Goal: Task Accomplishment & Management: Manage account settings

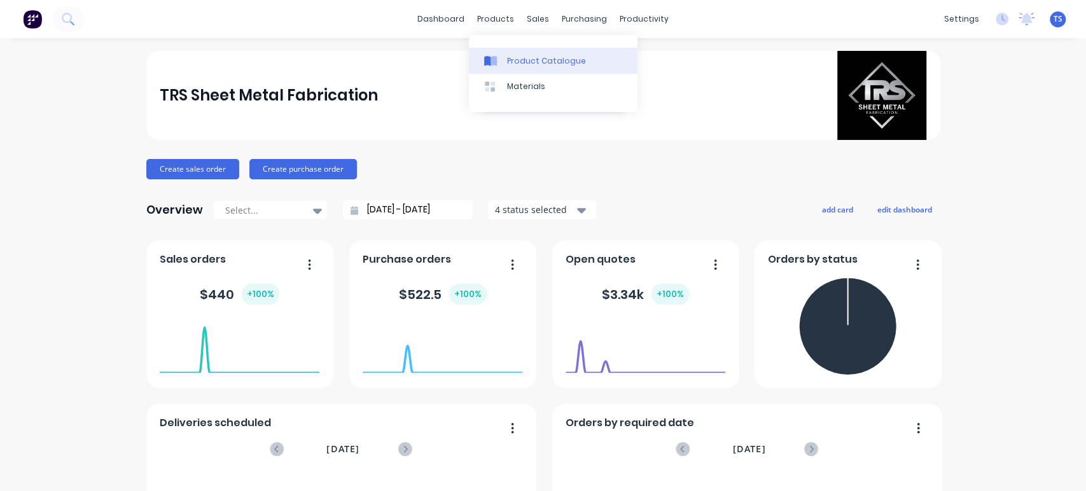
click at [527, 62] on div "Product Catalogue" at bounding box center [546, 60] width 79 height 11
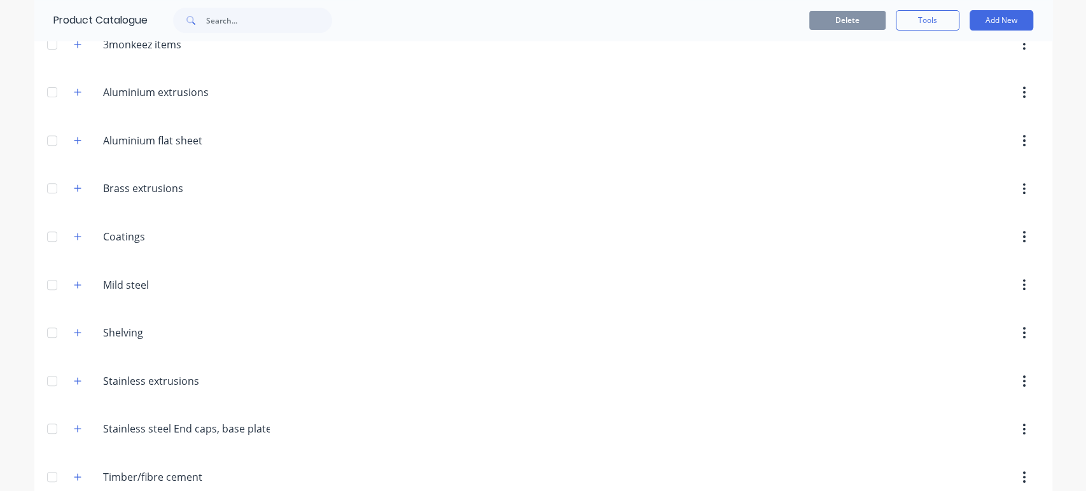
scroll to position [319, 0]
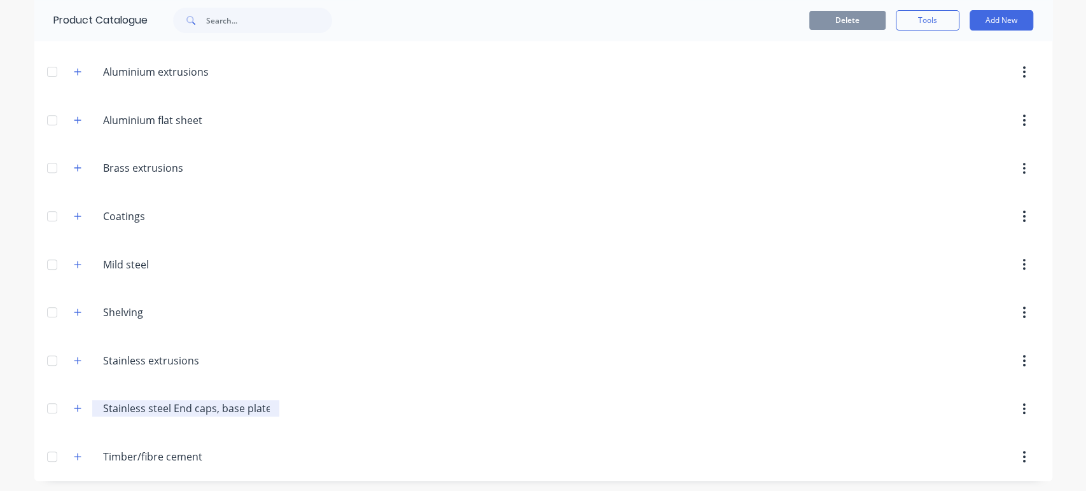
drag, startPoint x: 273, startPoint y: 407, endPoint x: 154, endPoint y: 411, distance: 119.1
click at [154, 411] on div "Stainless.steel.End.caps,.base.plate Stainless steel End caps, base plate" at bounding box center [186, 408] width 188 height 17
click at [272, 427] on header "Stainless.steel.End.caps,.base.plate Stainless steel End caps, base plate" at bounding box center [543, 409] width 1018 height 48
drag, startPoint x: 221, startPoint y: 409, endPoint x: 181, endPoint y: 410, distance: 39.5
click at [178, 410] on div "Stainless.steel.End.caps,.base.plate Stainless steel End caps, base plate" at bounding box center [186, 408] width 188 height 17
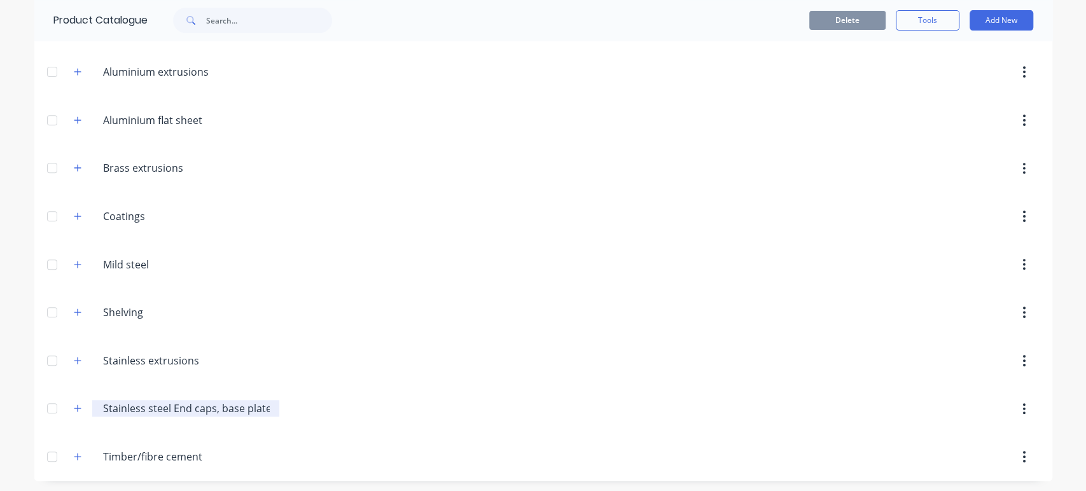
drag, startPoint x: 261, startPoint y: 410, endPoint x: 97, endPoint y: 408, distance: 164.2
click at [103, 408] on input "Stainless steel End caps, base plate" at bounding box center [186, 408] width 167 height 15
click at [387, 445] on div at bounding box center [651, 456] width 776 height 23
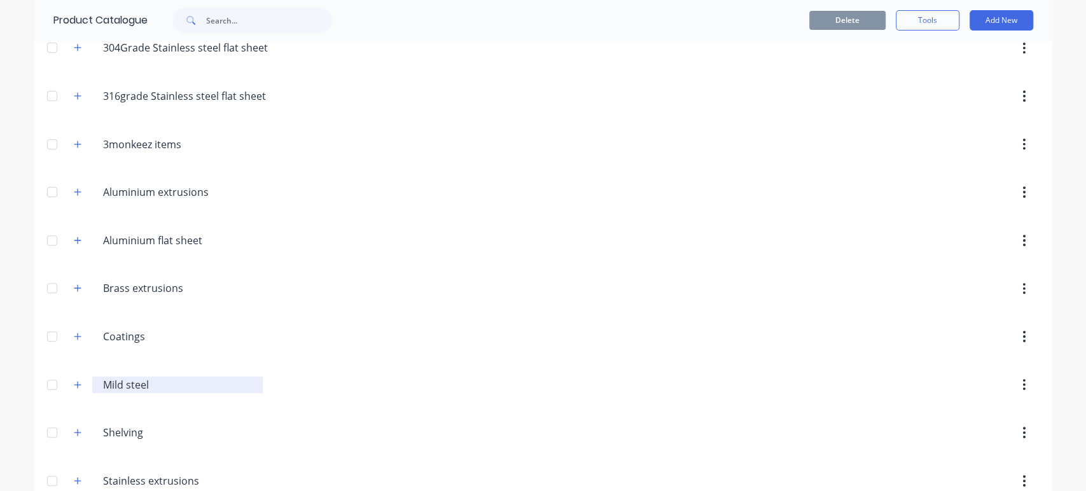
scroll to position [178, 0]
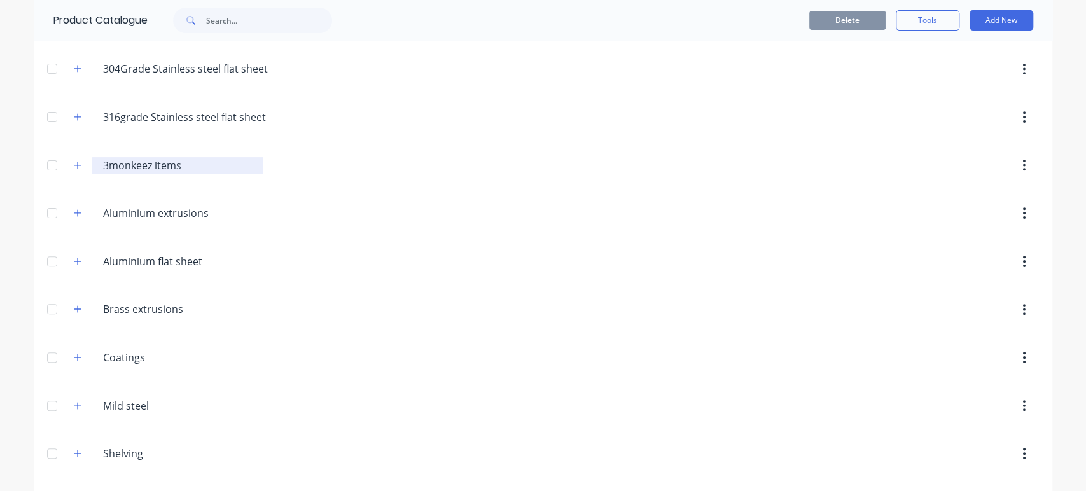
click at [122, 165] on input "3monkeez items" at bounding box center [178, 165] width 151 height 15
click at [74, 164] on icon "button" at bounding box center [77, 165] width 7 height 7
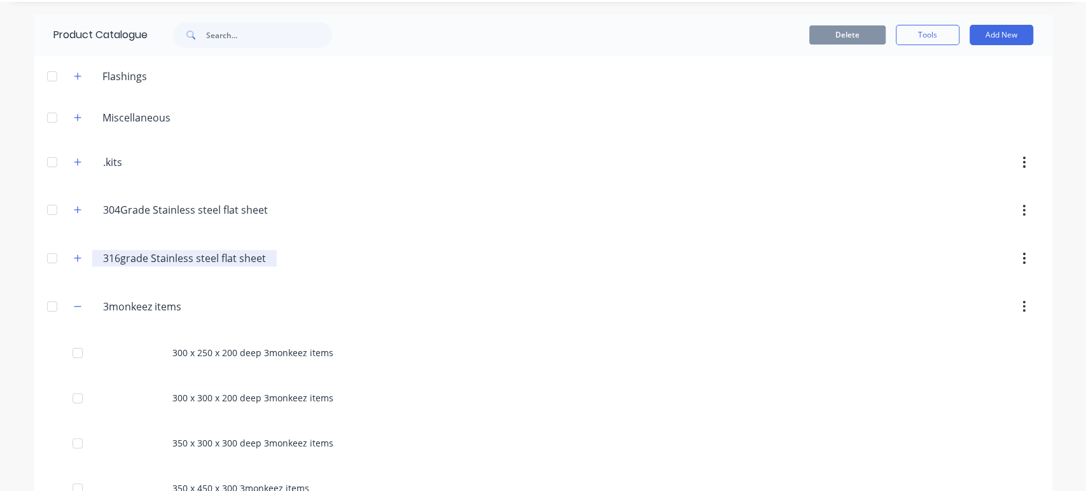
scroll to position [36, 0]
click at [148, 311] on input "3monkeez items" at bounding box center [178, 307] width 151 height 15
drag, startPoint x: 172, startPoint y: 308, endPoint x: 36, endPoint y: 305, distance: 136.8
click at [37, 311] on header "3monkeez.items. 3monkeez items" at bounding box center [543, 307] width 1018 height 48
click at [191, 306] on input "Stainless steel Accesories" at bounding box center [178, 307] width 151 height 15
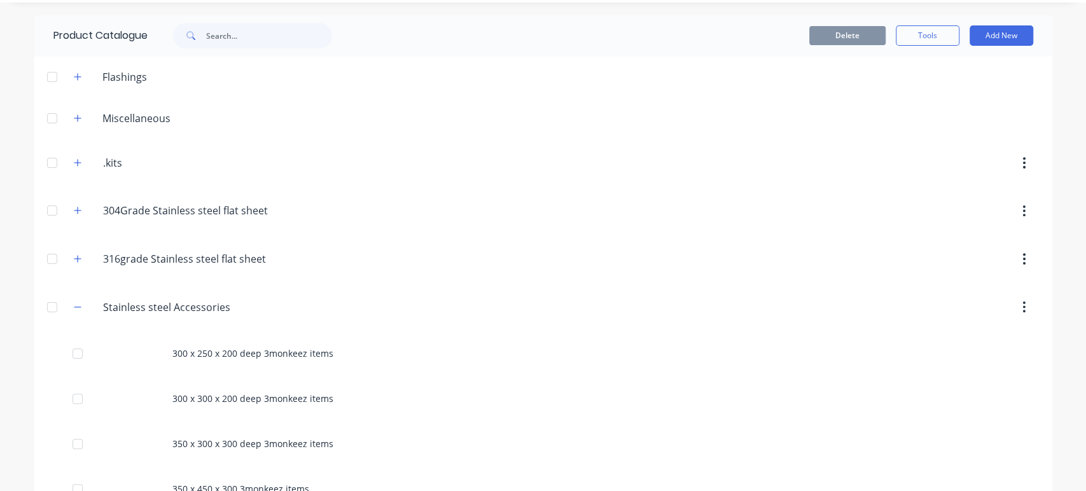
type input "Stainless steel Accessories"
click at [358, 283] on header "Stainless.steel.Accessories. Stainless steel Accessories" at bounding box center [543, 307] width 1018 height 48
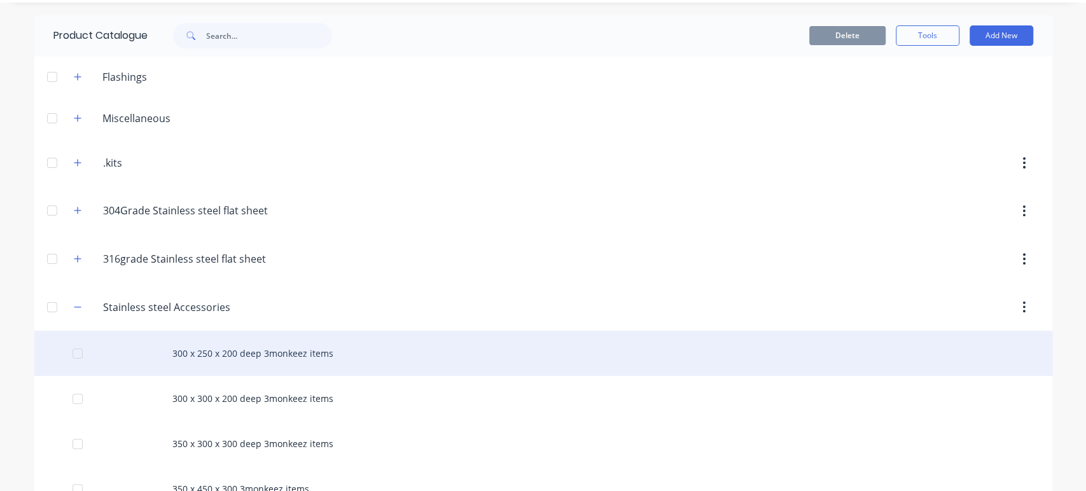
click at [322, 355] on div "300 x 250 x 200 deep 3monkeez items" at bounding box center [543, 353] width 1018 height 45
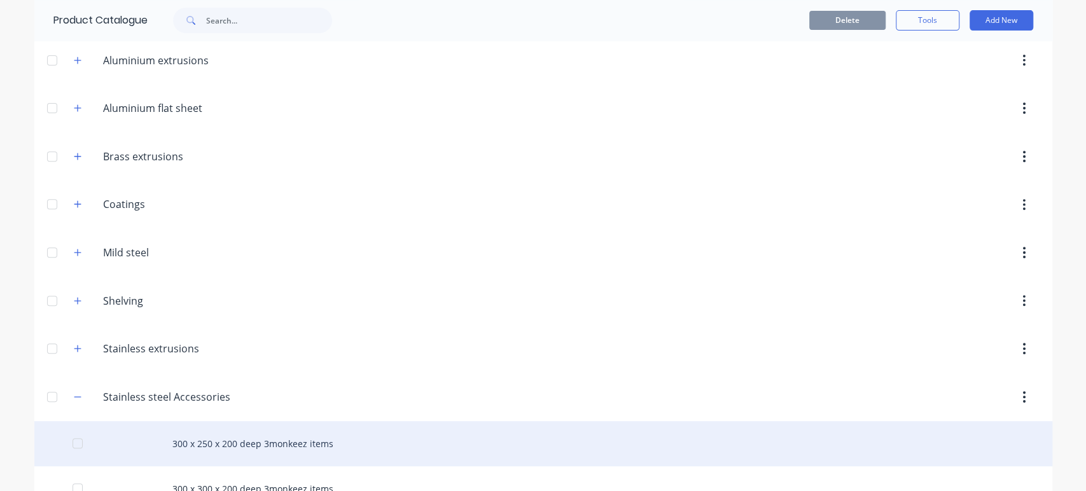
scroll to position [353, 0]
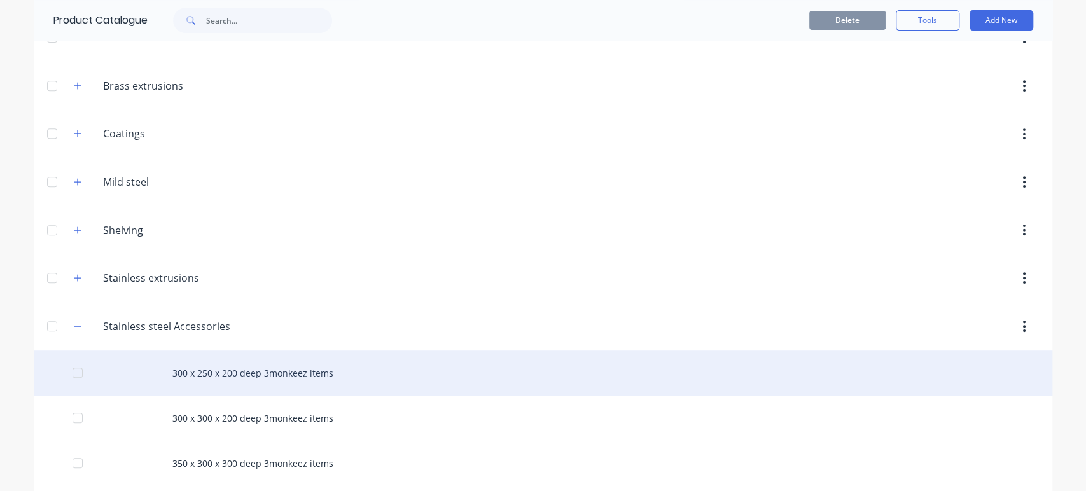
click at [302, 375] on div "300 x 250 x 200 deep 3monkeez items" at bounding box center [543, 373] width 1018 height 45
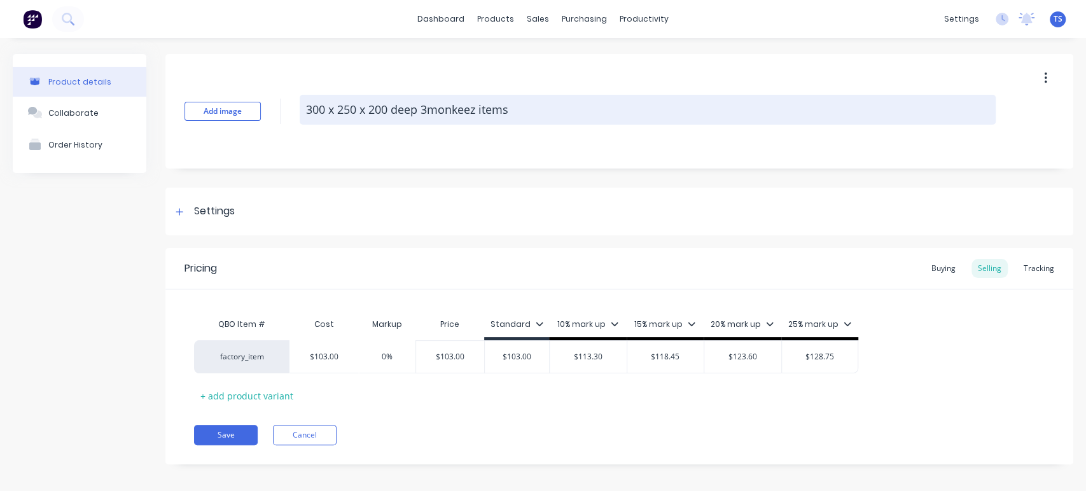
drag, startPoint x: 520, startPoint y: 113, endPoint x: 394, endPoint y: 116, distance: 126.0
click at [394, 116] on textarea "300 x 250 x 200 deep 3monkeez items" at bounding box center [648, 110] width 696 height 30
click at [536, 107] on textarea "300 x 250 x 200 deep 3monkeez items" at bounding box center [648, 110] width 696 height 30
click at [520, 109] on textarea "300 x 250 x 200 deep 3monkeez items" at bounding box center [648, 110] width 696 height 30
drag, startPoint x: 519, startPoint y: 108, endPoint x: 437, endPoint y: 104, distance: 82.8
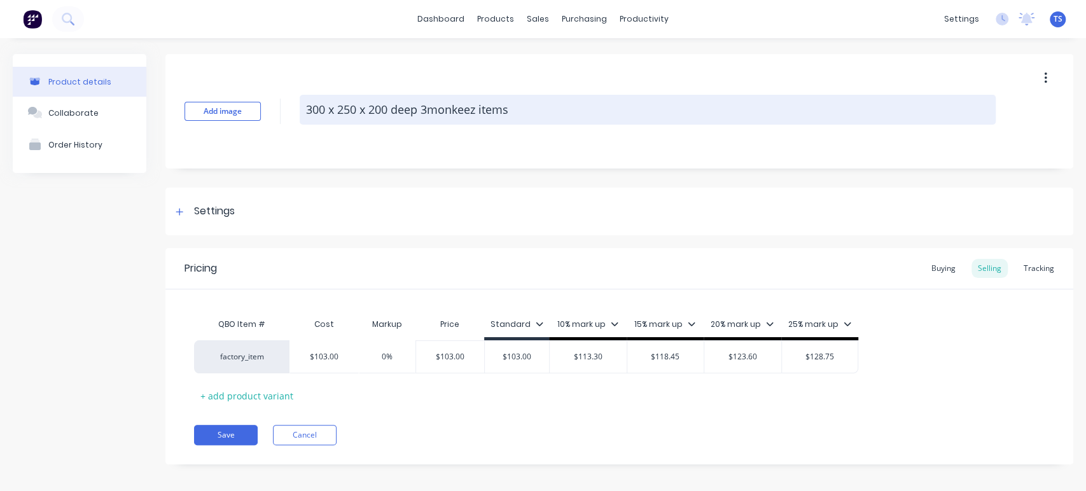
click at [437, 104] on textarea "300 x 250 x 200 deep 3monkeez items" at bounding box center [648, 110] width 696 height 30
type textarea "x"
type textarea "300 x 250 x 200 deep"
type textarea "x"
type textarea "300 x 250 x 200 deep B"
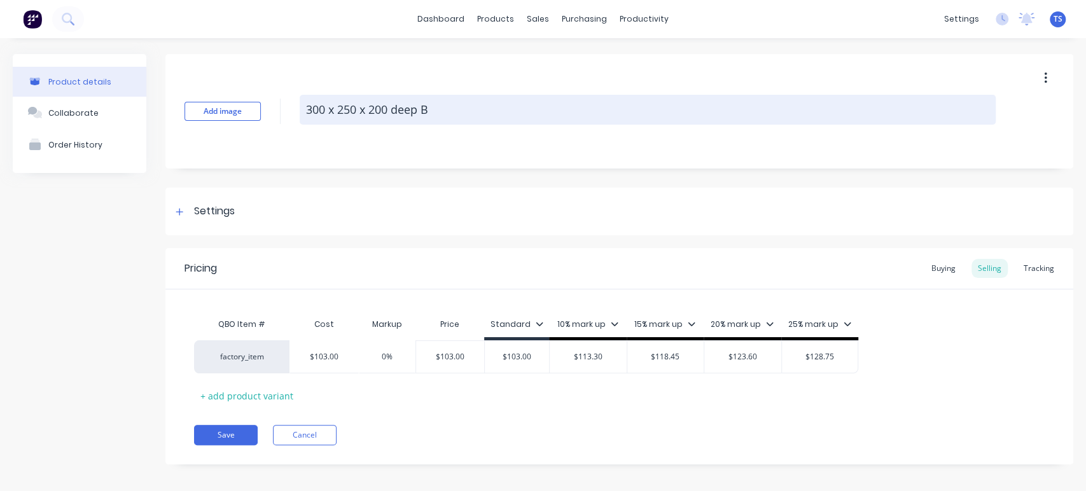
type textarea "x"
type textarea "300 x 250 x 200 deep Ba"
type textarea "x"
type textarea "300 x 250 x 200 deep Bas"
type textarea "x"
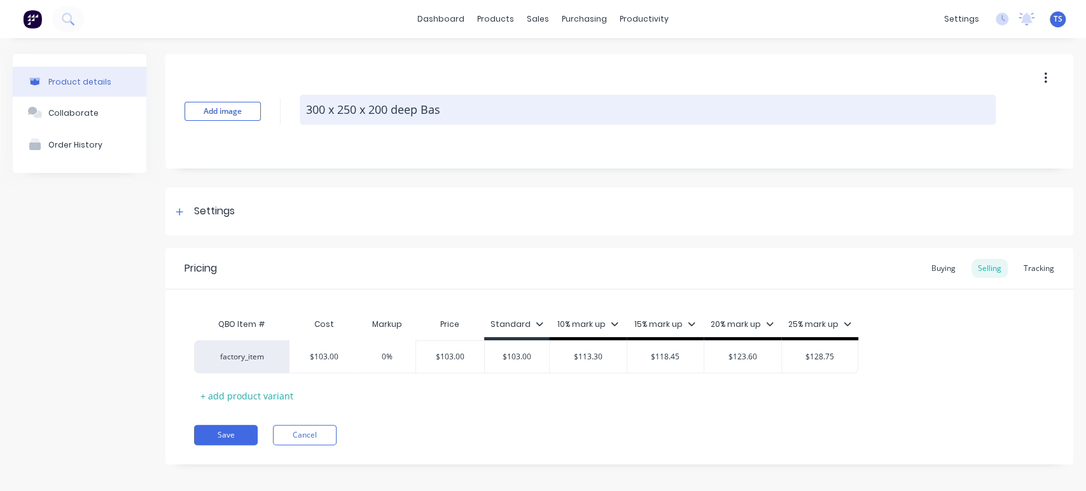
type textarea "300 x 250 x 200 deep Basn"
type textarea "x"
type textarea "300 x 250 x 200 deep Bas"
type textarea "x"
type textarea "300 x 250 x 200 deep Ba"
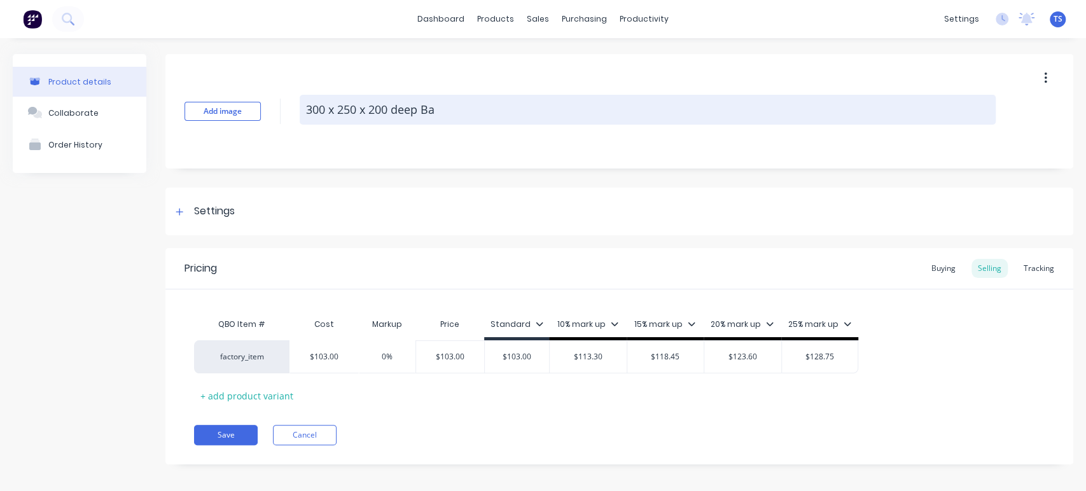
type textarea "x"
type textarea "300 x 250 x 200 deep B"
type textarea "x"
type textarea "300 x 250 x 200 deep"
type textarea "x"
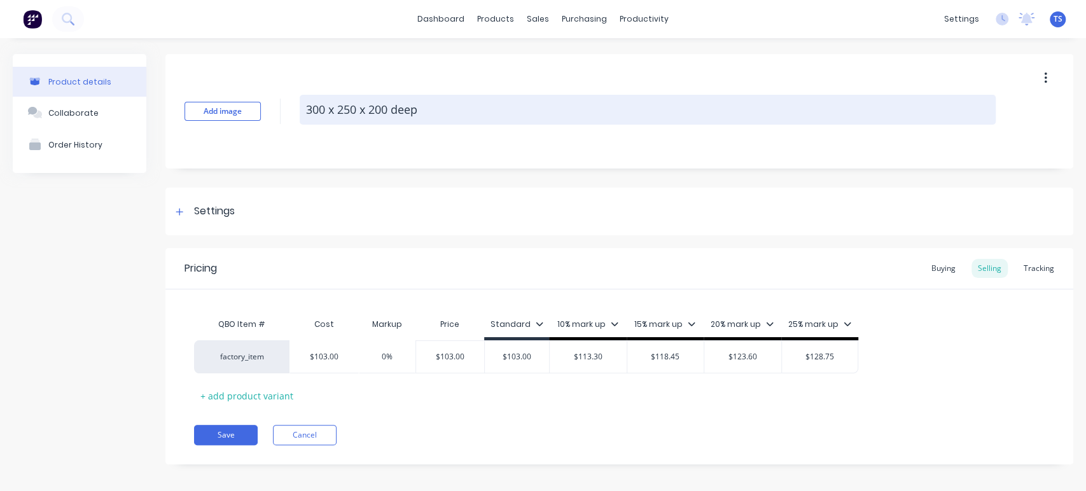
type textarea "300 x 250 x 200 deep b"
type textarea "x"
type textarea "300 x 250 x 200 deep ba"
type textarea "x"
type textarea "300 x 250 x 200 deep bas"
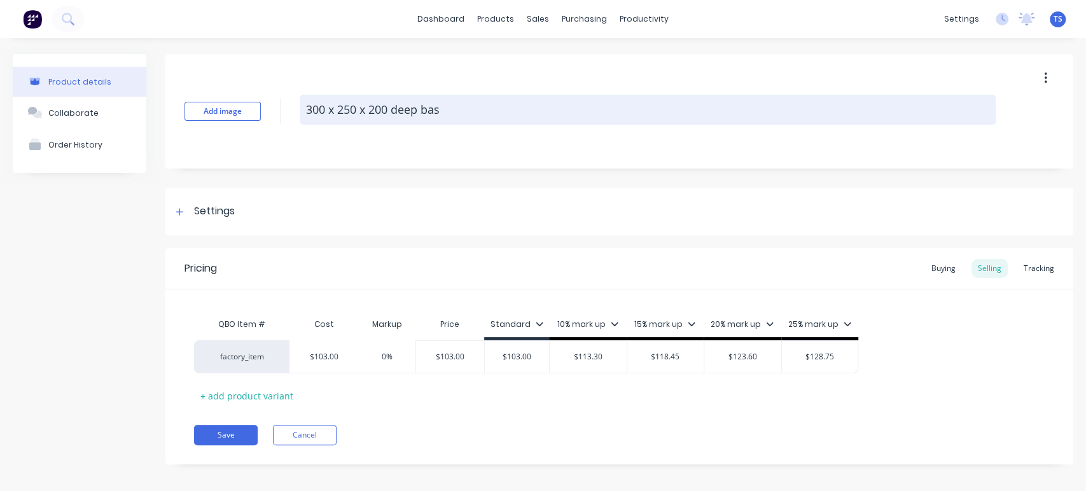
type textarea "x"
type textarea "300 x 250 x 200 deep basi"
type textarea "x"
type textarea "300 x 250 x 200 deep basin"
type textarea "x"
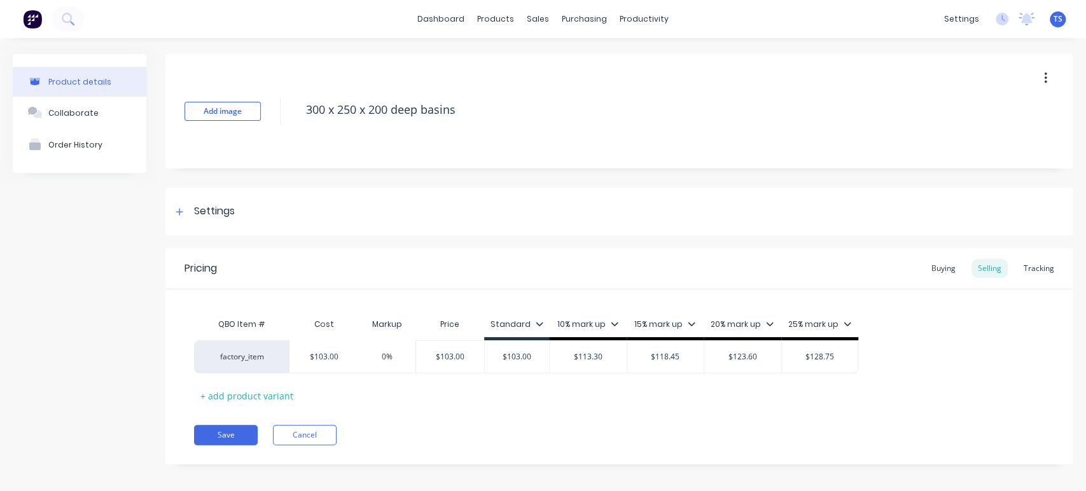
drag, startPoint x: 440, startPoint y: 111, endPoint x: 280, endPoint y: 112, distance: 159.7
click at [280, 112] on div "Add image 300 x 250 x 200 deep basins" at bounding box center [619, 111] width 908 height 115
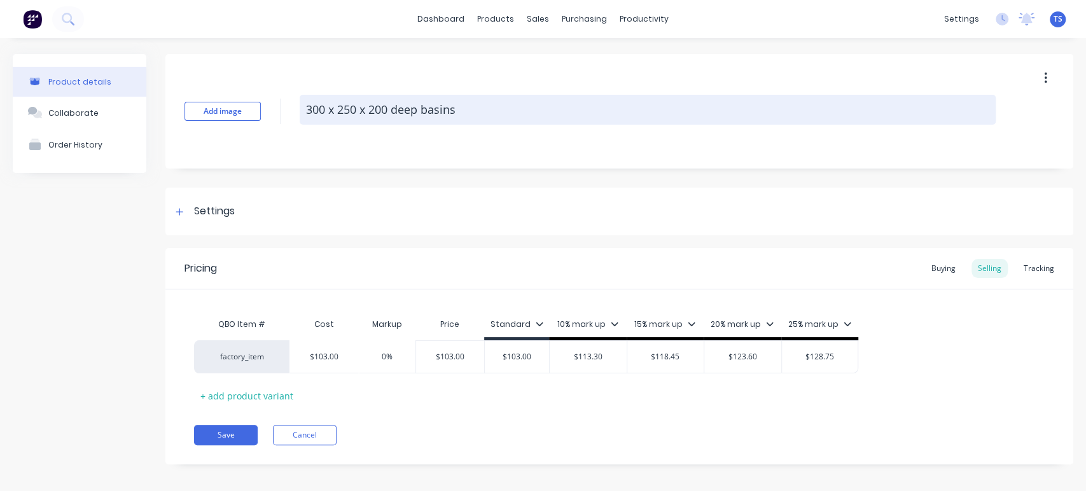
click at [479, 104] on textarea "300 x 250 x 200 deep basins" at bounding box center [648, 110] width 696 height 30
drag, startPoint x: 467, startPoint y: 109, endPoint x: 422, endPoint y: 108, distance: 45.2
click at [422, 108] on textarea "300 x 250 x 200 deep basins" at bounding box center [648, 110] width 696 height 30
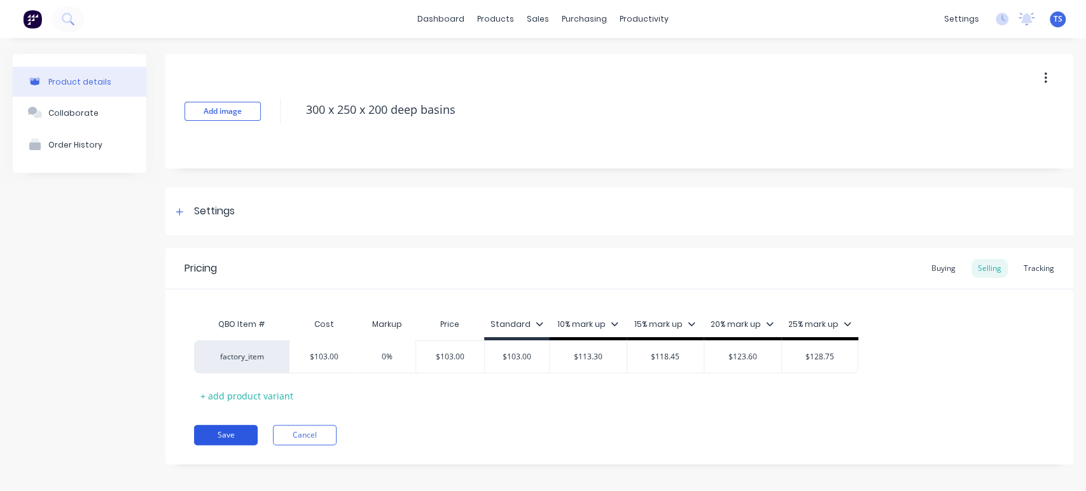
type textarea "300 x 250 x 200 deep basins"
type textarea "x"
type textarea "300 x 250 x 200 deep basins"
click at [230, 437] on button "Save" at bounding box center [226, 435] width 64 height 20
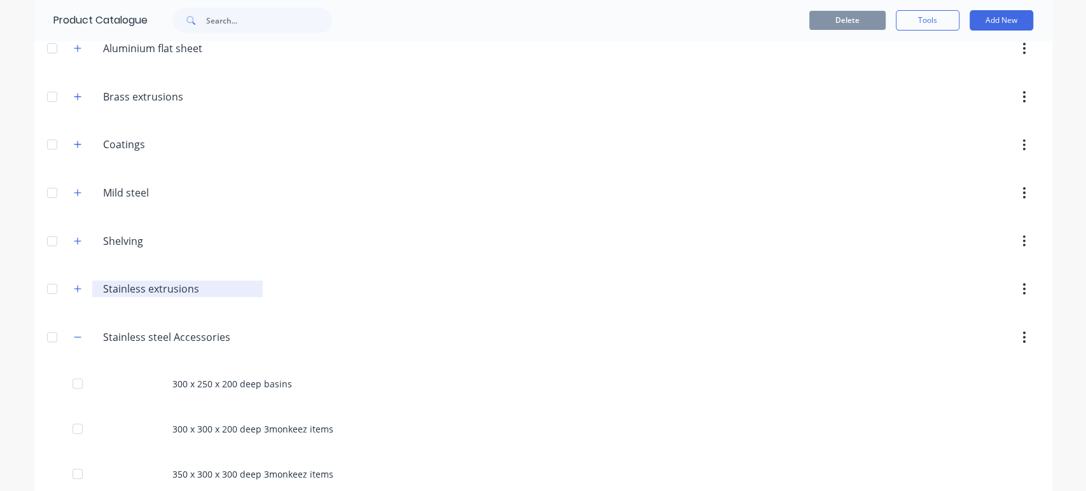
scroll to position [565, 0]
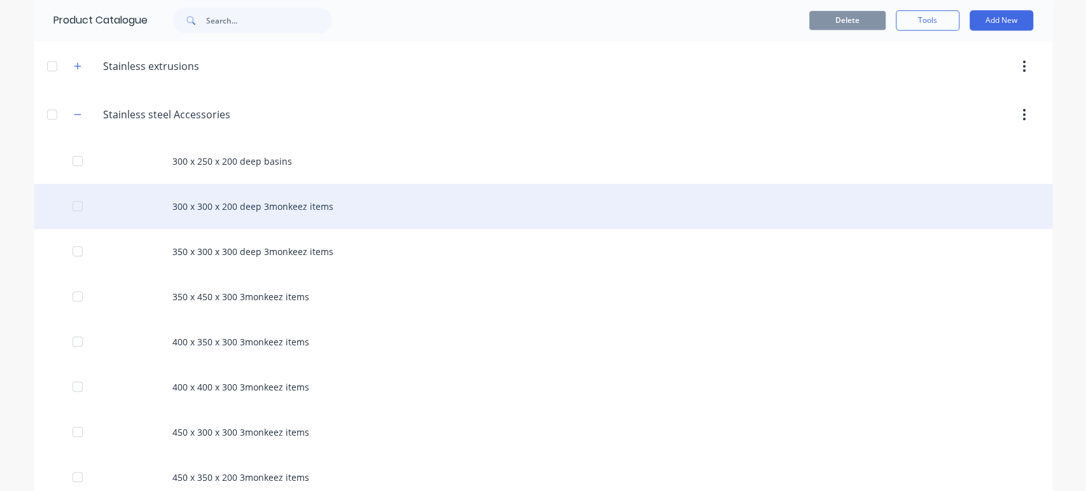
click at [314, 197] on div "300 x 300 x 200 deep 3monkeez items" at bounding box center [543, 206] width 1018 height 45
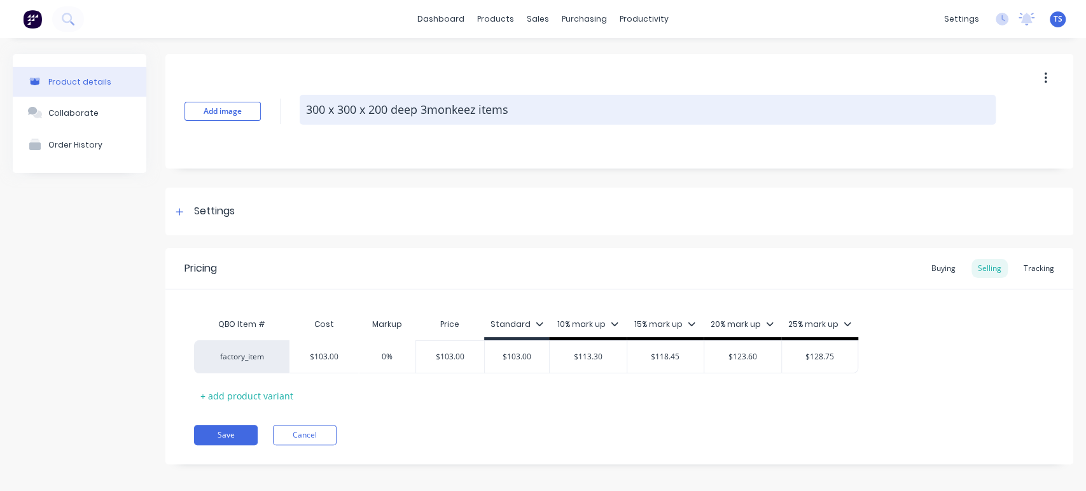
click at [521, 110] on textarea "300 x 300 x 200 deep 3monkeez items" at bounding box center [648, 110] width 696 height 30
drag, startPoint x: 521, startPoint y: 111, endPoint x: 423, endPoint y: 109, distance: 98.6
click at [423, 109] on textarea "300 x 300 x 200 deep 3monkeez items" at bounding box center [648, 110] width 696 height 30
type textarea "x"
type textarea "300 x 300 x 200 deep"
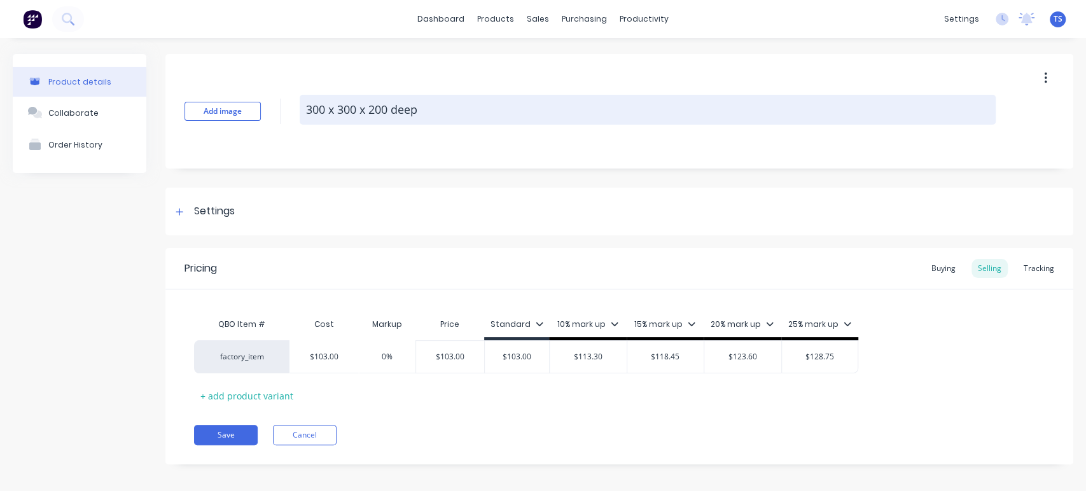
paste textarea "basins"
type textarea "x"
type textarea "300 x 300 x 200 deep basins"
type textarea "x"
drag, startPoint x: 457, startPoint y: 108, endPoint x: 423, endPoint y: 109, distance: 33.7
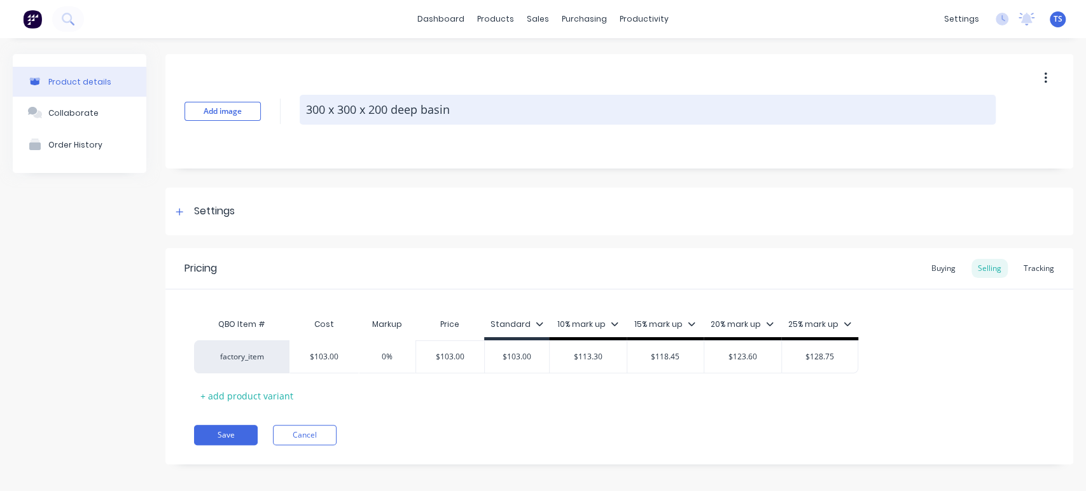
click at [423, 109] on textarea "300 x 300 x 200 deep basin" at bounding box center [648, 110] width 696 height 30
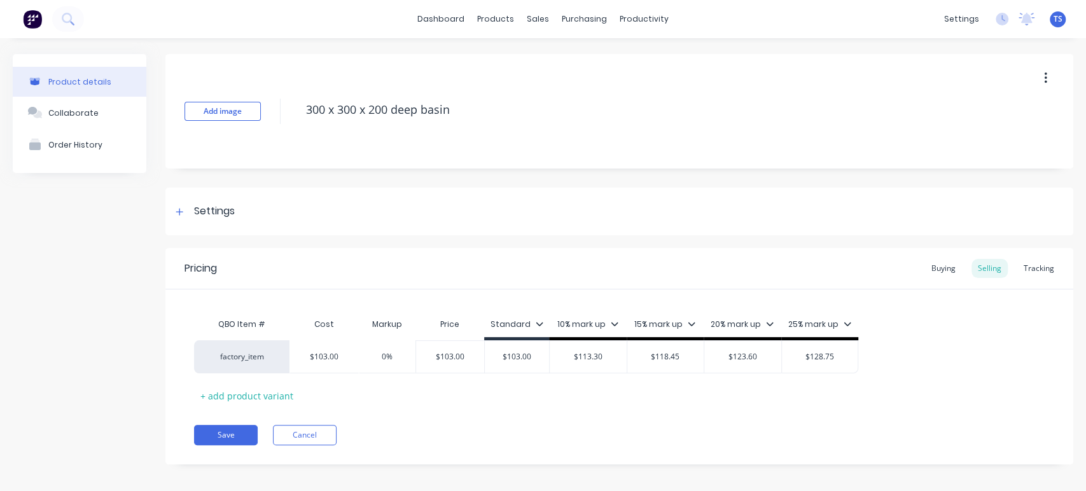
type textarea "300 x 300 x 200 deep basin"
type textarea "x"
type textarea "300 x 300 x 200 deep basin"
click at [535, 150] on div "Add image 300 x 300 x 200 deep basin" at bounding box center [619, 111] width 908 height 115
click at [223, 430] on button "Save" at bounding box center [226, 435] width 64 height 20
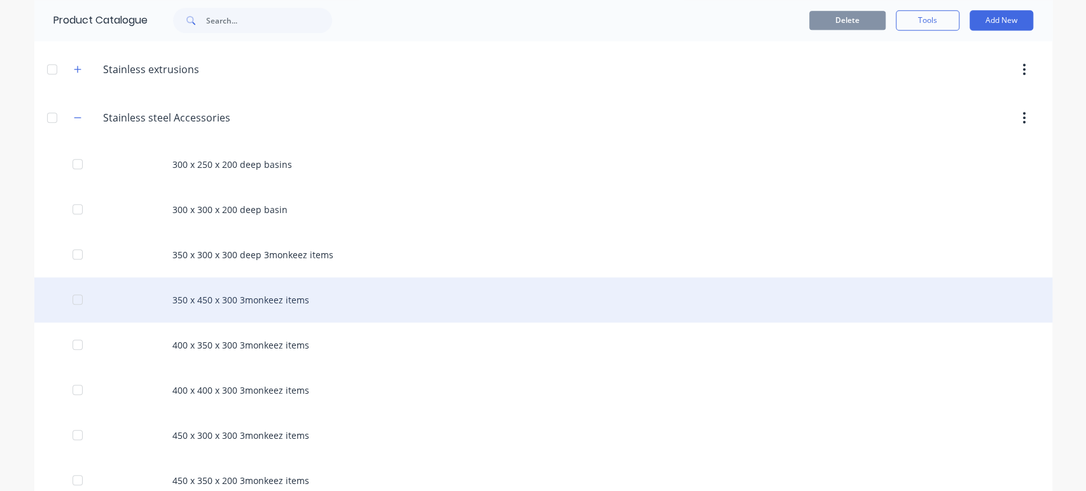
scroll to position [565, 0]
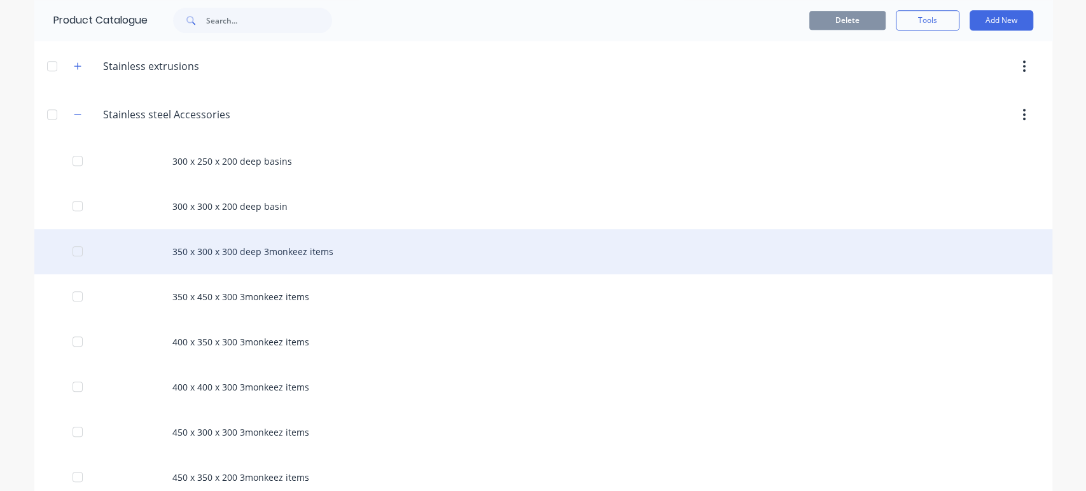
click at [301, 248] on div "350 x 300 x 300 deep 3monkeez items" at bounding box center [543, 251] width 1018 height 45
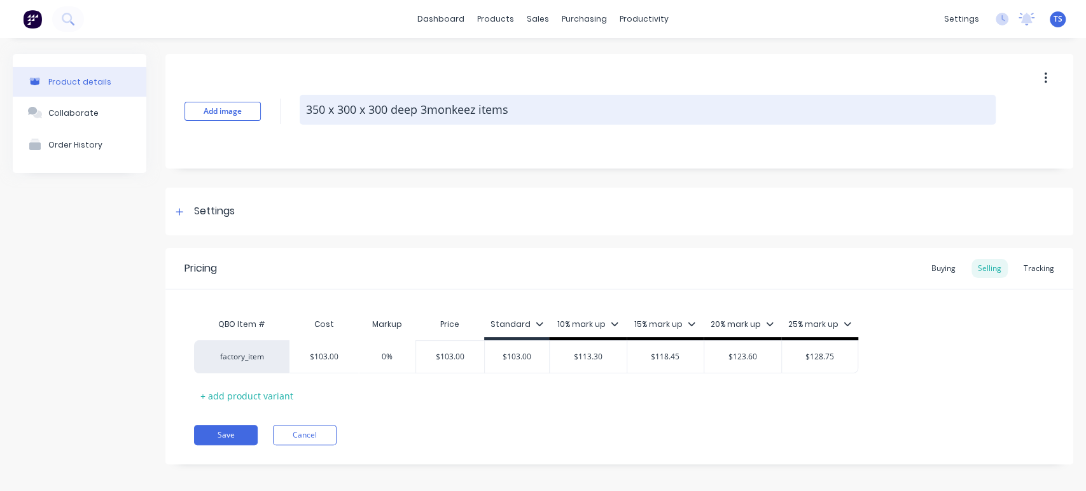
click at [510, 109] on textarea "350 x 300 x 300 deep 3monkeez items" at bounding box center [648, 110] width 696 height 30
drag, startPoint x: 510, startPoint y: 109, endPoint x: 428, endPoint y: 111, distance: 82.1
click at [428, 111] on textarea "350 x 300 x 300 deep 3monkeez items" at bounding box center [648, 110] width 696 height 30
type textarea "x"
type textarea "350 x 300 x 300 deep"
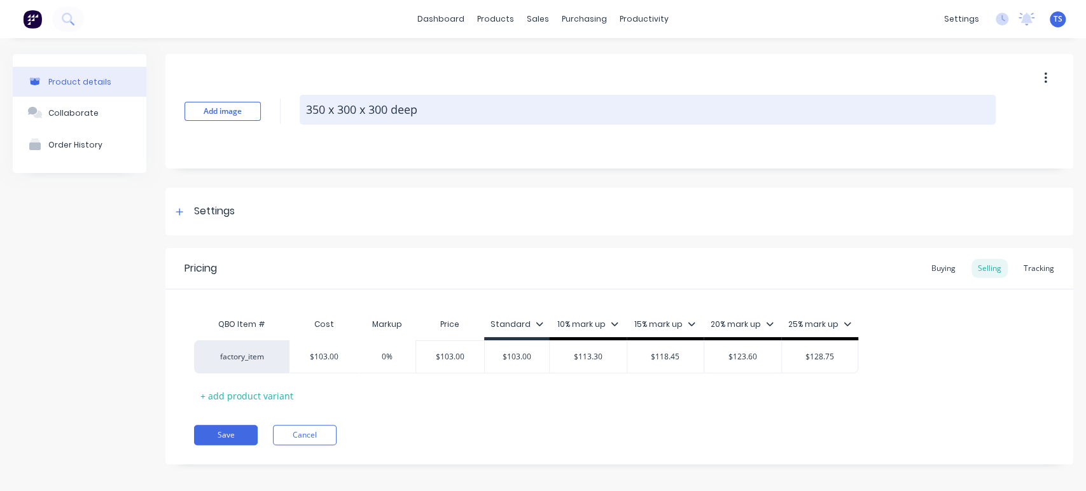
paste textarea "basin"
type textarea "x"
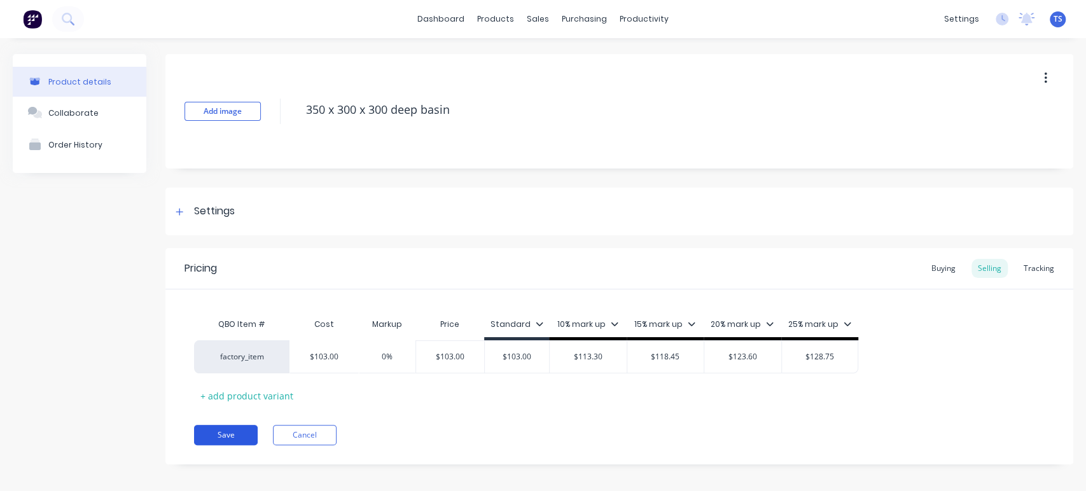
type textarea "350 x 300 x 300 deep basin"
type textarea "x"
type textarea "350 x 300 x 300 deep basin"
click at [214, 430] on button "Save" at bounding box center [226, 435] width 64 height 20
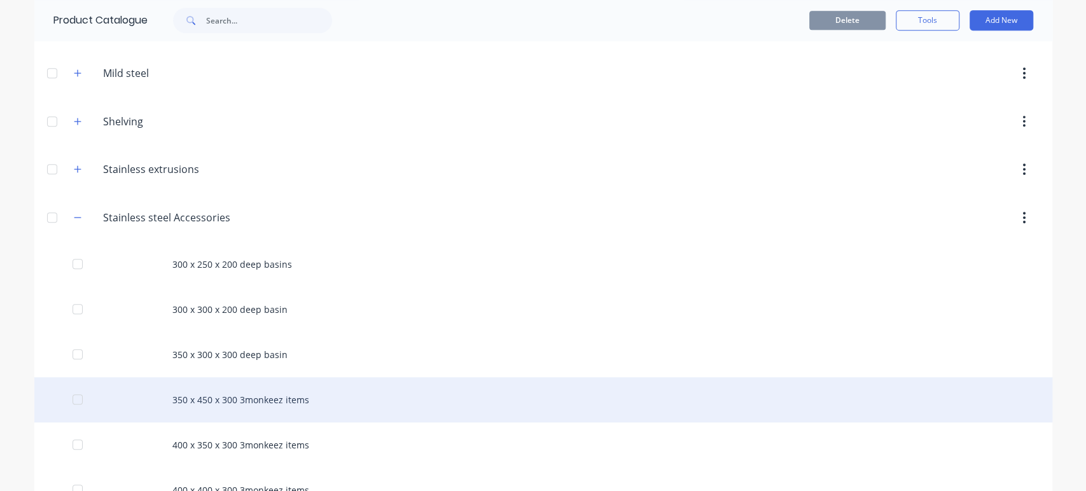
scroll to position [494, 0]
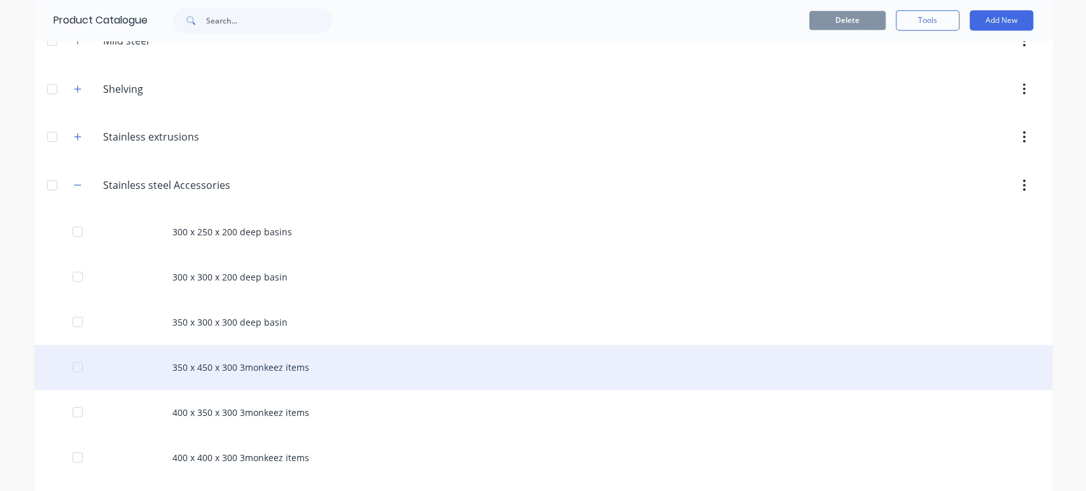
click at [285, 365] on div "350 x 450 x 300 3monkeez items" at bounding box center [543, 367] width 1018 height 45
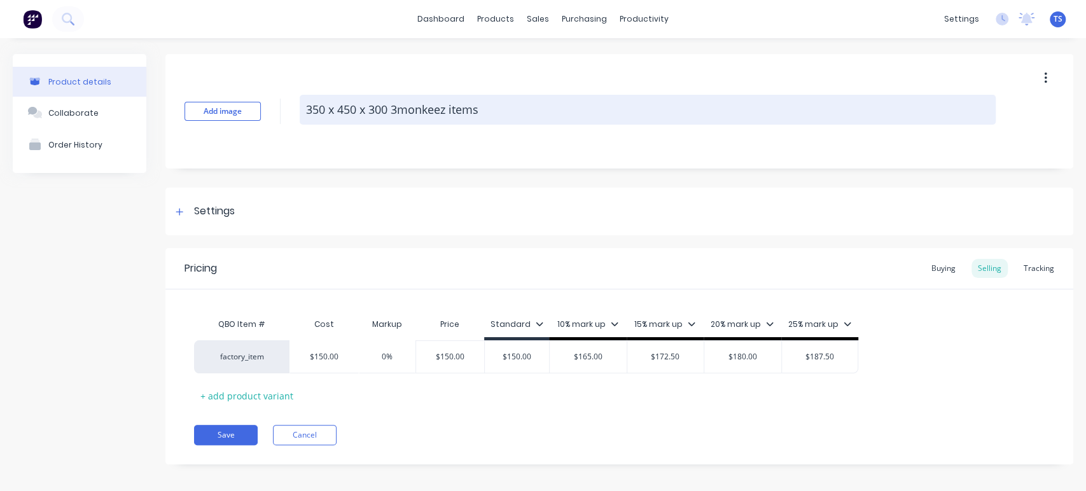
click at [493, 107] on textarea "350 x 450 x 300 3monkeez items" at bounding box center [648, 110] width 696 height 30
drag, startPoint x: 493, startPoint y: 107, endPoint x: 396, endPoint y: 109, distance: 97.4
click at [396, 109] on textarea "350 x 450 x 300 3monkeez items" at bounding box center [648, 110] width 696 height 30
type textarea "x"
type textarea "350 x 450 x 300"
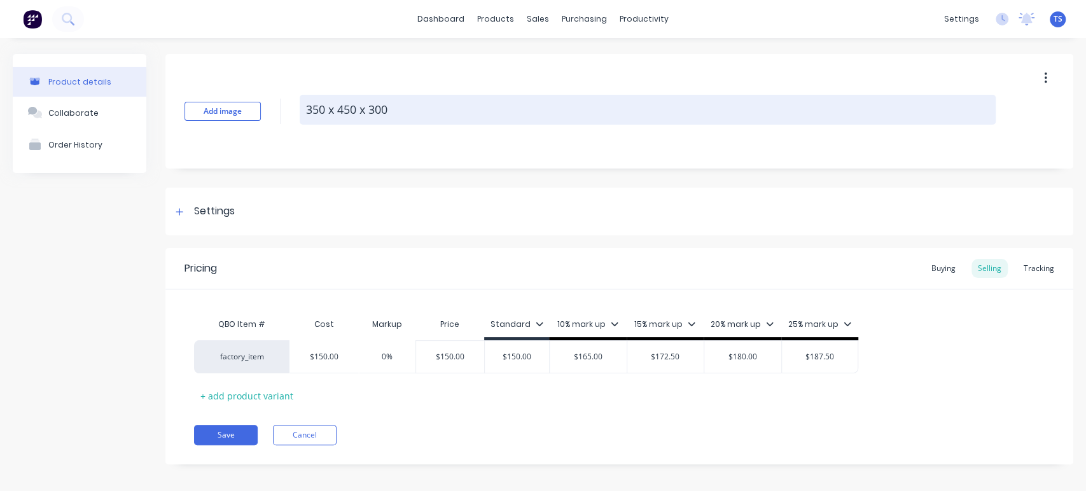
type textarea "x"
type textarea "350 x 450 x 300 D"
type textarea "x"
type textarea "350 x 450 x 300 De"
type textarea "x"
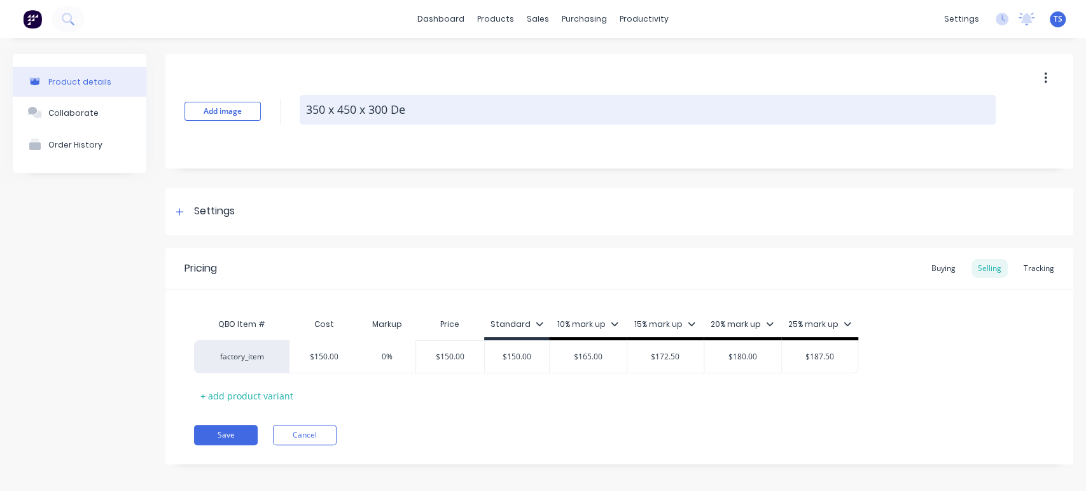
type textarea "350 x 450 x 300 Dee"
type textarea "x"
type textarea "350 x 450 x 300 Deep"
type textarea "x"
type textarea "350 x 450 x 300 Deep"
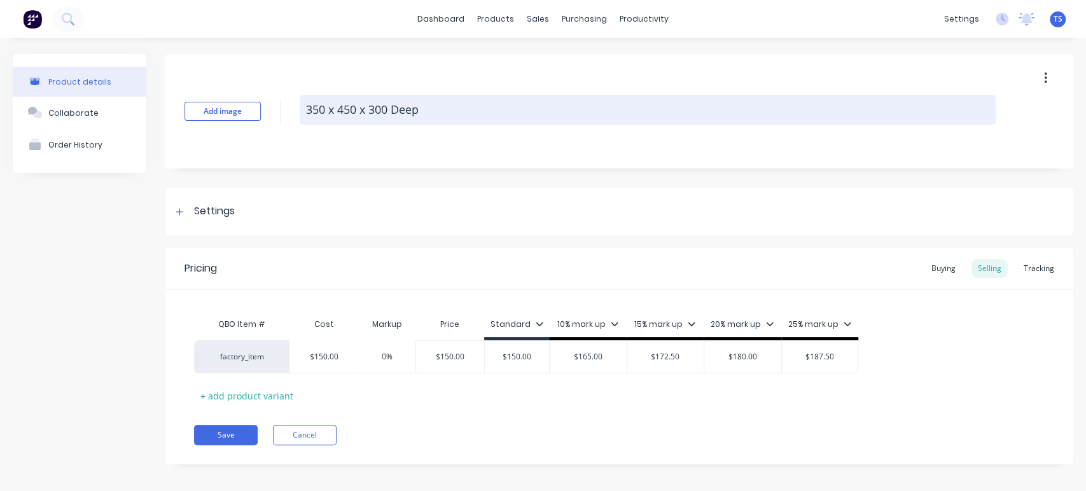
paste textarea "basin"
type textarea "x"
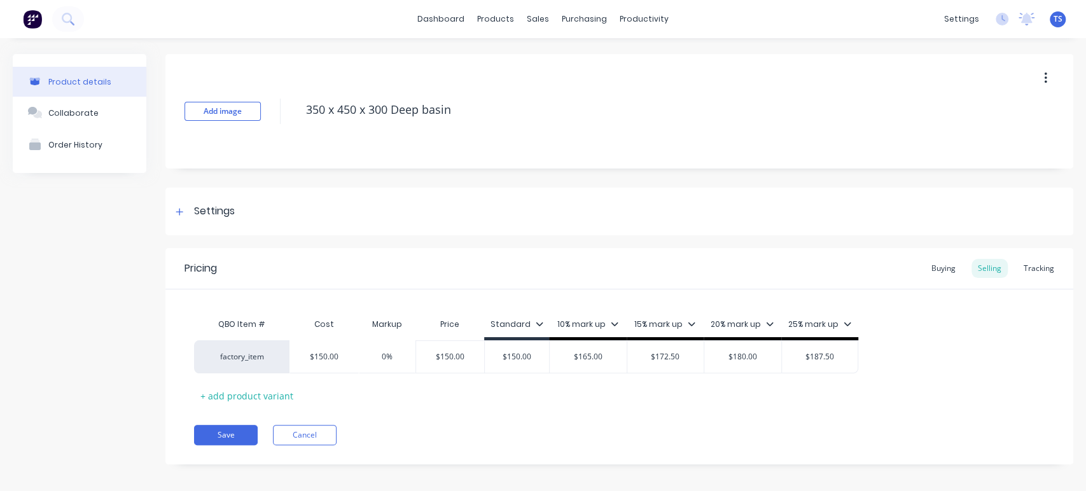
type textarea "350 x 450 x 300 Deep basin"
type textarea "x"
type textarea "350 x 450 x 300 Deep basin"
drag, startPoint x: 441, startPoint y: 153, endPoint x: 403, endPoint y: 151, distance: 38.2
click at [441, 153] on div "Add image 350 x 450 x 300 Deep basin" at bounding box center [619, 111] width 908 height 115
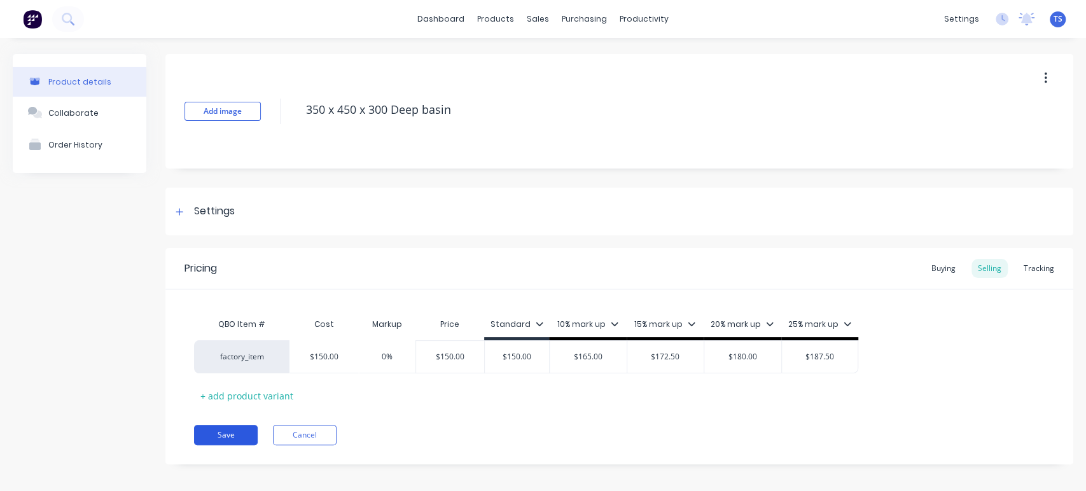
click at [233, 431] on button "Save" at bounding box center [226, 435] width 64 height 20
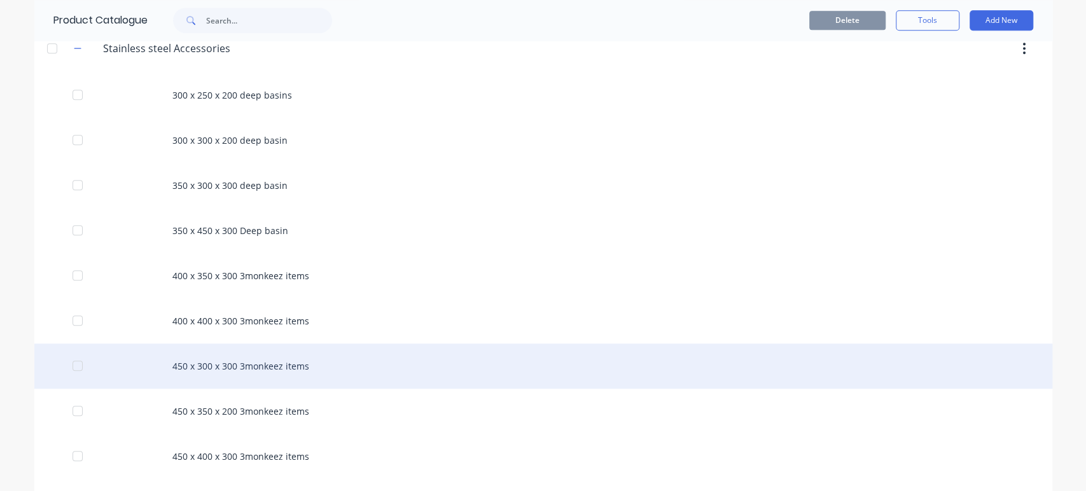
scroll to position [636, 0]
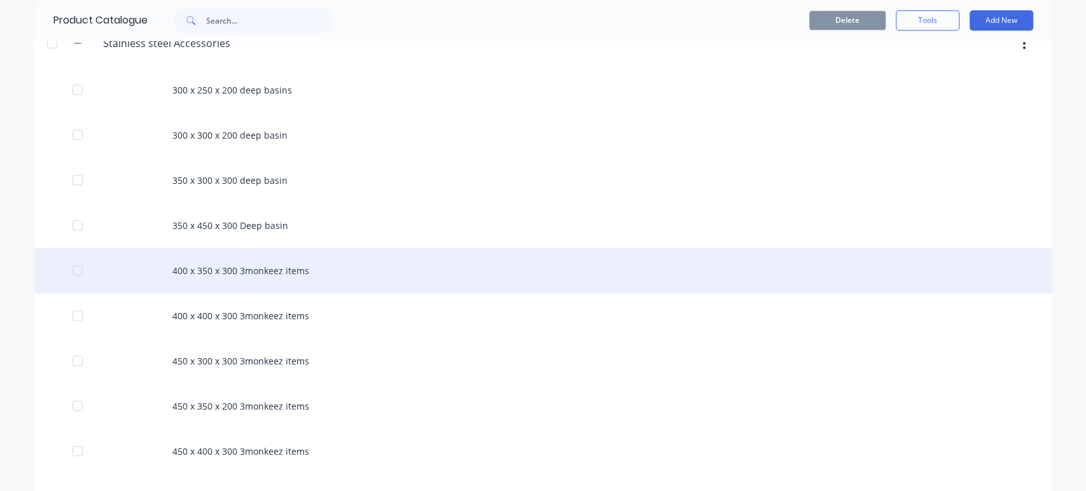
click at [266, 267] on div "400 x 350 x 300 3monkeez items" at bounding box center [543, 270] width 1018 height 45
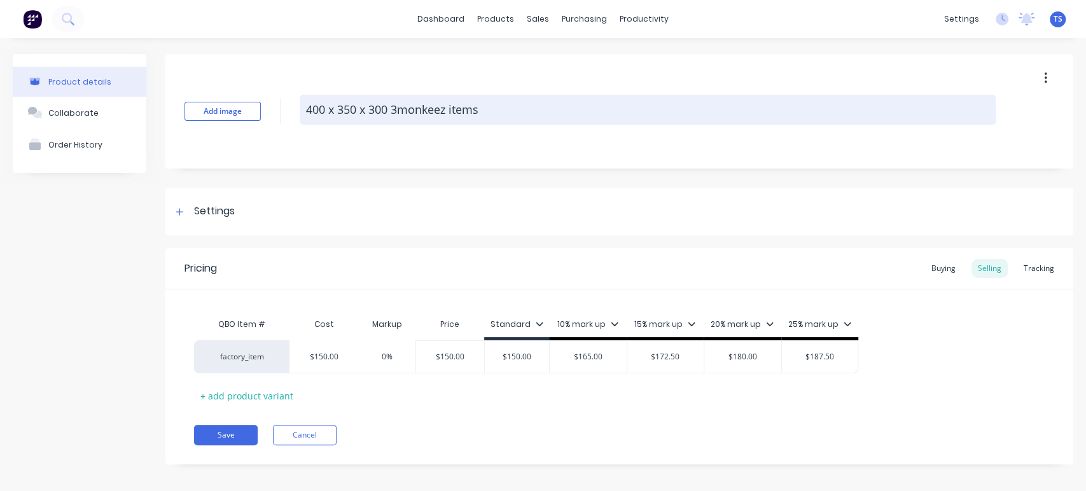
click at [498, 108] on textarea "400 x 350 x 300 3monkeez items" at bounding box center [648, 110] width 696 height 30
drag, startPoint x: 495, startPoint y: 108, endPoint x: 391, endPoint y: 111, distance: 103.8
click at [391, 111] on textarea "400 x 350 x 300 3monkeez items" at bounding box center [648, 110] width 696 height 30
type textarea "x"
type textarea "400 x 350 x 300"
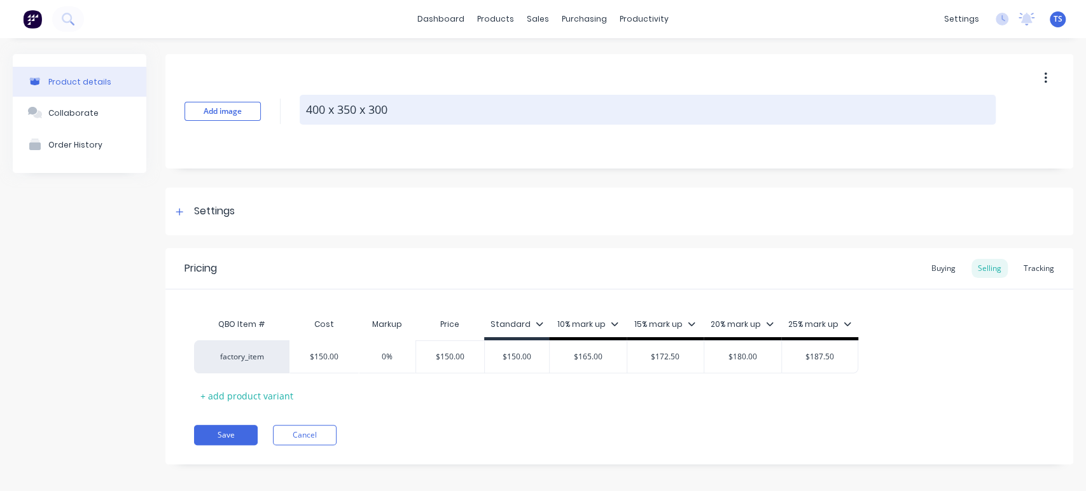
type textarea "x"
type textarea "400 x 350 x 300 D"
type textarea "x"
type textarea "400 x 350 x 300 De"
type textarea "x"
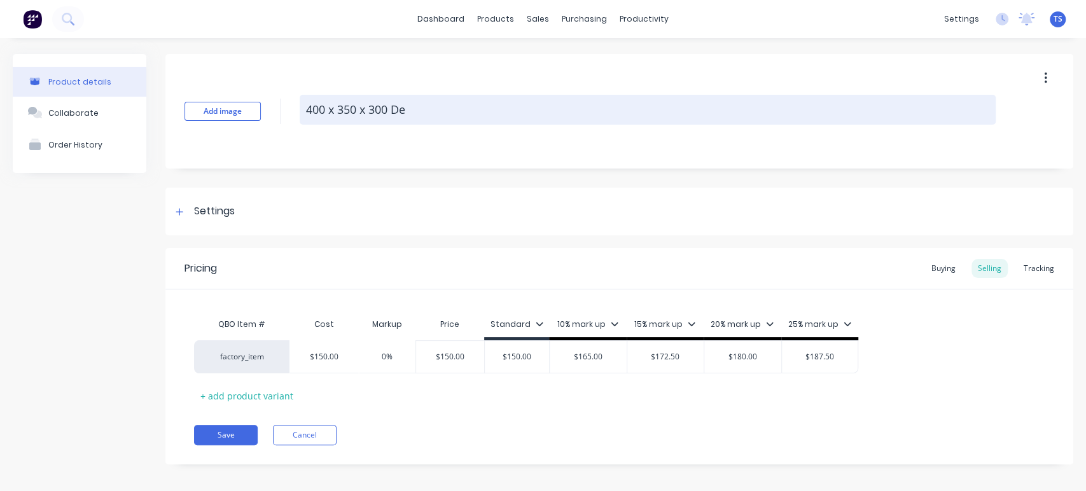
type textarea "400 x 350 x 300 Dee"
type textarea "x"
type textarea "400 x 350 x 300 Deep"
type textarea "x"
type textarea "400 x 350 x 300 Deep"
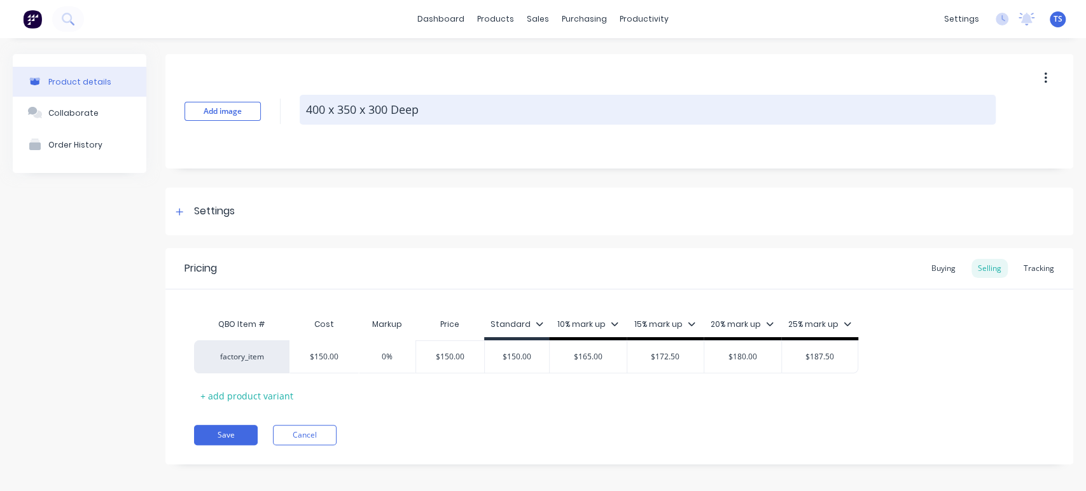
type textarea "x"
type textarea "400 x 350 x 300 Deep B"
type textarea "x"
type textarea "400 x 350 x 300 Deep"
type textarea "x"
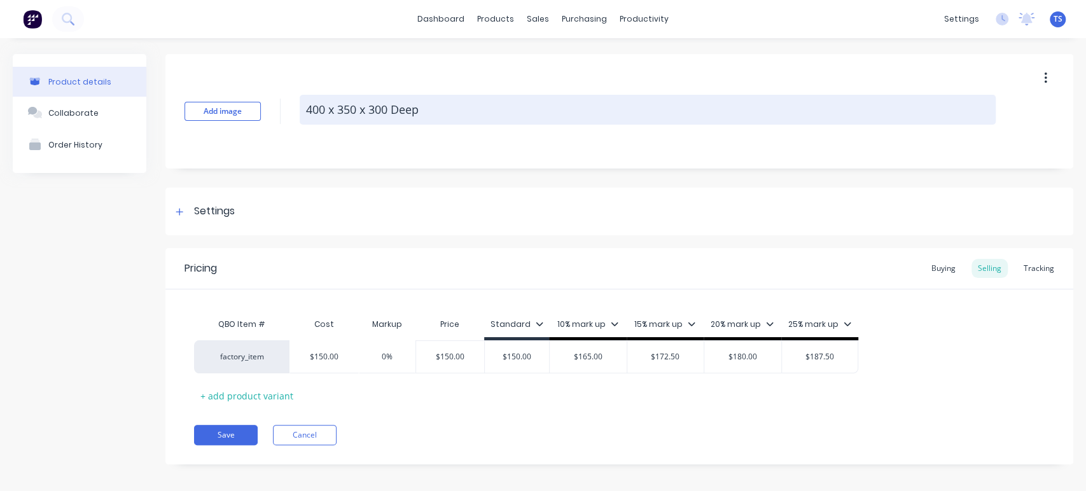
type textarea "400 x 350 x 300 Deep b"
type textarea "x"
type textarea "400 x 350 x 300 Deep ba"
type textarea "x"
type textarea "400 x 350 x 300 Deep bas"
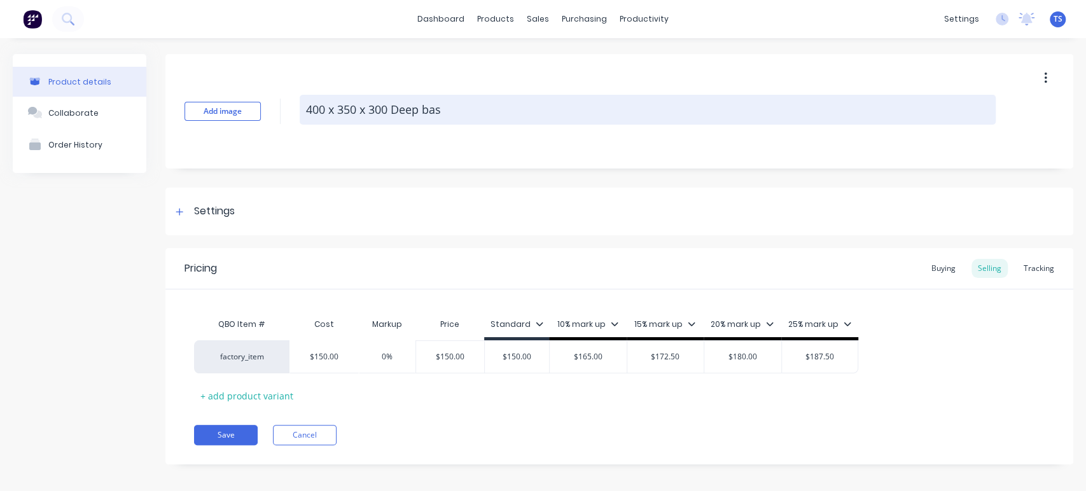
type textarea "x"
type textarea "400 x 350 x 300 Deep basi"
type textarea "x"
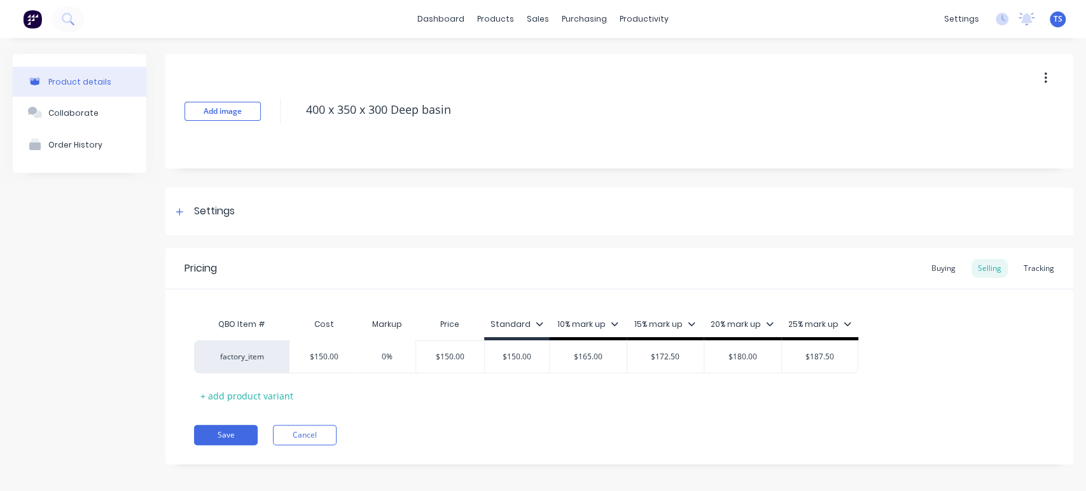
type textarea "400 x 350 x 300 Deep basin"
type textarea "x"
type textarea "400 x 350 x 300 Deep basin"
click at [419, 127] on div "400 x 350 x 300 Deep basin" at bounding box center [648, 111] width 696 height 33
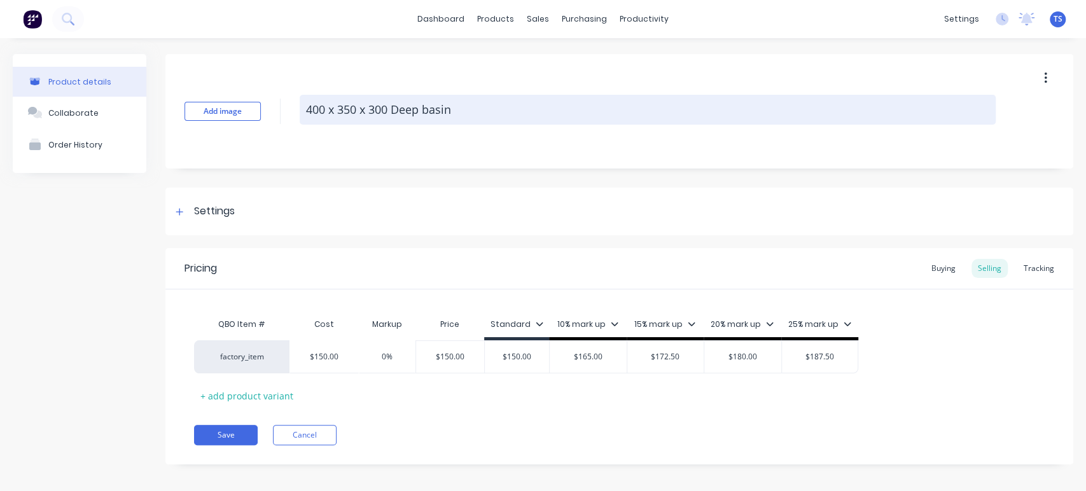
drag, startPoint x: 458, startPoint y: 111, endPoint x: 393, endPoint y: 109, distance: 64.9
click at [393, 109] on textarea "400 x 350 x 300 Deep basin" at bounding box center [648, 110] width 696 height 30
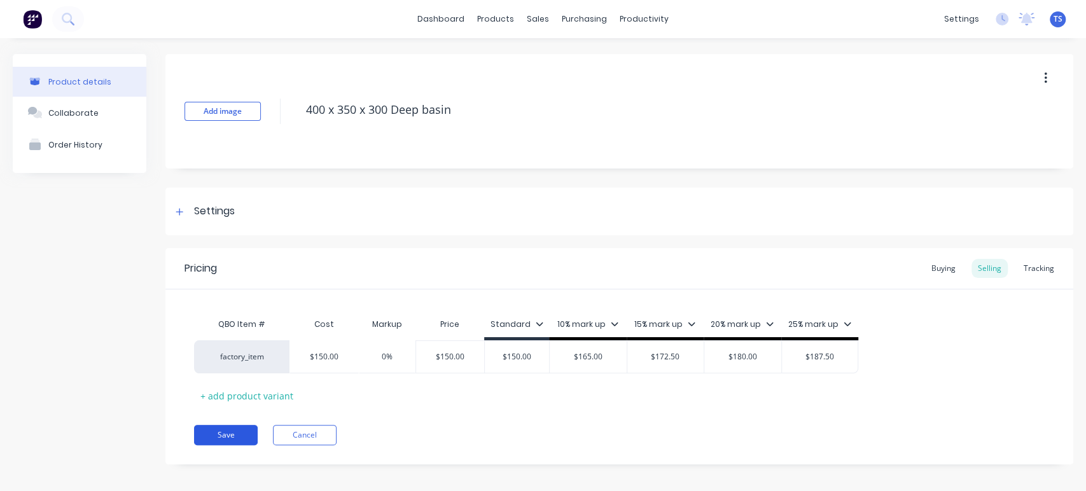
click at [224, 437] on button "Save" at bounding box center [226, 435] width 64 height 20
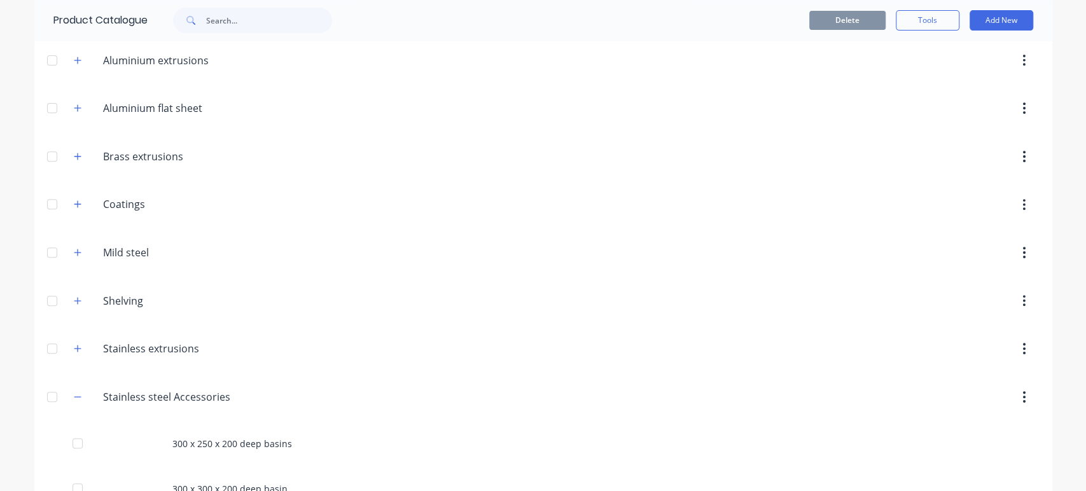
scroll to position [565, 0]
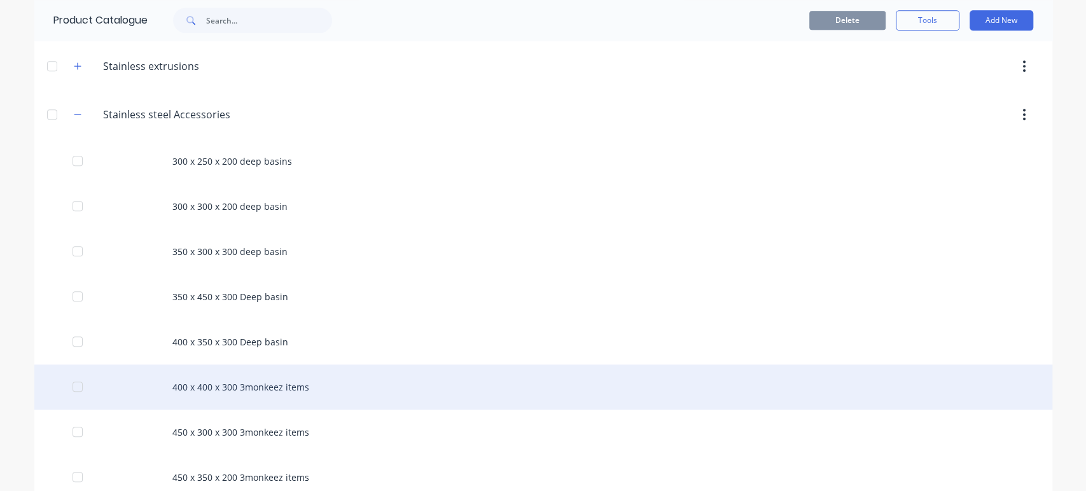
click at [295, 382] on div "400 x 400 x 300 3monkeez items" at bounding box center [543, 387] width 1018 height 45
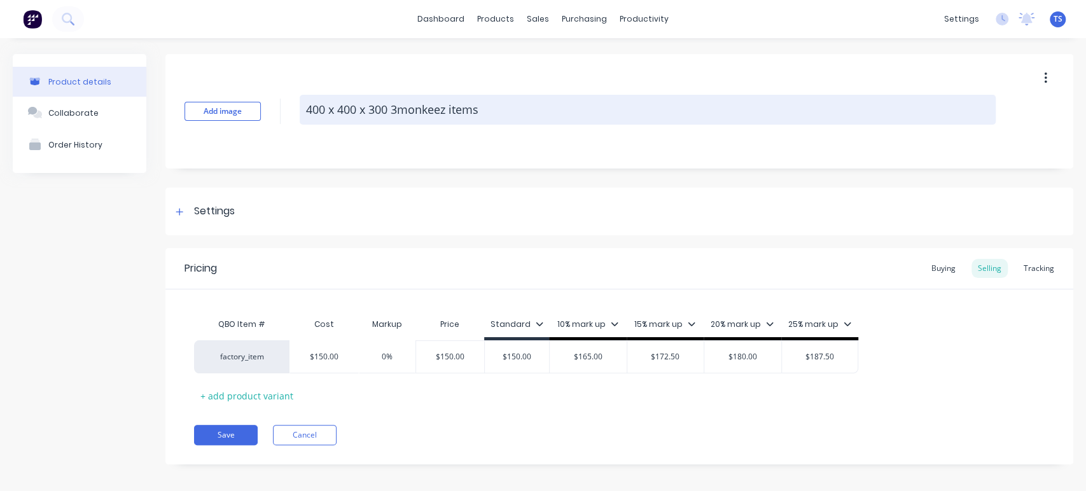
click at [498, 111] on textarea "400 x 400 x 300 3monkeez items" at bounding box center [648, 110] width 696 height 30
drag, startPoint x: 498, startPoint y: 111, endPoint x: 431, endPoint y: 111, distance: 66.2
click at [431, 111] on textarea "400 x 400 x 300 3monkeez items" at bounding box center [648, 110] width 696 height 30
type textarea "x"
type textarea "400 x 400 x 300"
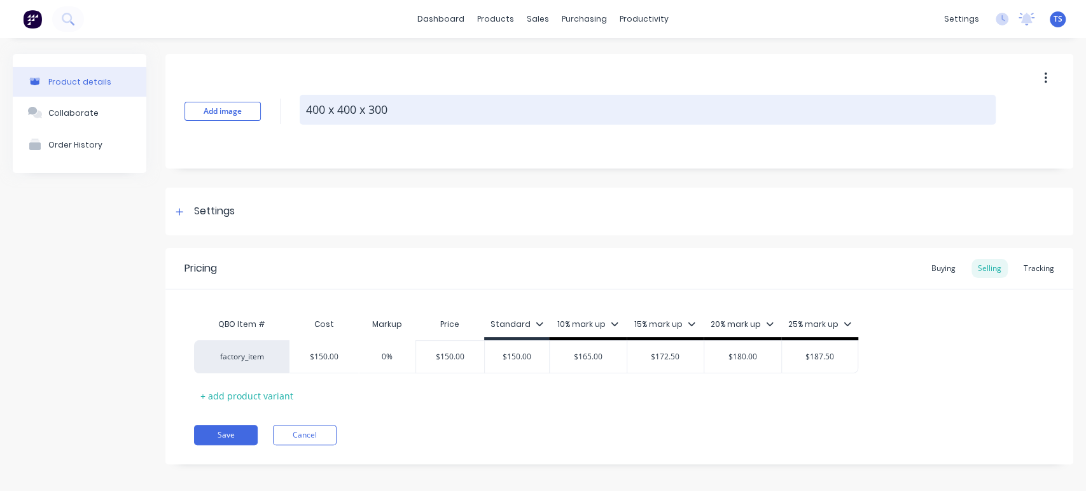
paste textarea "Deep basin"
type textarea "x"
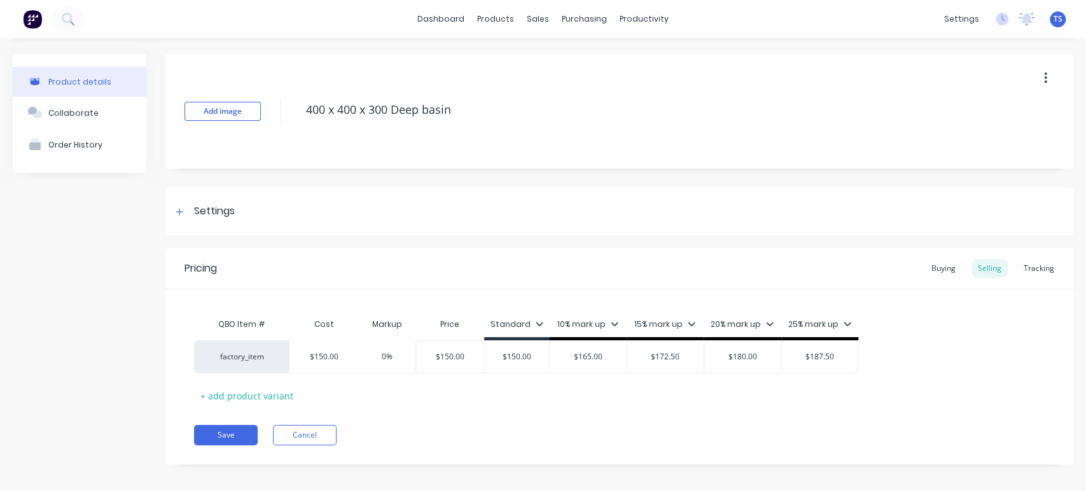
type textarea "400 x 400 x 300 Deep basin"
type textarea "x"
type textarea "400 x 400 x 300 Deep basin"
click at [443, 142] on div "Add image 400 x 400 x 300 Deep basin" at bounding box center [619, 111] width 908 height 115
click at [225, 437] on button "Save" at bounding box center [226, 435] width 64 height 20
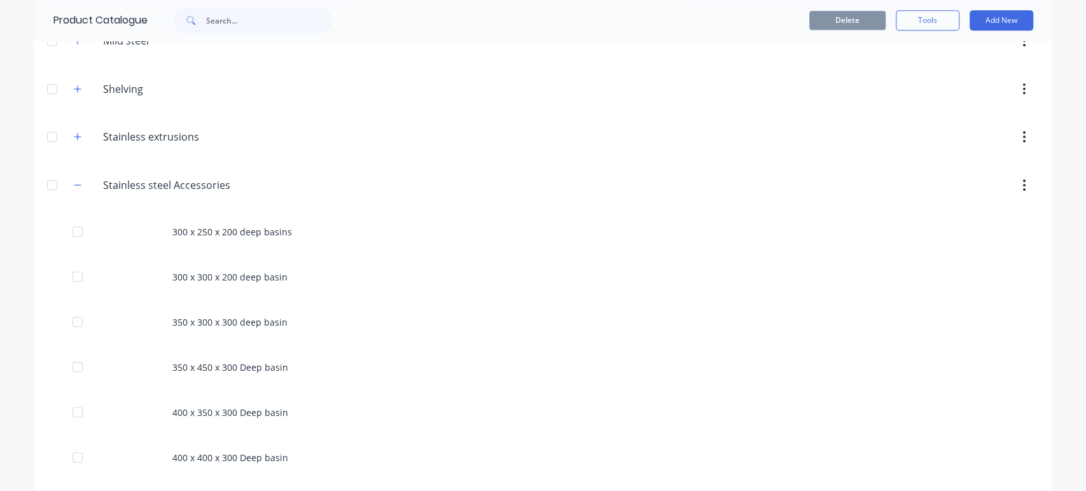
scroll to position [636, 0]
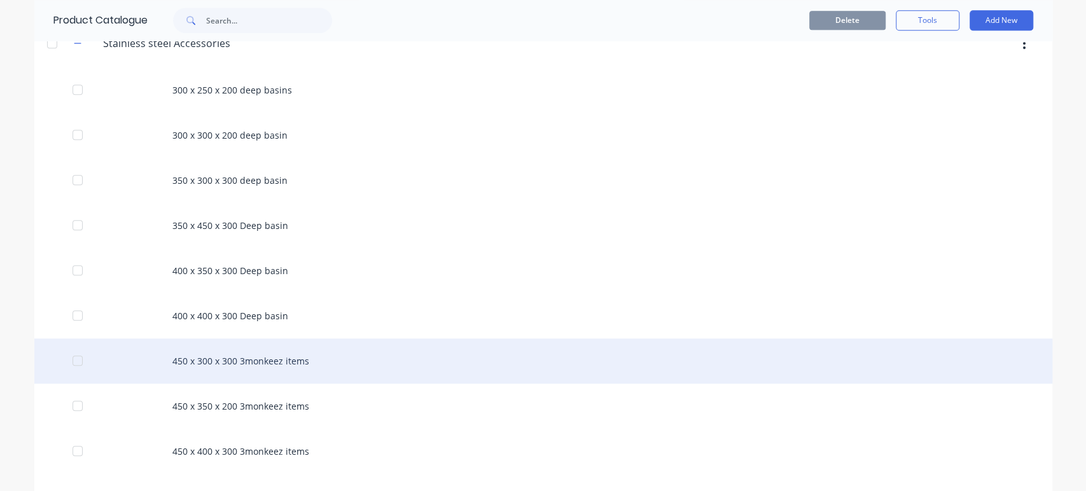
click at [261, 355] on div "450 x 300 x 300 3monkeez items" at bounding box center [543, 361] width 1018 height 45
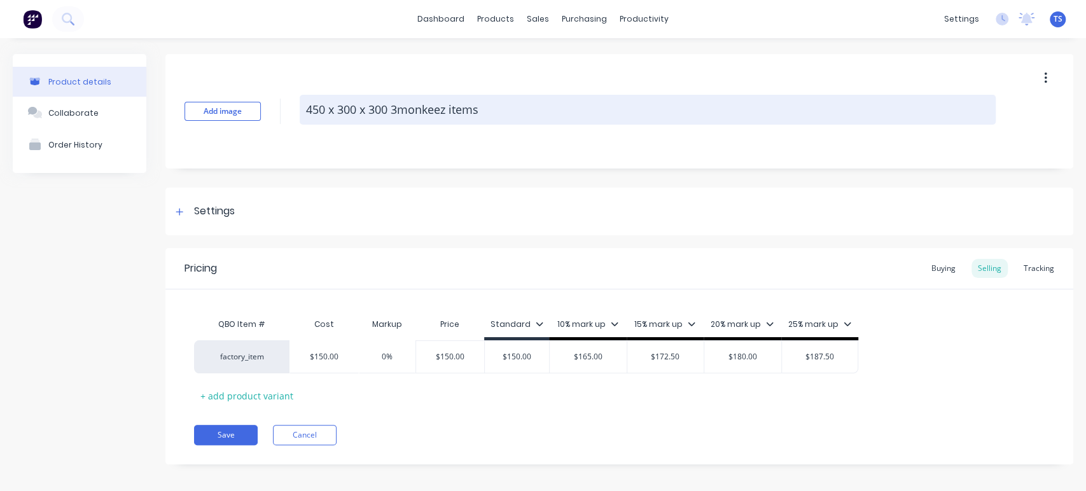
drag, startPoint x: 493, startPoint y: 111, endPoint x: 391, endPoint y: 111, distance: 101.2
click at [391, 111] on textarea "450 x 300 x 300 3monkeez items" at bounding box center [648, 110] width 696 height 30
type textarea "x"
type textarea "450 x 300 x 300"
paste textarea "Deep basin"
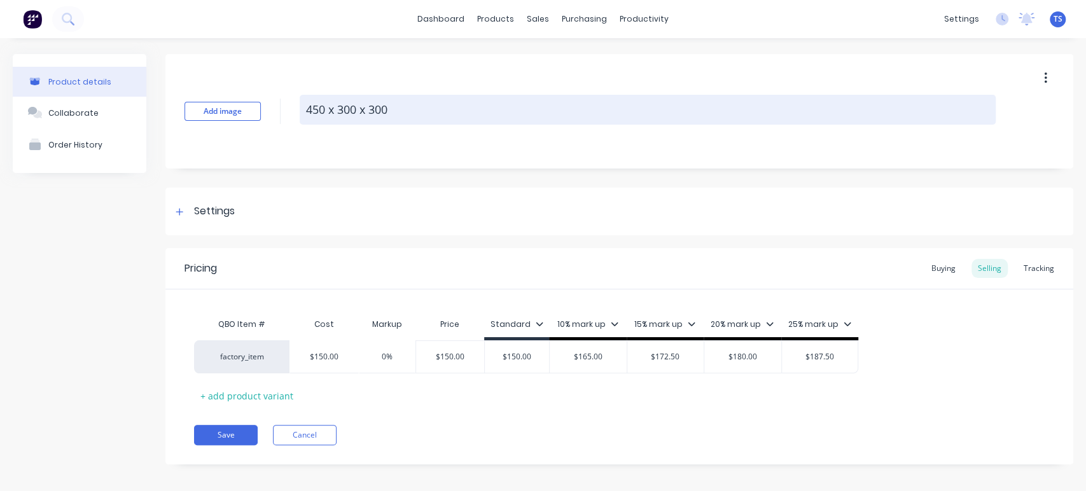
type textarea "x"
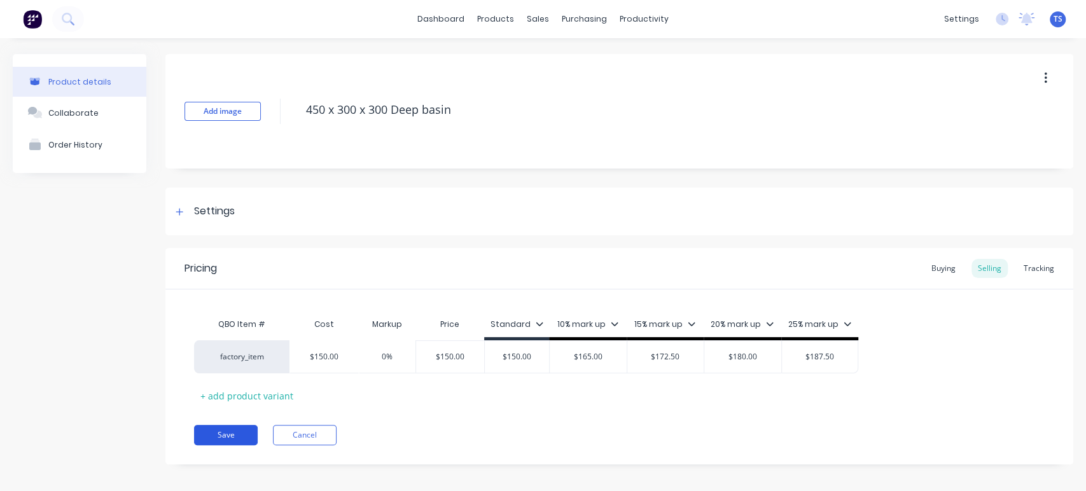
type textarea "450 x 300 x 300 Deep basin"
type textarea "x"
type textarea "450 x 300 x 300 Deep basin"
click at [203, 440] on button "Save" at bounding box center [226, 435] width 64 height 20
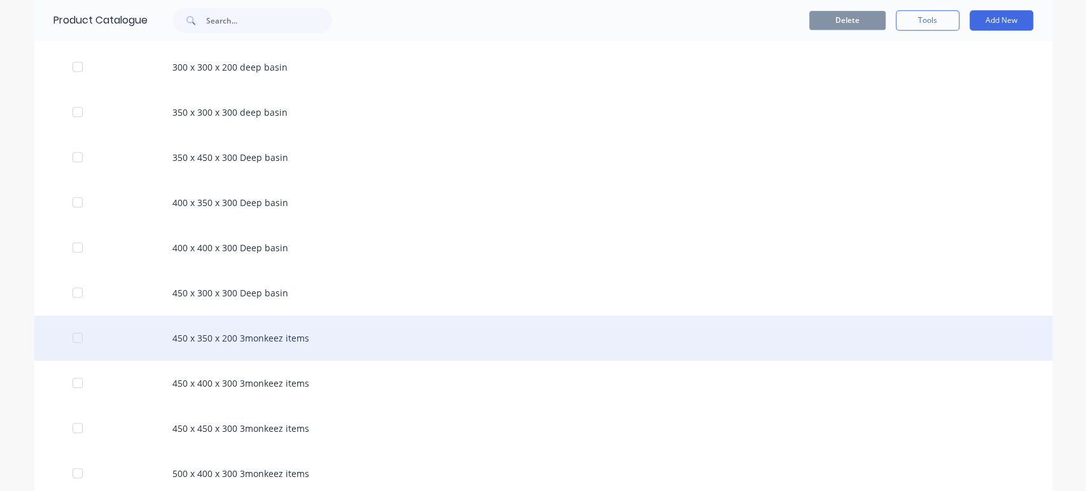
scroll to position [707, 0]
click at [284, 330] on div "450 x 350 x 200 3monkeez items" at bounding box center [543, 335] width 1018 height 45
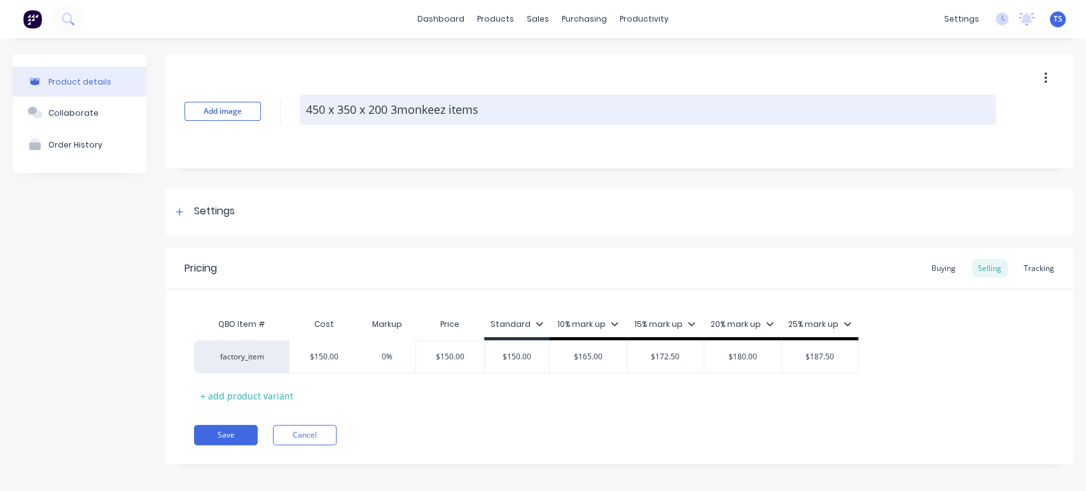
click at [487, 109] on textarea "450 x 350 x 200 3monkeez items" at bounding box center [648, 110] width 696 height 30
drag, startPoint x: 487, startPoint y: 109, endPoint x: 419, endPoint y: 112, distance: 67.5
click at [419, 112] on textarea "450 x 350 x 200 3monkeez items" at bounding box center [648, 110] width 696 height 30
type textarea "x"
type textarea "450 x 350 x 200"
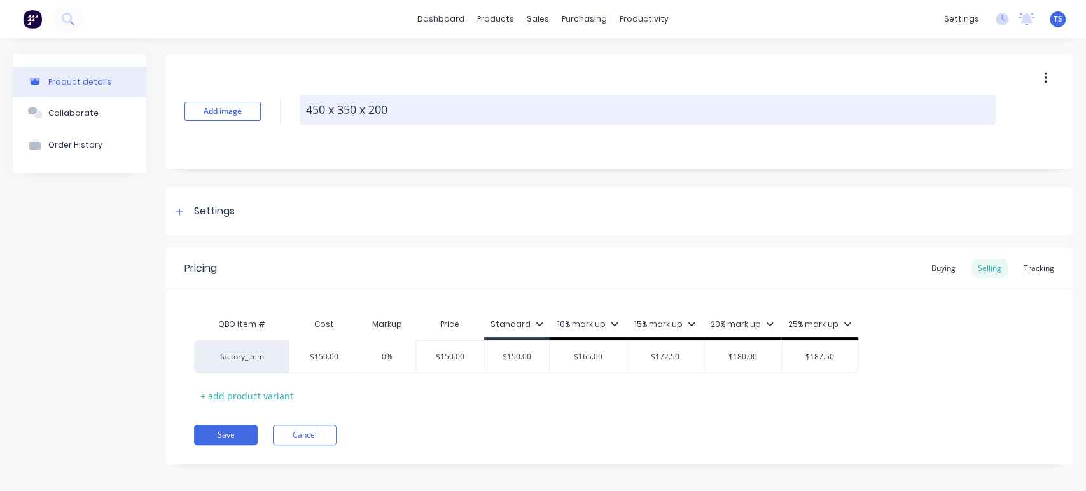
paste textarea "Deep basin"
type textarea "x"
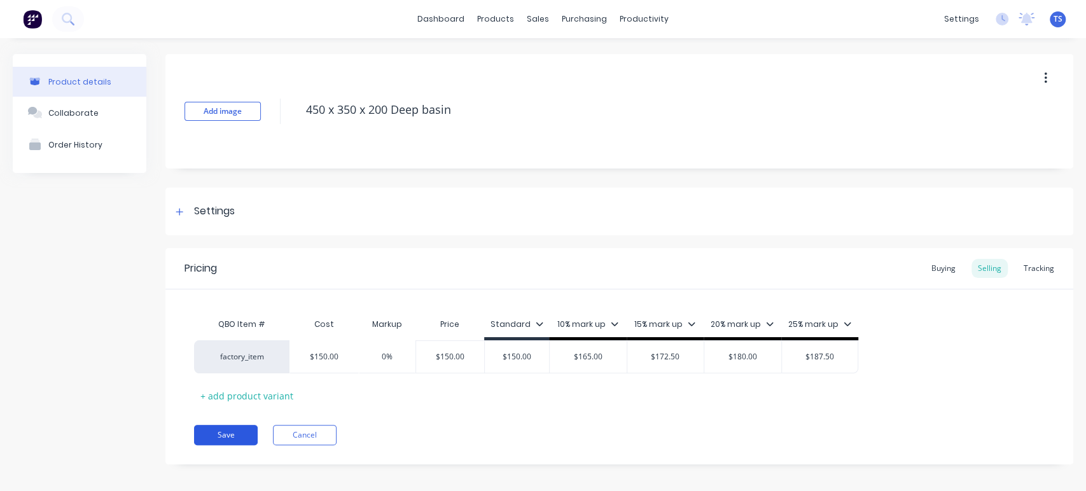
type textarea "450 x 350 x 200 Deep basin"
type textarea "x"
type textarea "450 x 350 x 200 Deep basin"
click at [234, 437] on button "Save" at bounding box center [226, 435] width 64 height 20
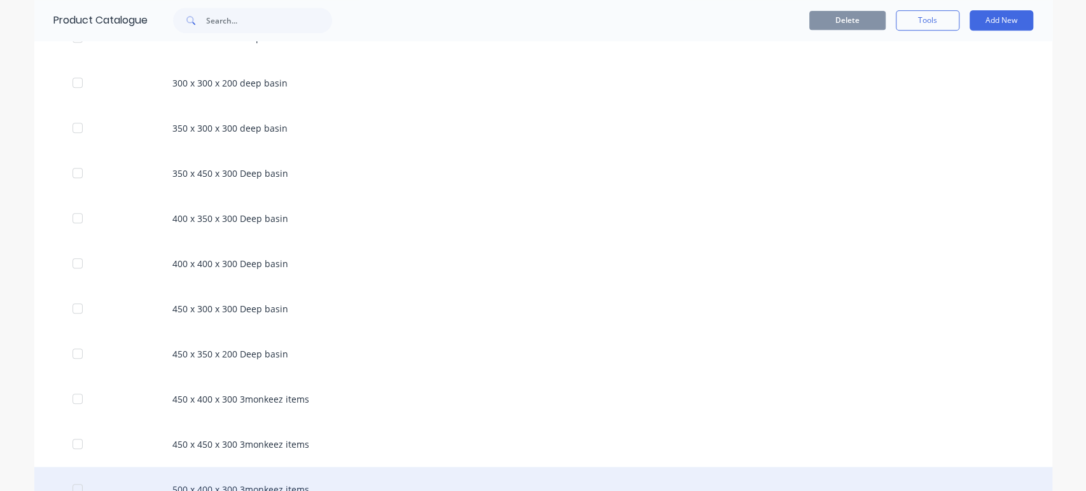
scroll to position [778, 0]
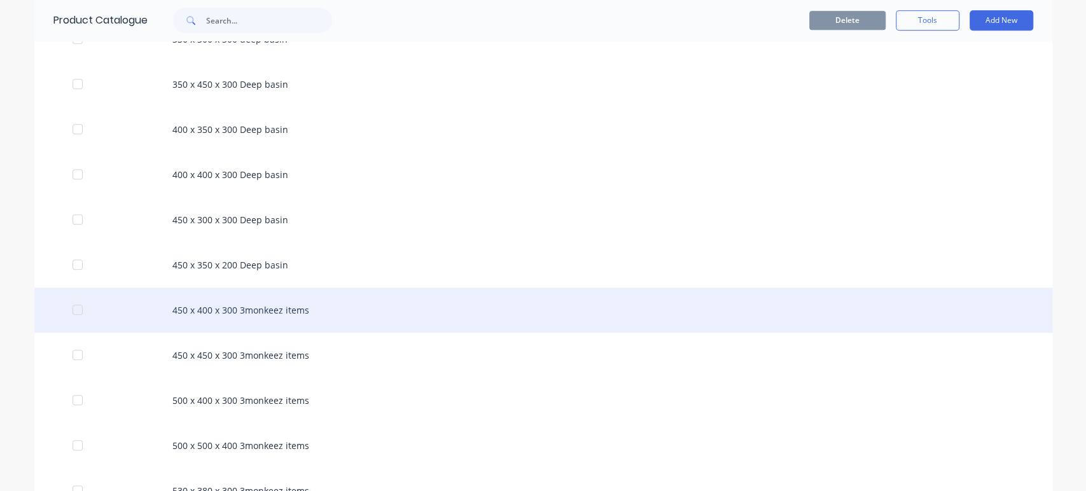
click at [290, 304] on div "450 x 400 x 300 3monkeez items" at bounding box center [543, 310] width 1018 height 45
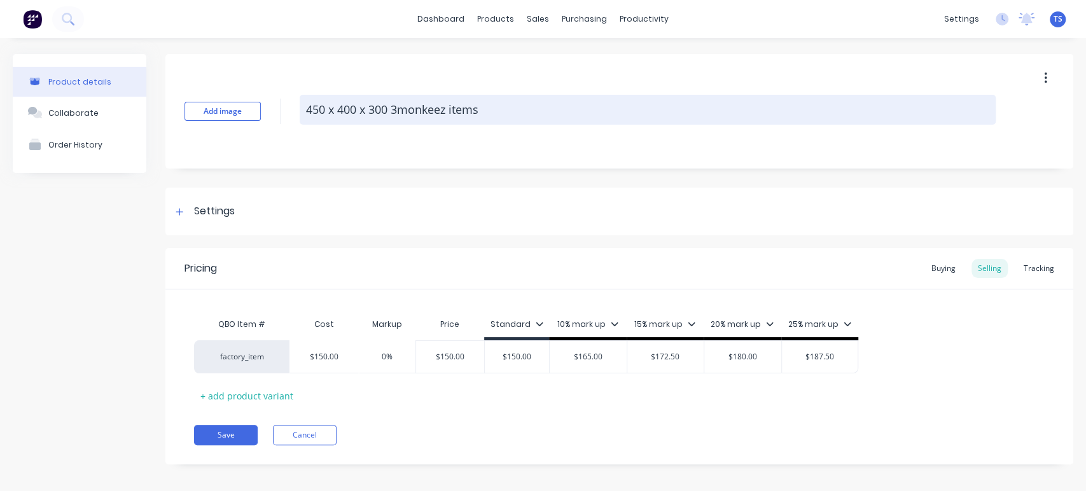
drag, startPoint x: 489, startPoint y: 108, endPoint x: 394, endPoint y: 116, distance: 95.2
click at [394, 116] on textarea "450 x 400 x 300 3monkeez items" at bounding box center [648, 110] width 696 height 30
type textarea "x"
type textarea "450 x 400 x 300"
paste textarea "Deep basin"
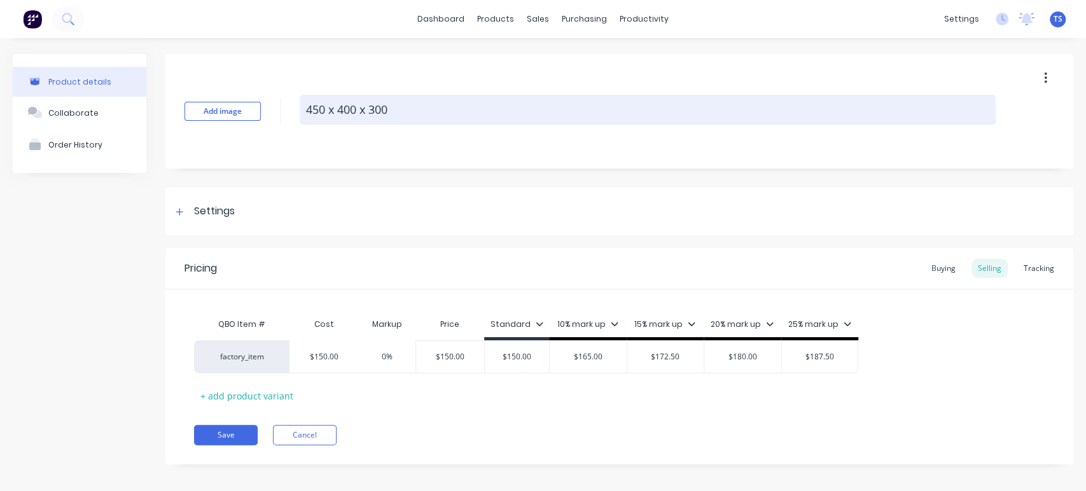
type textarea "x"
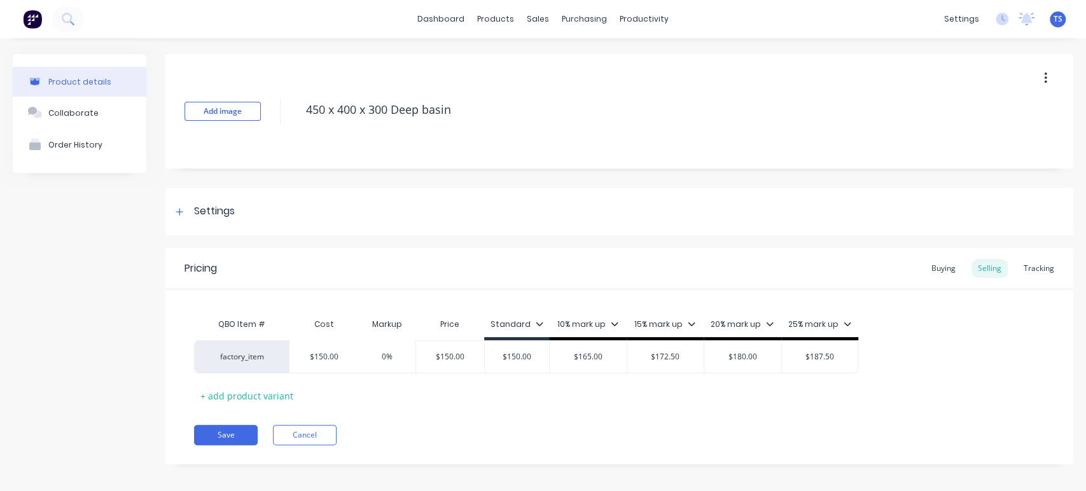
type textarea "450 x 400 x 300 Deep basin"
type textarea "x"
type textarea "450 x 400 x 300 Deep basin"
click at [431, 153] on div "Add image 450 x 400 x 300 Deep basin" at bounding box center [619, 111] width 908 height 115
click at [211, 433] on button "Save" at bounding box center [226, 435] width 64 height 20
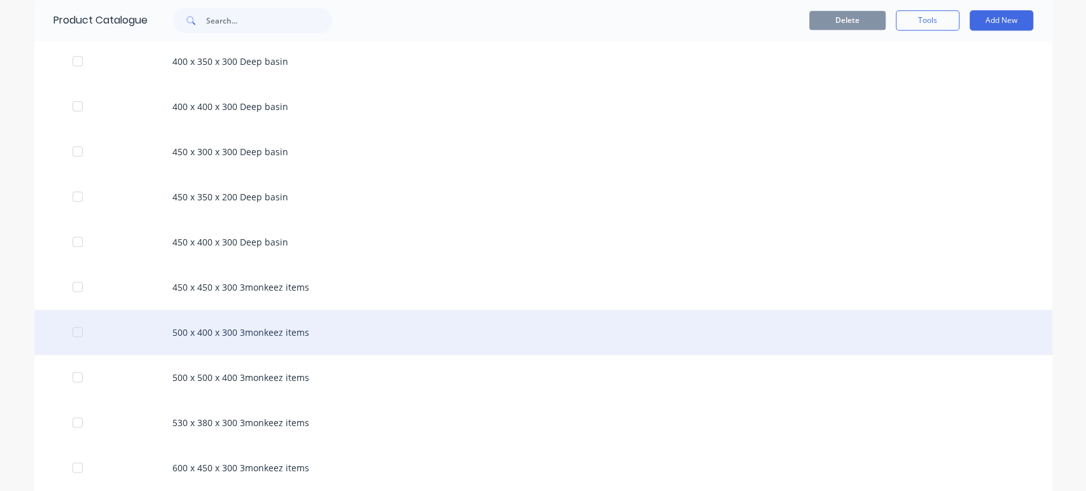
scroll to position [848, 0]
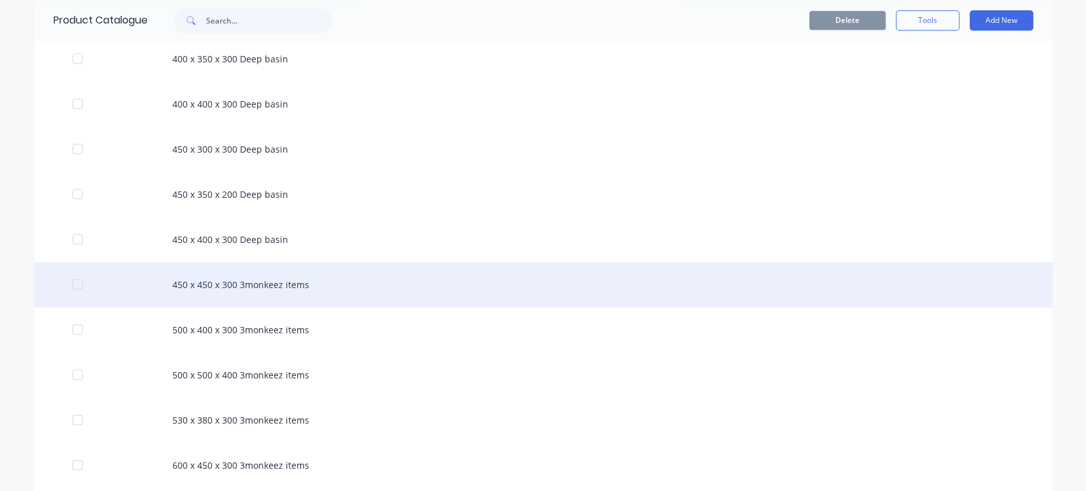
click at [288, 286] on div "450 x 450 x 300 3monkeez items" at bounding box center [543, 284] width 1018 height 45
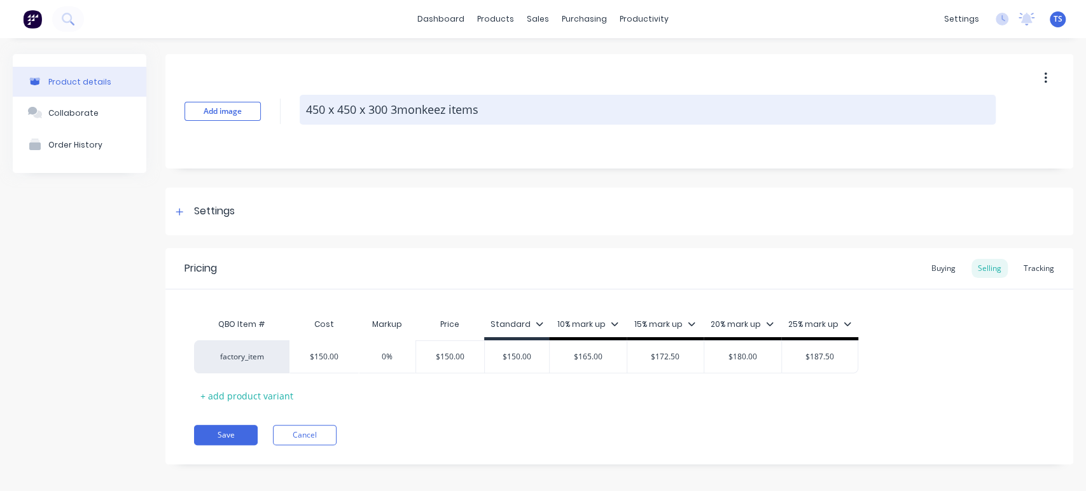
drag, startPoint x: 489, startPoint y: 111, endPoint x: 392, endPoint y: 113, distance: 96.7
click at [392, 113] on textarea "450 x 450 x 300 3monkeez items" at bounding box center [648, 110] width 696 height 30
type textarea "x"
type textarea "450 x 450 x 300"
paste textarea "Deep basin"
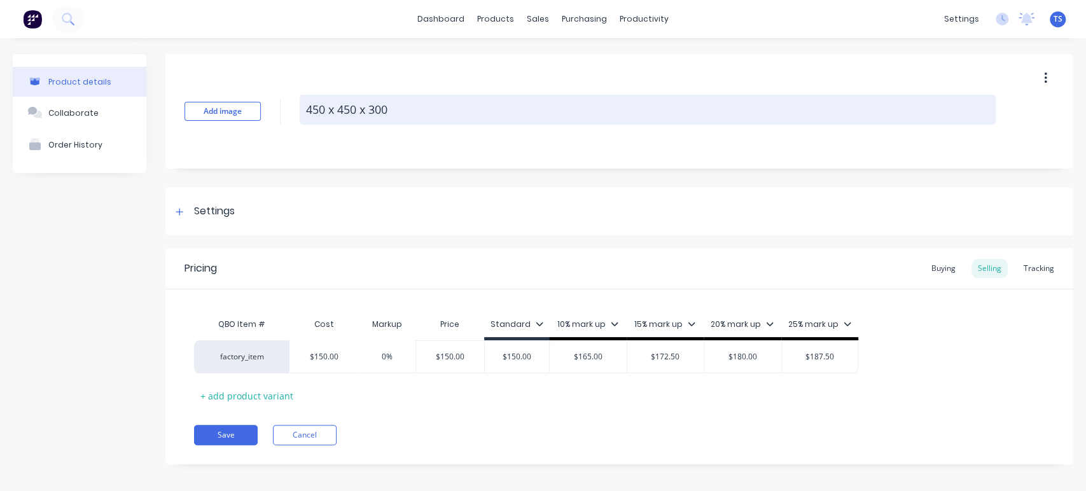
type textarea "x"
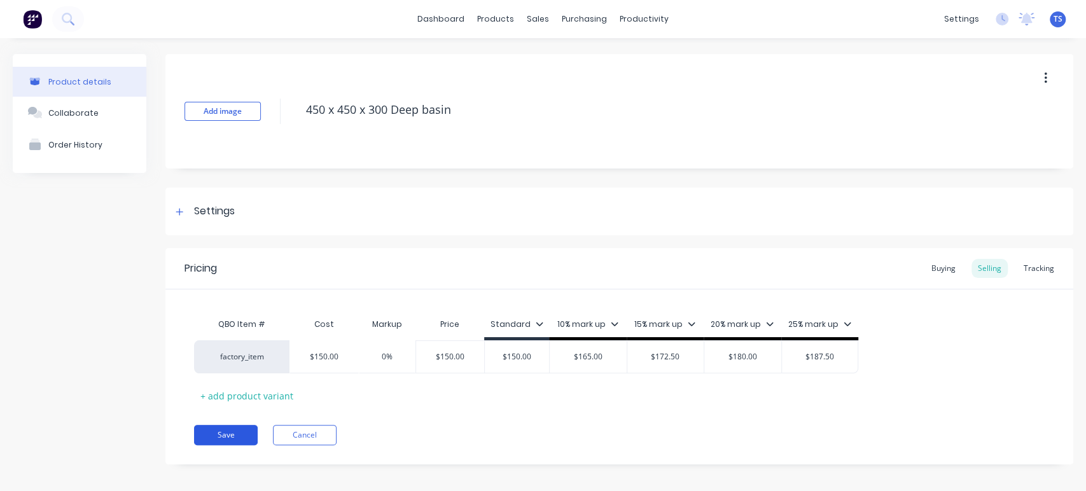
type textarea "450 x 450 x 300 Deep basin"
type textarea "x"
type textarea "450 x 450 x 300 Deep basin"
click at [212, 431] on button "Save" at bounding box center [226, 435] width 64 height 20
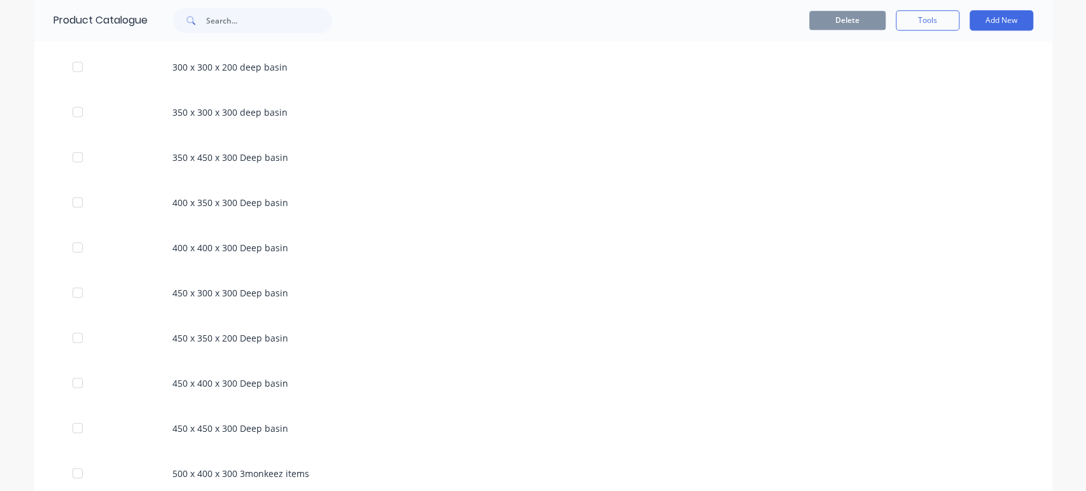
scroll to position [848, 0]
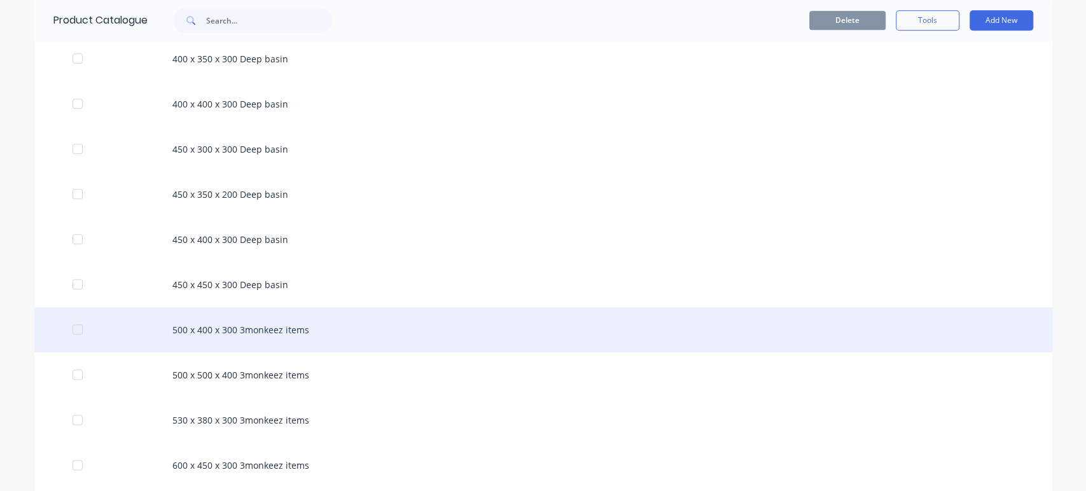
click at [265, 325] on div "500 x 400 x 300 3monkeez items" at bounding box center [543, 329] width 1018 height 45
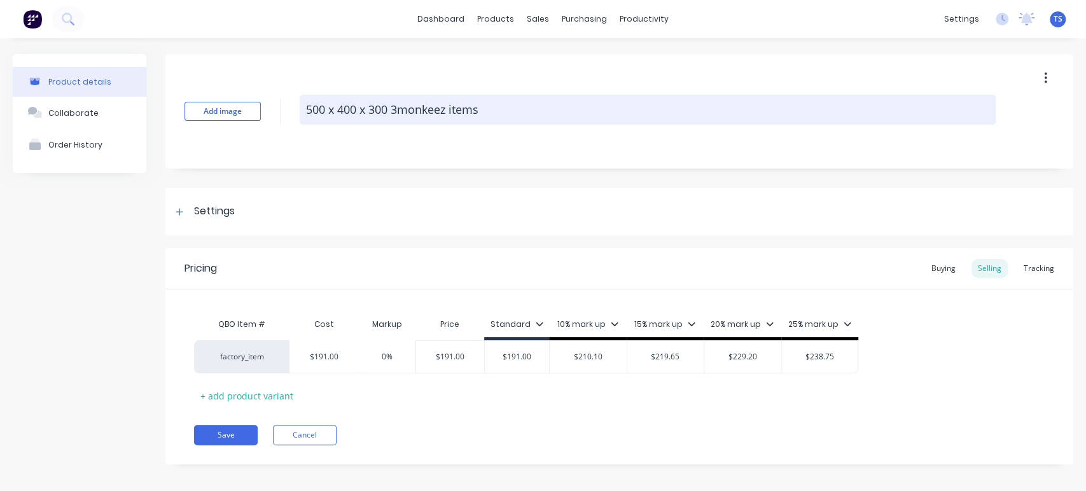
click at [503, 109] on textarea "500 x 400 x 300 3monkeez items" at bounding box center [648, 110] width 696 height 30
drag, startPoint x: 503, startPoint y: 109, endPoint x: 419, endPoint y: 112, distance: 84.7
click at [419, 112] on textarea "500 x 400 x 300 3monkeez items" at bounding box center [648, 110] width 696 height 30
type textarea "x"
type textarea "500 x 400 x 300"
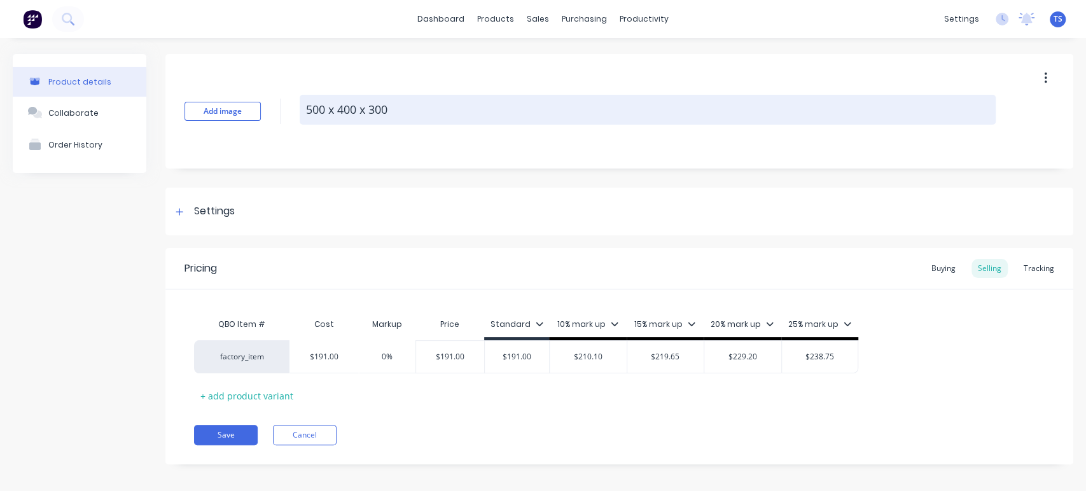
paste textarea "Deep basin"
type textarea "x"
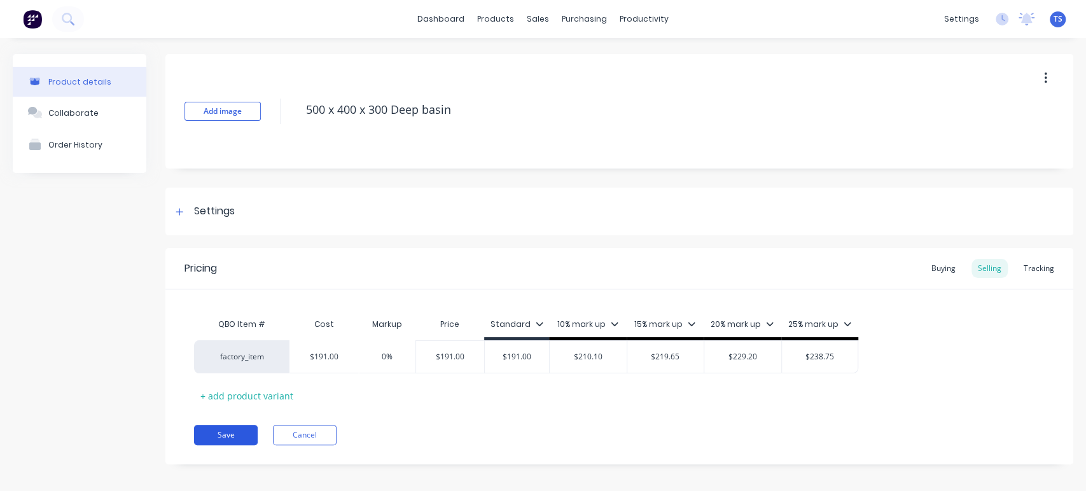
type textarea "500 x 400 x 300 Deep basin"
type textarea "x"
type textarea "500 x 400 x 300 Deep basin"
click at [227, 433] on button "Save" at bounding box center [226, 435] width 64 height 20
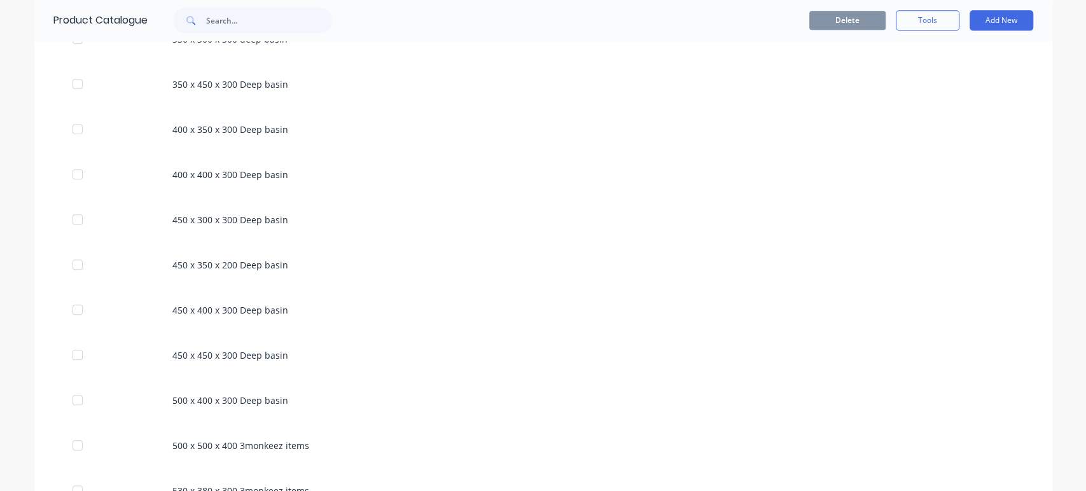
scroll to position [989, 0]
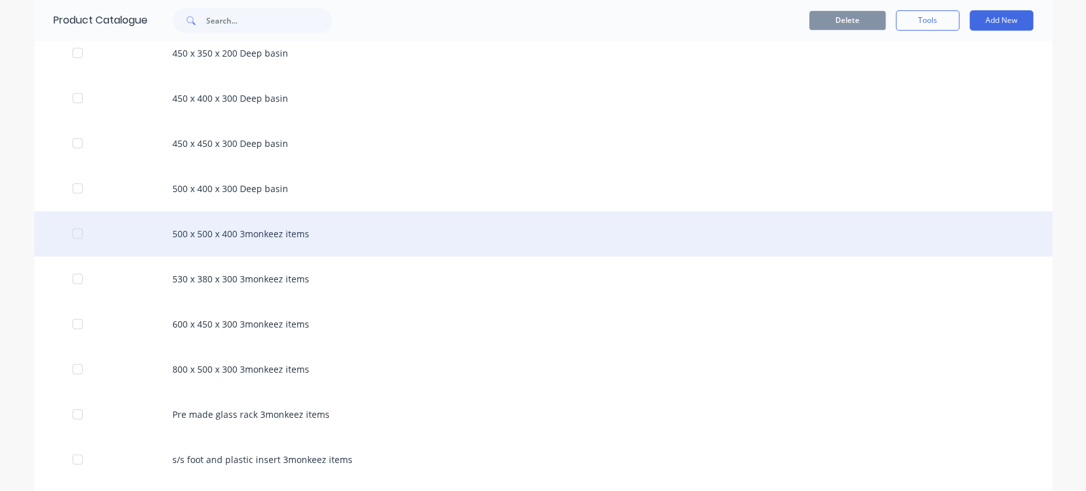
click at [276, 235] on div "500 x 500 x 400 3monkeez items" at bounding box center [543, 233] width 1018 height 45
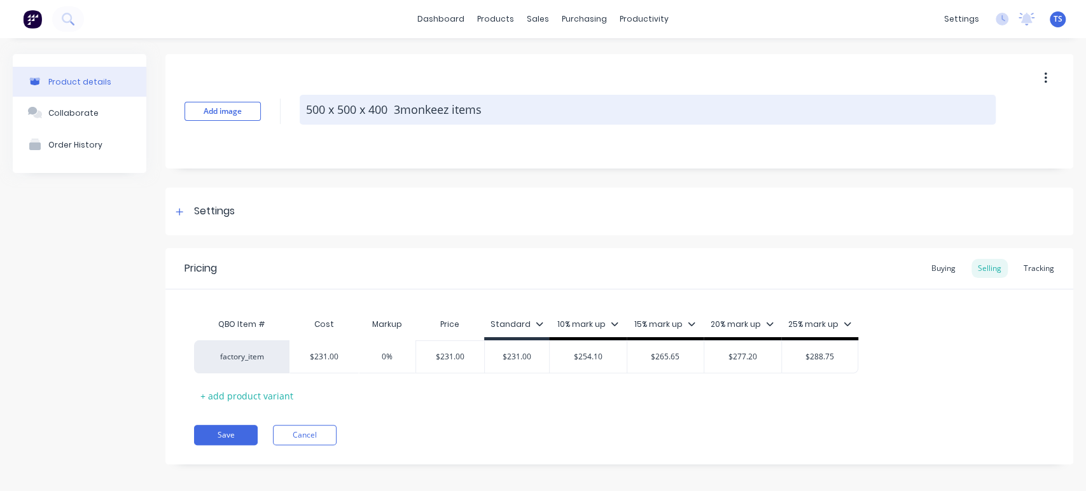
drag, startPoint x: 488, startPoint y: 103, endPoint x: 396, endPoint y: 111, distance: 92.6
click at [396, 111] on textarea "500 x 500 x 400 3monkeez items" at bounding box center [648, 110] width 696 height 30
type textarea "x"
type textarea "500 x 500 x 400"
paste textarea "Deep basin"
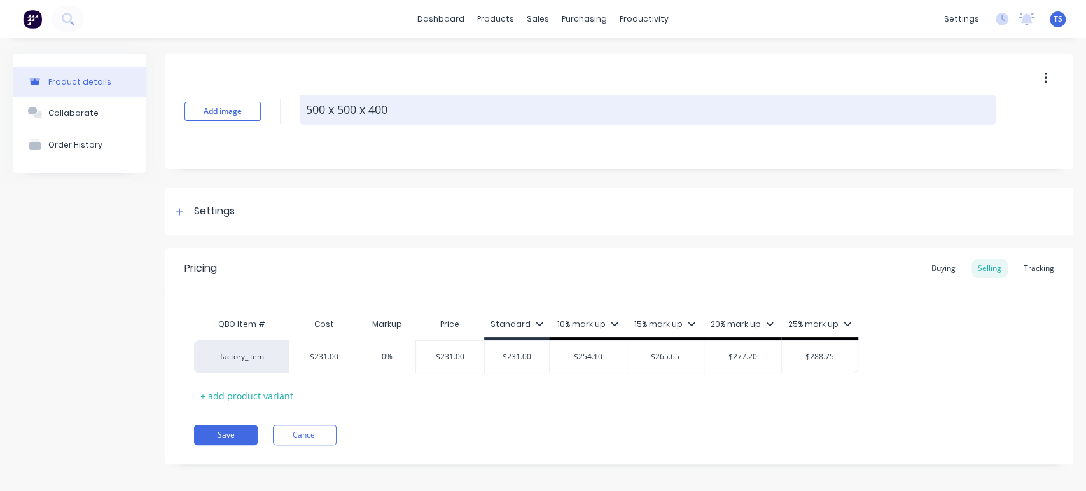
type textarea "x"
type textarea "500 x 500 x 400 Deep basin"
click at [395, 111] on textarea "500 x 500 x 400 Deep basin" at bounding box center [648, 110] width 696 height 30
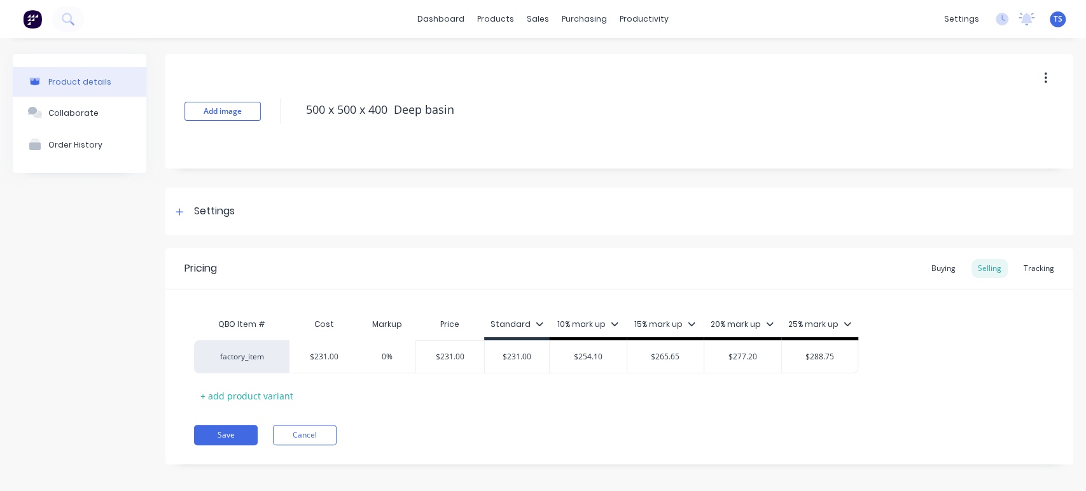
type textarea "x"
type textarea "500 x 500 x 400 Deep basin"
type textarea "x"
type textarea "500 x 500 x 400 Deep basin"
click at [245, 433] on button "Save" at bounding box center [226, 435] width 64 height 20
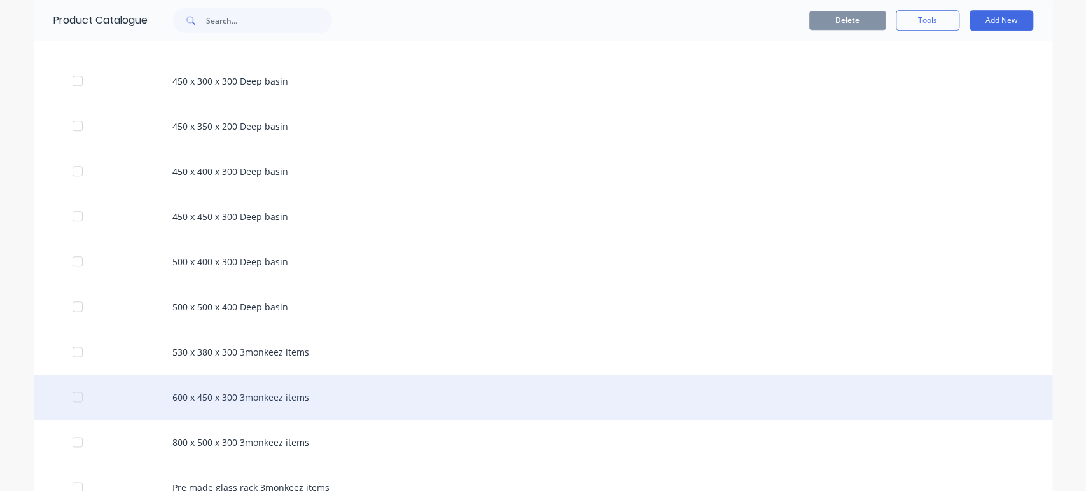
scroll to position [919, 0]
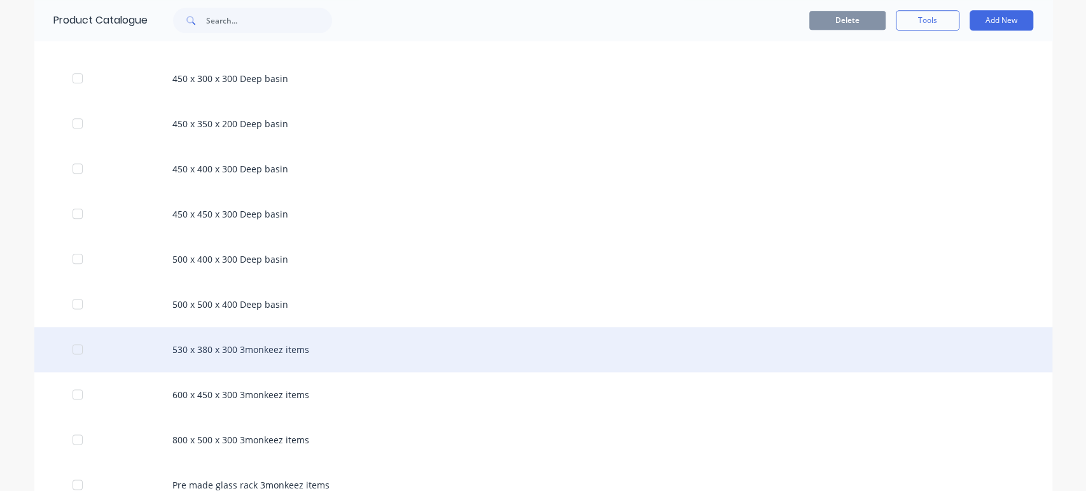
click at [288, 342] on div "530 x 380 x 300 3monkeez items" at bounding box center [543, 349] width 1018 height 45
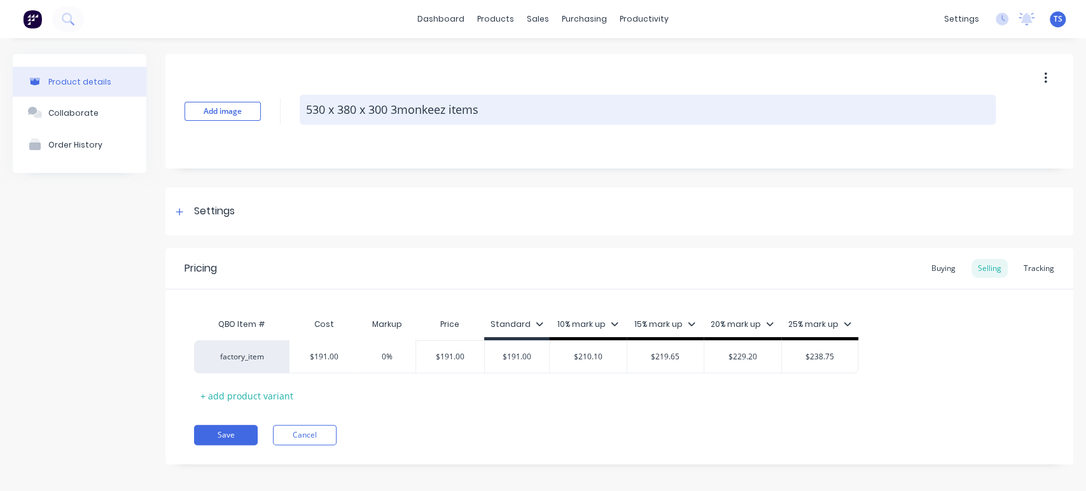
click at [493, 110] on textarea "530 x 380 x 300 3monkeez items" at bounding box center [648, 110] width 696 height 30
drag, startPoint x: 493, startPoint y: 110, endPoint x: 398, endPoint y: 111, distance: 94.8
click at [398, 111] on textarea "530 x 380 x 300 3monkeez items" at bounding box center [648, 110] width 696 height 30
type textarea "x"
type textarea "530 x 380 x 300"
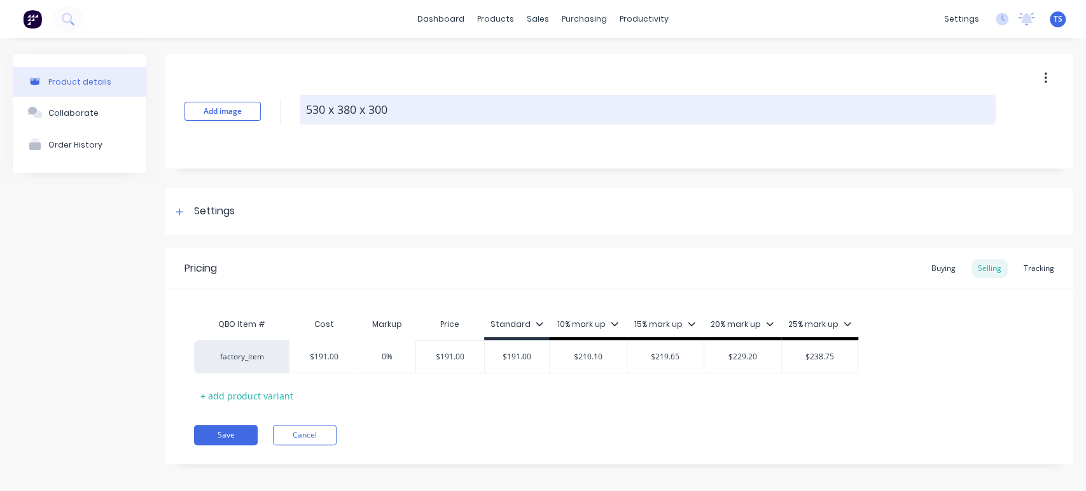
paste textarea "Deep basin"
type textarea "x"
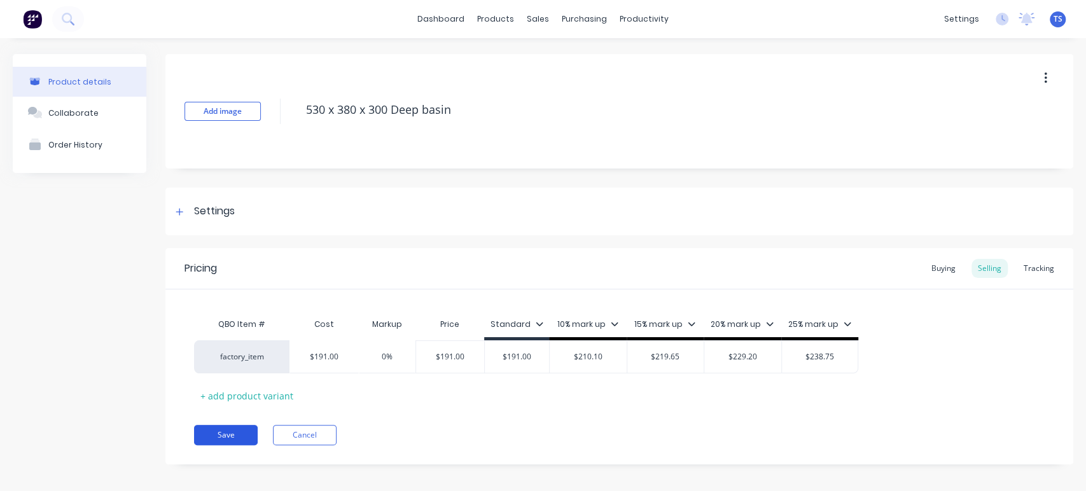
type textarea "530 x 380 x 300 Deep basin"
type textarea "x"
type textarea "530 x 380 x 300 Deep basin"
click at [230, 433] on button "Save" at bounding box center [226, 435] width 64 height 20
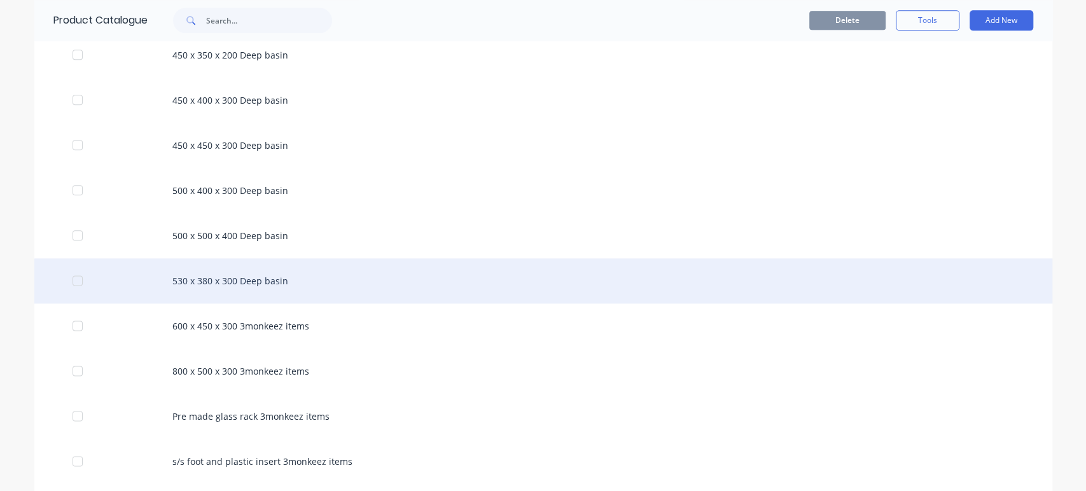
scroll to position [989, 0]
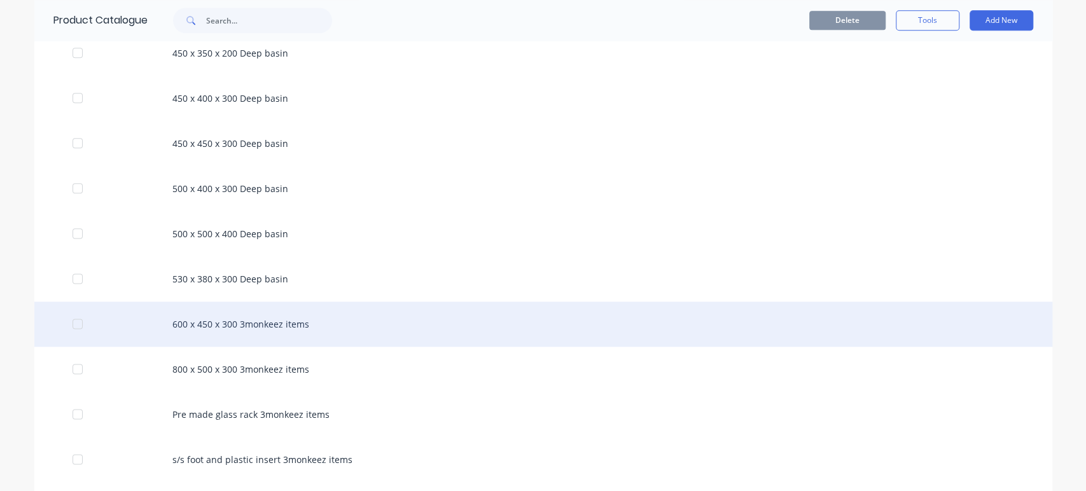
click at [269, 319] on div "600 x 450 x 300 3monkeez items" at bounding box center [543, 324] width 1018 height 45
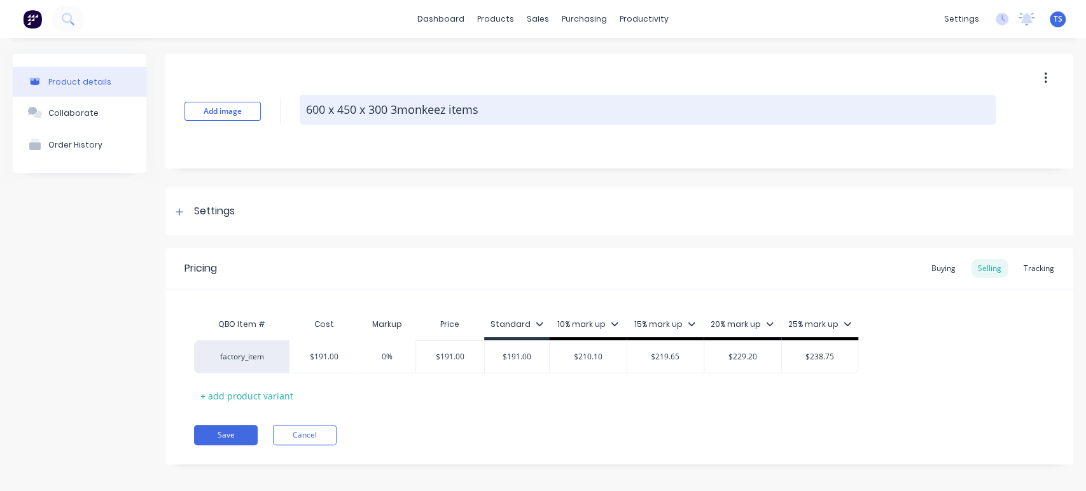
drag, startPoint x: 488, startPoint y: 106, endPoint x: 392, endPoint y: 116, distance: 96.7
click at [392, 116] on textarea "600 x 450 x 300 3monkeez items" at bounding box center [648, 110] width 696 height 30
type textarea "x"
type textarea "600 x 450 x 300"
paste textarea "Deep basin"
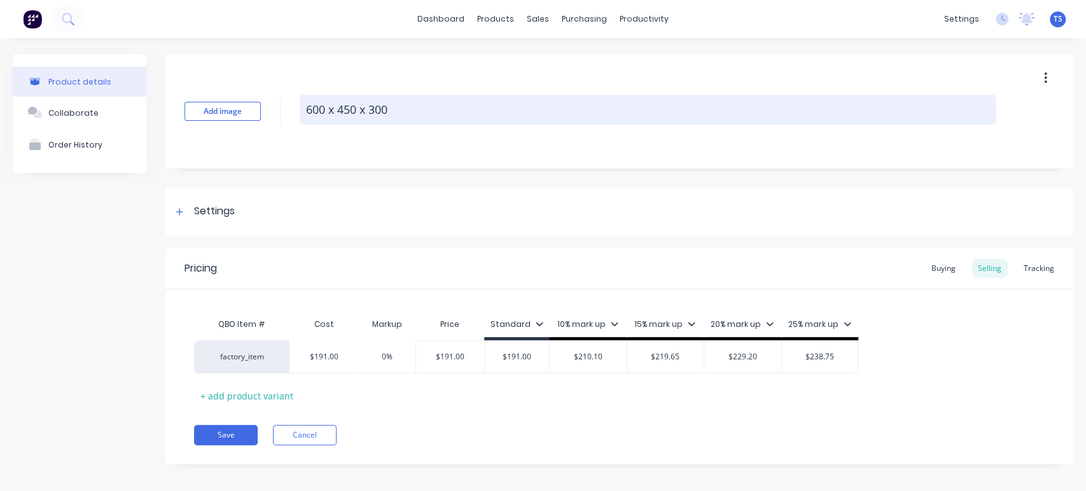
type textarea "x"
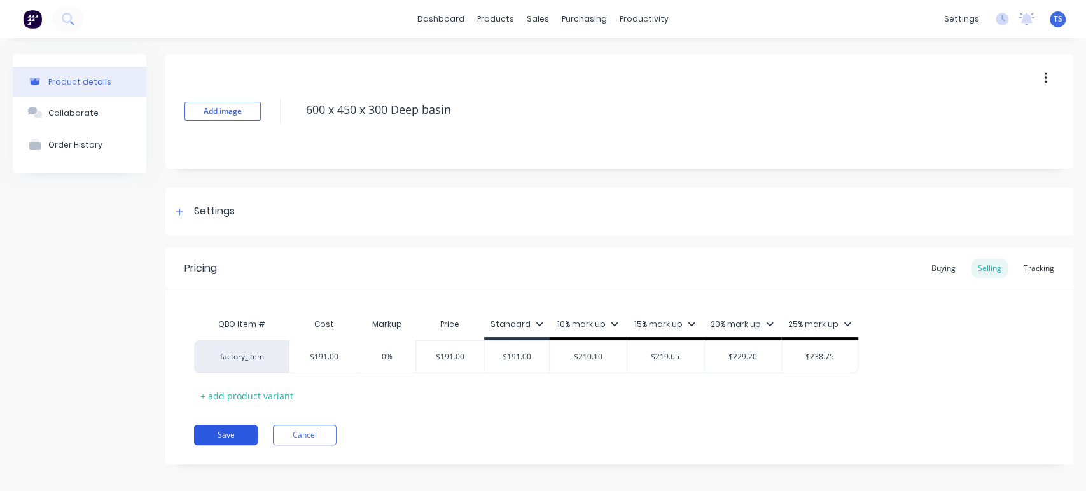
type textarea "600 x 450 x 300 Deep basin"
type textarea "x"
type textarea "600 x 450 x 300 Deep basin"
click at [225, 434] on button "Save" at bounding box center [226, 435] width 64 height 20
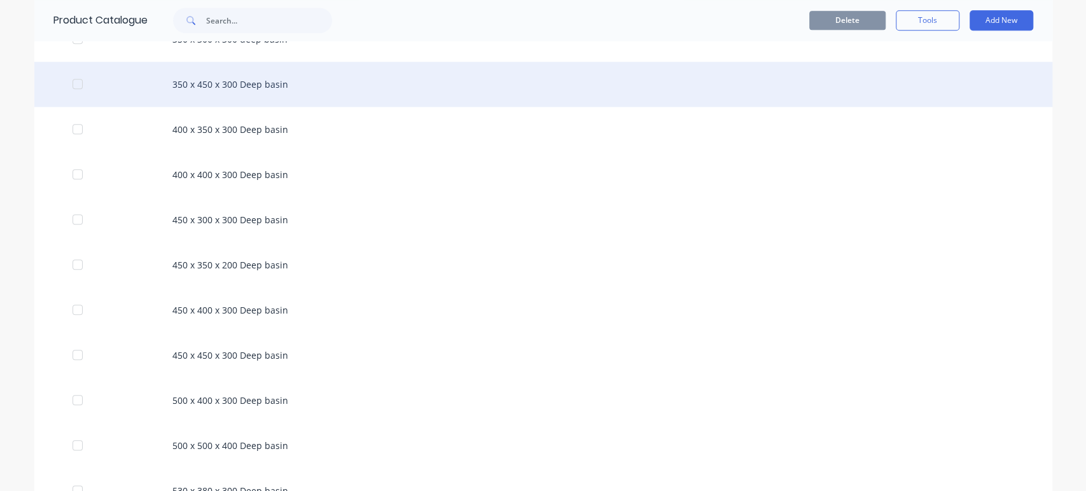
scroll to position [989, 0]
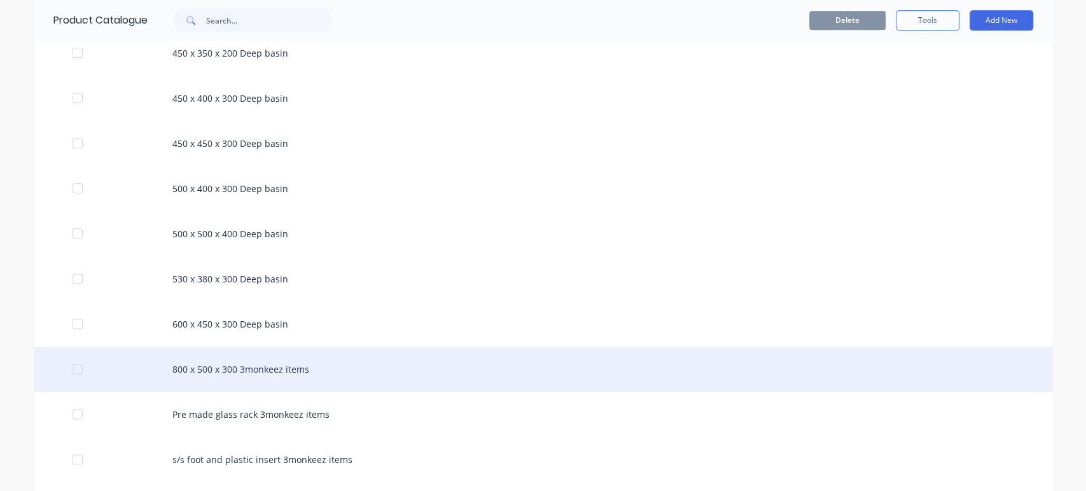
click at [255, 360] on div "800 x 500 x 300 3monkeez items" at bounding box center [543, 369] width 1018 height 45
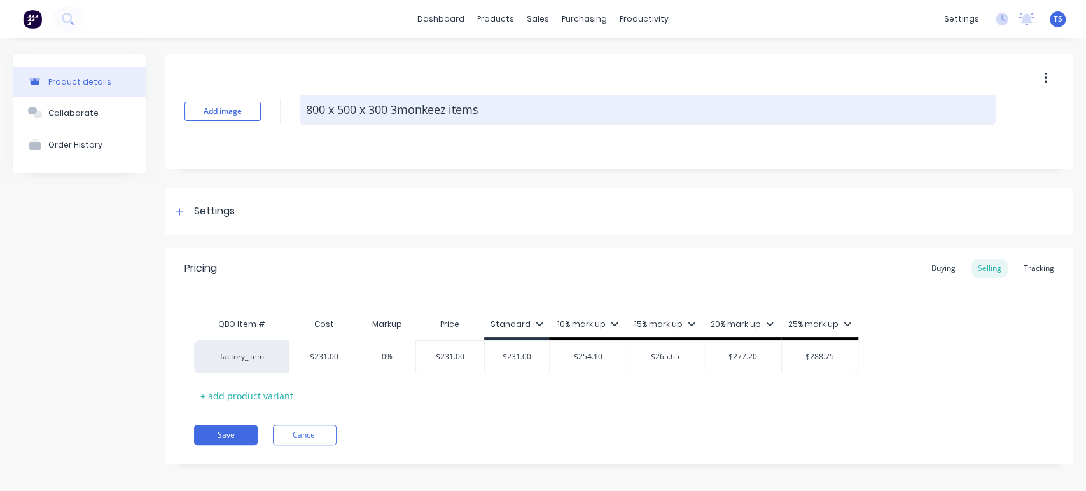
drag, startPoint x: 487, startPoint y: 106, endPoint x: 393, endPoint y: 113, distance: 95.1
click at [393, 113] on textarea "800 x 500 x 300 3monkeez items" at bounding box center [648, 110] width 696 height 30
type textarea "x"
type textarea "800 x 500 x 300"
paste textarea "Deep basin"
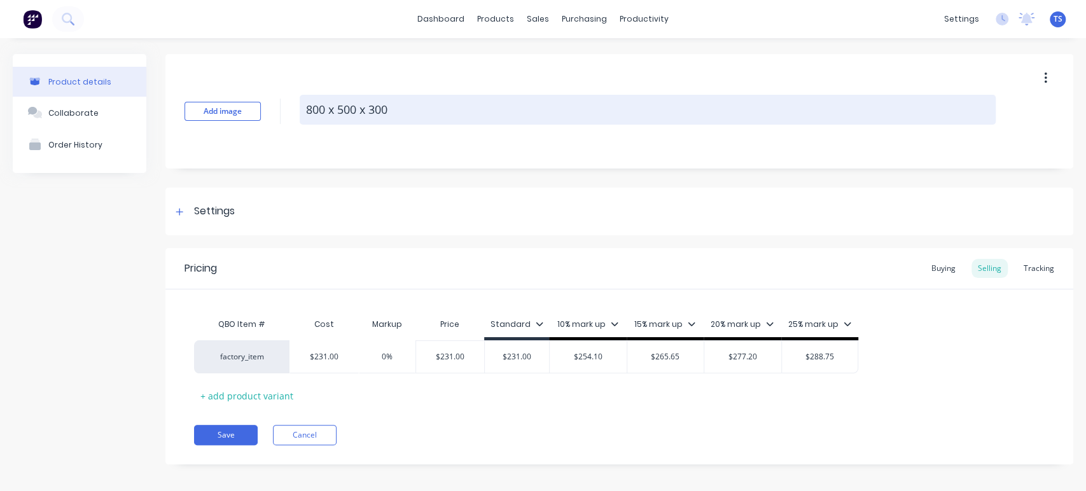
type textarea "x"
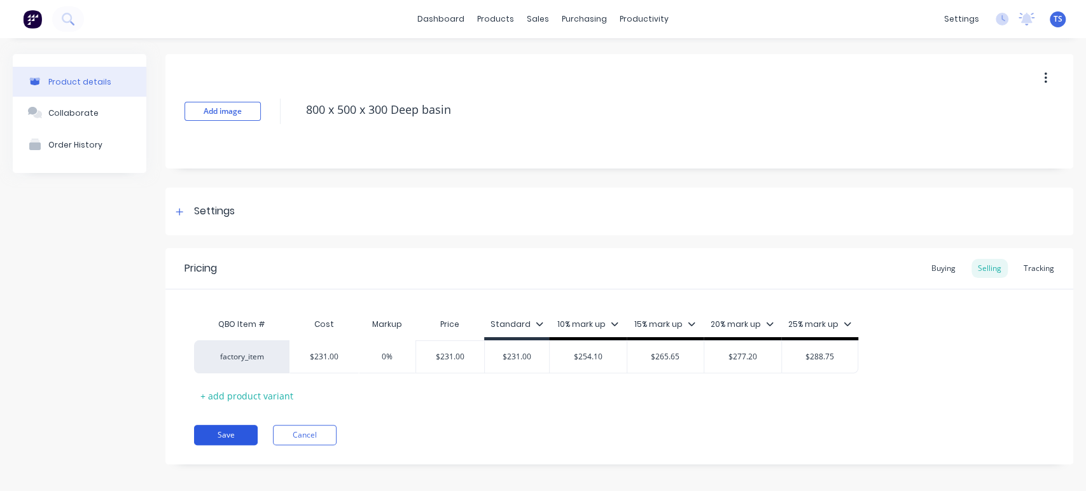
type textarea "800 x 500 x 300 Deep basin"
type textarea "x"
type textarea "800 x 500 x 300 Deep basin"
click at [228, 442] on button "Save" at bounding box center [226, 435] width 64 height 20
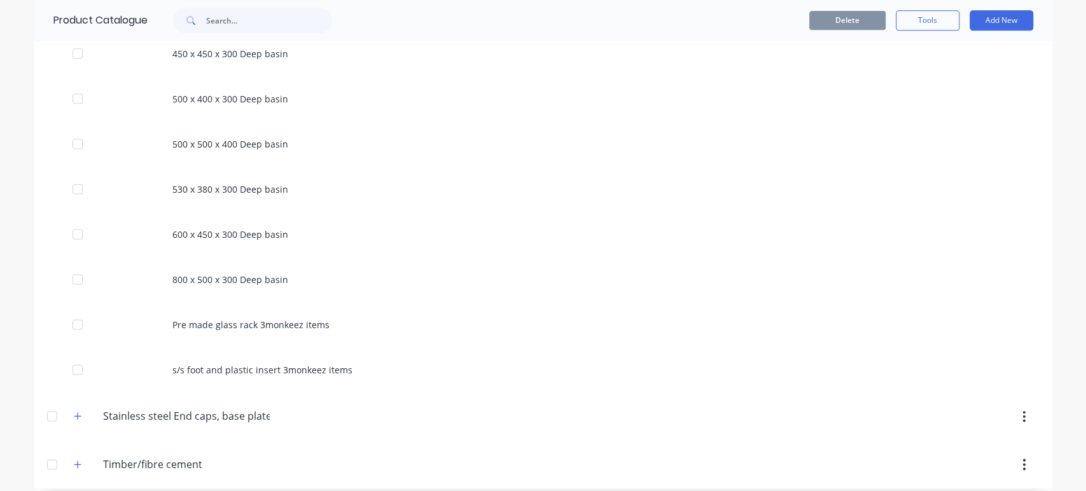
scroll to position [1087, 0]
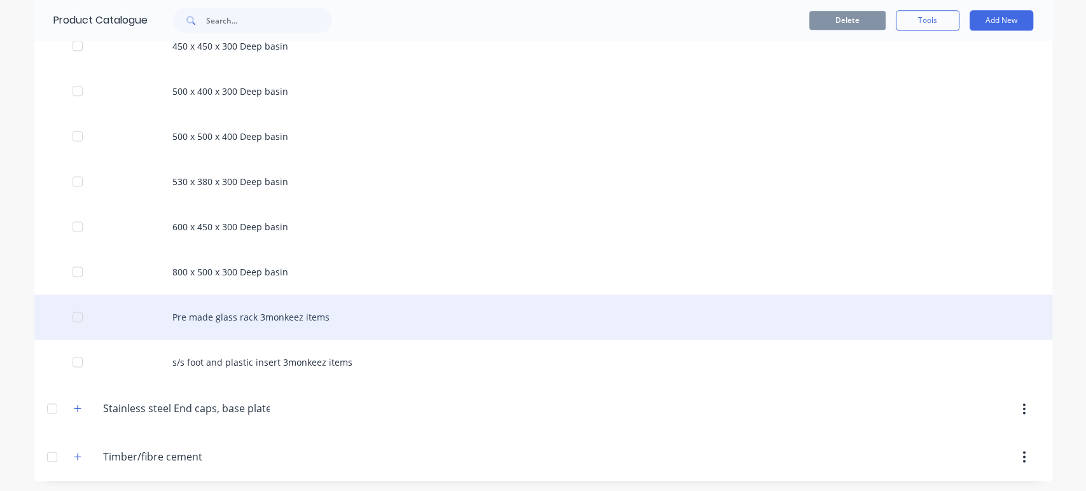
click at [289, 314] on div "Pre made glass rack 3monkeez items" at bounding box center [543, 317] width 1018 height 45
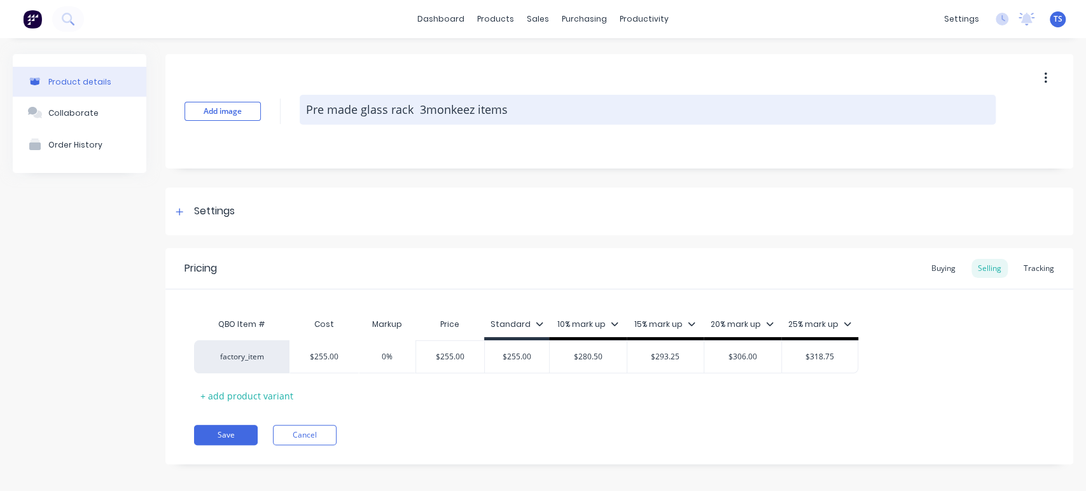
click at [529, 106] on textarea "Pre made glass rack 3monkeez items" at bounding box center [648, 110] width 696 height 30
drag, startPoint x: 515, startPoint y: 111, endPoint x: 419, endPoint y: 111, distance: 96.7
click at [419, 111] on textarea "Pre made glass rack 3monkeez items" at bounding box center [648, 110] width 696 height 30
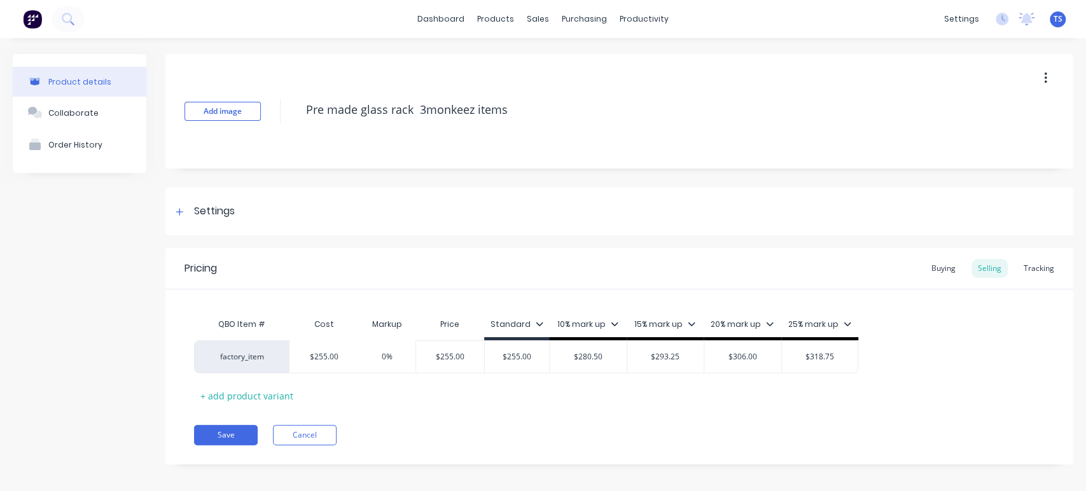
type textarea "x"
type textarea "Pre made glass rack"
type textarea "x"
type textarea "Pre made glass rack"
click at [209, 444] on button "Save" at bounding box center [226, 435] width 64 height 20
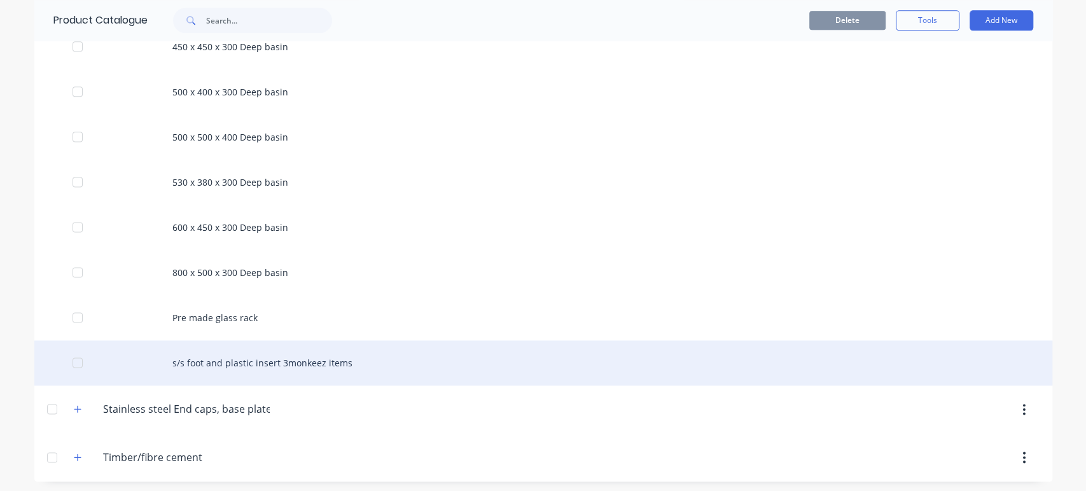
scroll to position [1087, 0]
click at [328, 364] on div "s/s foot and plastic insert 3monkeez items" at bounding box center [543, 362] width 1018 height 45
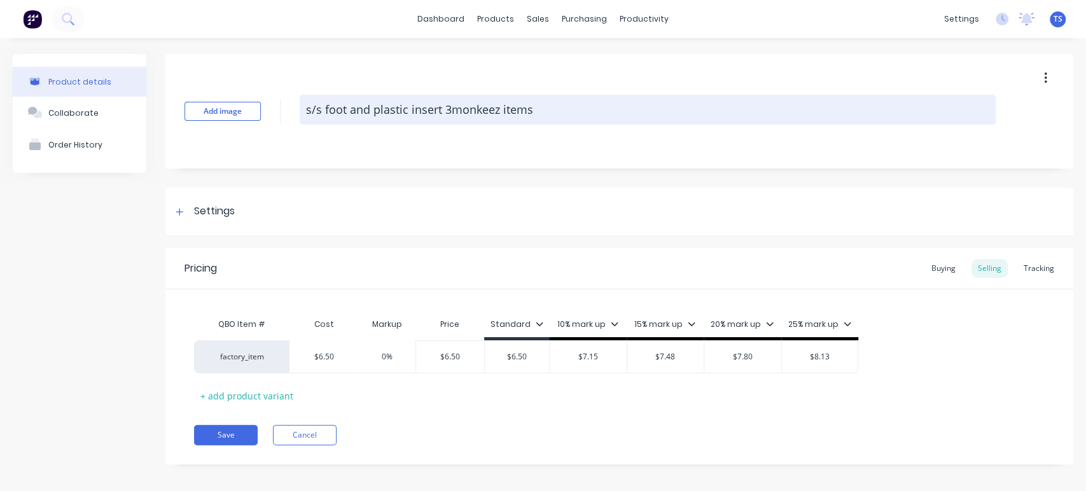
drag, startPoint x: 515, startPoint y: 115, endPoint x: 443, endPoint y: 120, distance: 72.7
click at [443, 120] on textarea "s/s foot and plastic insert 3monkeez items" at bounding box center [648, 110] width 696 height 30
type textarea "x"
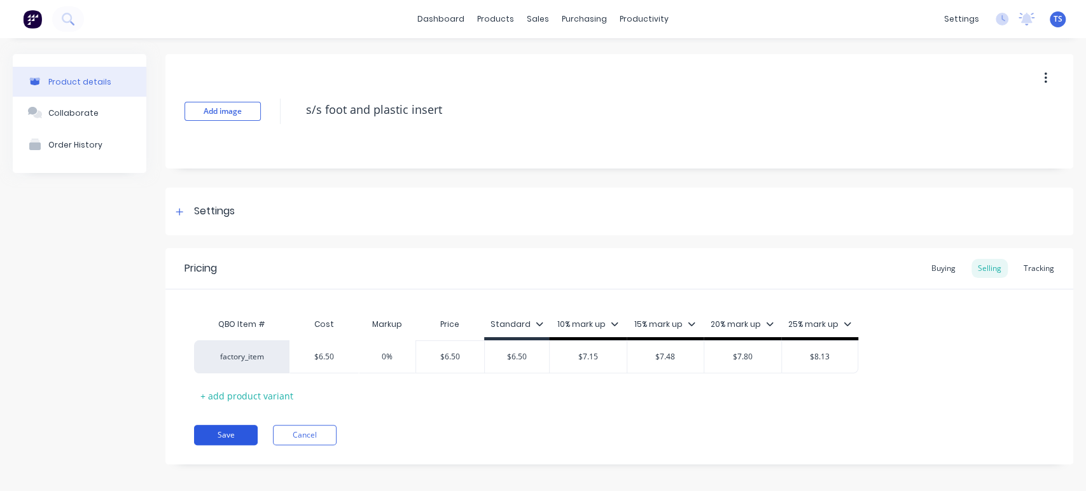
type textarea "s/s foot and plastic insert"
type textarea "x"
type textarea "s/s foot and plastic insert"
click at [218, 431] on button "Save" at bounding box center [226, 435] width 64 height 20
type textarea "x"
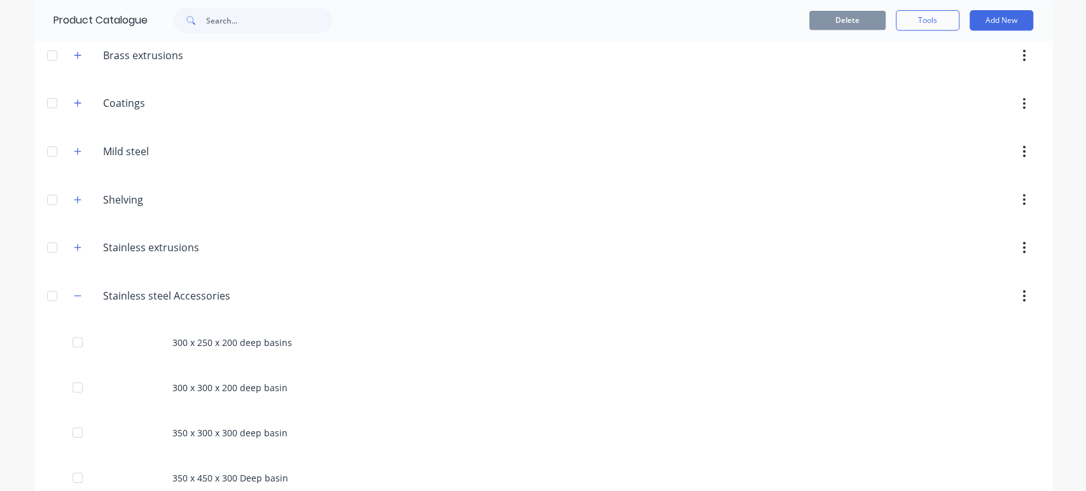
scroll to position [380, 0]
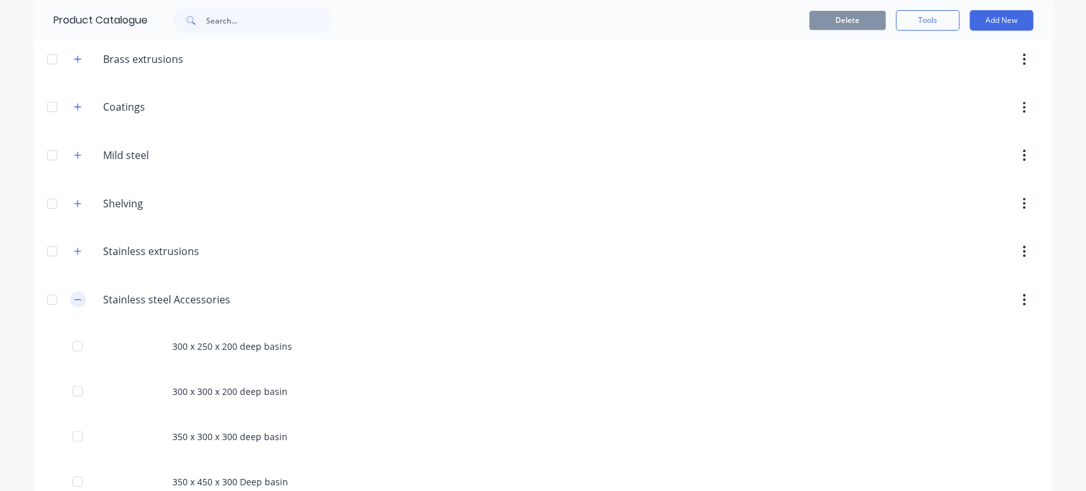
click at [74, 302] on icon "button" at bounding box center [78, 299] width 8 height 9
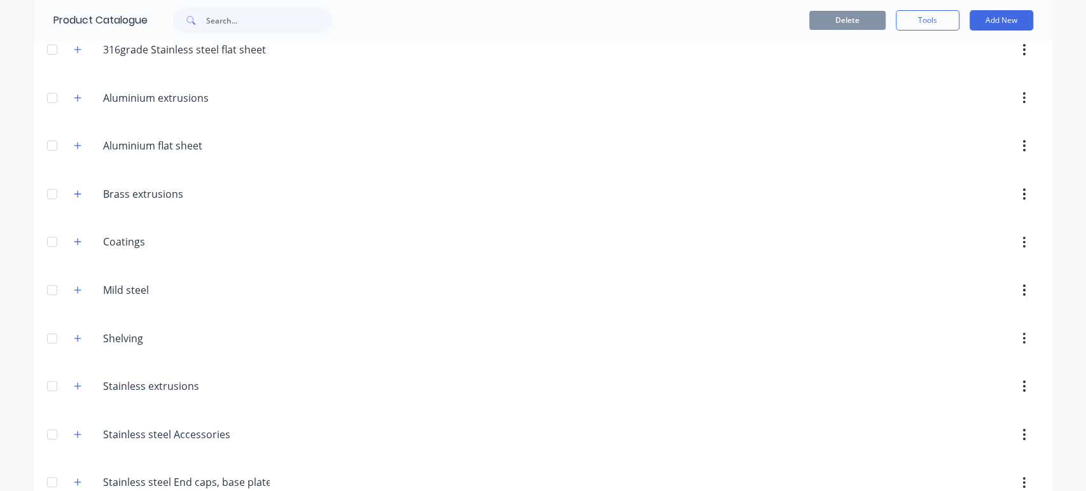
scroll to position [248, 0]
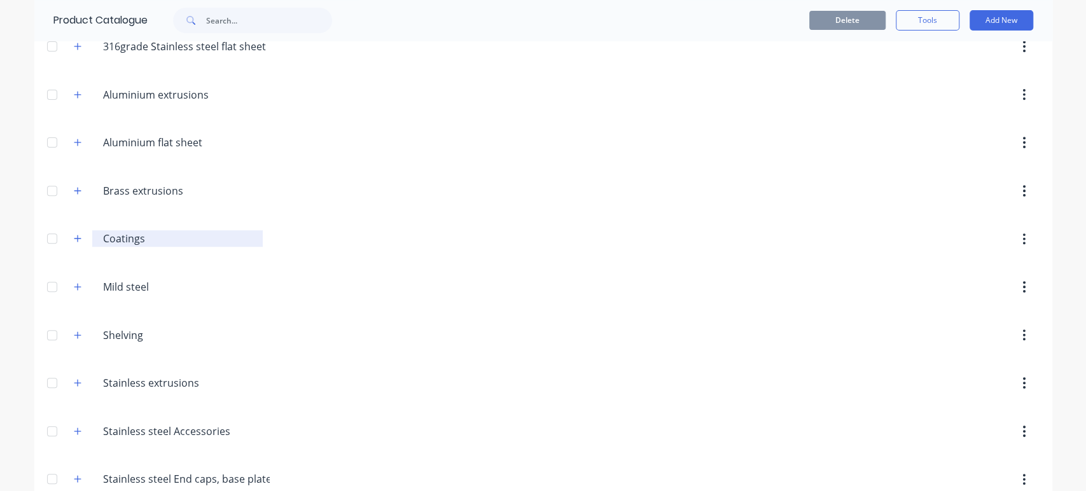
click at [108, 239] on input "Coatings" at bounding box center [178, 238] width 151 height 15
click at [74, 238] on icon "button" at bounding box center [77, 238] width 7 height 7
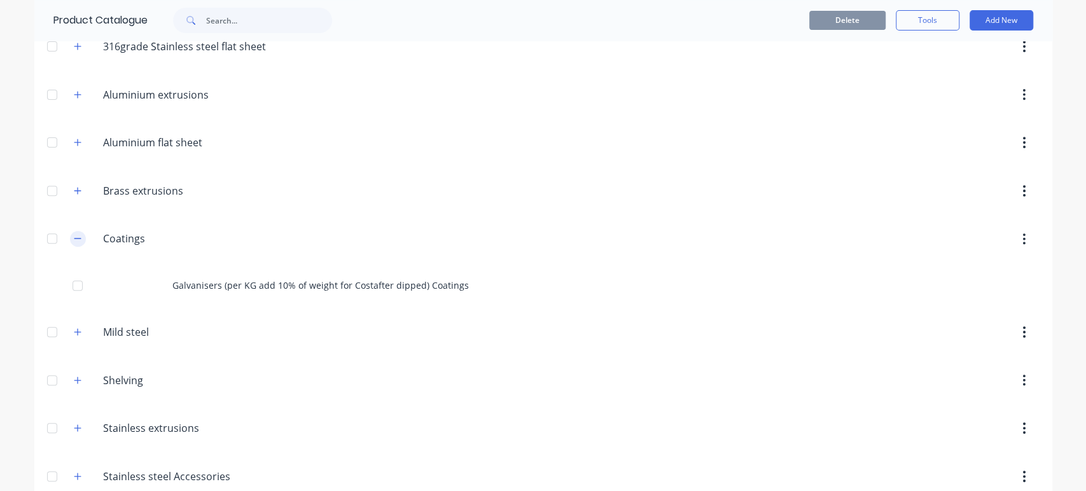
click at [74, 239] on icon "button" at bounding box center [77, 239] width 7 height 1
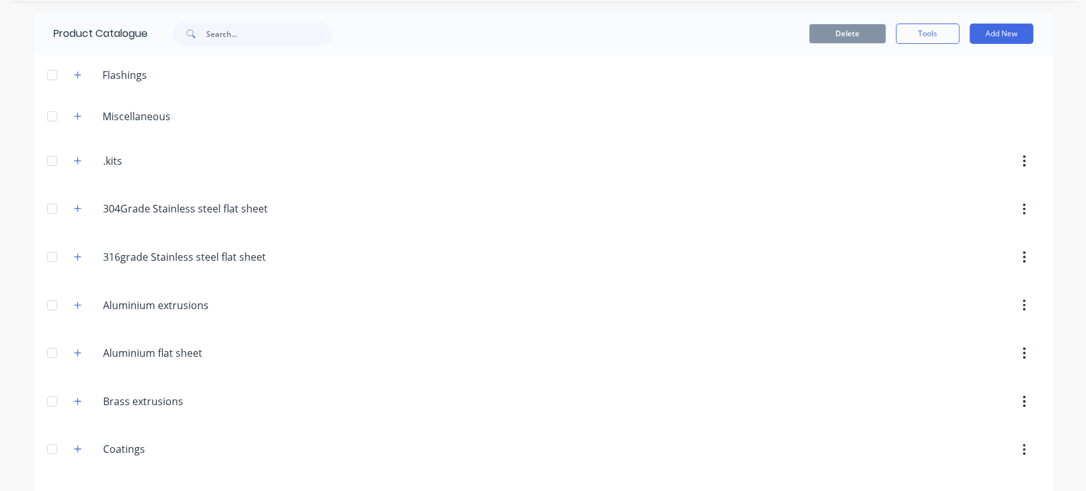
scroll to position [36, 0]
click at [75, 156] on button "button" at bounding box center [78, 163] width 16 height 16
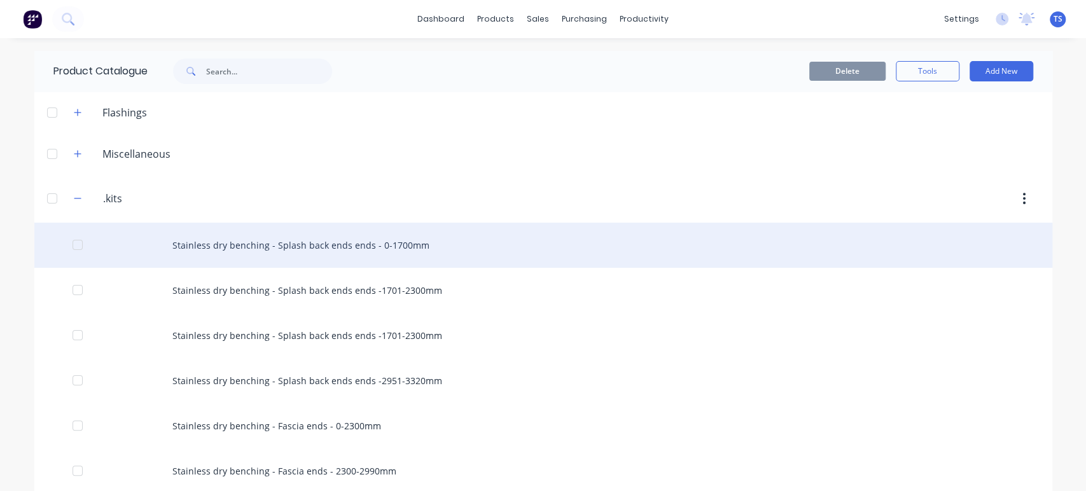
scroll to position [0, 0]
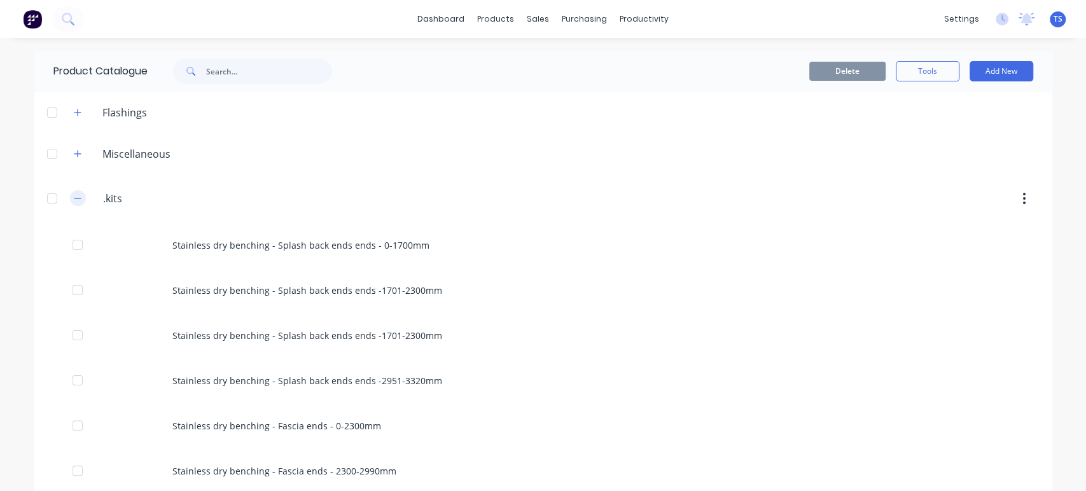
click at [77, 193] on button "button" at bounding box center [78, 198] width 16 height 16
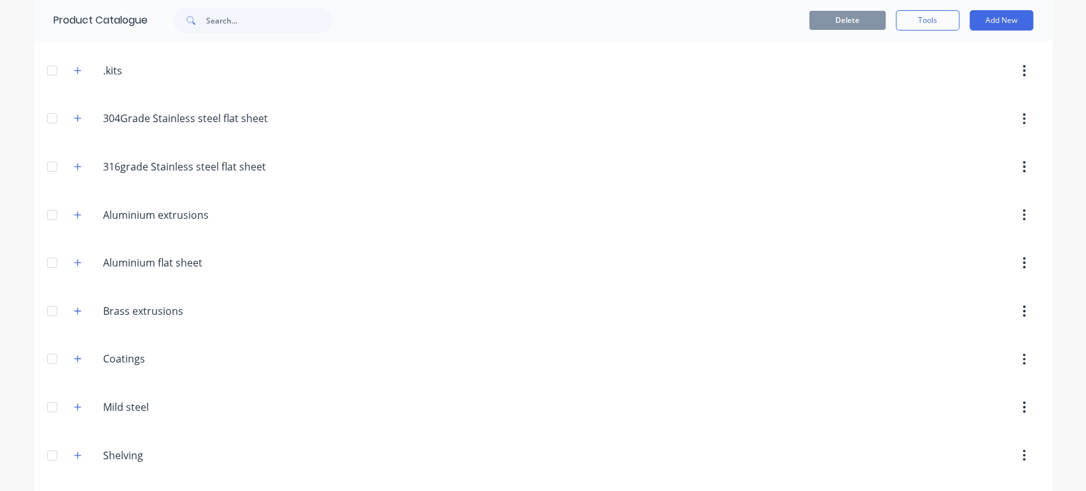
scroll to position [141, 0]
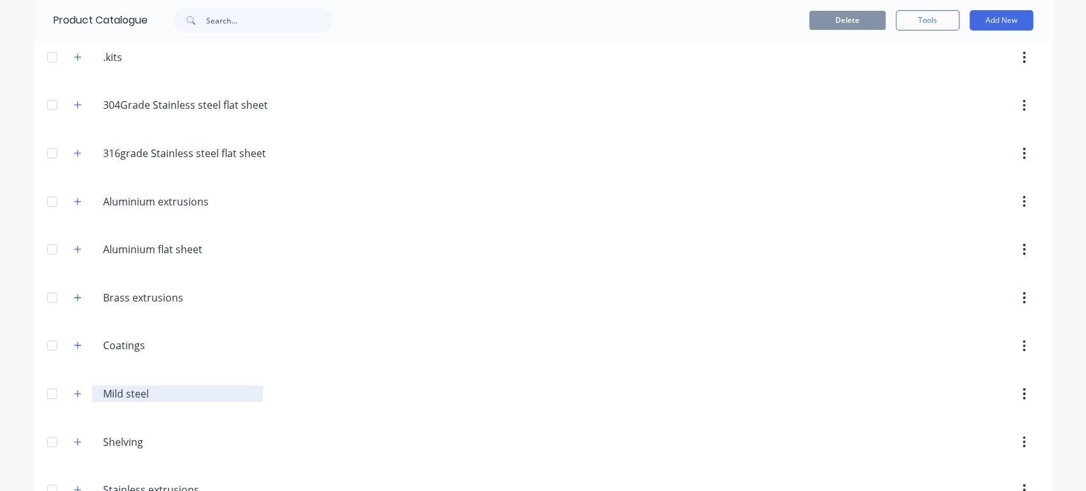
click at [138, 392] on input "Mild steel" at bounding box center [178, 393] width 151 height 15
click at [153, 393] on input "Mild steel" at bounding box center [178, 393] width 151 height 15
click at [74, 392] on icon "button" at bounding box center [77, 393] width 7 height 7
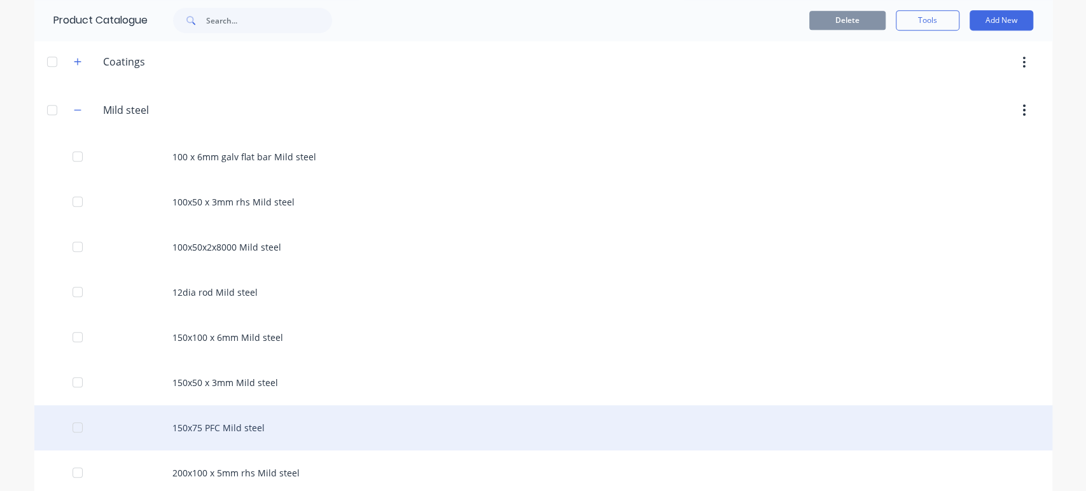
scroll to position [283, 0]
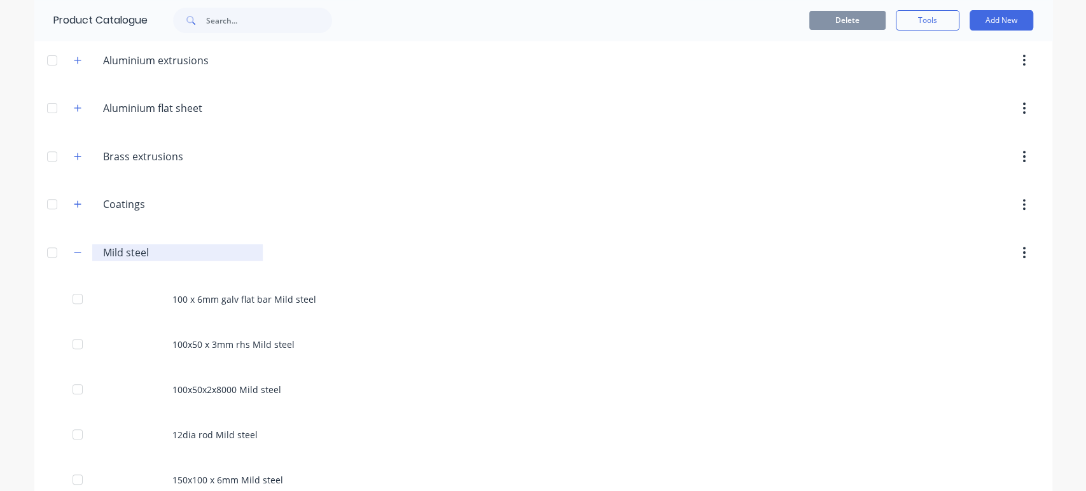
click at [158, 252] on input "Mild steel" at bounding box center [178, 252] width 151 height 15
click at [351, 225] on header "Coatings. Coatings" at bounding box center [543, 205] width 1018 height 48
click at [74, 248] on icon "button" at bounding box center [78, 252] width 8 height 9
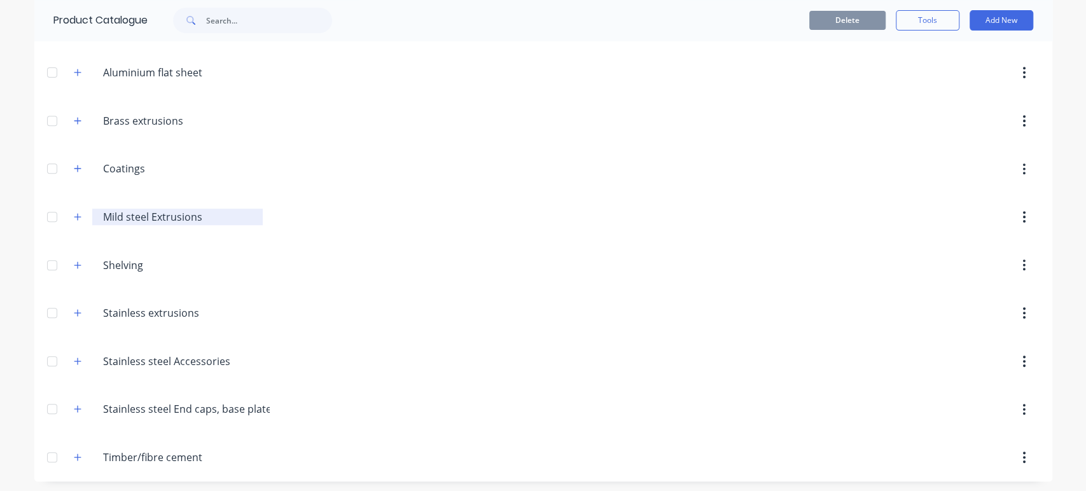
scroll to position [319, 0]
click at [120, 214] on input "Mild steel Extrusions" at bounding box center [178, 216] width 151 height 15
type input "Steel Extrusions"
click at [295, 230] on header "Steel.Extrusions Steel Extrusions" at bounding box center [543, 216] width 1018 height 48
click at [116, 264] on input "Shelving" at bounding box center [178, 264] width 151 height 15
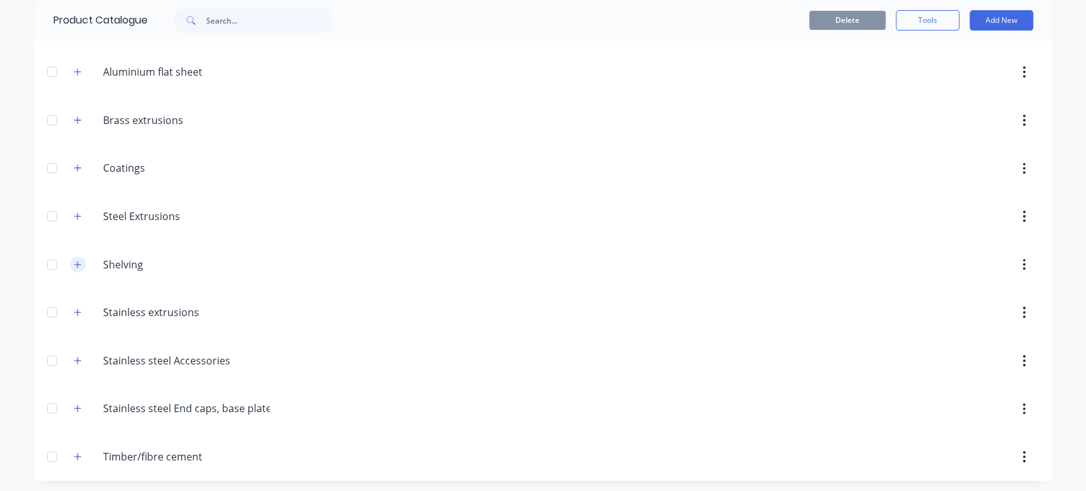
click at [74, 262] on icon "button" at bounding box center [78, 264] width 8 height 9
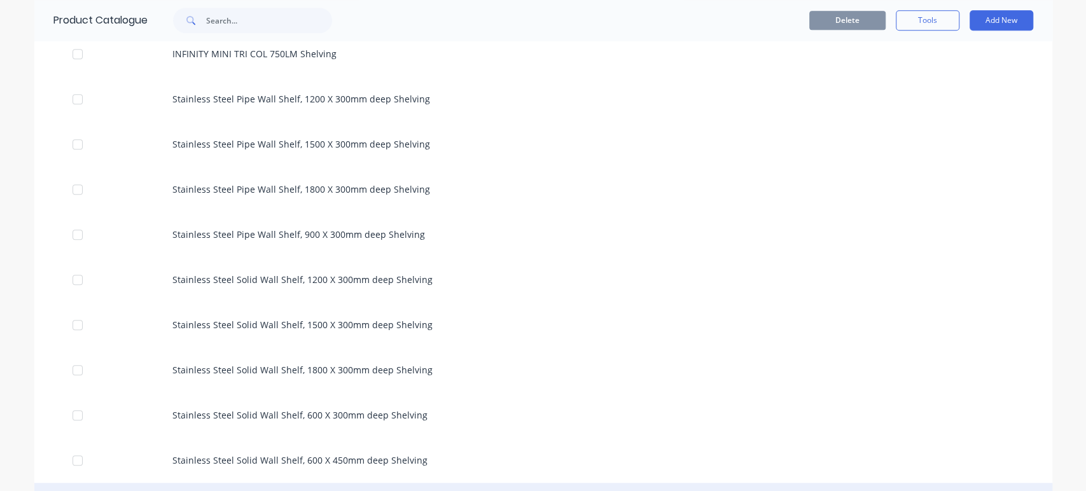
scroll to position [531, 0]
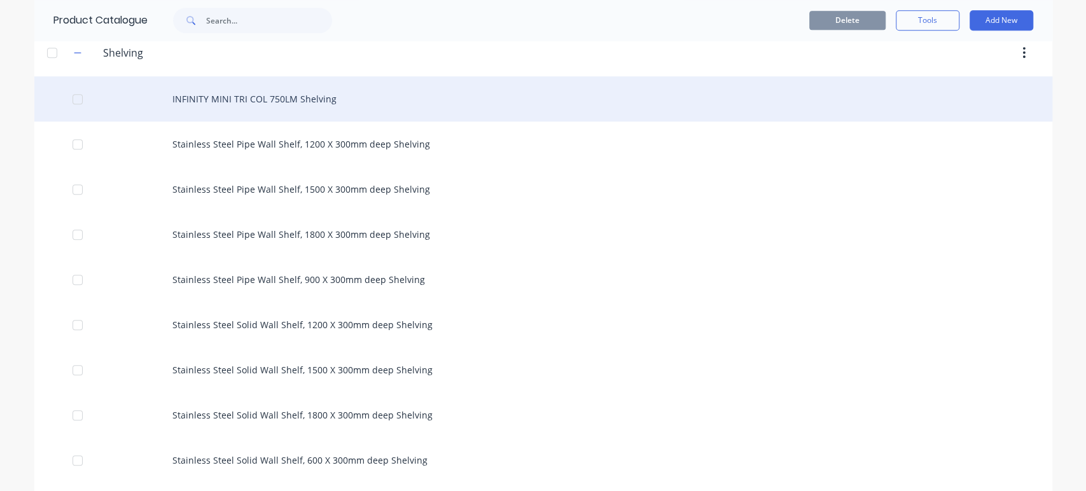
click at [195, 96] on div "INFINITY MINI TRI COL 750LM Shelving" at bounding box center [543, 98] width 1018 height 45
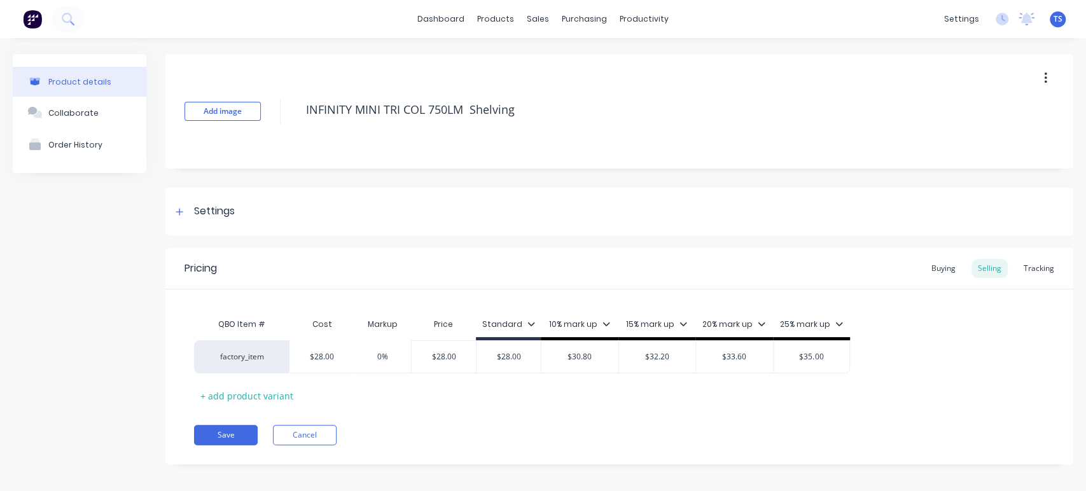
scroll to position [8, 0]
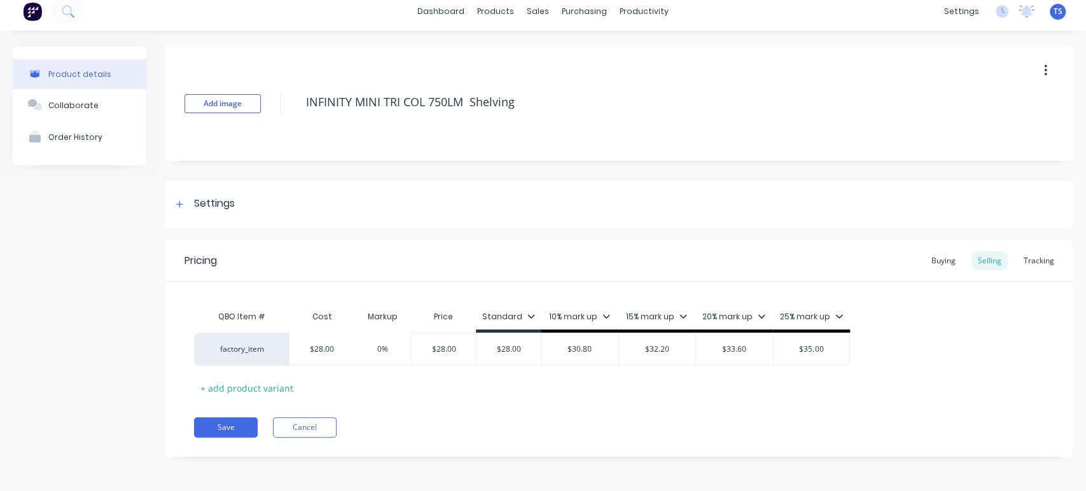
click at [1031, 71] on button "button" at bounding box center [1046, 70] width 30 height 23
click at [954, 123] on div "Delete" at bounding box center [1000, 129] width 98 height 18
type textarea "x"
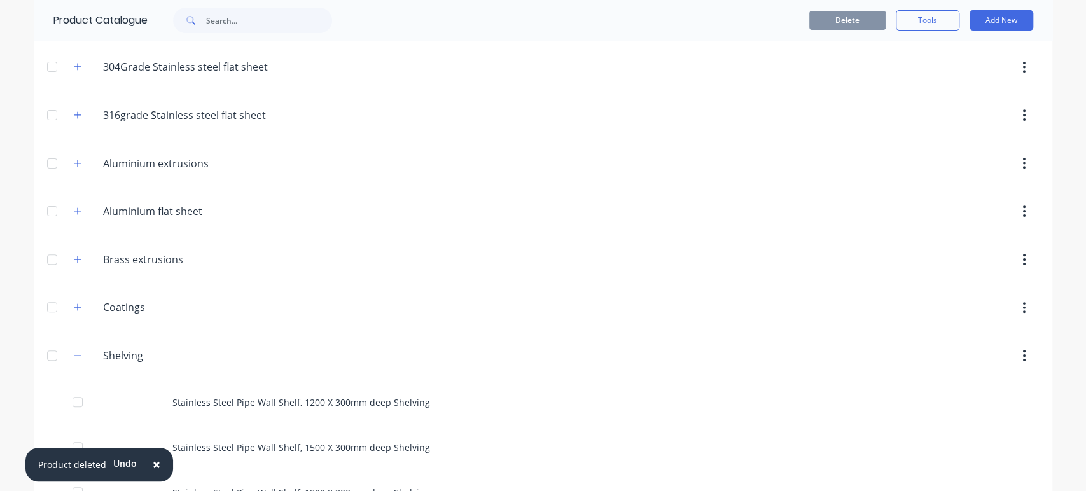
scroll to position [283, 0]
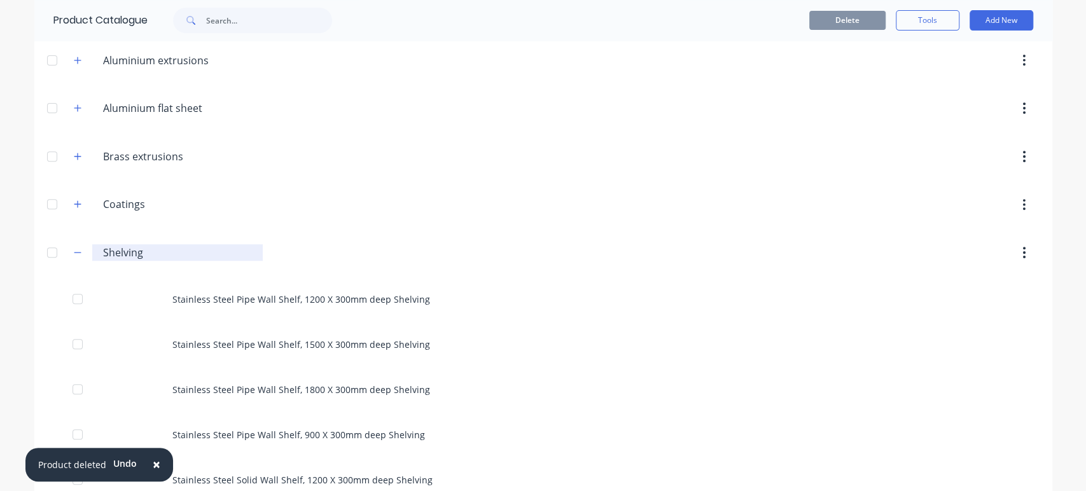
click at [103, 251] on input "Shelving" at bounding box center [178, 252] width 151 height 15
click at [103, 252] on input "Shelving" at bounding box center [178, 252] width 151 height 15
click at [103, 248] on input "Shelving" at bounding box center [178, 252] width 151 height 15
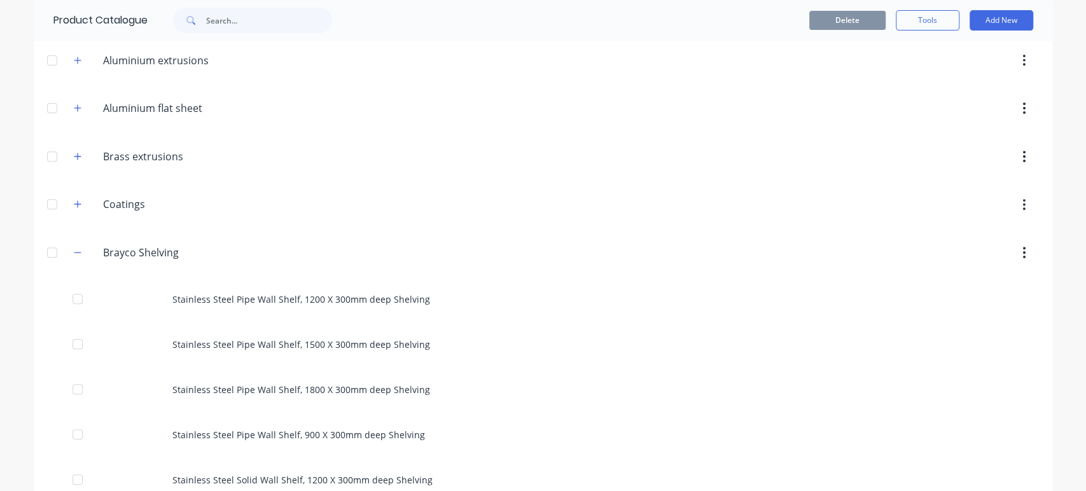
type input "Brayco Shelving"
click at [225, 219] on header "Coatings. Coatings" at bounding box center [543, 205] width 1018 height 48
click at [74, 248] on icon "button" at bounding box center [78, 252] width 8 height 9
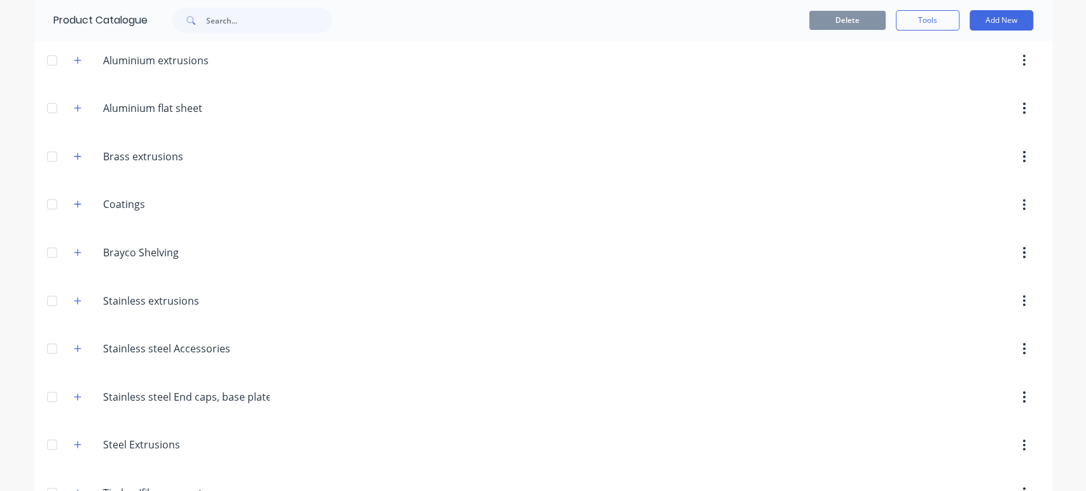
scroll to position [0, 0]
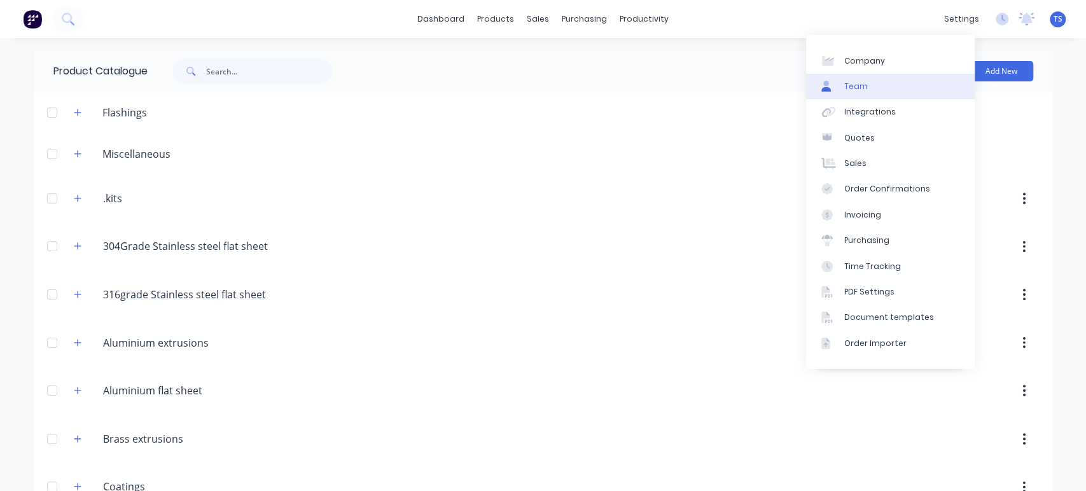
click at [854, 89] on div "Team" at bounding box center [856, 86] width 24 height 11
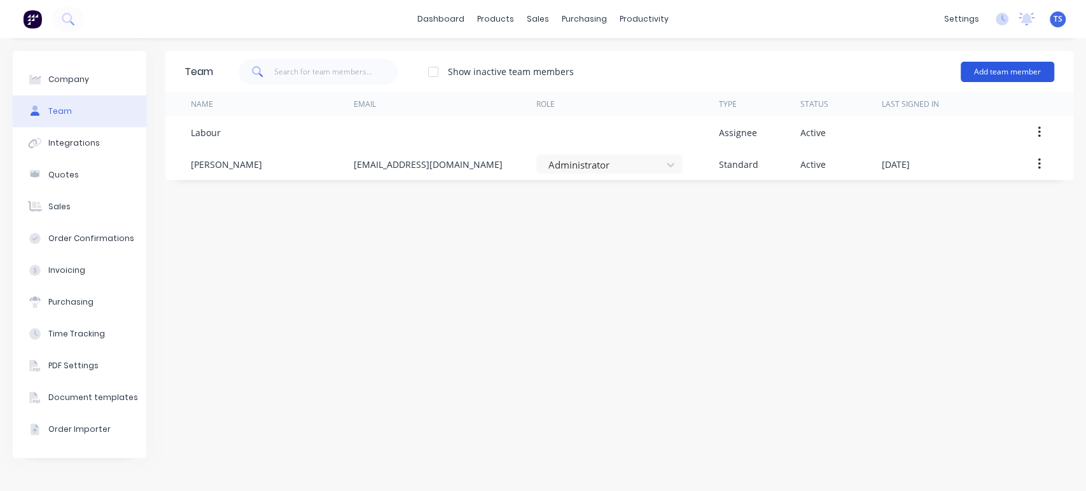
click at [1002, 71] on button "Add team member" at bounding box center [1008, 72] width 94 height 20
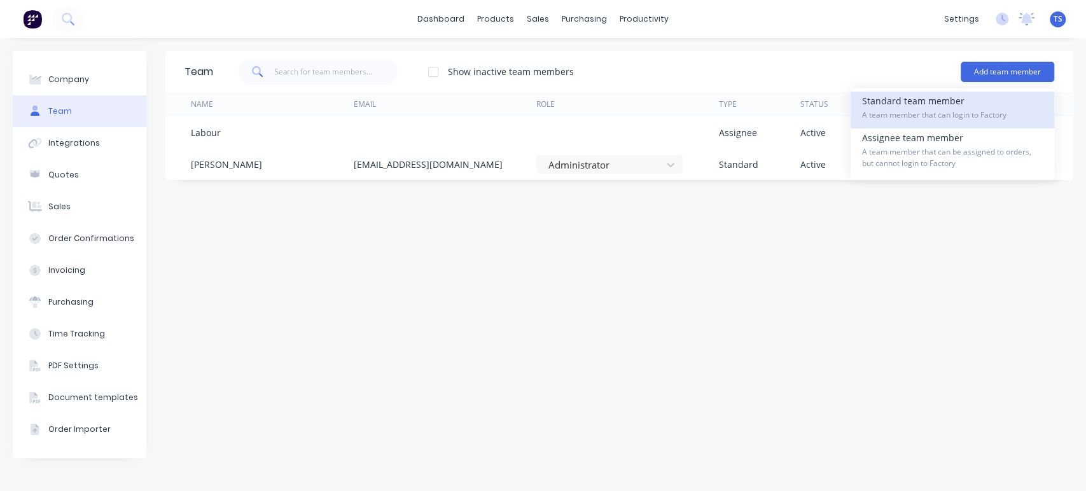
click at [901, 106] on div "Standard team member A team member that can login to Factory" at bounding box center [952, 110] width 181 height 37
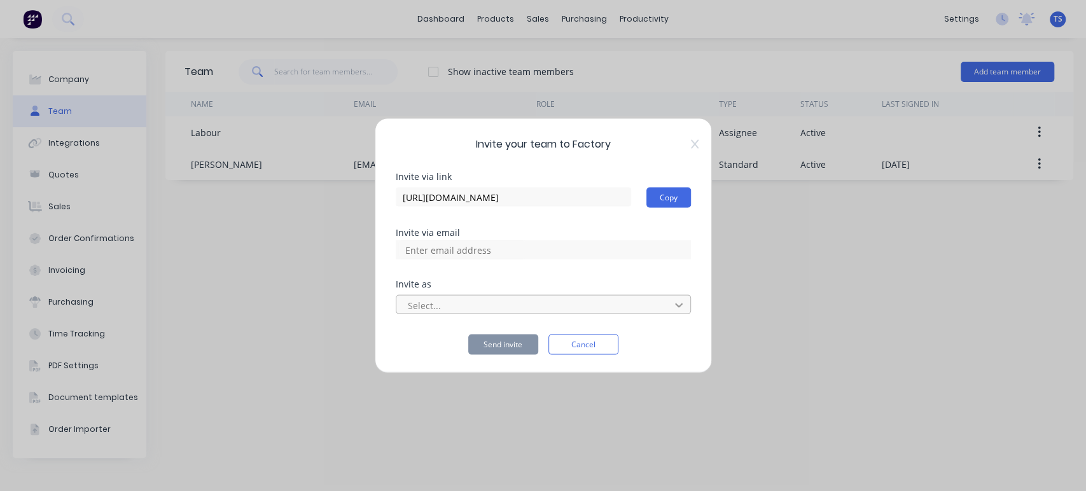
click at [678, 308] on icon at bounding box center [679, 305] width 13 height 13
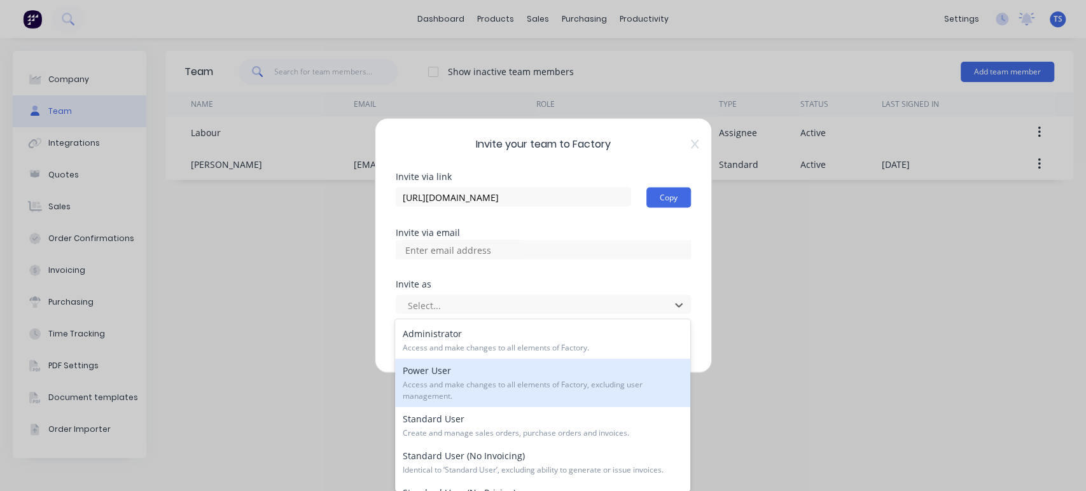
click at [489, 391] on span "Access and make changes to all elements of Factory, excluding user management." at bounding box center [543, 390] width 280 height 23
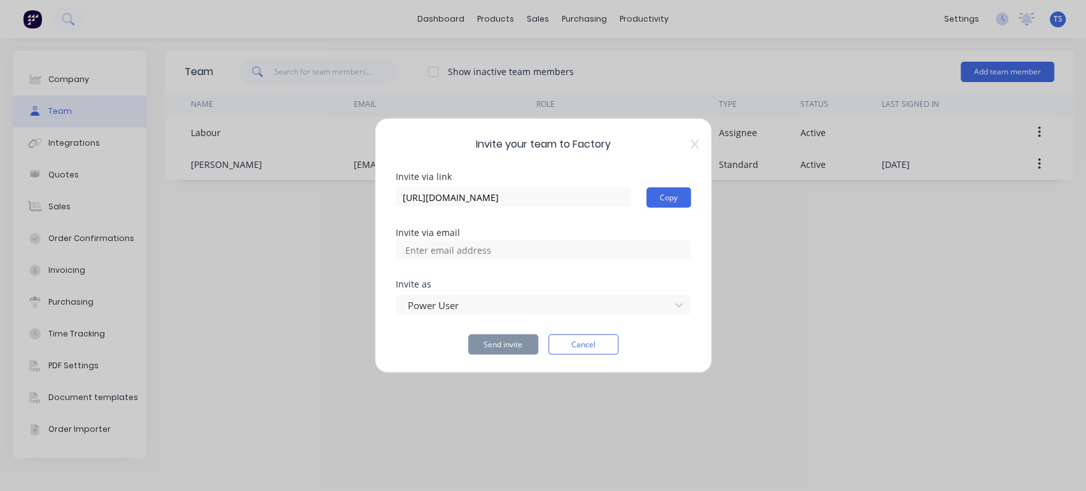
click at [468, 254] on input at bounding box center [461, 250] width 127 height 19
click at [414, 253] on input "production@trsfabrication.com.au" at bounding box center [461, 250] width 127 height 19
type input "production@trsfabrication.com.au"
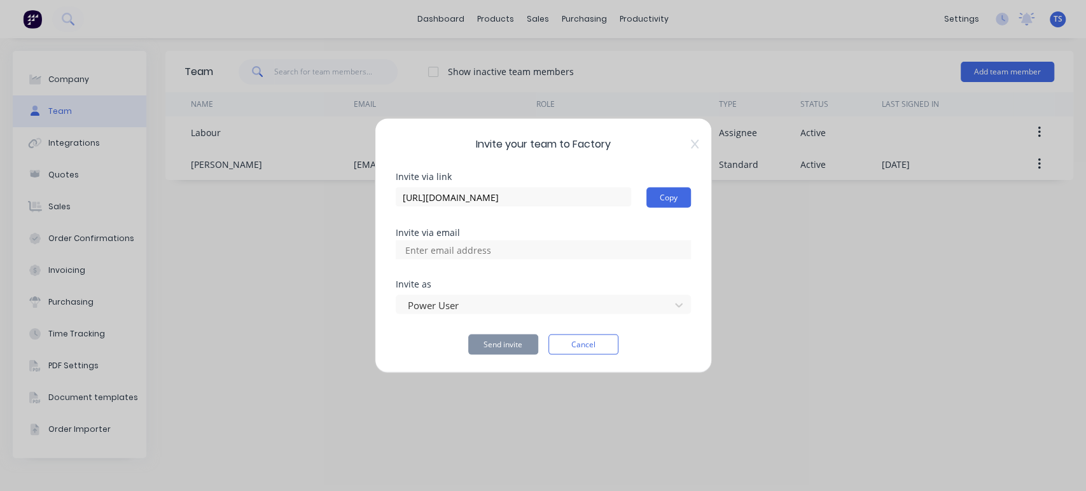
click at [631, 319] on div "Invite as Power User" at bounding box center [543, 307] width 295 height 55
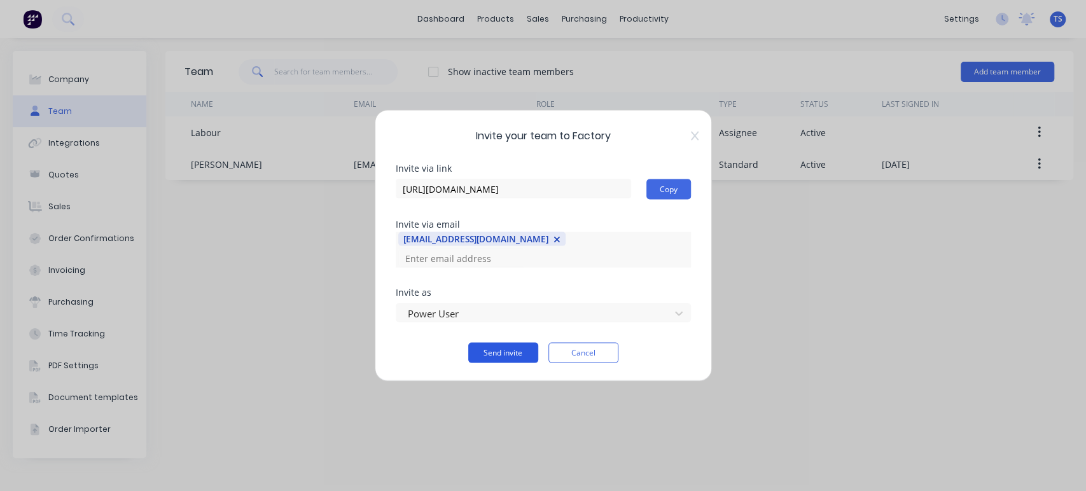
click at [500, 349] on button "Send invite" at bounding box center [503, 353] width 70 height 20
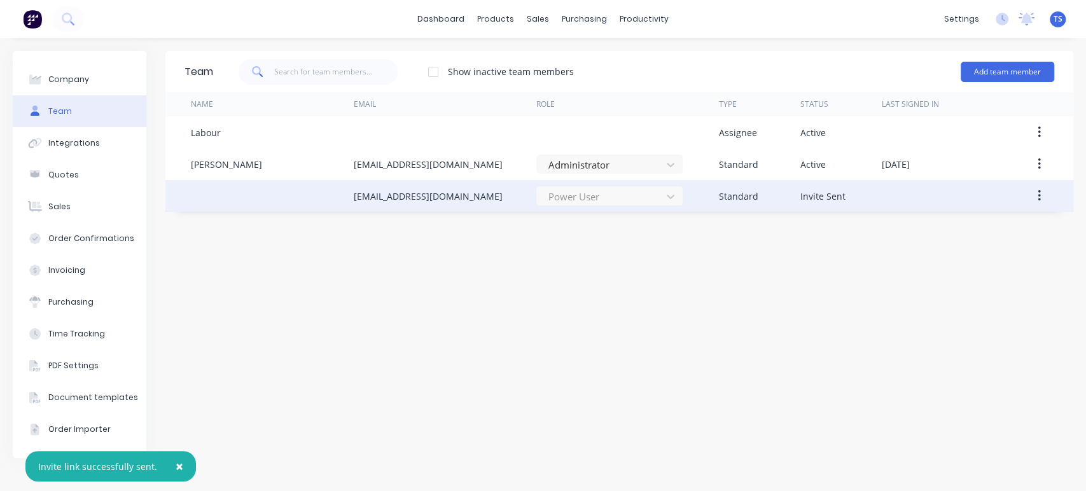
click at [223, 200] on div at bounding box center [272, 196] width 162 height 32
click at [468, 197] on div "production@trsfabrication.com.au" at bounding box center [427, 196] width 149 height 13
click at [1038, 191] on icon "button" at bounding box center [1039, 195] width 3 height 11
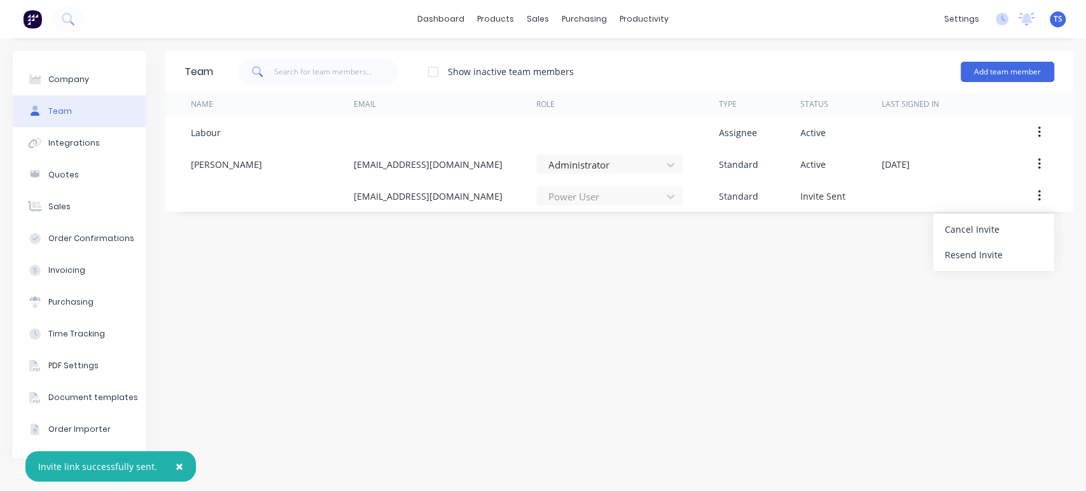
click at [794, 316] on div "Team Show inactive team members Add team member Name Email Role Type Status Las…" at bounding box center [619, 265] width 908 height 428
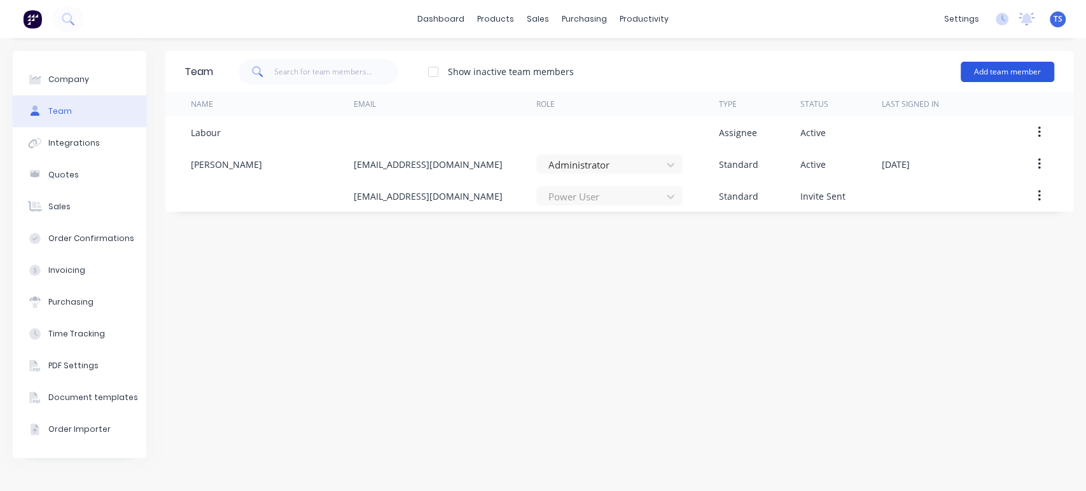
click at [1013, 69] on button "Add team member" at bounding box center [1008, 72] width 94 height 20
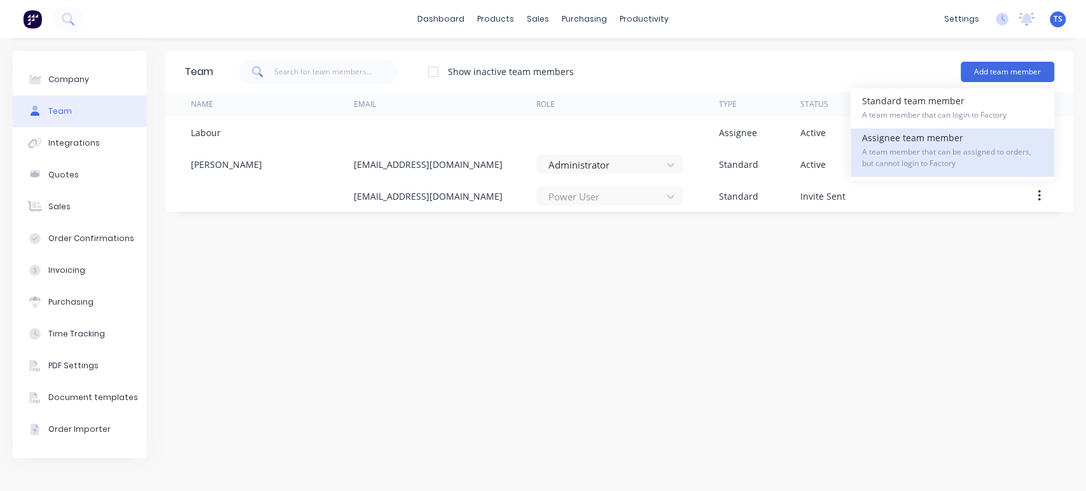
click at [919, 146] on span "A team member that can be assigned to orders, but cannot login to Factory" at bounding box center [952, 157] width 181 height 23
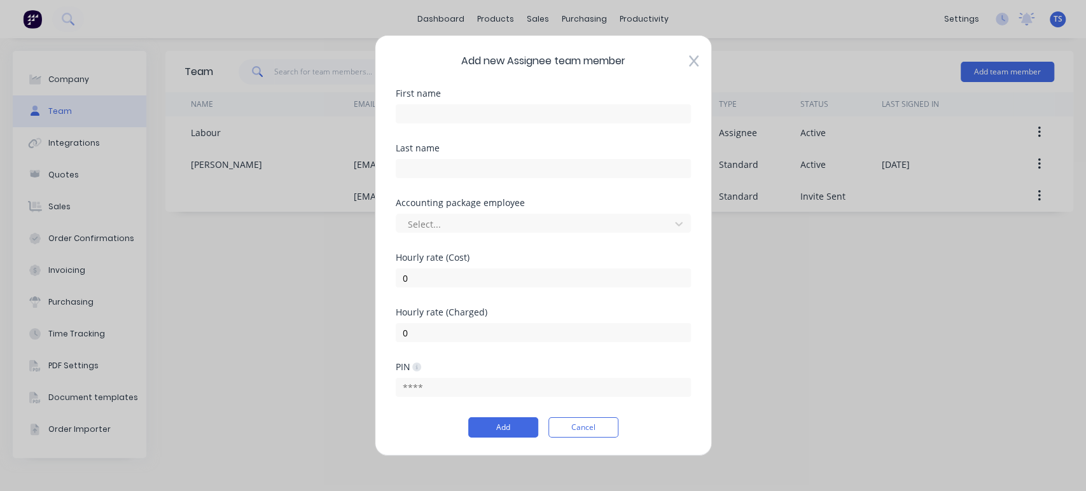
click at [695, 61] on icon at bounding box center [694, 61] width 10 height 13
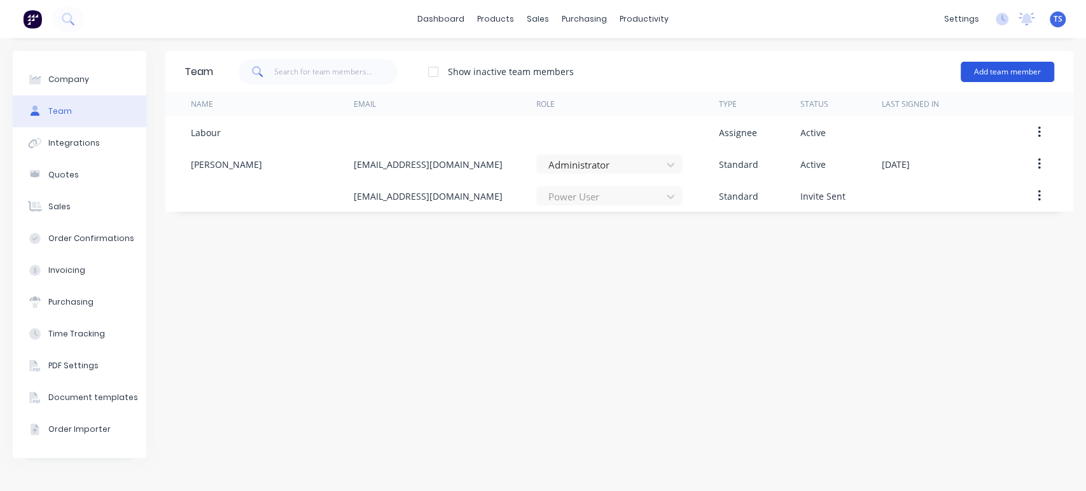
click at [1019, 65] on button "Add team member" at bounding box center [1008, 72] width 94 height 20
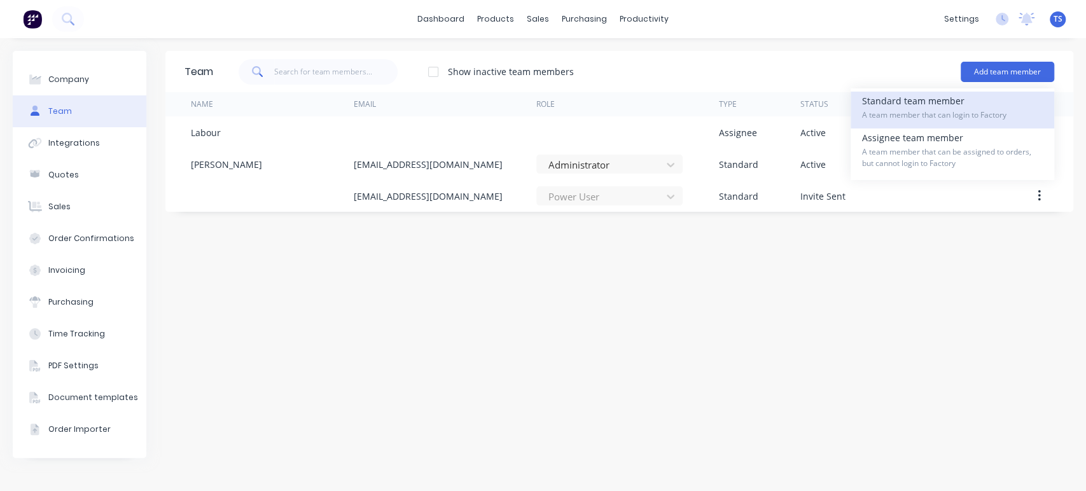
click at [910, 108] on div "Standard team member A team member that can login to Factory" at bounding box center [952, 110] width 181 height 37
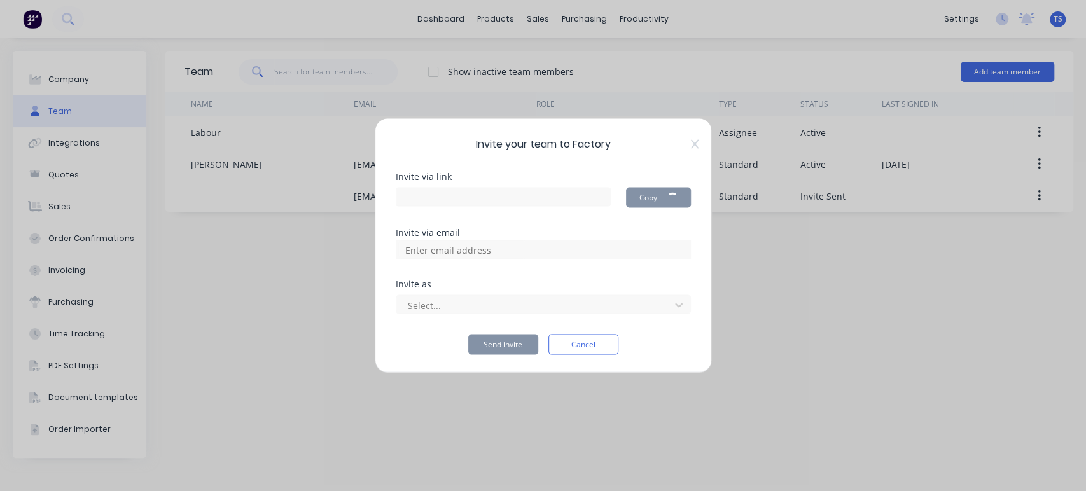
type input "https://app.factory.app/invite/oCZC0KvW"
click at [680, 309] on icon at bounding box center [679, 305] width 13 height 13
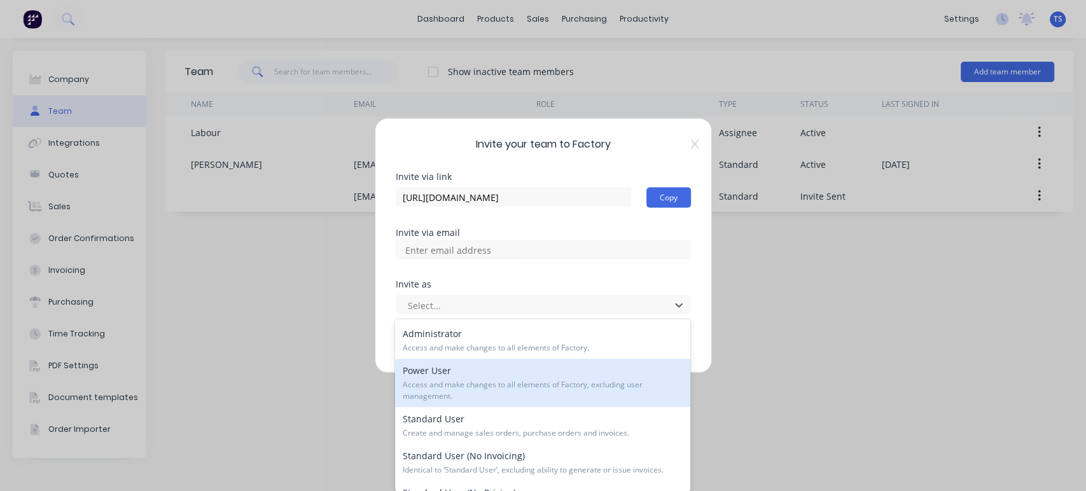
click at [443, 377] on div "Power User Access and make changes to all elements of Factory, excluding user m…" at bounding box center [542, 383] width 295 height 48
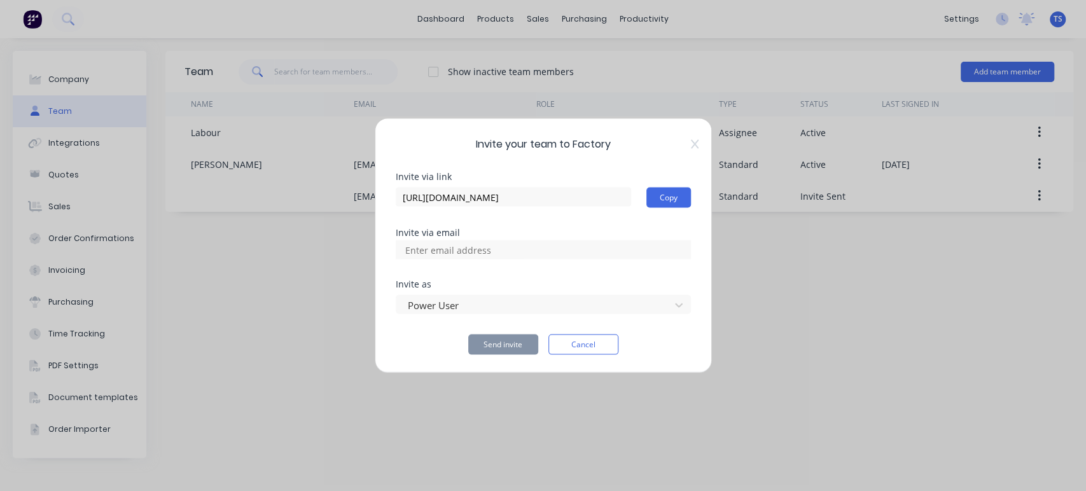
click at [443, 251] on input at bounding box center [461, 250] width 127 height 19
type input "rachelle.chapman11@gmail.com"
click at [514, 397] on div "Invite your team to Factory Invite via link https://app.factory.app/invite/oCZC…" at bounding box center [543, 245] width 1086 height 491
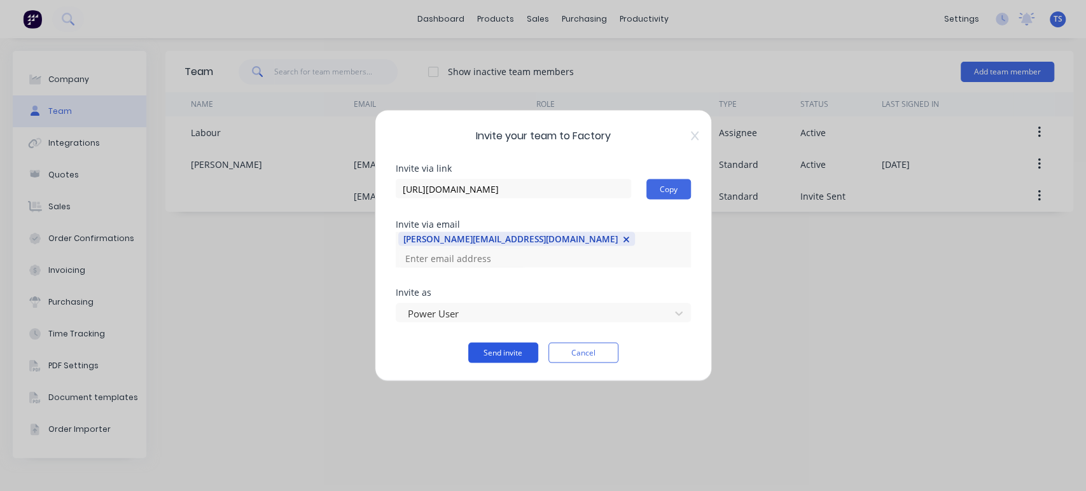
click at [483, 345] on button "Send invite" at bounding box center [503, 353] width 70 height 20
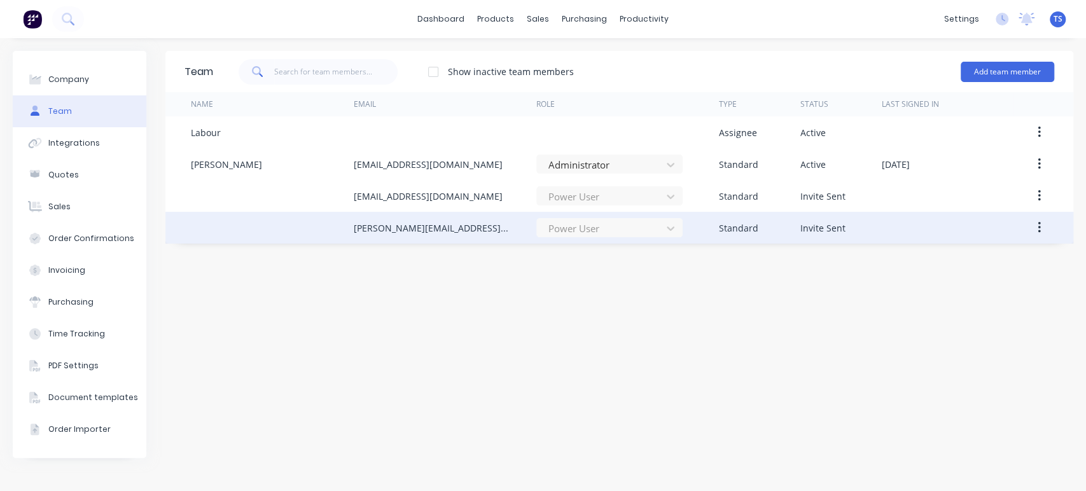
click at [414, 228] on div "rachelle.chapman11@gmail.com" at bounding box center [431, 227] width 157 height 13
click at [284, 232] on div at bounding box center [272, 228] width 162 height 32
click at [1052, 227] on button "button" at bounding box center [1039, 227] width 30 height 23
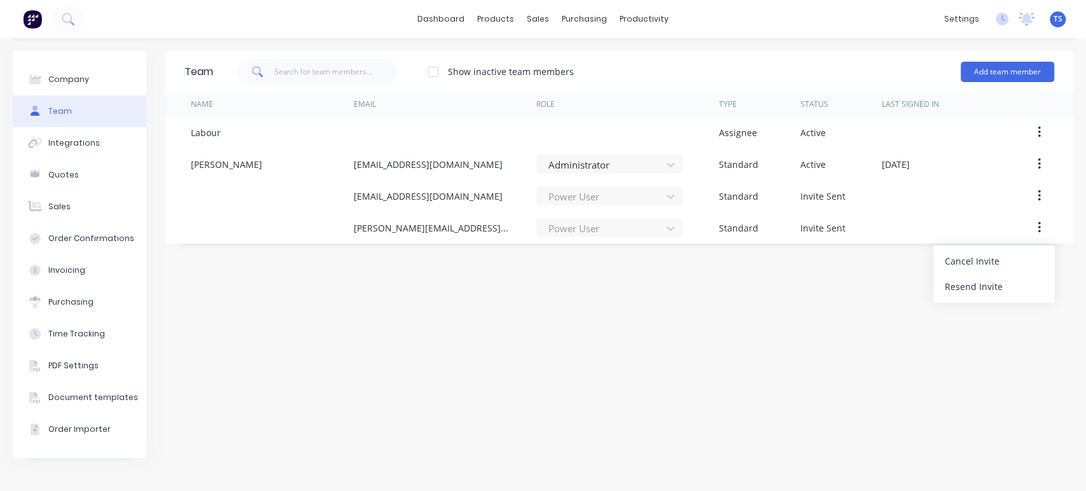
click at [790, 303] on div "Team Show inactive team members Add team member Name Email Role Type Status Las…" at bounding box center [619, 265] width 908 height 428
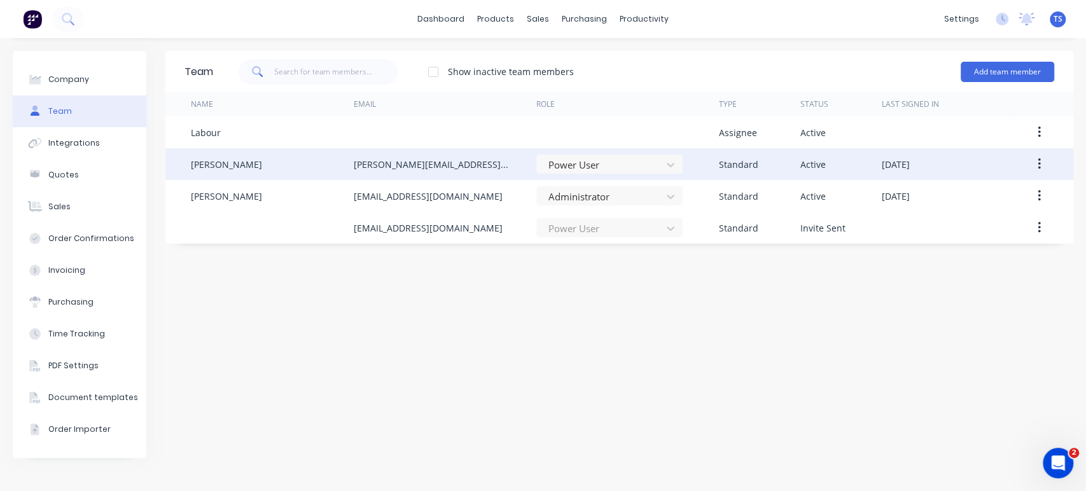
click at [1031, 157] on button "button" at bounding box center [1039, 164] width 30 height 23
click at [960, 201] on div "Edit" at bounding box center [994, 197] width 98 height 18
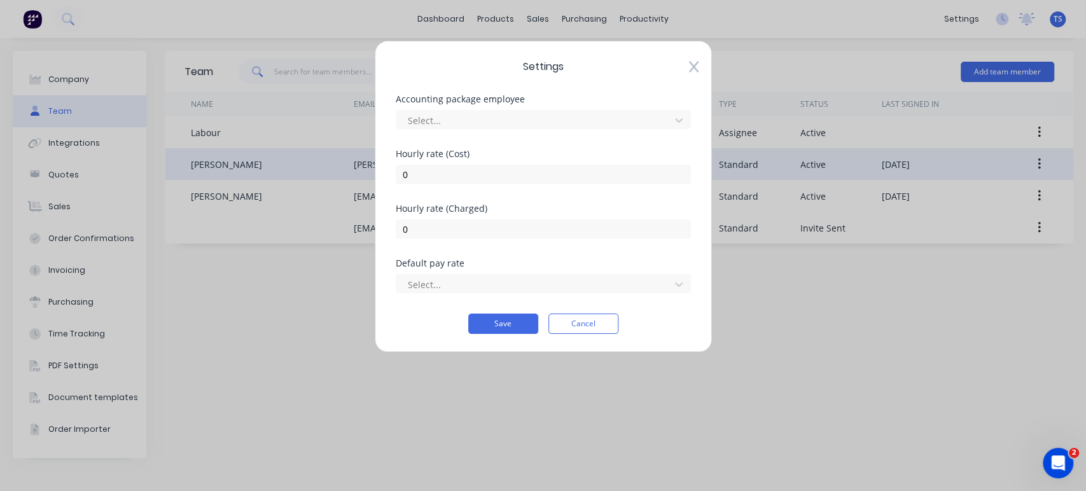
click at [692, 67] on icon at bounding box center [693, 67] width 10 height 11
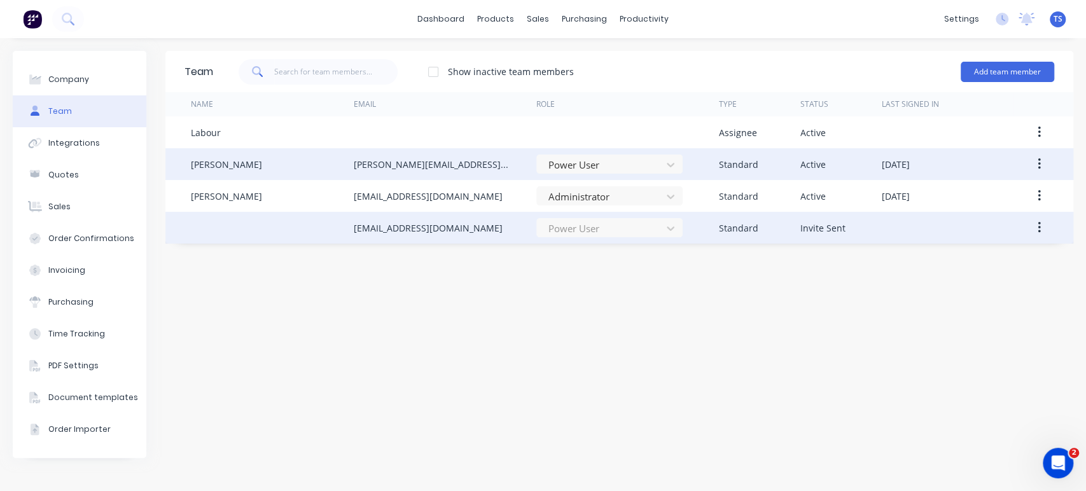
click at [444, 229] on div "[EMAIL_ADDRESS][DOMAIN_NAME]" at bounding box center [427, 227] width 149 height 13
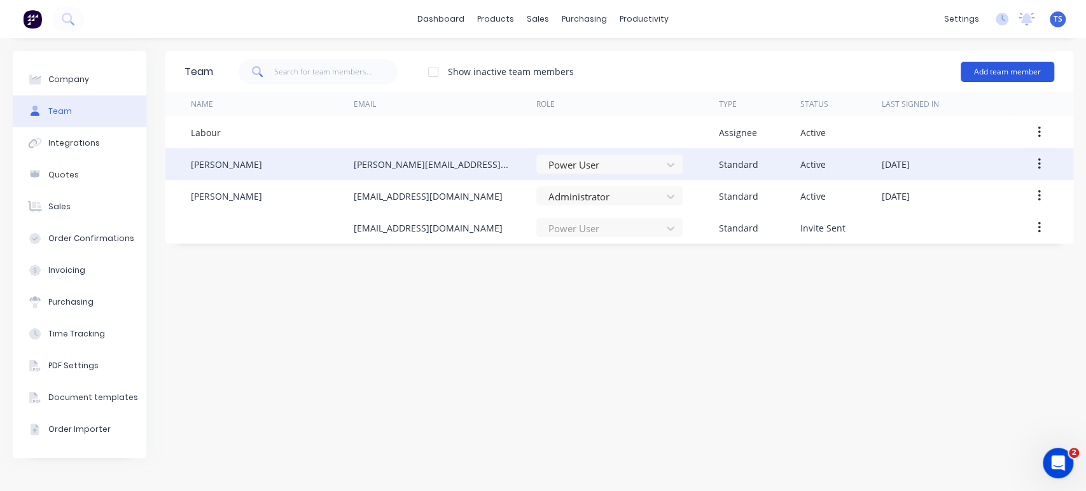
click at [1017, 71] on button "Add team member" at bounding box center [1008, 72] width 94 height 20
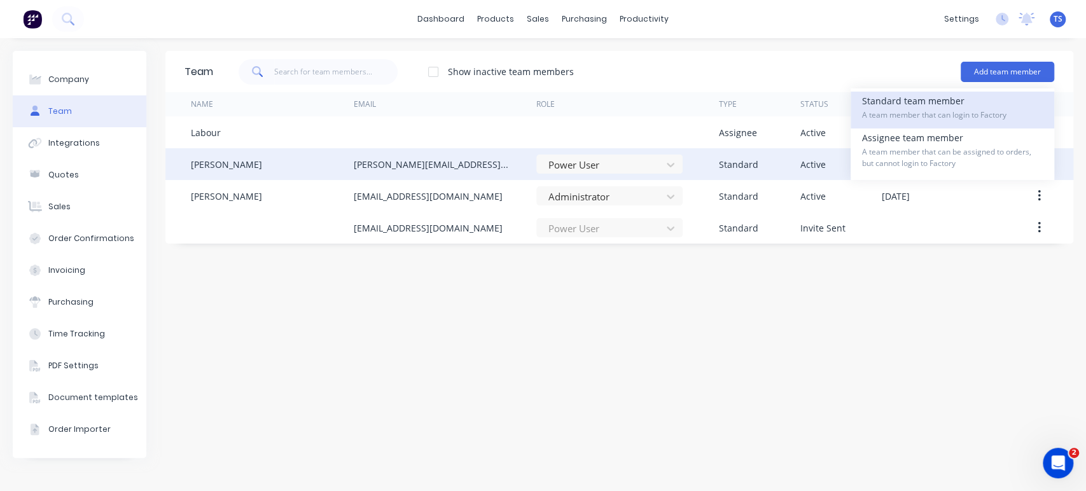
click at [939, 115] on span "A team member that can login to Factory" at bounding box center [952, 114] width 181 height 11
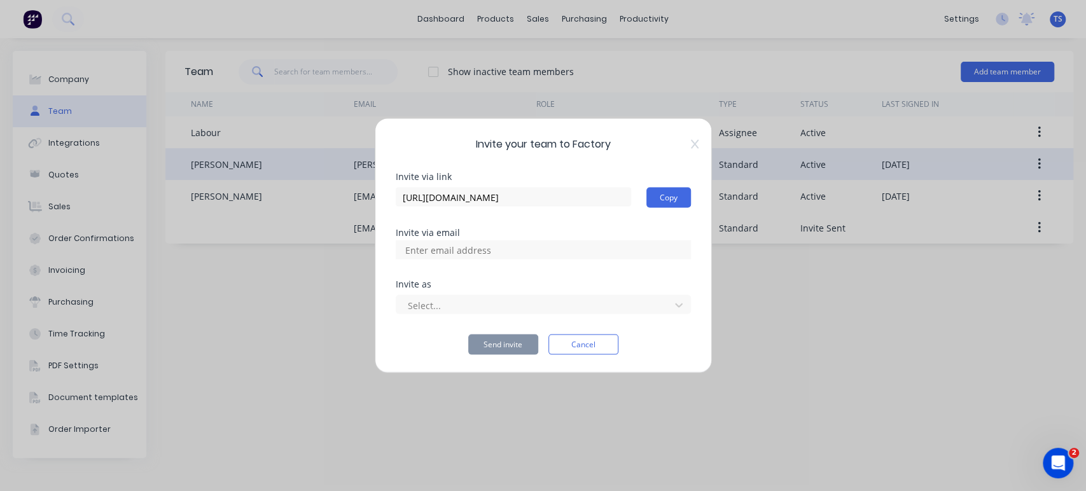
click at [488, 256] on input at bounding box center [461, 250] width 127 height 19
type input "[EMAIL_ADDRESS][DOMAIN_NAME]"
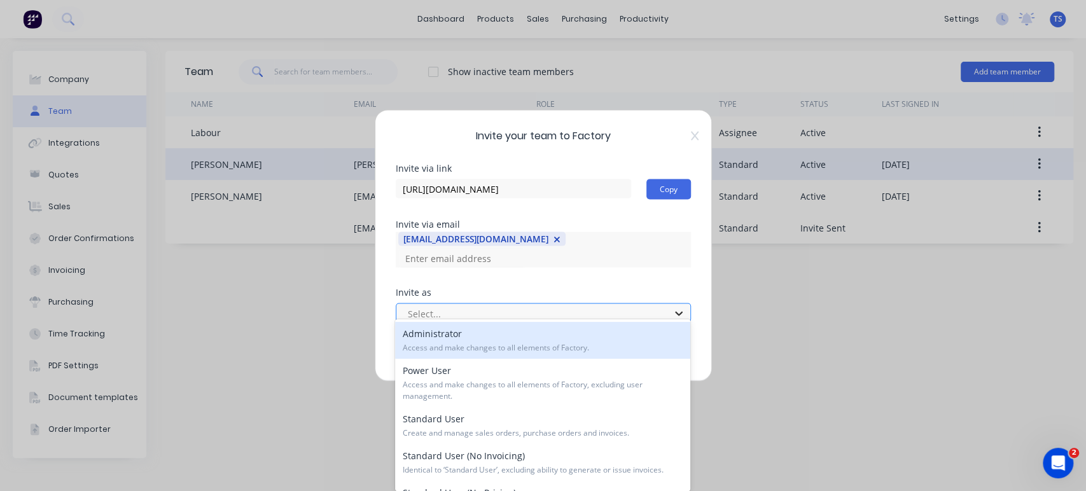
click at [682, 312] on div at bounding box center [678, 314] width 23 height 20
click at [472, 340] on div "Administrator Access and make changes to all elements of Factory." at bounding box center [542, 340] width 295 height 37
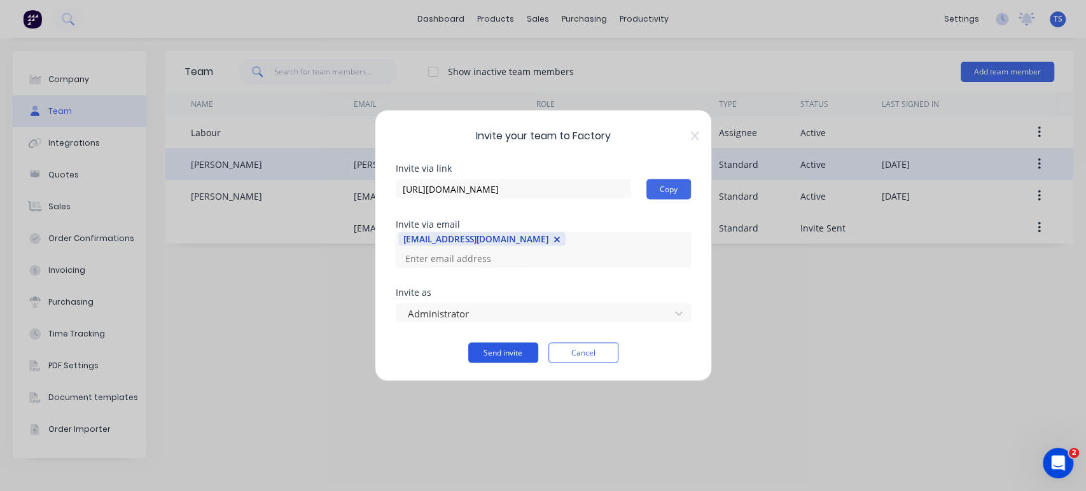
click at [507, 344] on button "Send invite" at bounding box center [503, 353] width 70 height 20
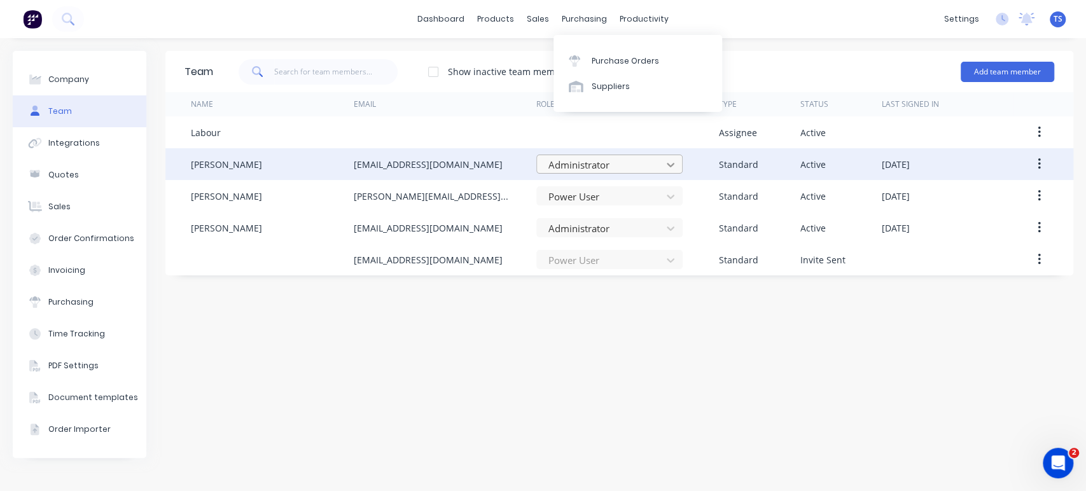
drag, startPoint x: 669, startPoint y: 178, endPoint x: 672, endPoint y: 171, distance: 7.4
click at [669, 178] on div "Administrator" at bounding box center [627, 164] width 183 height 32
click at [672, 168] on icon at bounding box center [670, 164] width 13 height 13
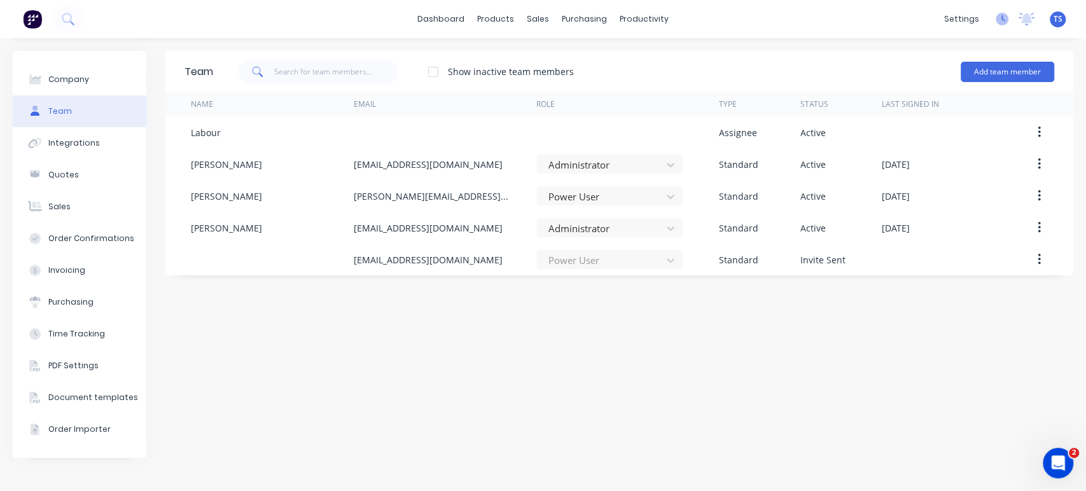
click at [1000, 20] on icon at bounding box center [1002, 19] width 13 height 13
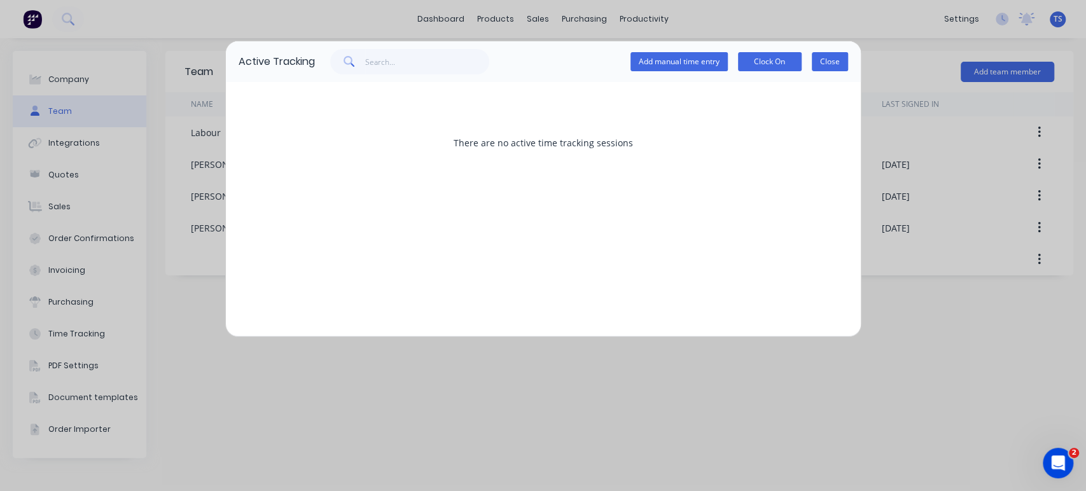
click at [828, 64] on button "Close" at bounding box center [830, 61] width 36 height 19
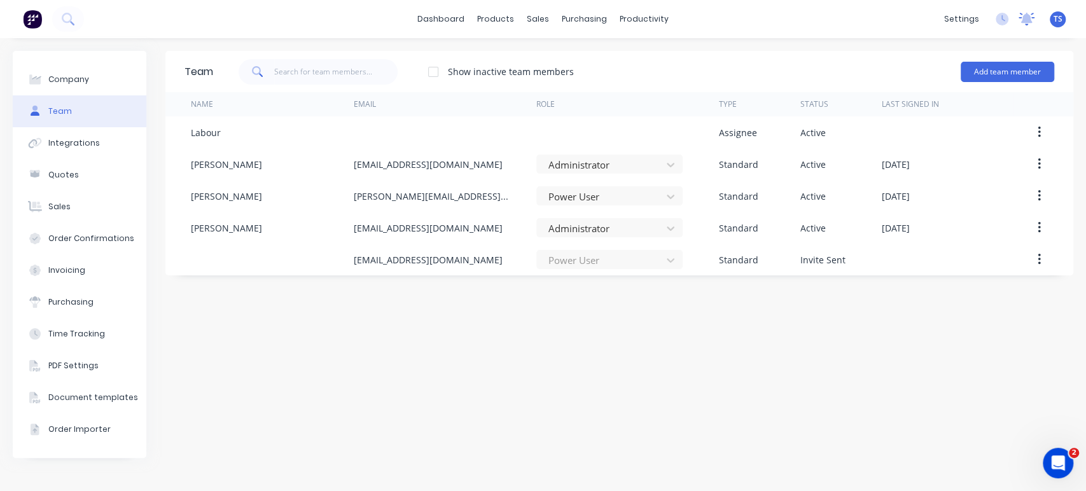
click at [1030, 16] on icon at bounding box center [1026, 18] width 11 height 10
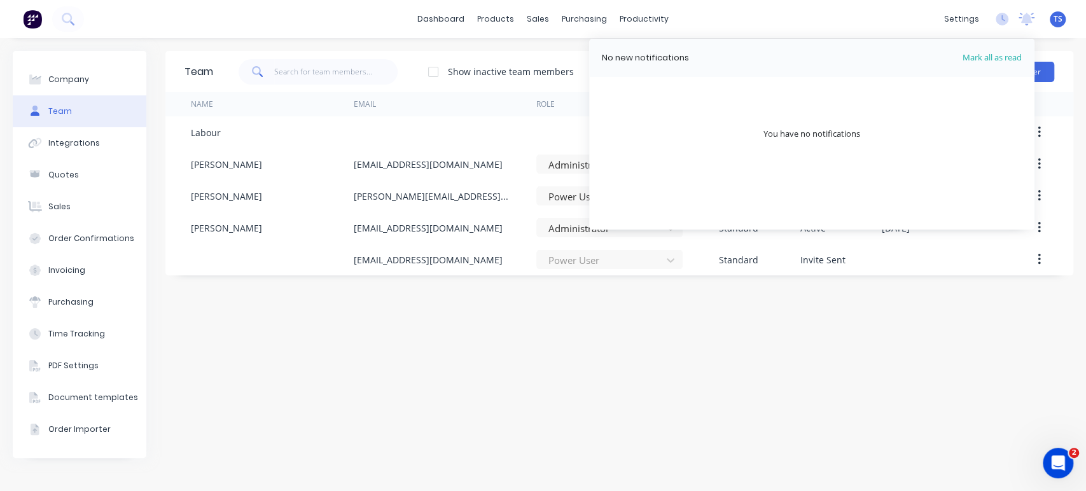
click at [1049, 37] on div "dashboard products sales purchasing productivity dashboard products Product Cat…" at bounding box center [543, 19] width 1086 height 38
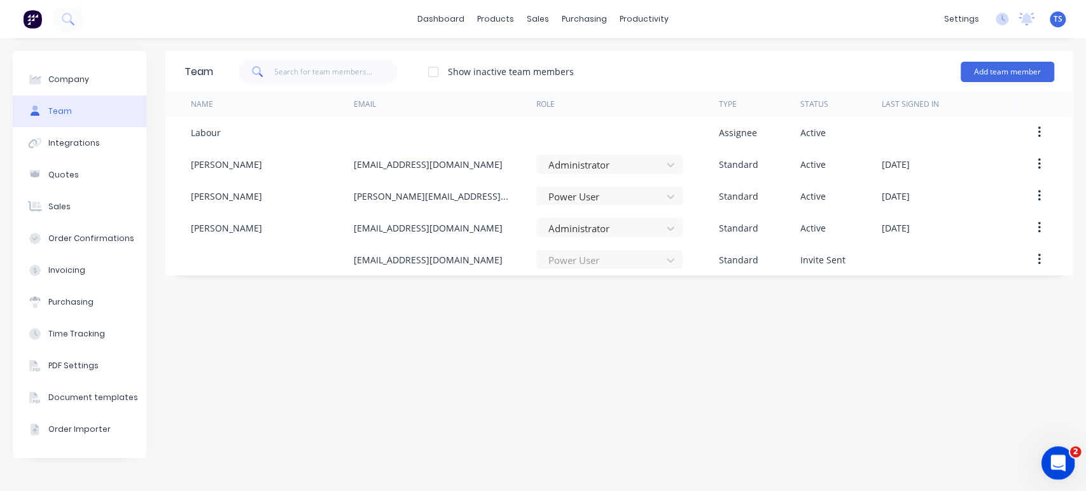
click at [1054, 456] on icon "Open Intercom Messenger" at bounding box center [1056, 461] width 21 height 21
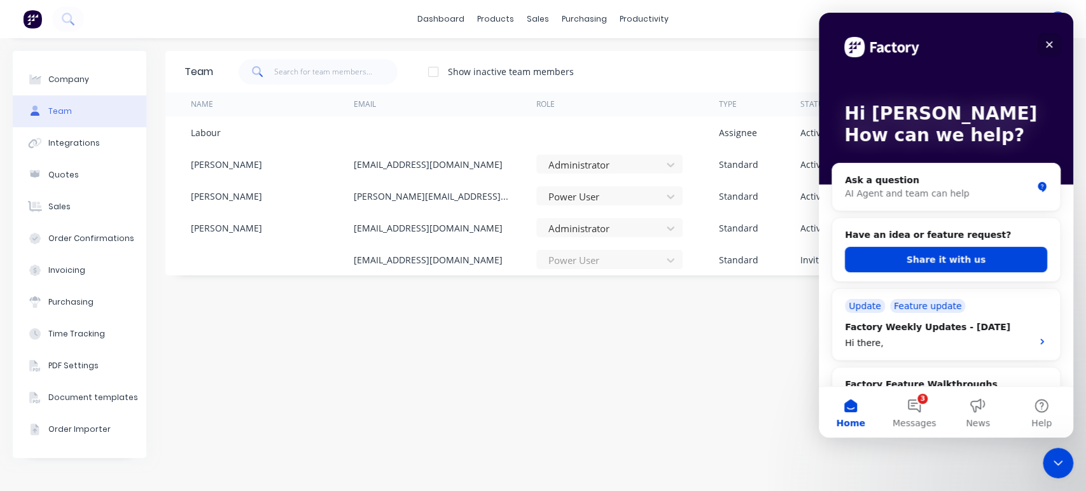
click at [1052, 39] on div "Close" at bounding box center [1049, 44] width 23 height 23
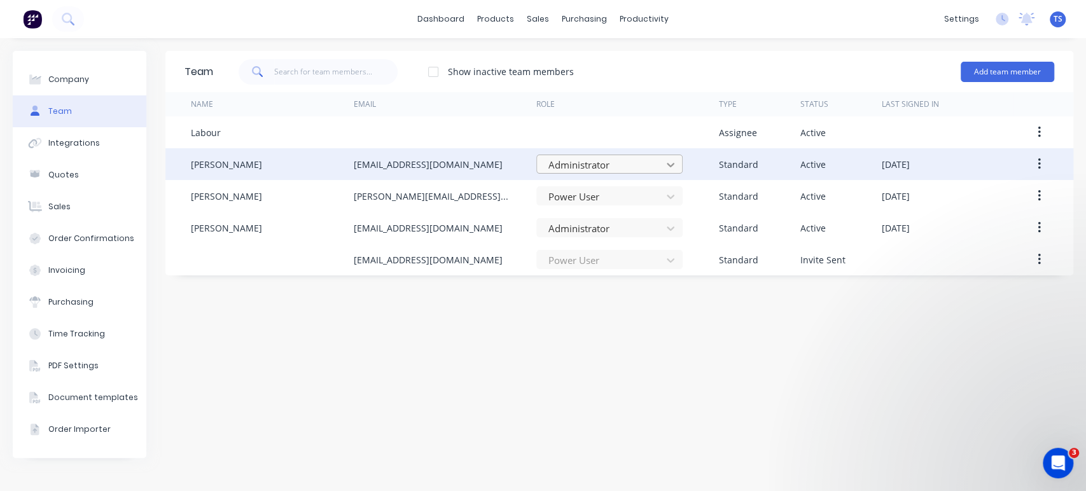
click at [671, 167] on icon at bounding box center [670, 164] width 13 height 13
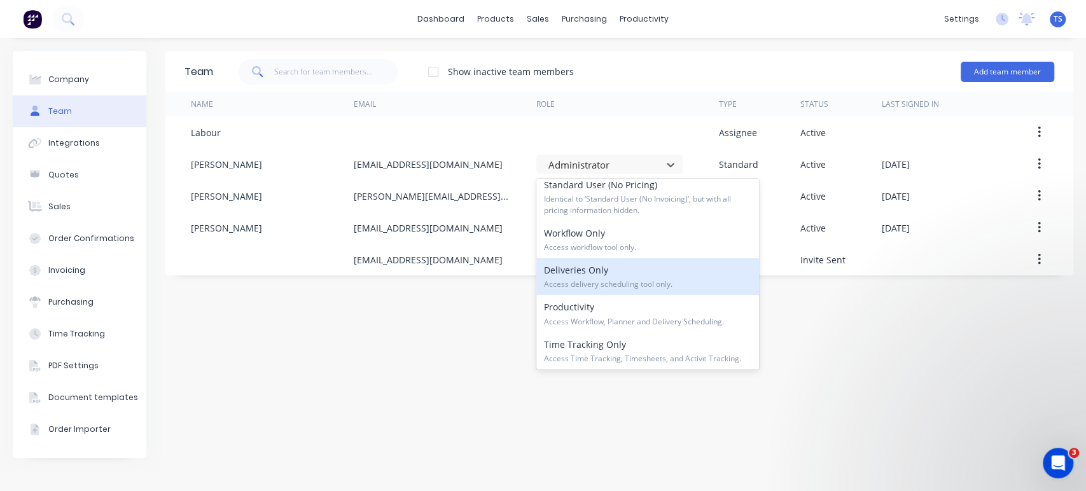
scroll to position [193, 0]
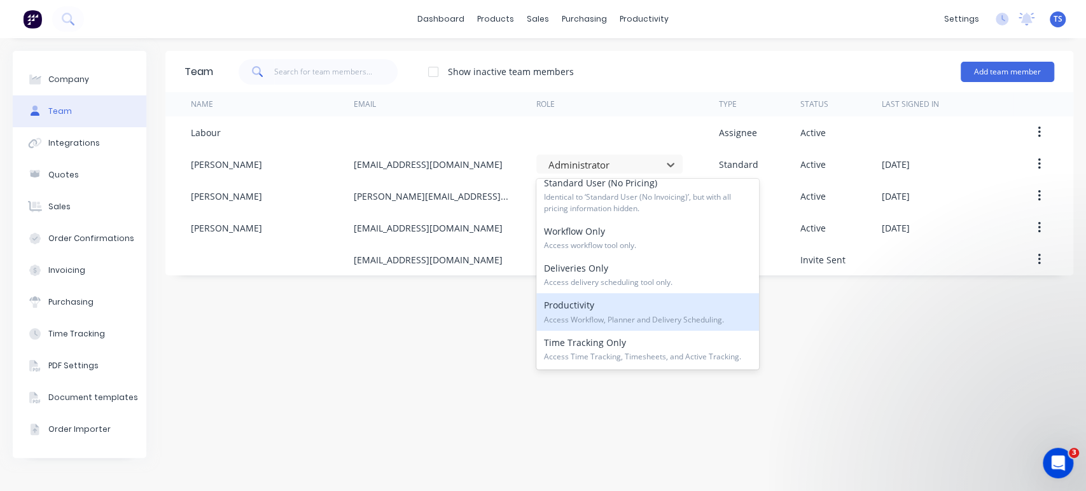
click at [596, 309] on div "Productivity Access Workflow, Planner and Delivery Scheduling." at bounding box center [647, 311] width 223 height 37
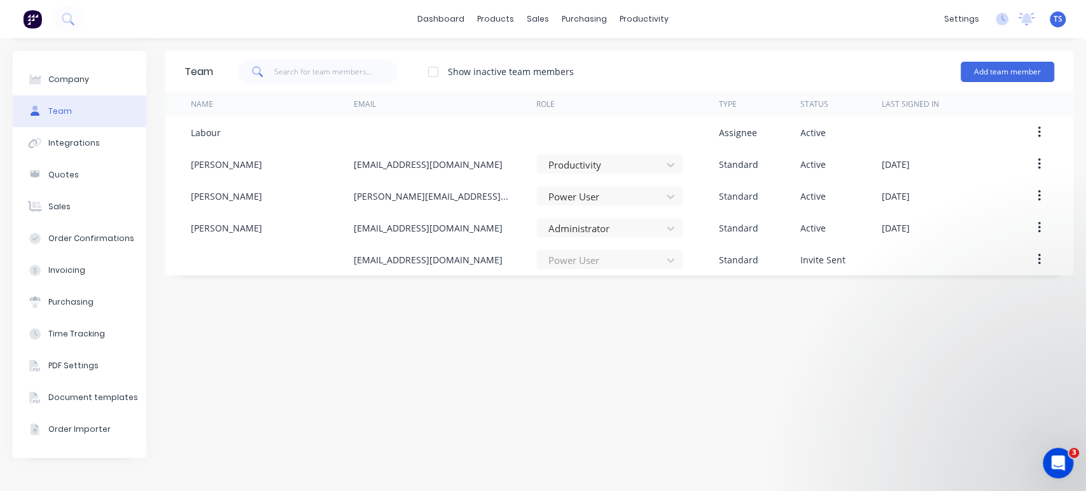
click at [919, 351] on div "Team Show inactive team members Add team member Name Email Role Type Status Las…" at bounding box center [619, 265] width 908 height 428
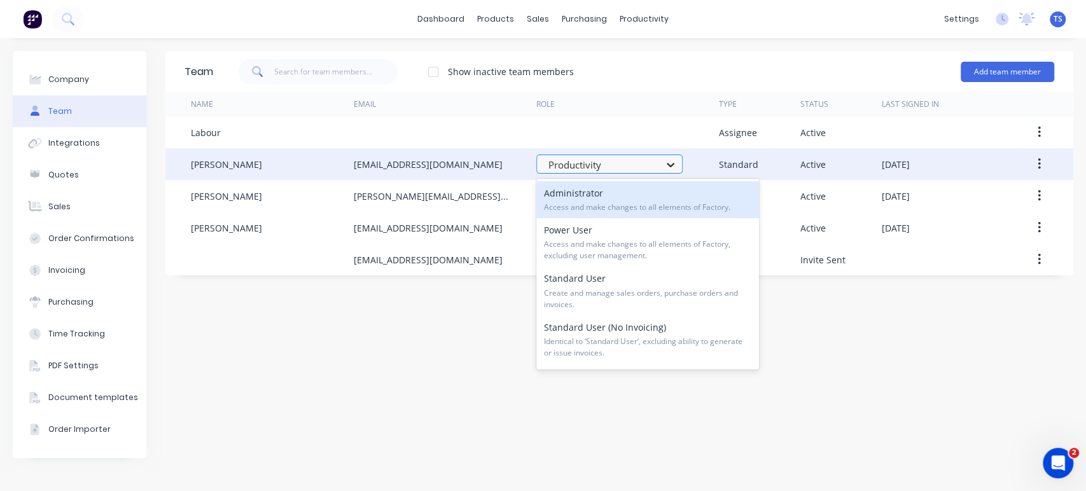
drag, startPoint x: 660, startPoint y: 171, endPoint x: 668, endPoint y: 169, distance: 8.0
click at [660, 171] on div at bounding box center [670, 165] width 23 height 20
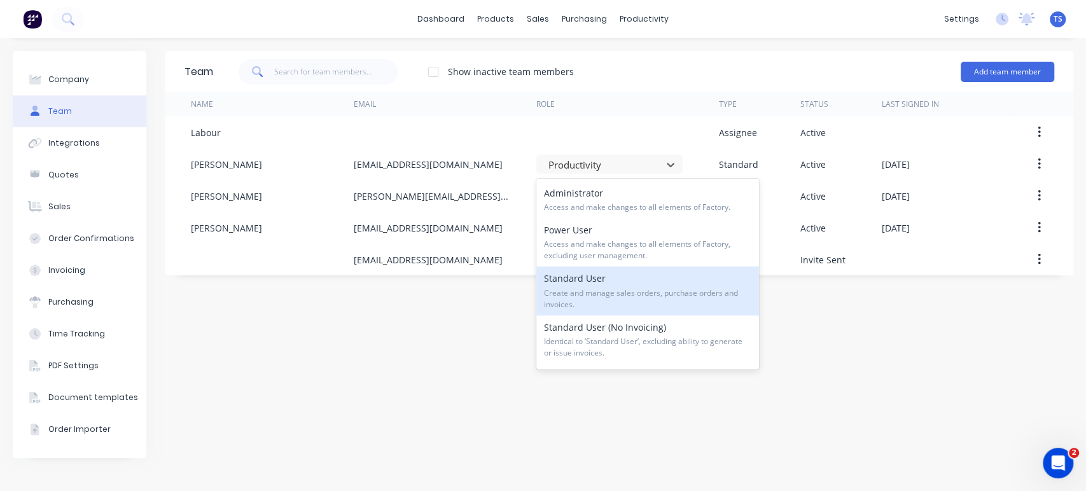
scroll to position [193, 0]
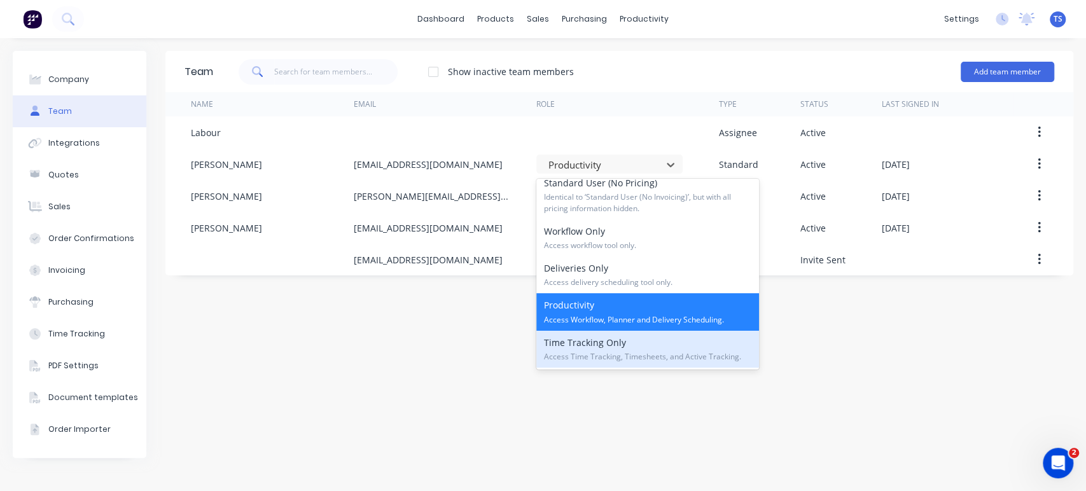
click at [603, 351] on span "Access Time Tracking, Timesheets, and Active Tracking." at bounding box center [647, 356] width 207 height 11
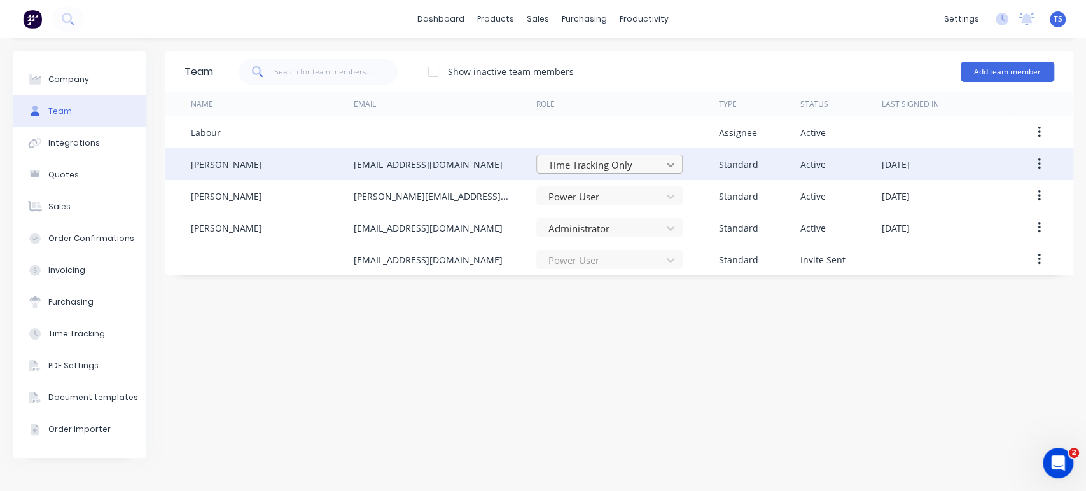
click at [671, 162] on icon at bounding box center [670, 164] width 13 height 13
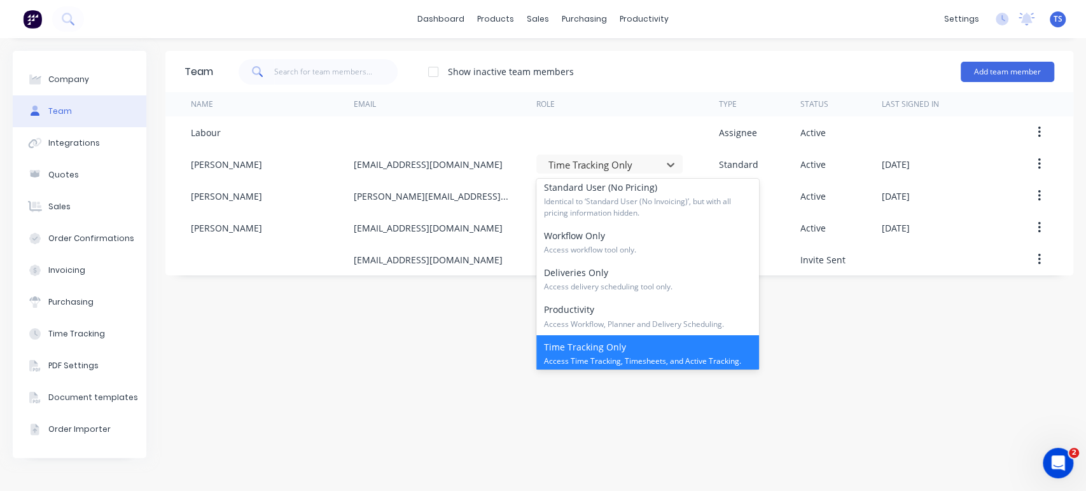
scroll to position [193, 0]
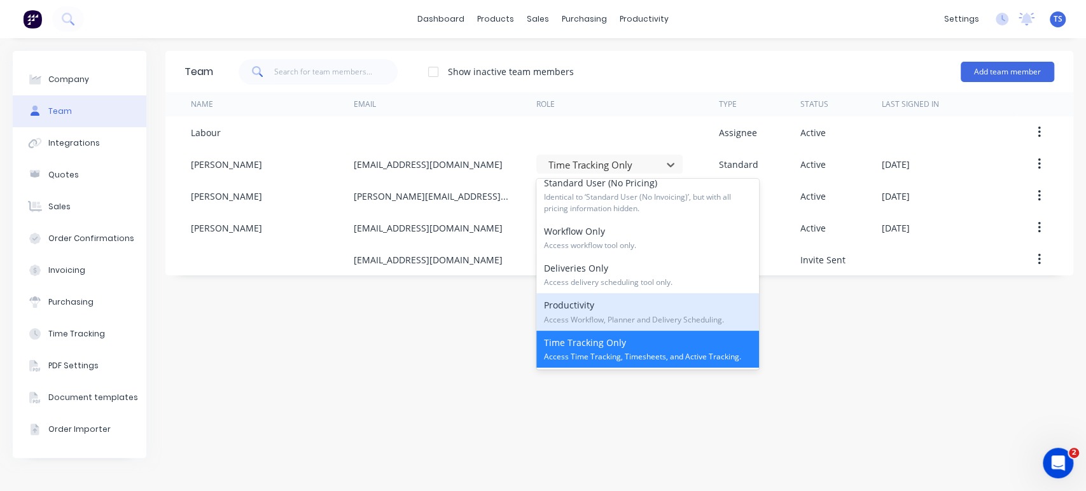
click at [577, 311] on div "Productivity Access Workflow, Planner and Delivery Scheduling." at bounding box center [647, 311] width 223 height 37
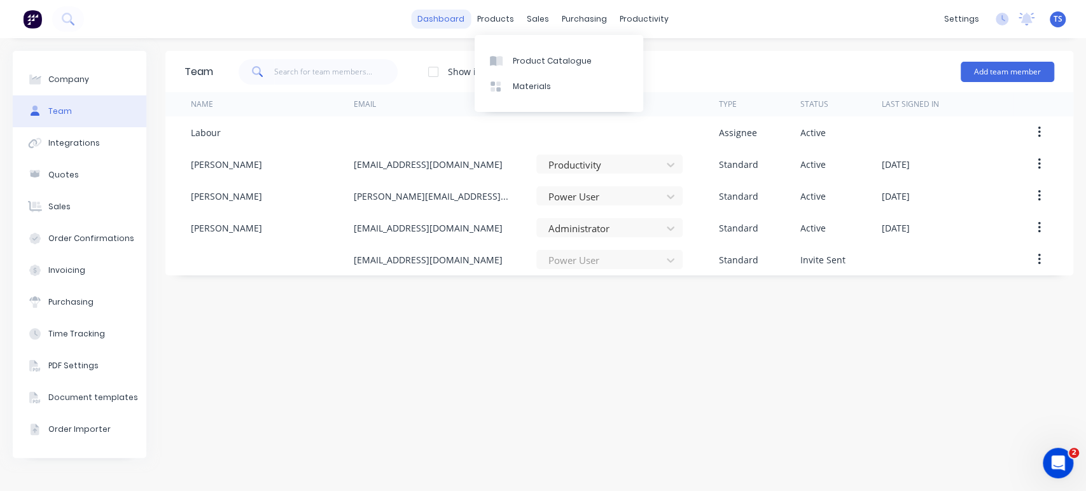
click at [467, 13] on link "dashboard" at bounding box center [441, 19] width 60 height 19
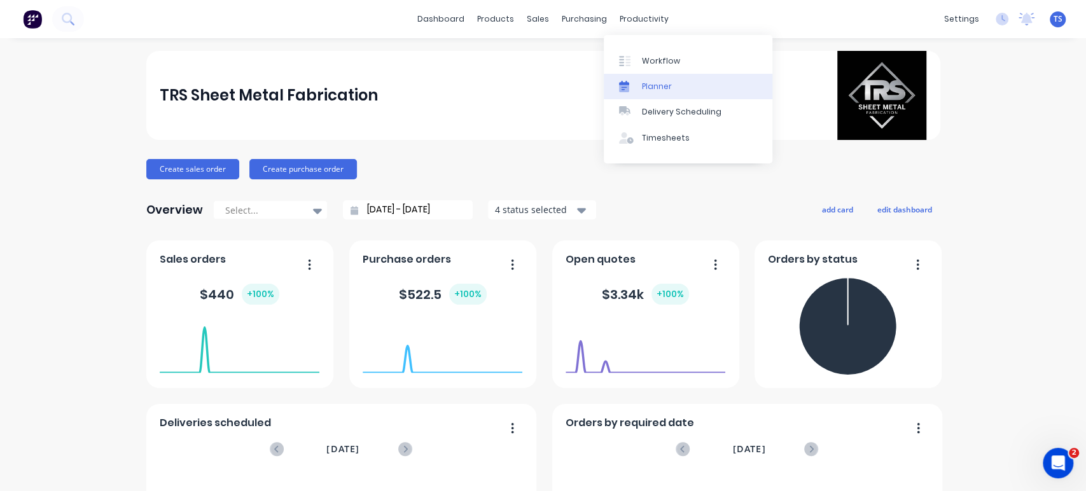
click at [645, 85] on div "Planner" at bounding box center [657, 86] width 30 height 11
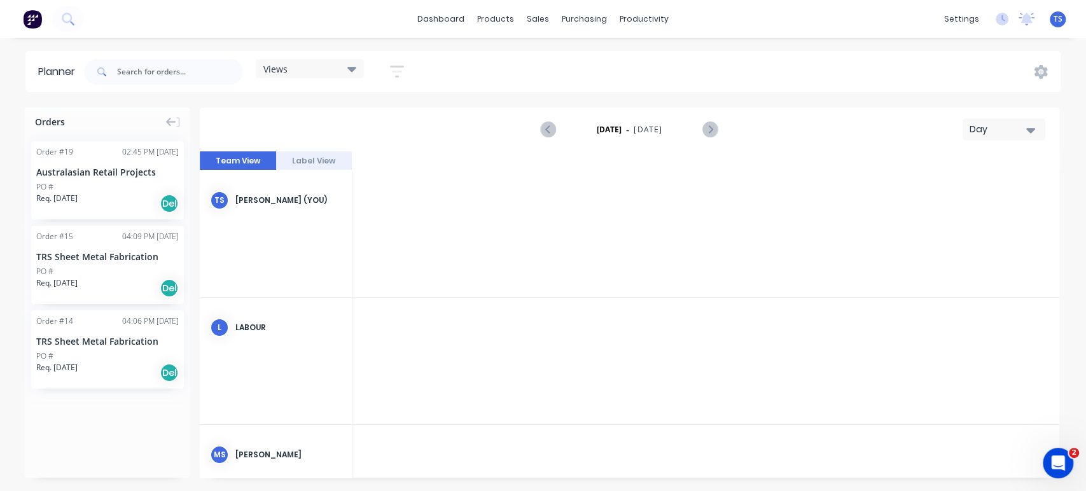
scroll to position [0, 3462]
click at [353, 65] on icon at bounding box center [351, 69] width 9 height 14
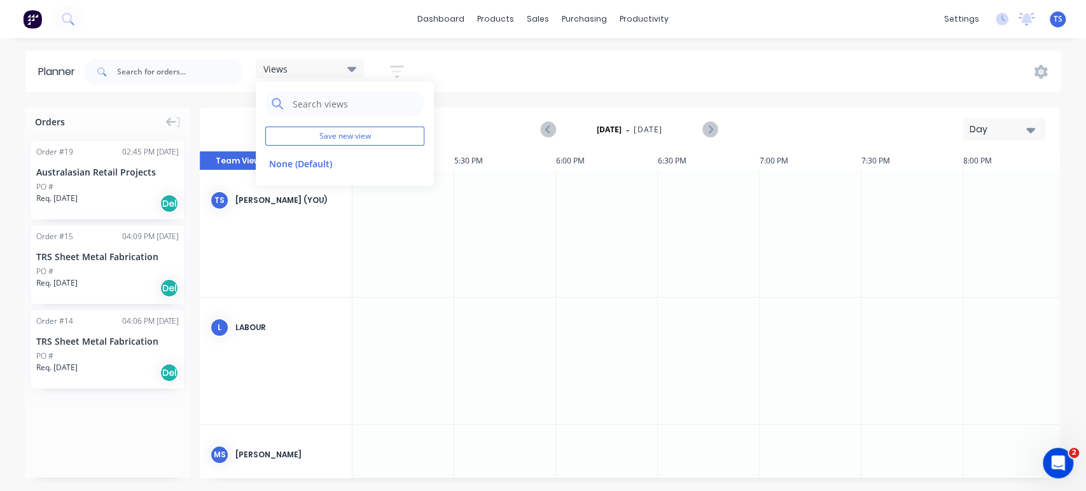
click at [353, 65] on icon at bounding box center [351, 69] width 9 height 14
click at [1026, 125] on icon "button" at bounding box center [1030, 130] width 9 height 14
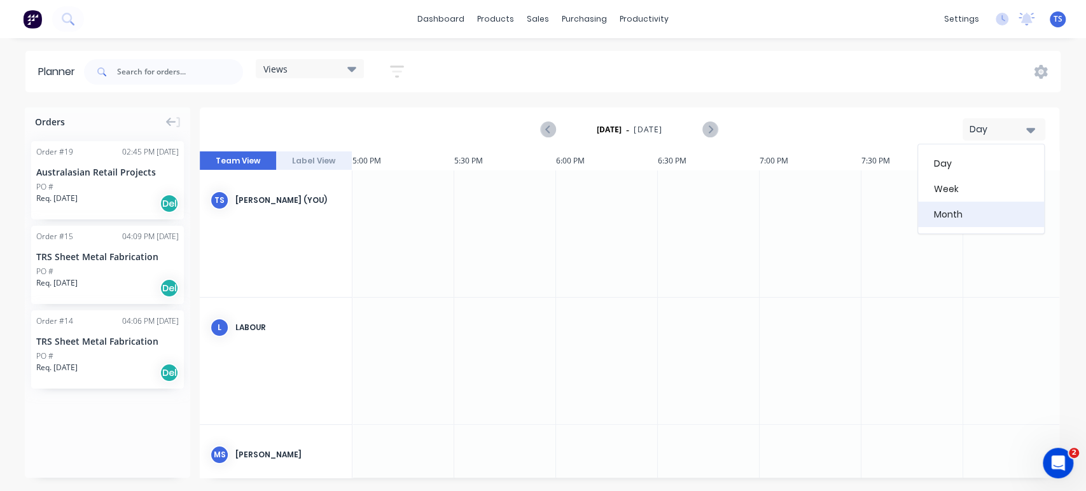
click at [962, 207] on div "Month" at bounding box center [981, 214] width 126 height 25
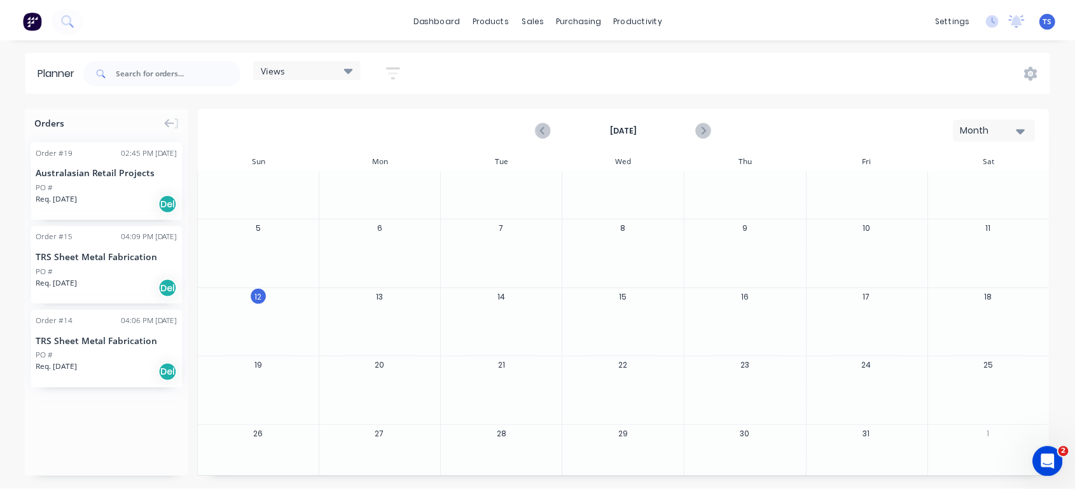
scroll to position [43, 0]
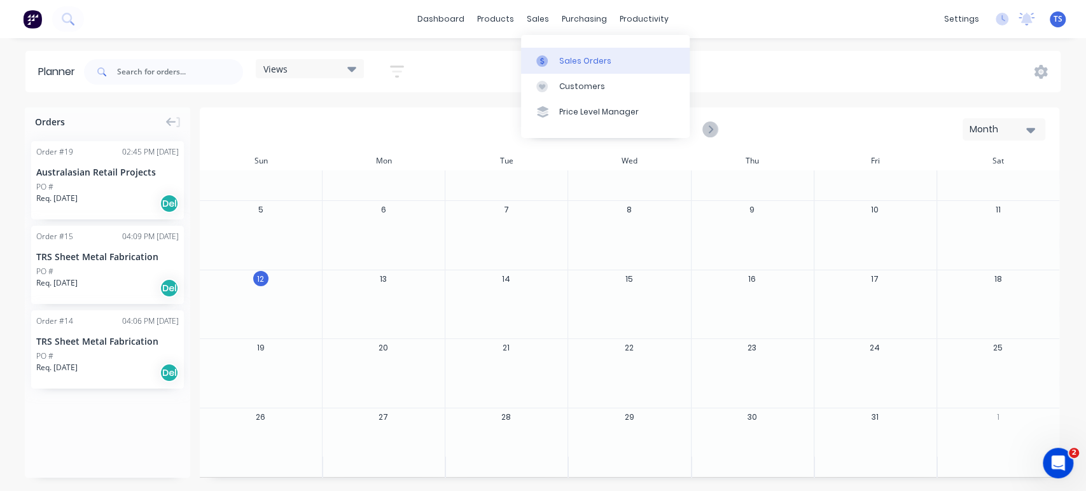
click at [565, 62] on div "Sales Orders" at bounding box center [585, 60] width 52 height 11
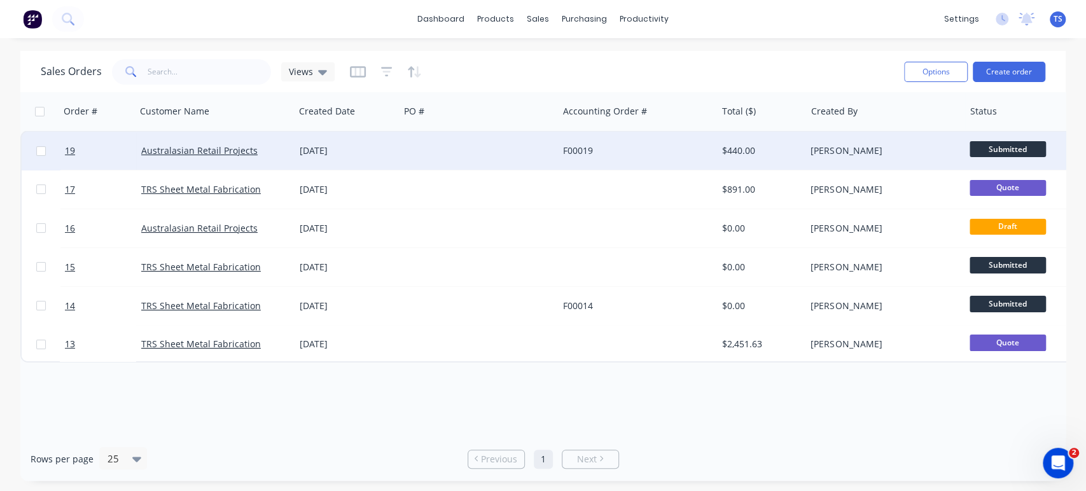
click at [974, 146] on span "Submitted" at bounding box center [1008, 149] width 76 height 16
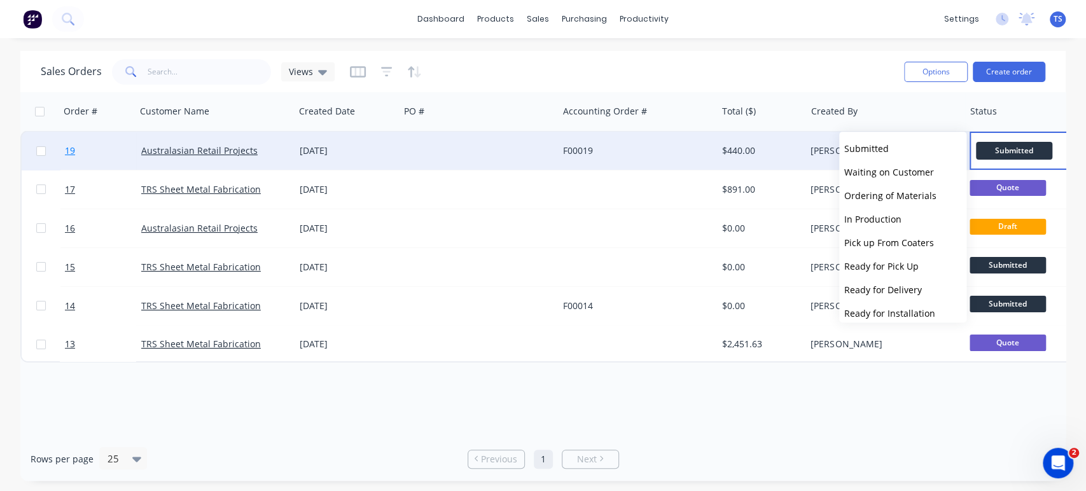
click at [70, 148] on span "19" at bounding box center [70, 150] width 10 height 13
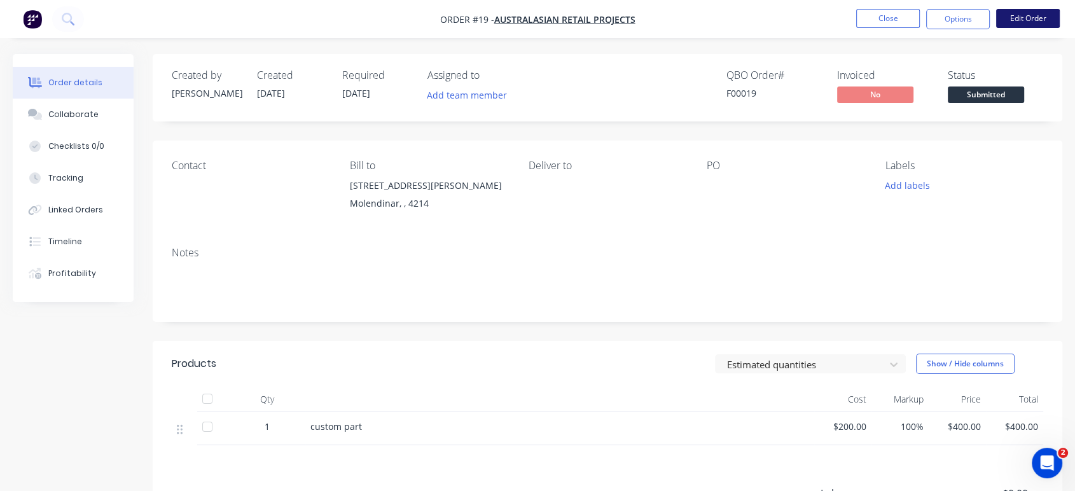
click at [1038, 20] on button "Edit Order" at bounding box center [1028, 18] width 64 height 19
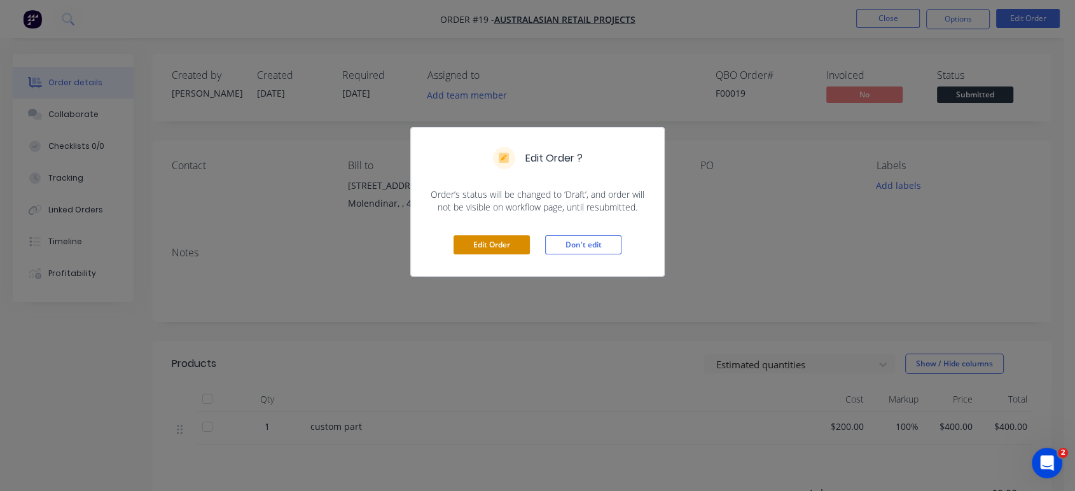
click at [509, 243] on button "Edit Order" at bounding box center [492, 244] width 76 height 19
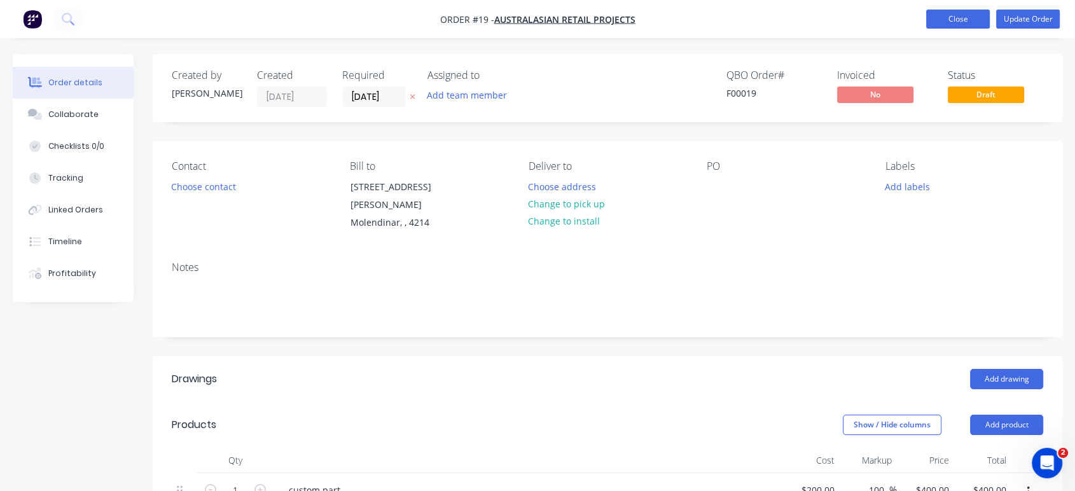
click at [971, 21] on button "Close" at bounding box center [958, 19] width 64 height 19
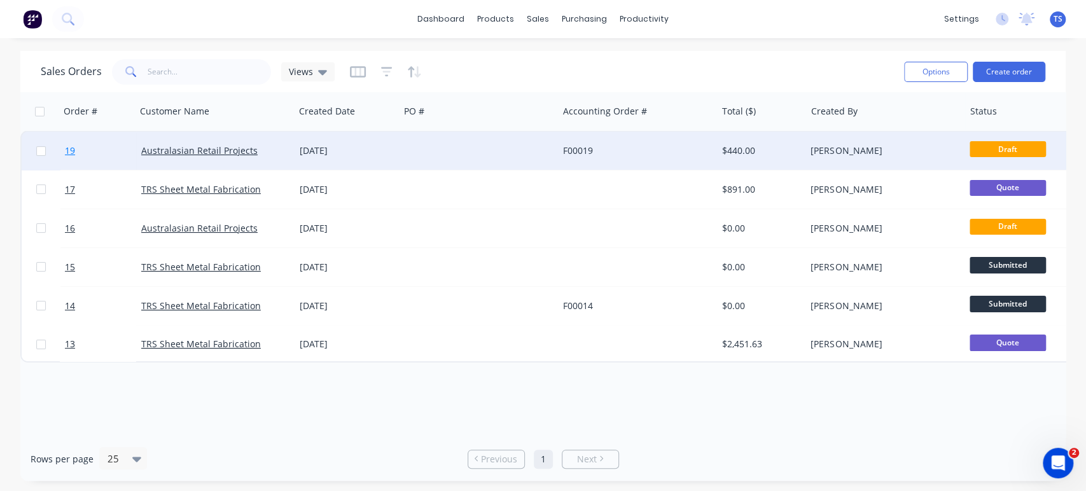
click at [73, 150] on span "19" at bounding box center [70, 150] width 10 height 13
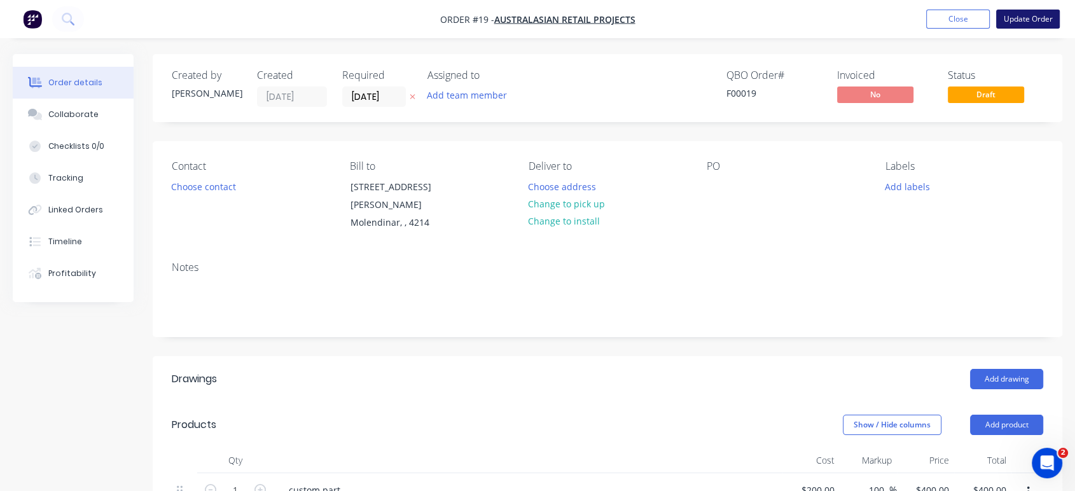
click at [1028, 22] on button "Update Order" at bounding box center [1028, 19] width 64 height 19
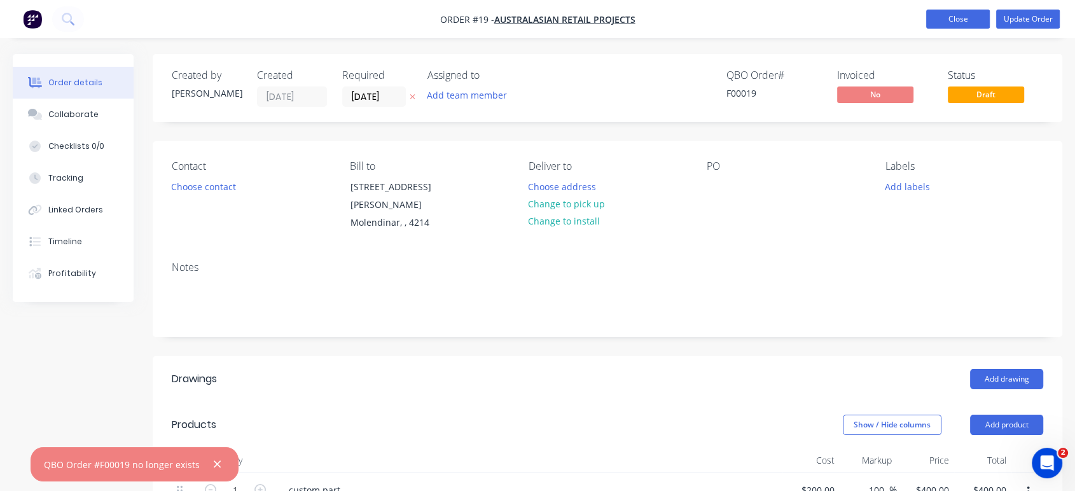
click at [932, 18] on button "Close" at bounding box center [958, 19] width 64 height 19
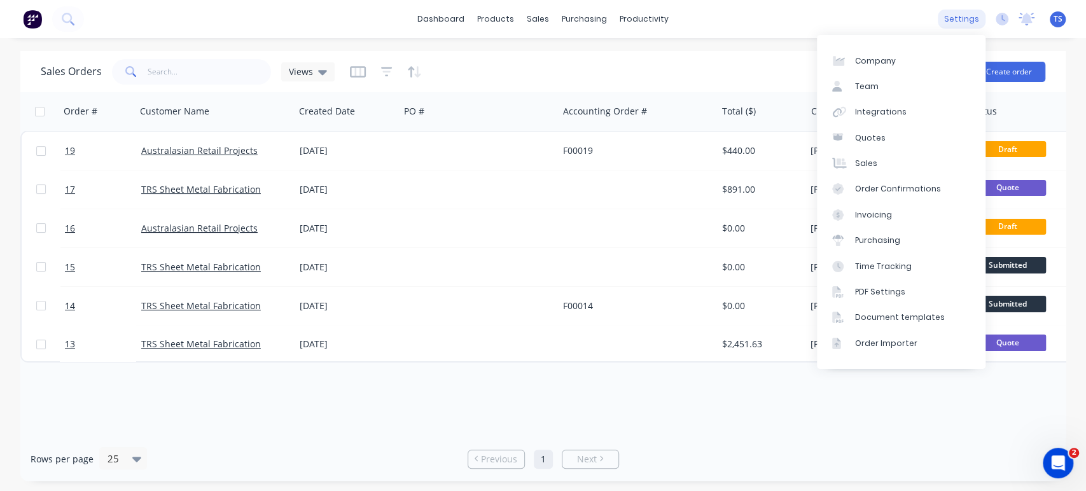
click at [969, 16] on div "settings" at bounding box center [962, 19] width 48 height 19
click at [865, 141] on div "Quotes" at bounding box center [870, 137] width 31 height 11
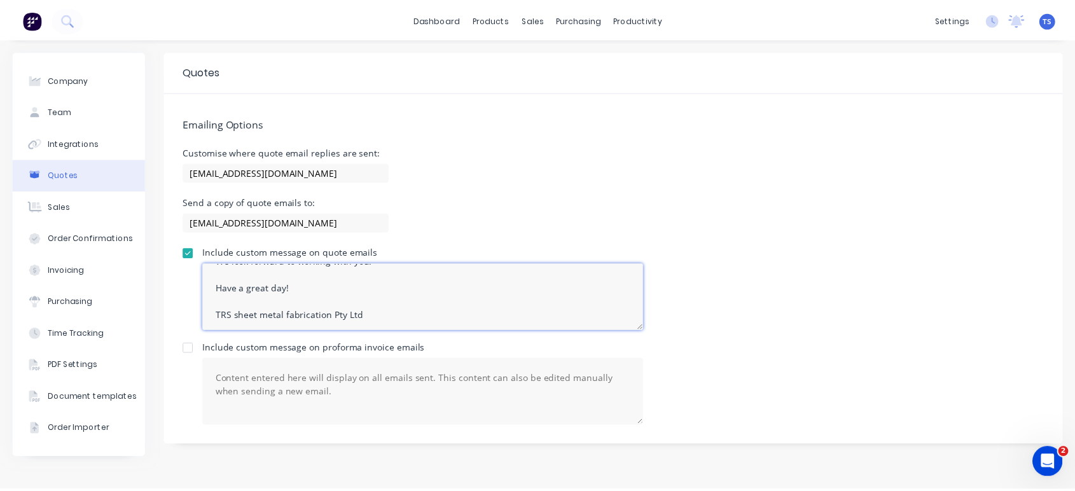
scroll to position [39, 0]
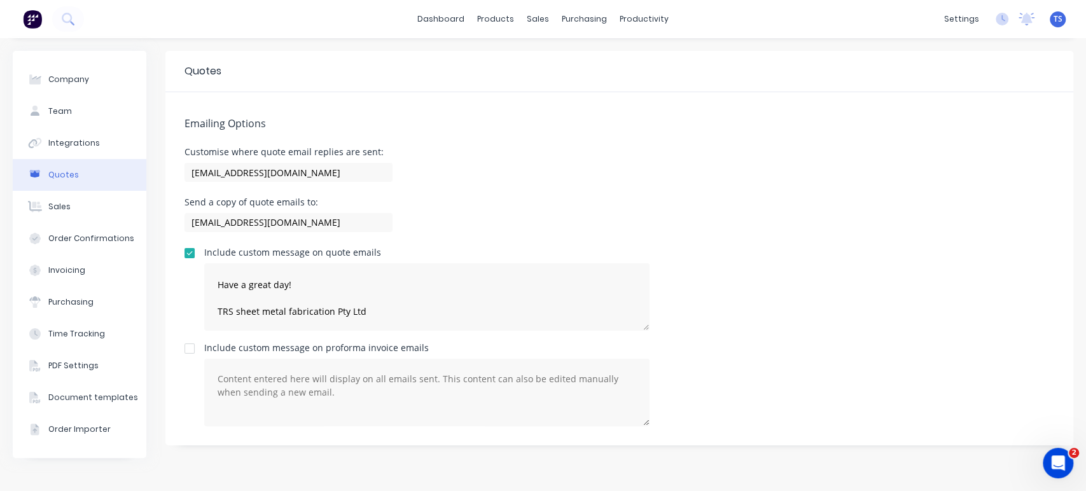
click at [767, 253] on div "Include custom message on quote emails Please review the quote below. Feel free…" at bounding box center [620, 289] width 870 height 83
click at [1050, 20] on div "TS TRS Sheet Metal Fabrication Tyler Sparkes Administrator Profile Sign out" at bounding box center [1058, 19] width 16 height 16
click at [1054, 21] on span "TS" at bounding box center [1058, 18] width 9 height 11
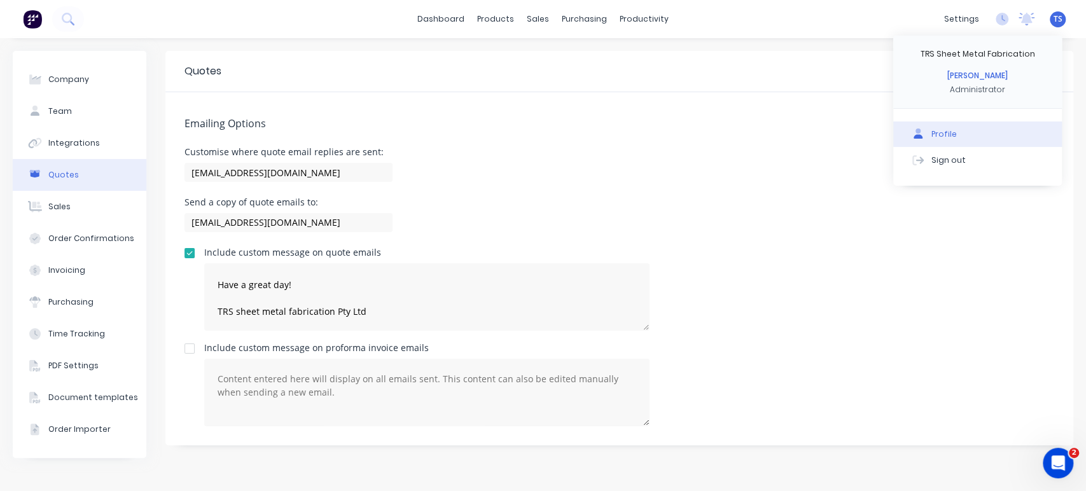
click at [951, 134] on div "Profile" at bounding box center [944, 134] width 25 height 11
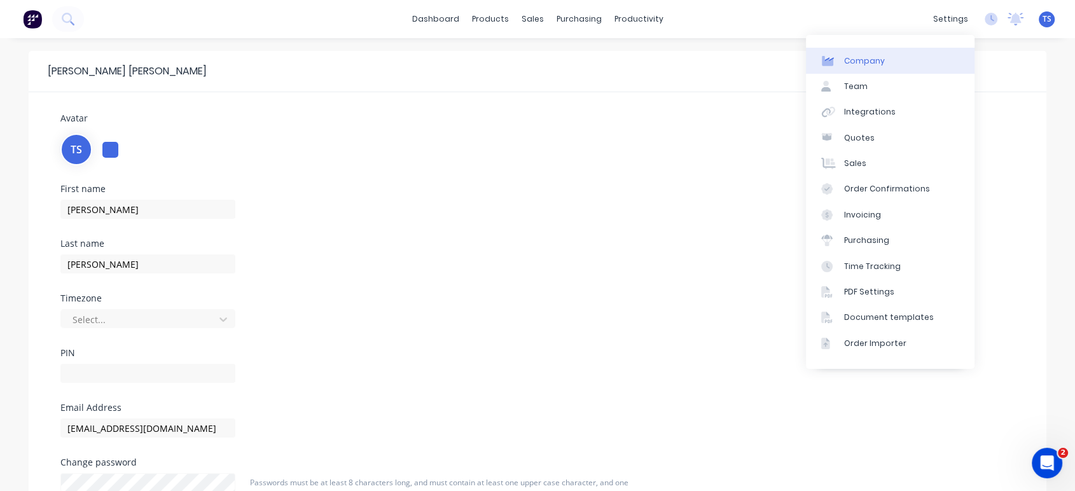
click at [856, 65] on div "Company" at bounding box center [864, 60] width 41 height 11
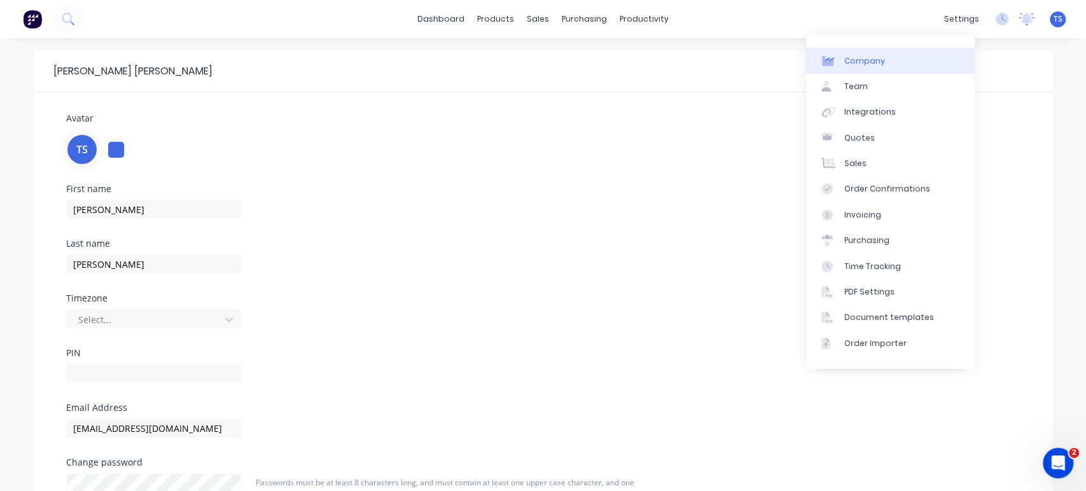
select select "AU"
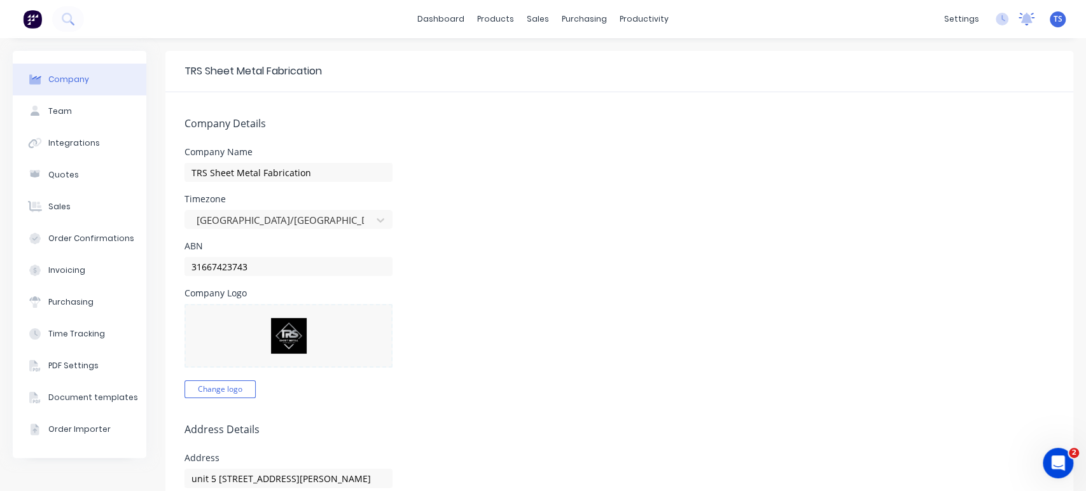
click at [1021, 15] on icon at bounding box center [1027, 19] width 16 height 13
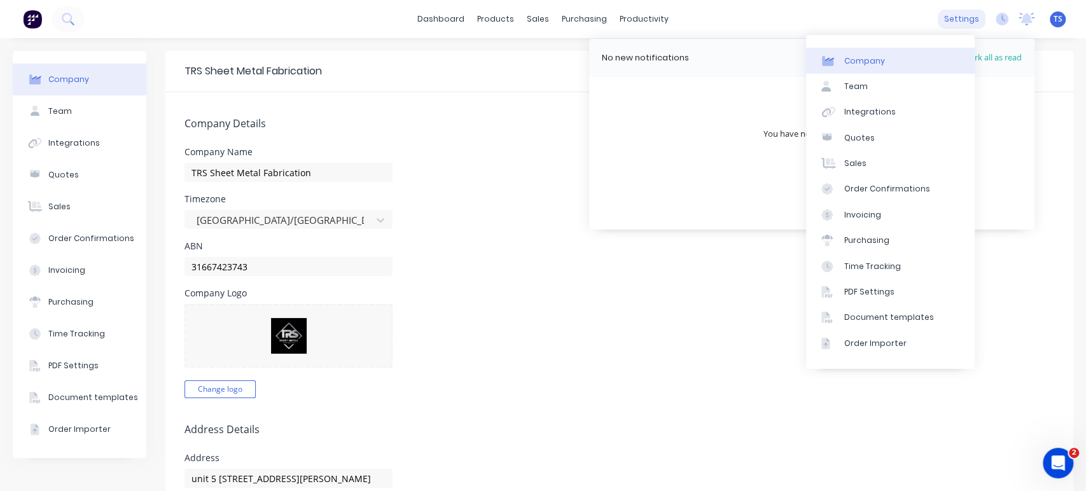
click at [954, 14] on div "settings" at bounding box center [962, 19] width 48 height 19
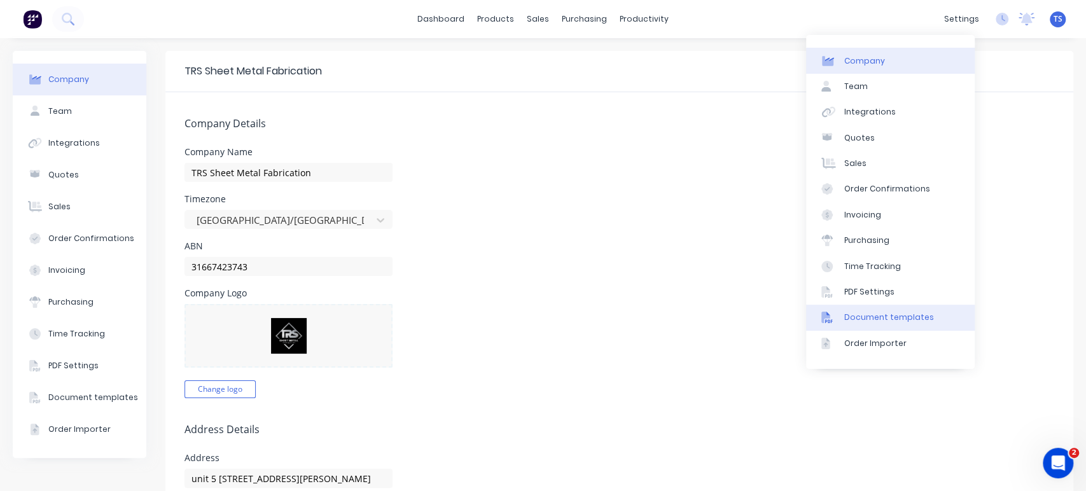
click at [861, 311] on link "Document templates" at bounding box center [890, 317] width 169 height 25
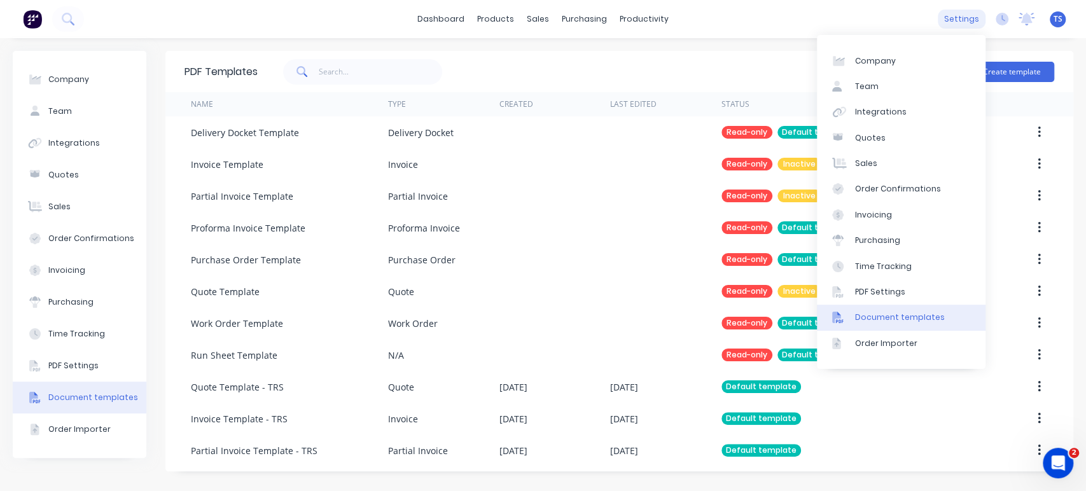
click at [960, 21] on div "settings" at bounding box center [962, 19] width 48 height 19
click at [866, 291] on div "PDF Settings" at bounding box center [880, 291] width 50 height 11
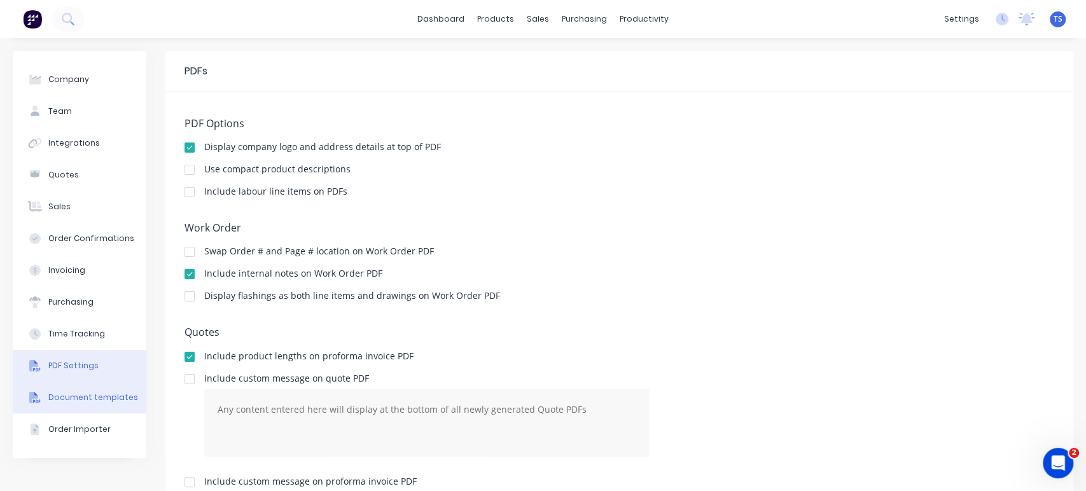
click at [98, 395] on div "Document templates" at bounding box center [93, 397] width 90 height 11
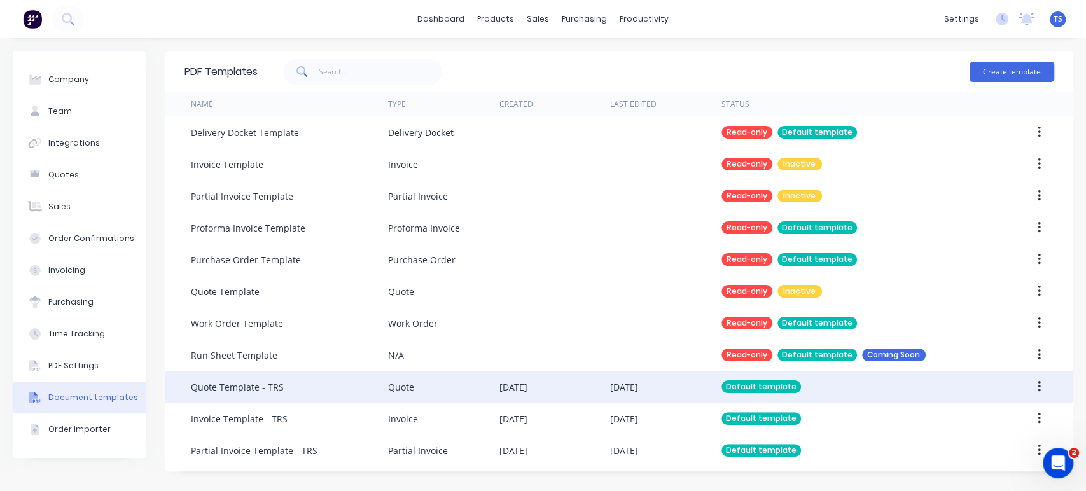
click at [245, 386] on div "Quote Template - TRS" at bounding box center [237, 387] width 93 height 13
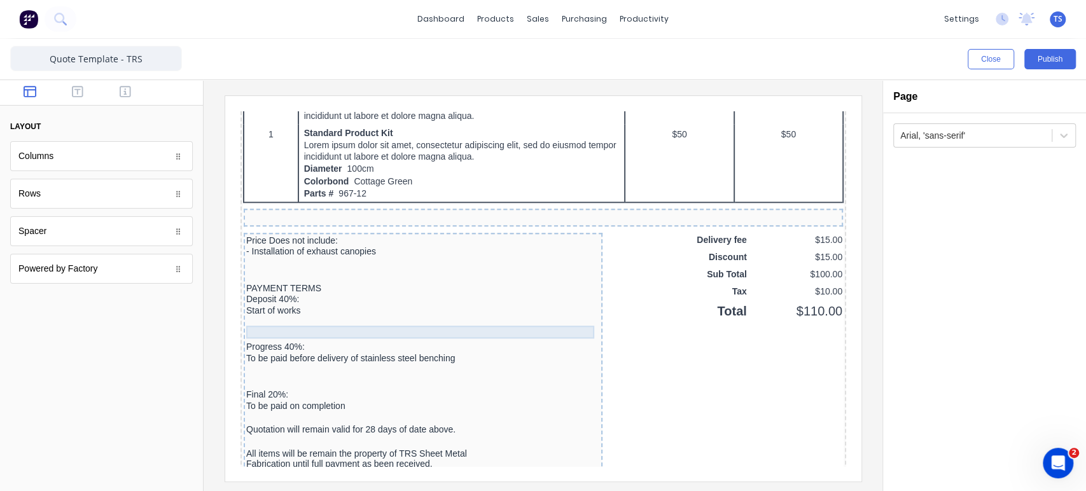
scroll to position [778, 0]
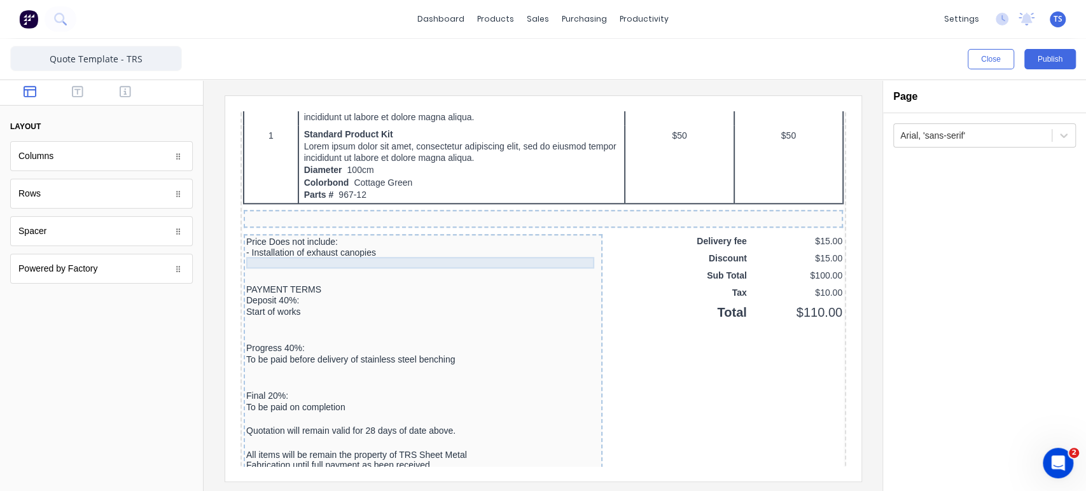
click at [325, 244] on div "- Installation of exhaust canopies" at bounding box center [407, 237] width 354 height 11
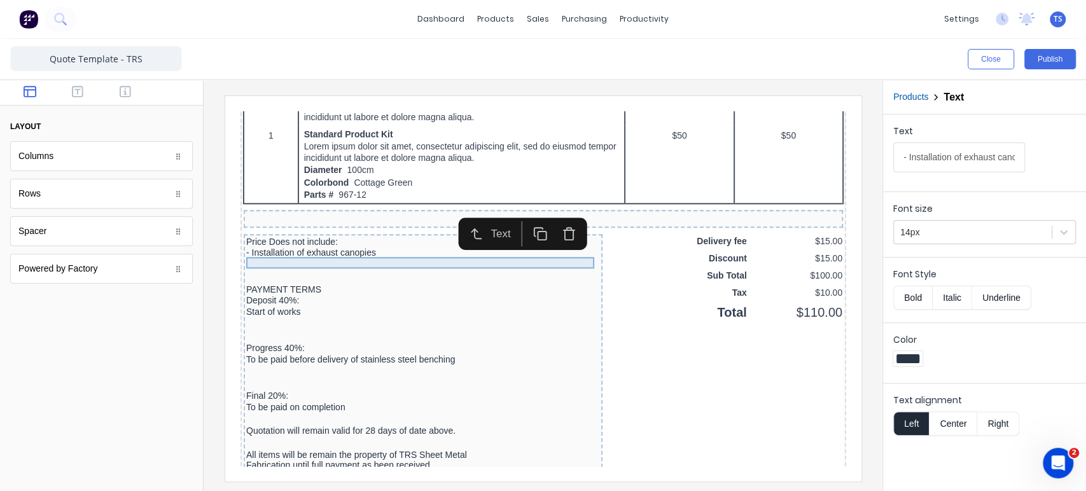
click at [365, 244] on div "- Installation of exhaust canopies" at bounding box center [407, 237] width 354 height 11
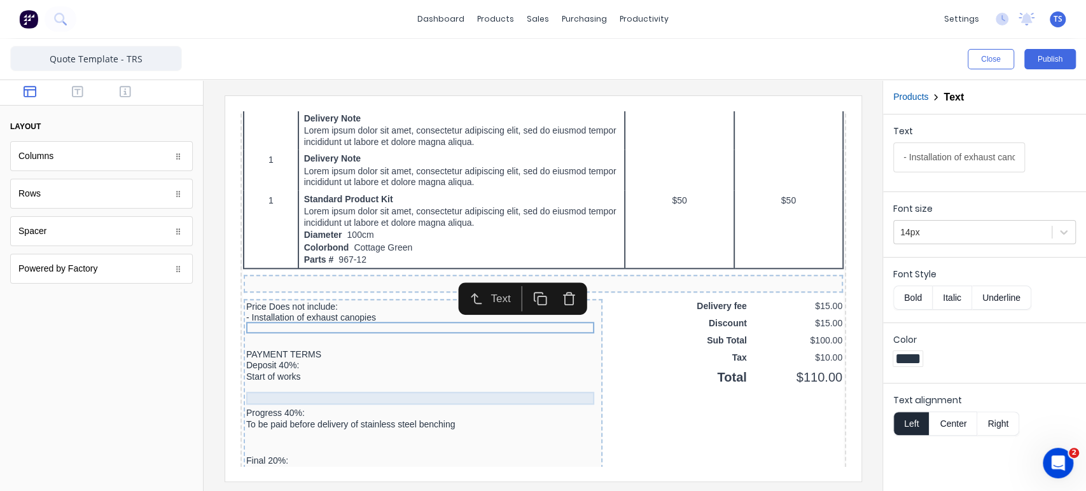
scroll to position [848, 0]
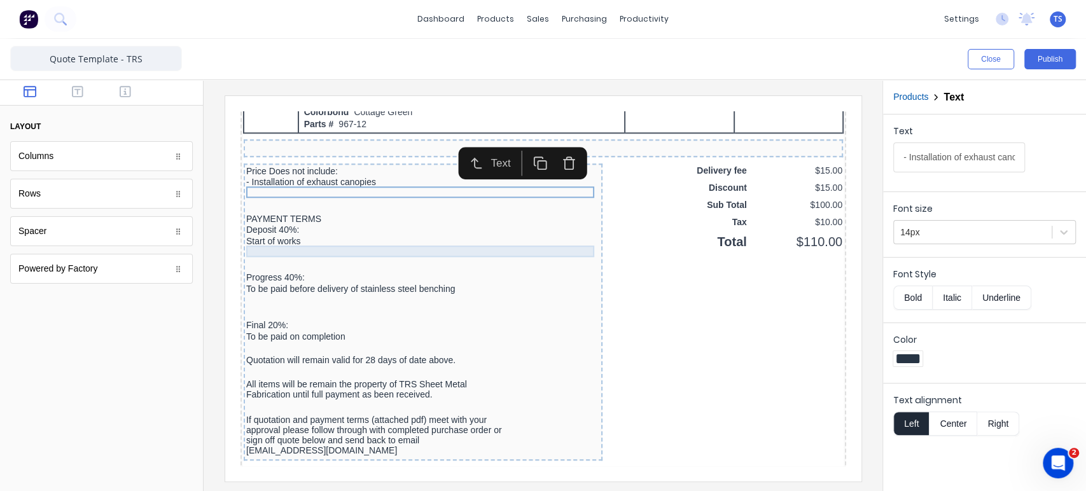
click at [306, 219] on div "Deposit 40%:" at bounding box center [407, 214] width 354 height 11
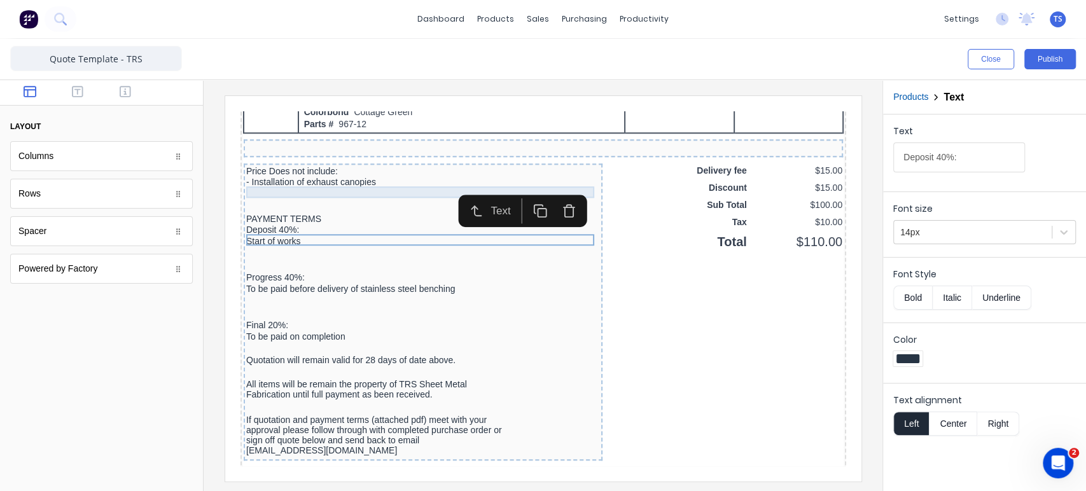
click at [305, 173] on div "- Installation of exhaust canopies" at bounding box center [407, 167] width 354 height 11
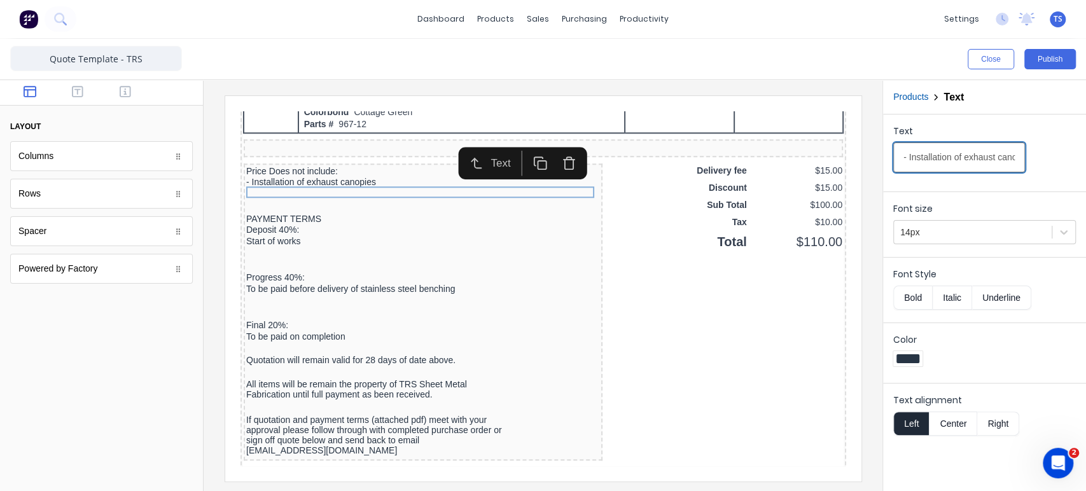
scroll to position [0, 28]
drag, startPoint x: 923, startPoint y: 158, endPoint x: 1073, endPoint y: 162, distance: 150.2
click at [1073, 162] on div "Text - Installation of exhaust canopies" at bounding box center [984, 152] width 183 height 54
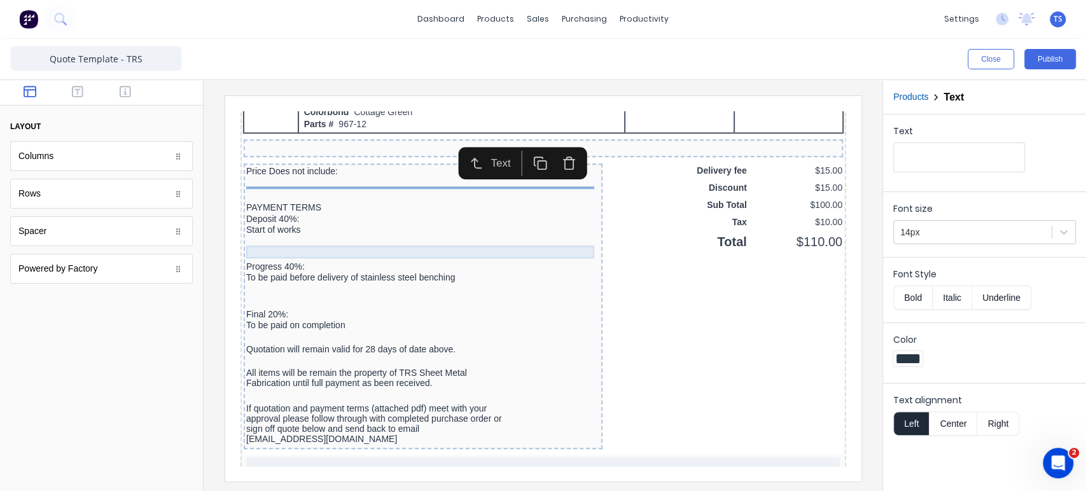
click at [363, 234] on div at bounding box center [407, 227] width 354 height 13
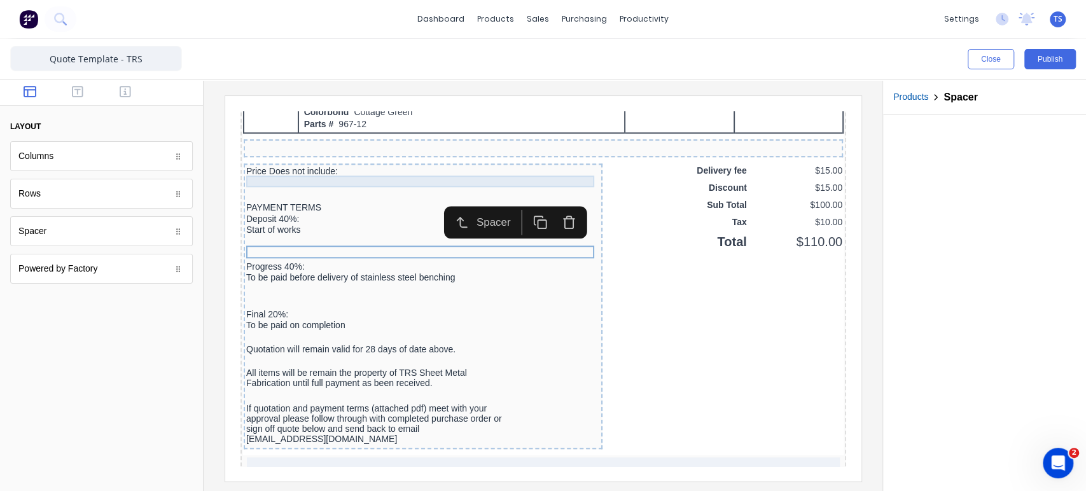
click at [312, 160] on div "Price Does not include:" at bounding box center [407, 156] width 354 height 11
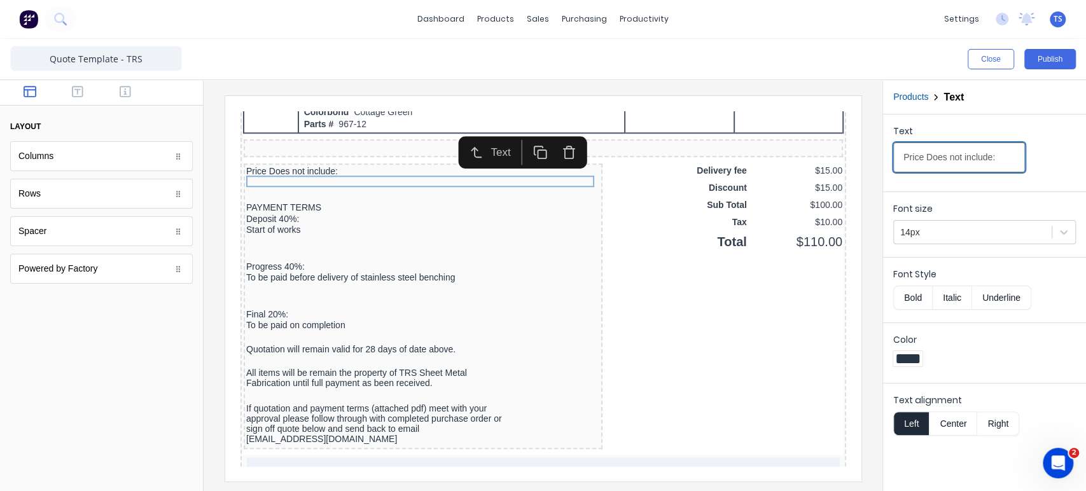
drag, startPoint x: 1228, startPoint y: 251, endPoint x: 786, endPoint y: 151, distance: 453.5
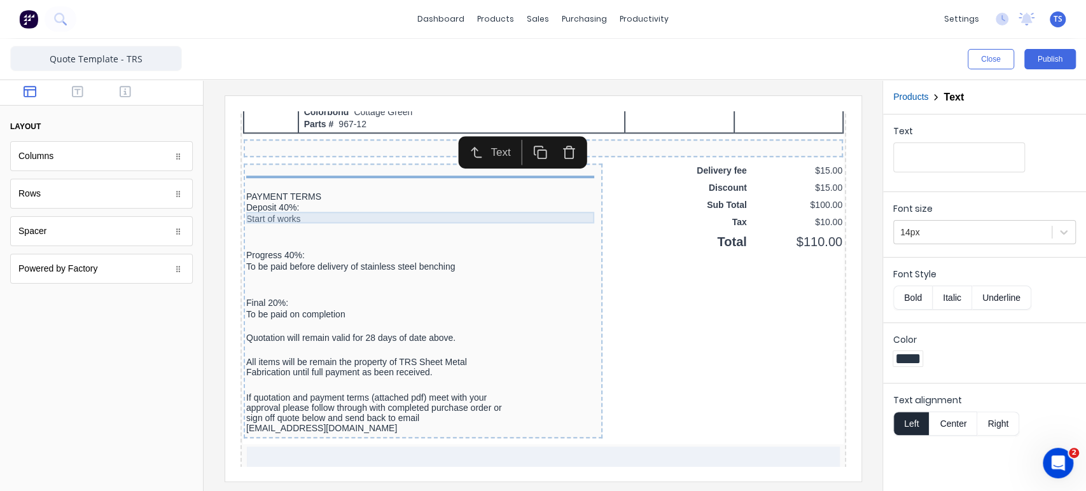
click at [384, 197] on div "Deposit 40%:" at bounding box center [407, 192] width 354 height 11
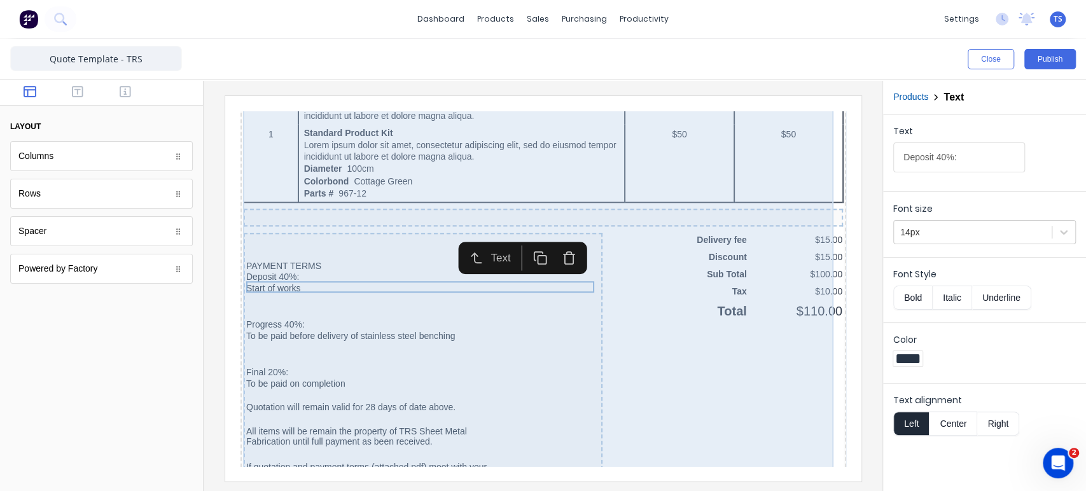
scroll to position [778, 0]
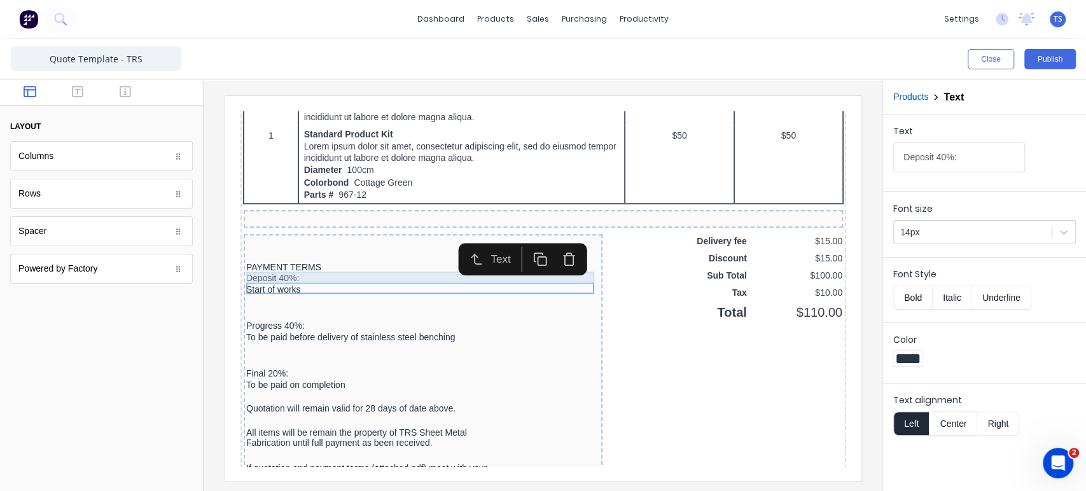
click at [231, 258] on div "PAYMENT TERMS" at bounding box center [407, 252] width 354 height 11
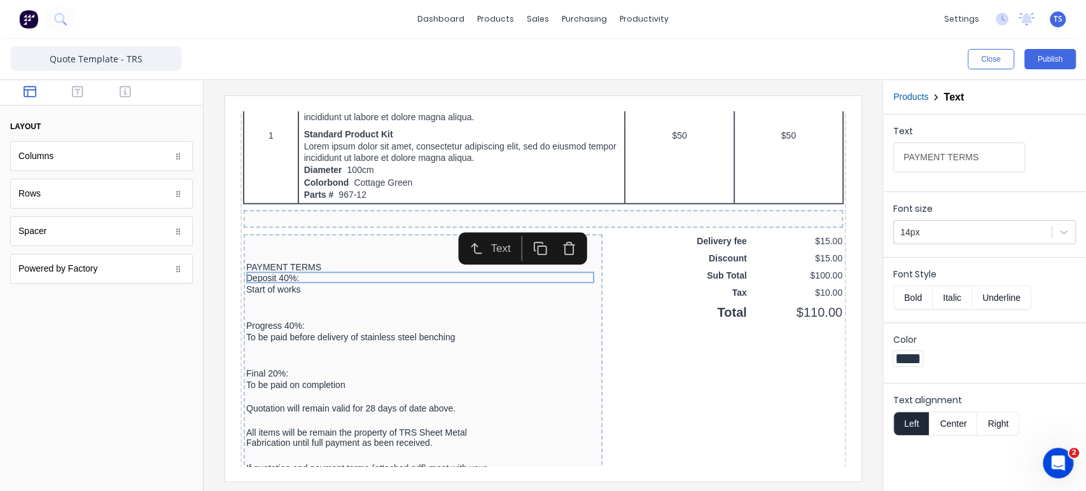
click at [466, 237] on icon "button" at bounding box center [460, 233] width 15 height 15
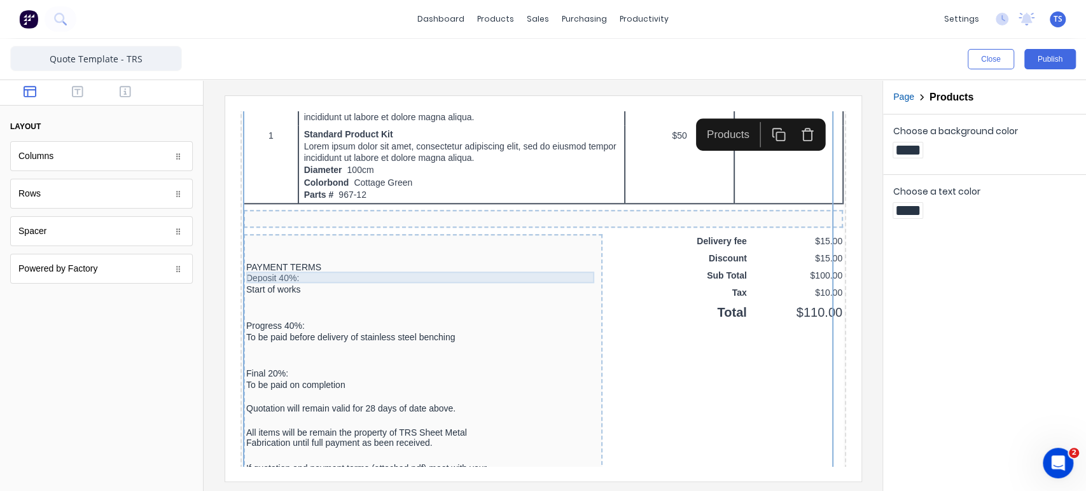
click at [244, 258] on div "PAYMENT TERMS" at bounding box center [407, 252] width 354 height 11
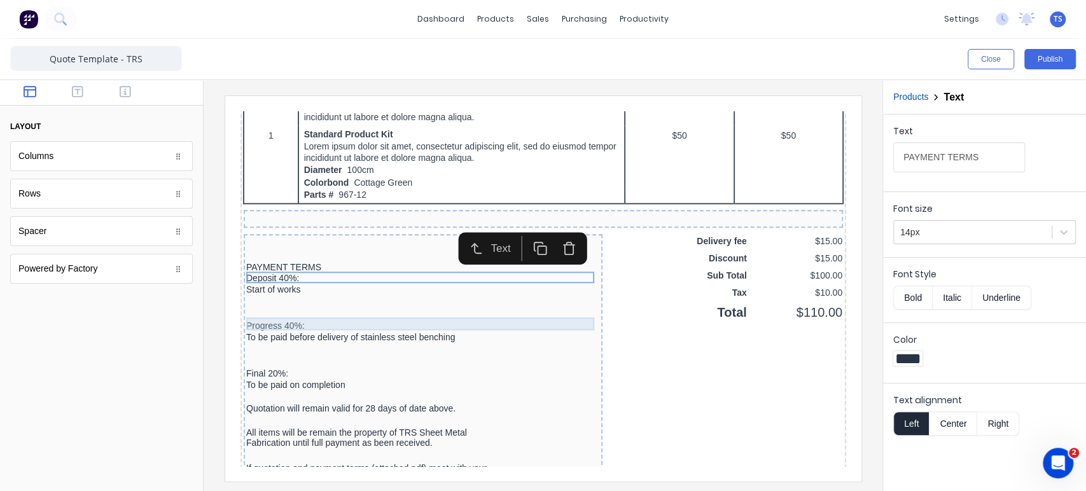
click at [464, 293] on div at bounding box center [407, 286] width 354 height 13
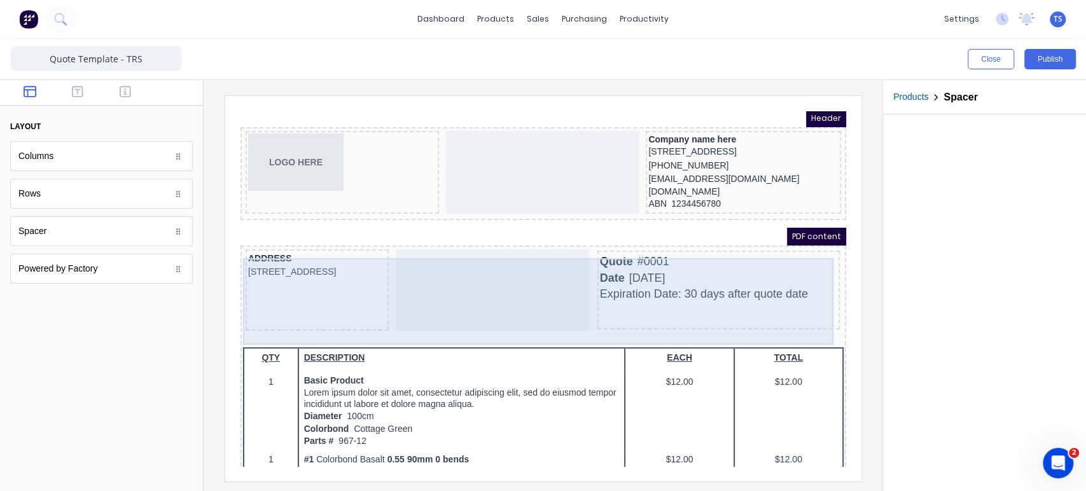
scroll to position [0, 0]
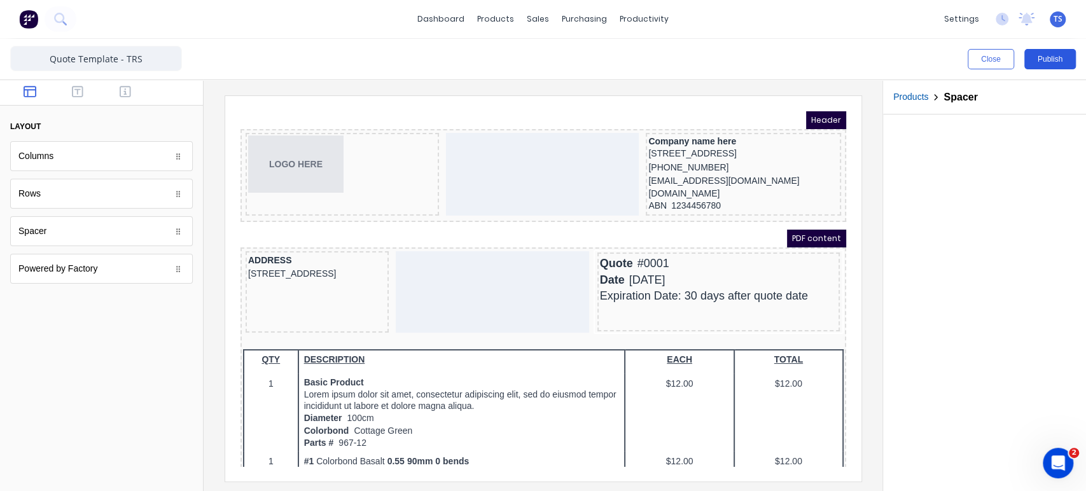
click at [1060, 60] on button "Publish" at bounding box center [1050, 59] width 52 height 20
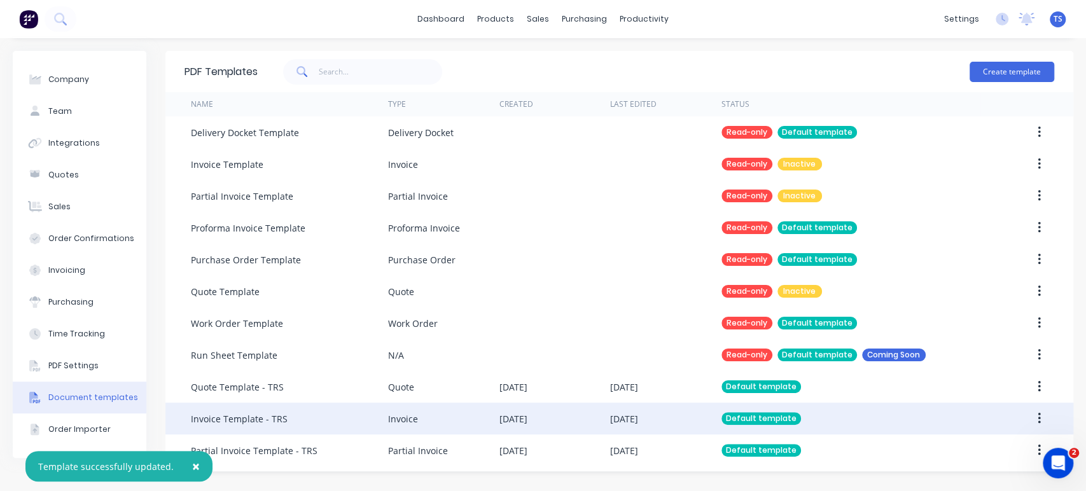
click at [264, 417] on div "Invoice Template - TRS" at bounding box center [239, 418] width 97 height 13
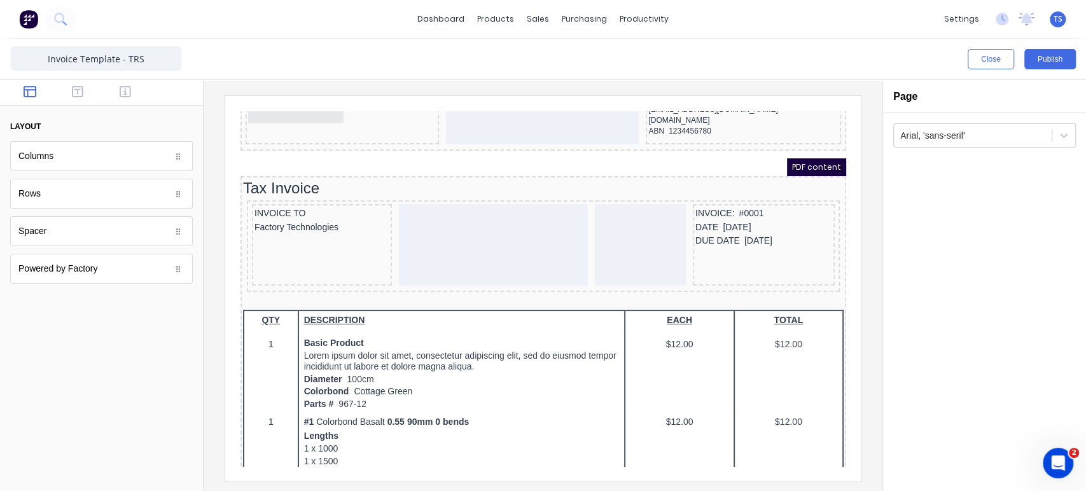
scroll to position [71, 0]
click at [739, 198] on div "INVOICE: #0001" at bounding box center [748, 198] width 137 height 14
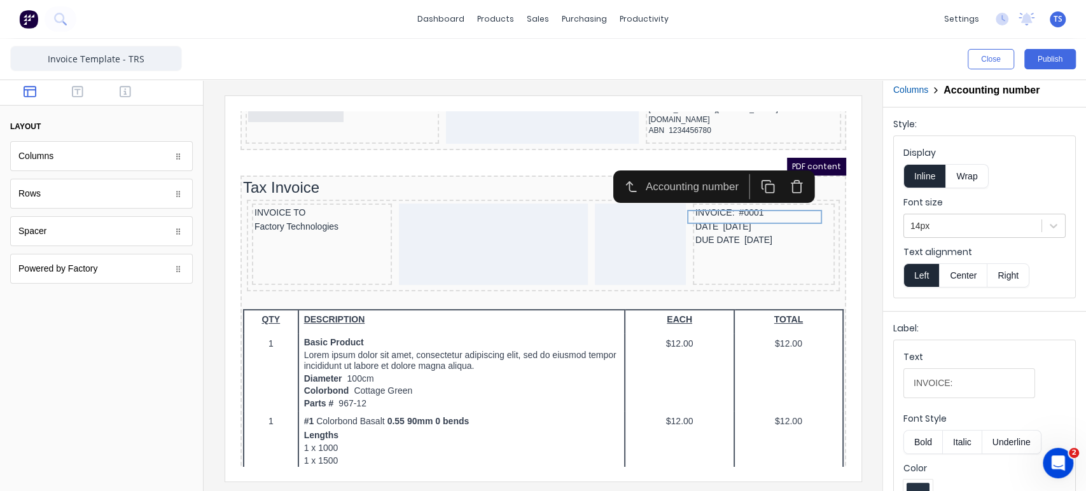
scroll to position [0, 0]
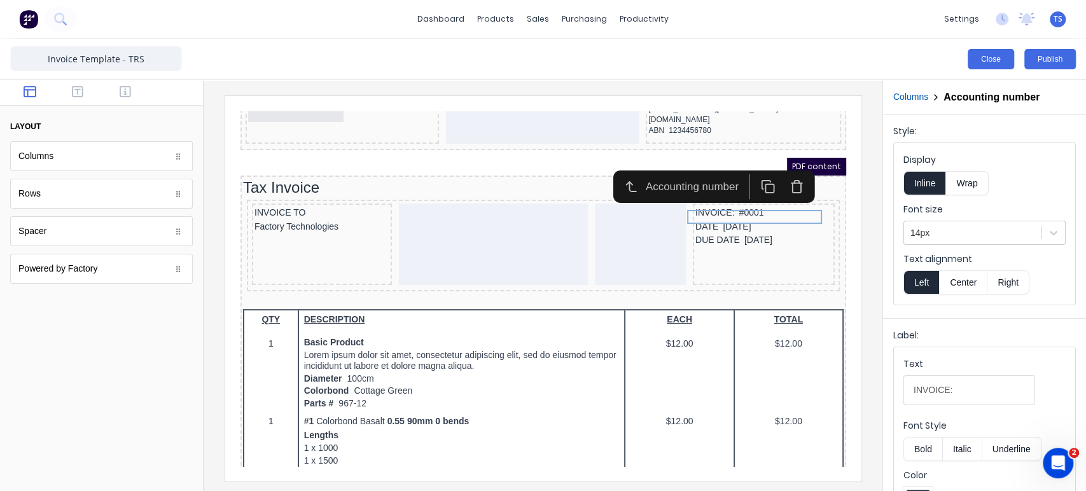
click at [984, 59] on button "Close" at bounding box center [991, 59] width 46 height 20
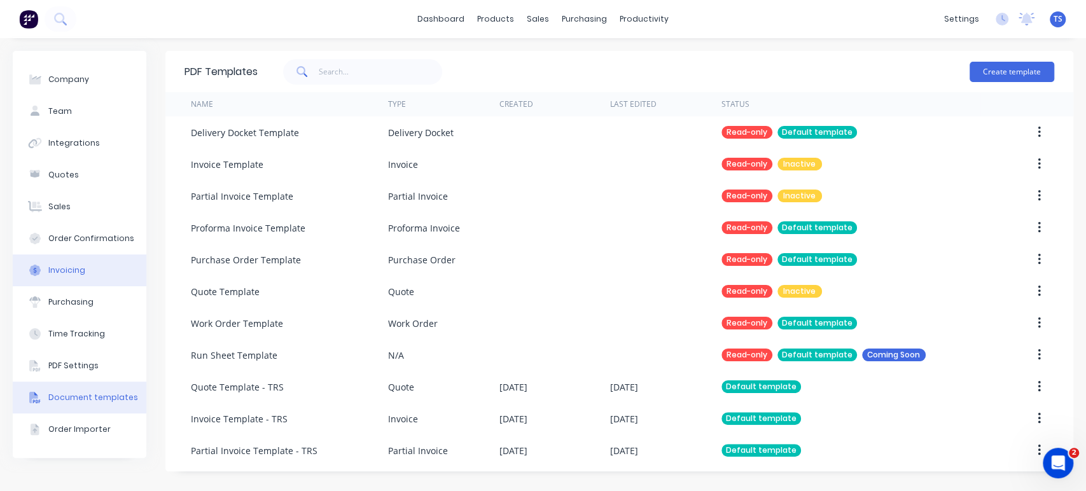
click at [76, 272] on div "Invoicing" at bounding box center [66, 270] width 37 height 11
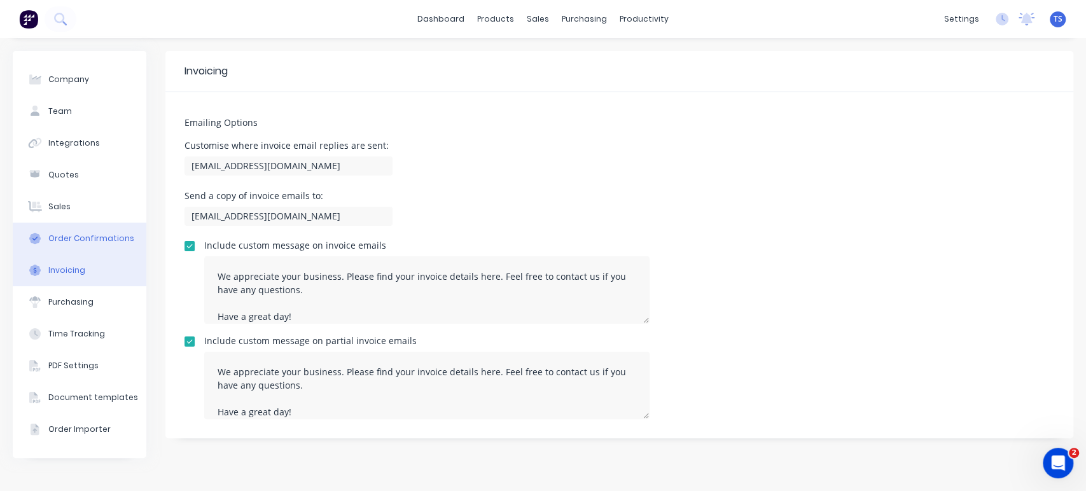
click at [79, 234] on div "Order Confirmations" at bounding box center [91, 238] width 86 height 11
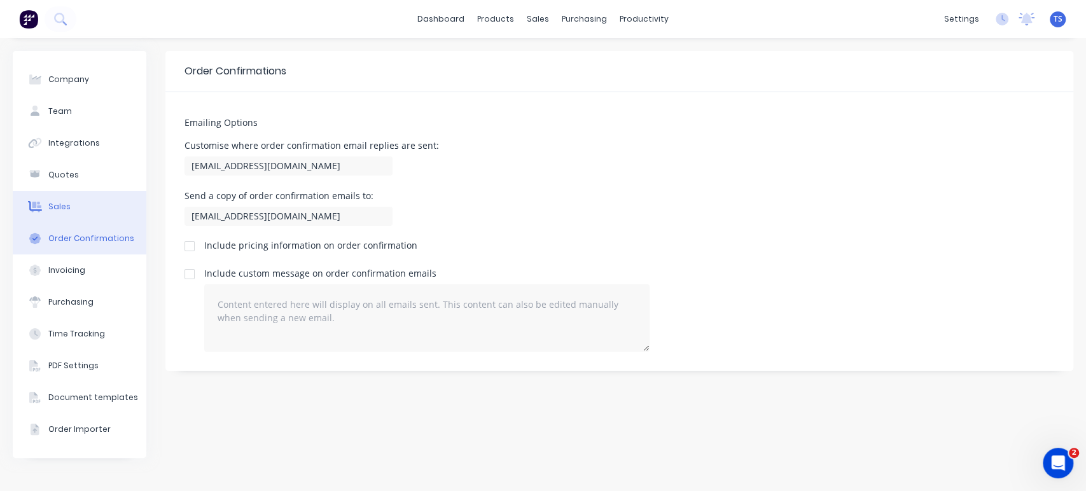
click at [73, 205] on button "Sales" at bounding box center [80, 207] width 134 height 32
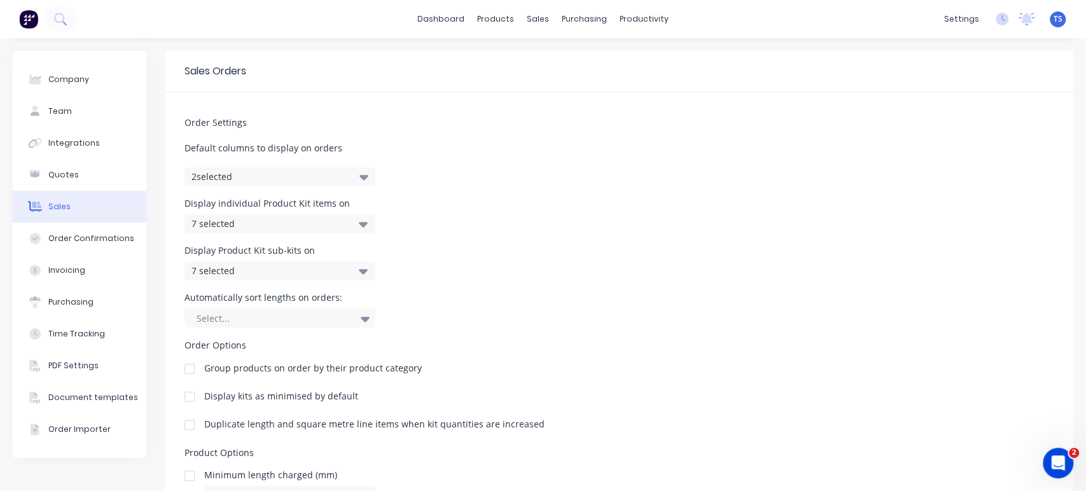
click at [367, 177] on icon "button" at bounding box center [364, 177] width 9 height 5
click at [456, 172] on div "Order Settings Default columns to display on orders 2 selected Display individu…" at bounding box center [619, 345] width 908 height 507
click at [55, 164] on button "Quotes" at bounding box center [80, 175] width 134 height 32
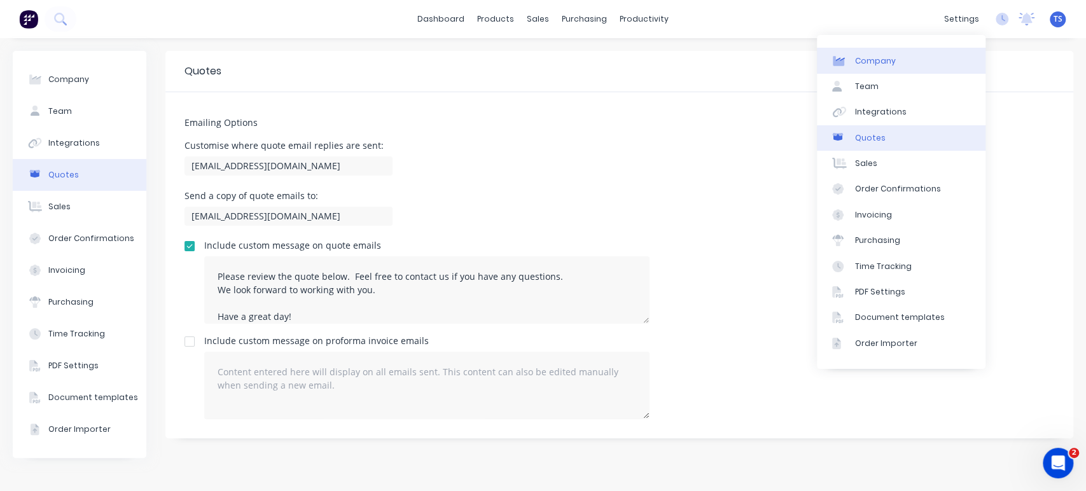
click at [883, 59] on div "Company" at bounding box center [875, 60] width 41 height 11
select select "AU"
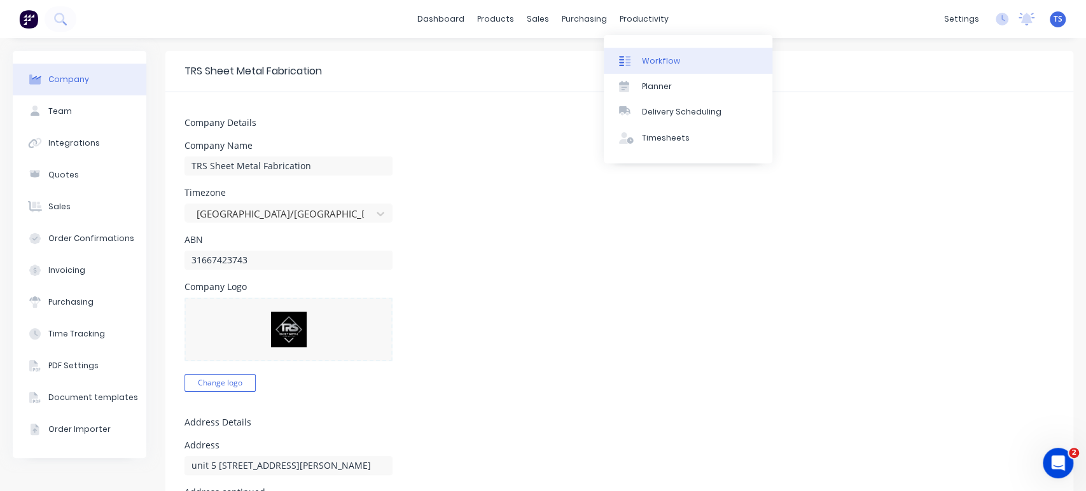
click at [654, 57] on div "Workflow" at bounding box center [661, 60] width 38 height 11
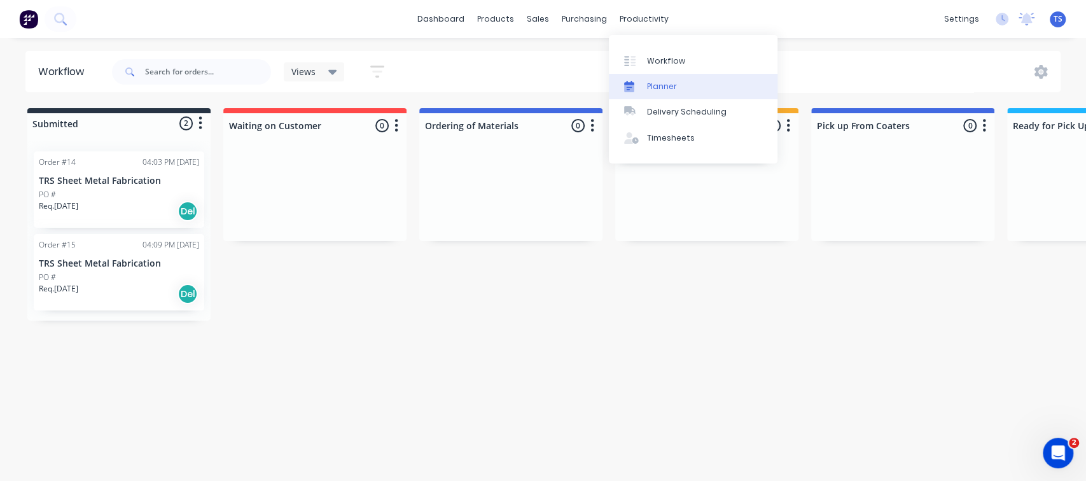
click at [663, 87] on div "Planner" at bounding box center [662, 86] width 30 height 11
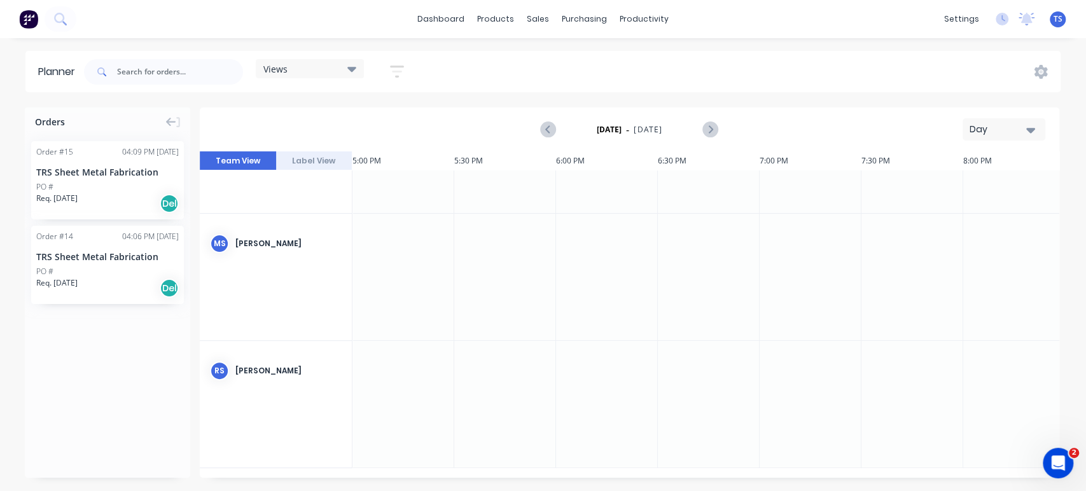
scroll to position [0, 3462]
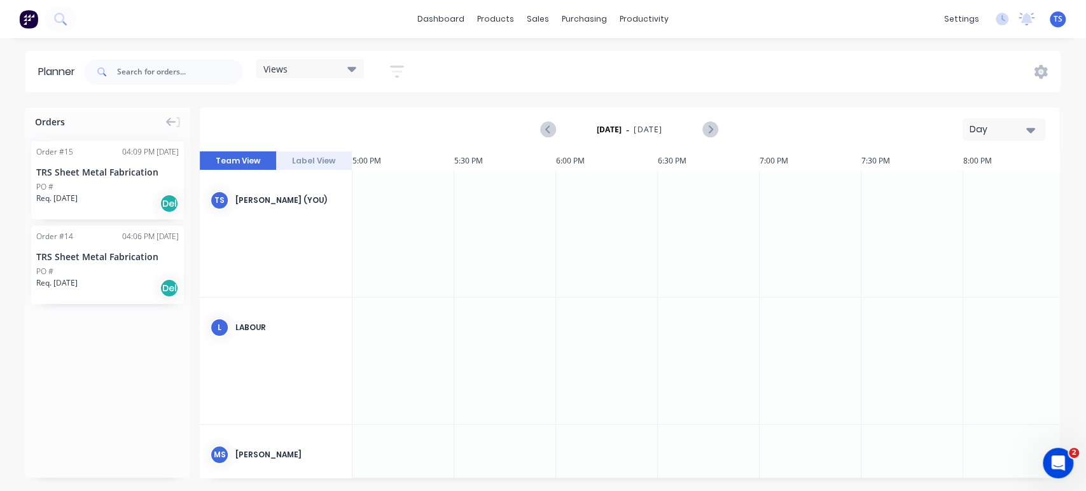
click at [1039, 127] on button "Day" at bounding box center [1004, 129] width 83 height 22
click at [954, 209] on div "Month" at bounding box center [981, 214] width 126 height 25
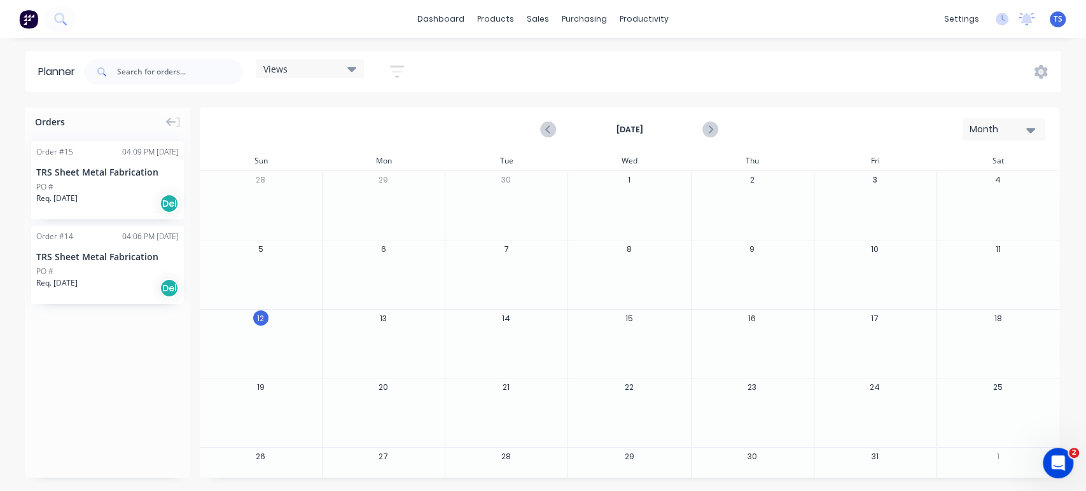
click at [389, 328] on div "13" at bounding box center [383, 344] width 123 height 69
click at [384, 323] on button "13" at bounding box center [383, 318] width 15 height 15
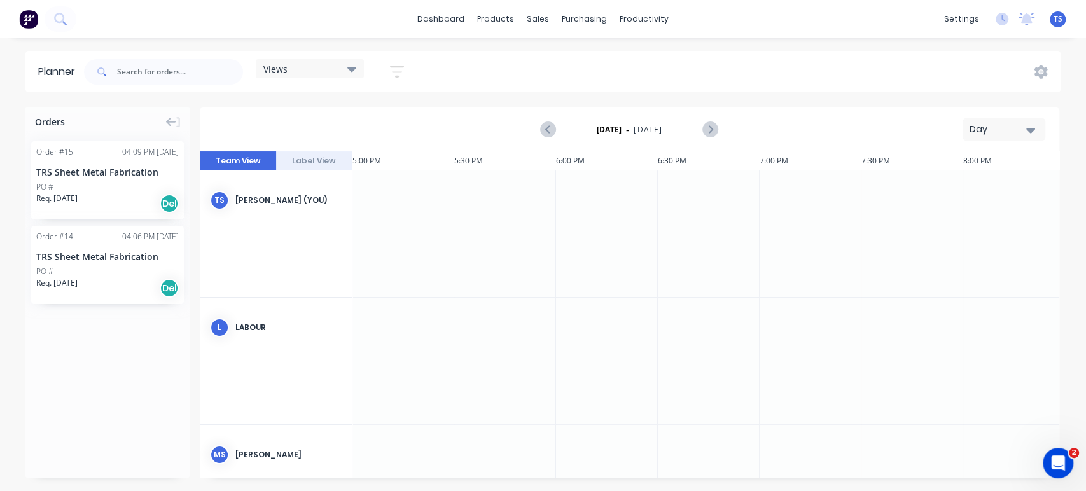
click at [309, 160] on button "Label View" at bounding box center [314, 160] width 76 height 19
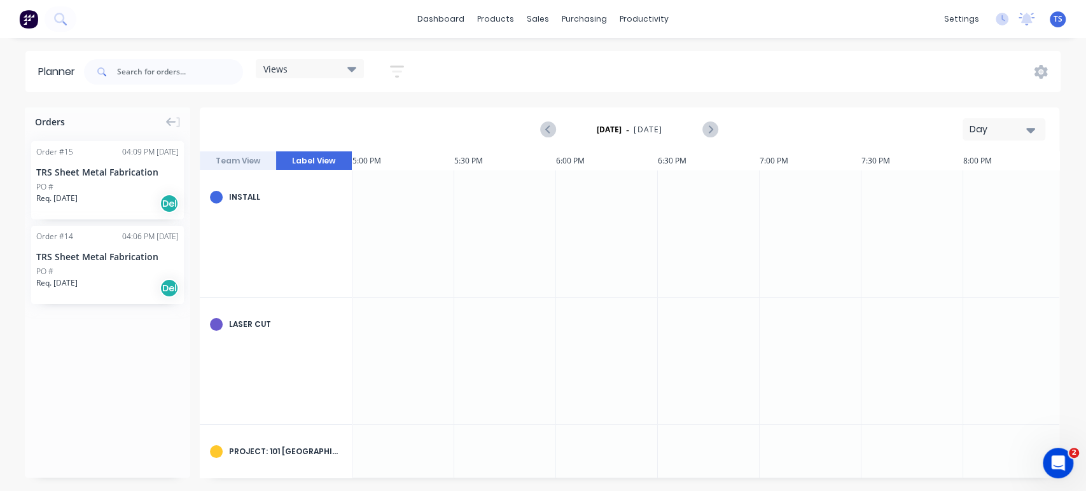
click at [91, 176] on div "TRS Sheet Metal Fabrication" at bounding box center [107, 171] width 143 height 13
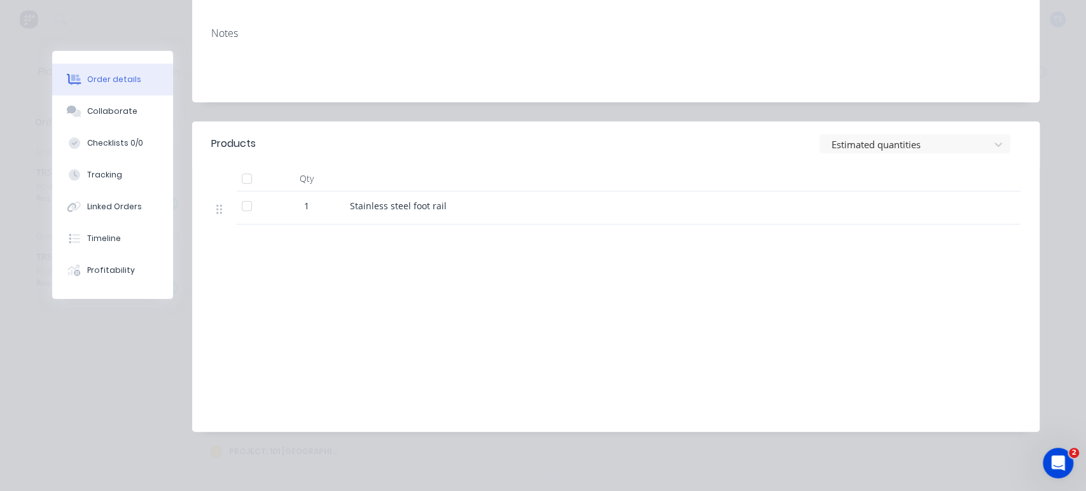
scroll to position [0, 0]
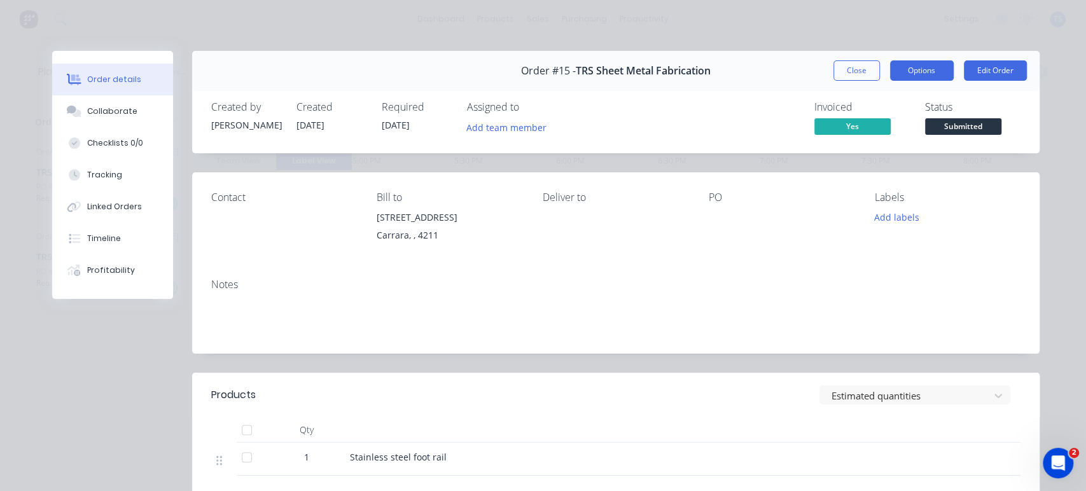
click at [926, 70] on button "Options" at bounding box center [922, 70] width 64 height 20
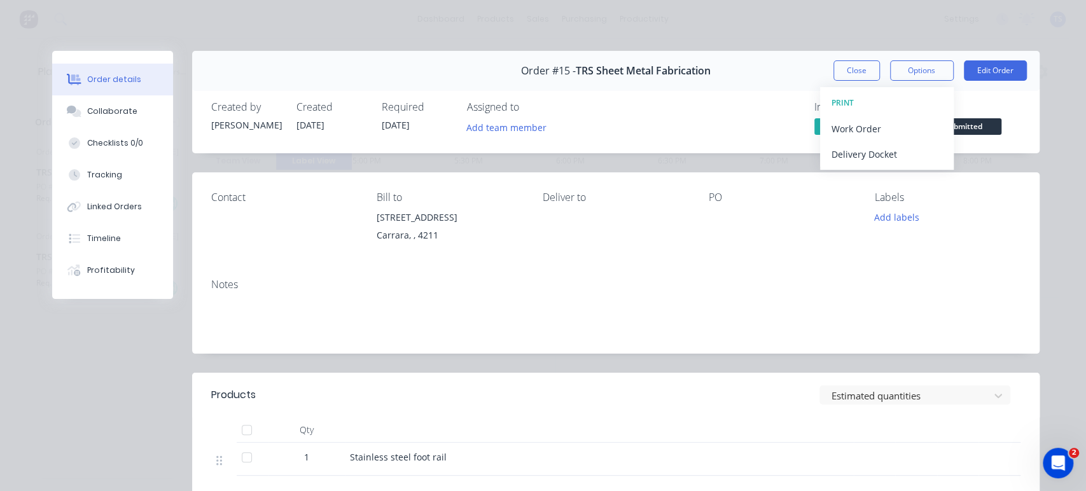
click at [978, 37] on div "Order details Collaborate Checklists 0/0 Tracking Linked Orders Timeline Profit…" at bounding box center [543, 245] width 1086 height 491
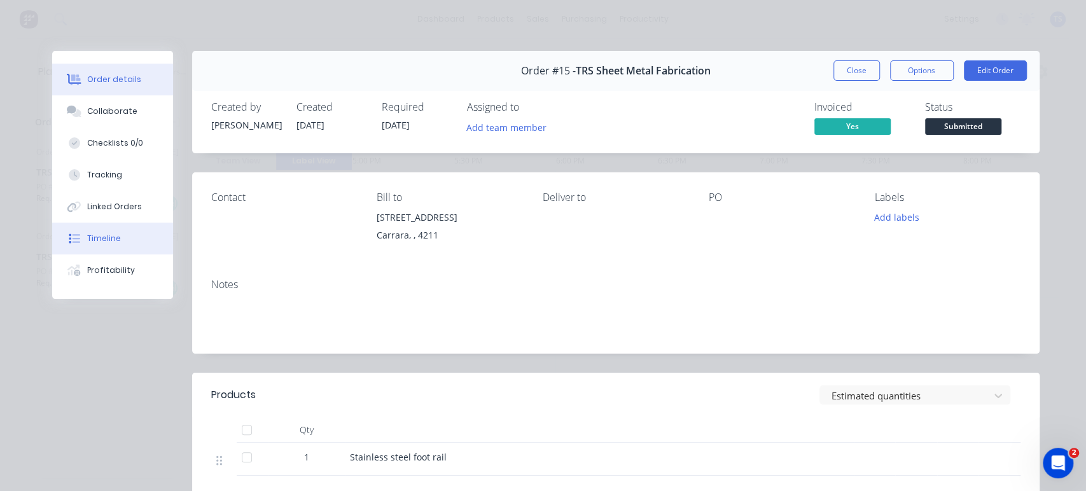
click at [107, 237] on div "Timeline" at bounding box center [104, 238] width 34 height 11
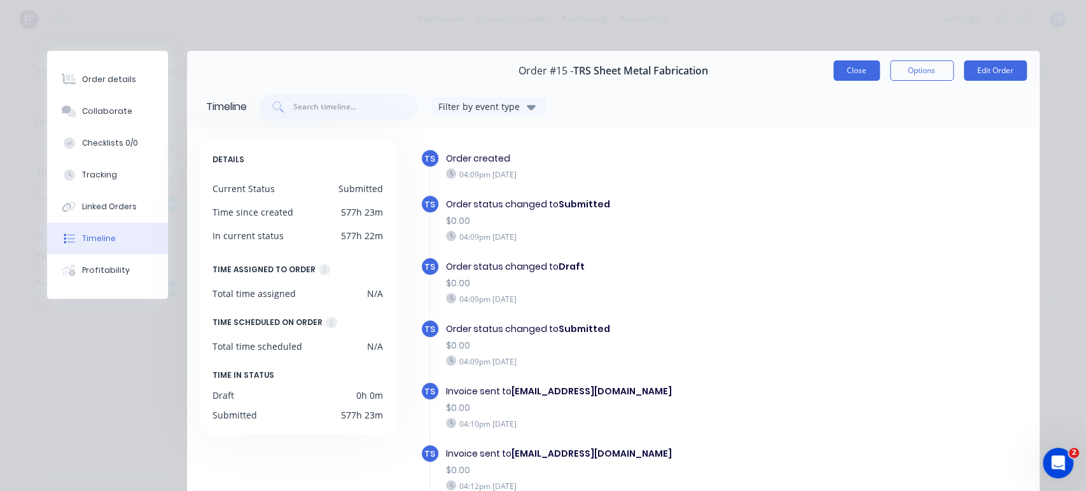
click at [846, 70] on button "Close" at bounding box center [857, 70] width 46 height 20
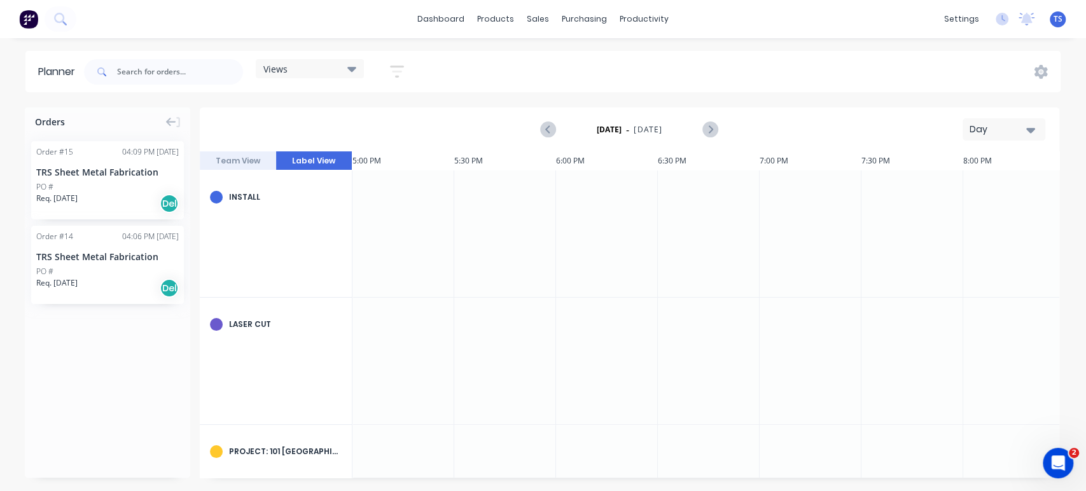
click at [377, 230] on div at bounding box center [404, 234] width 102 height 127
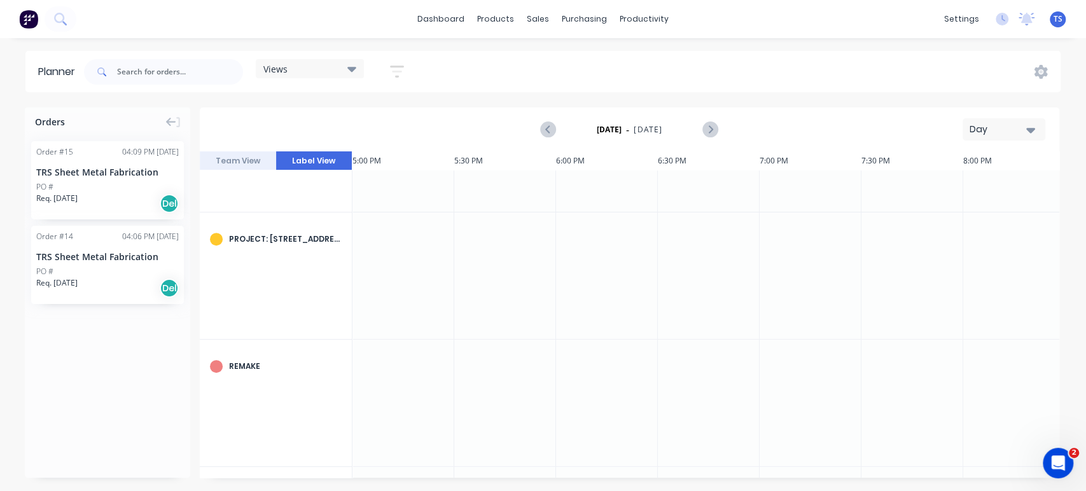
scroll to position [343, 3462]
click at [229, 164] on button "Team View" at bounding box center [238, 160] width 76 height 19
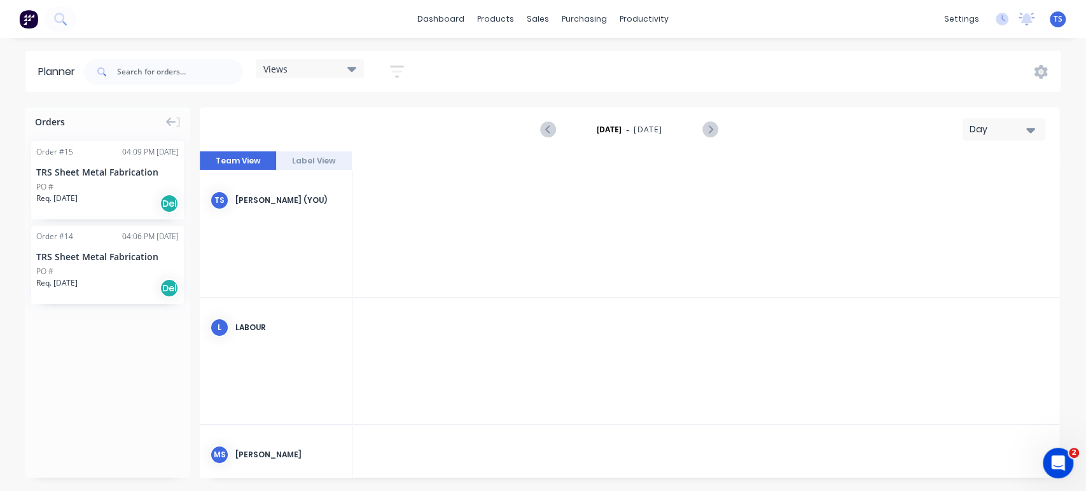
scroll to position [0, 3462]
click at [1032, 127] on icon "button" at bounding box center [1030, 130] width 9 height 14
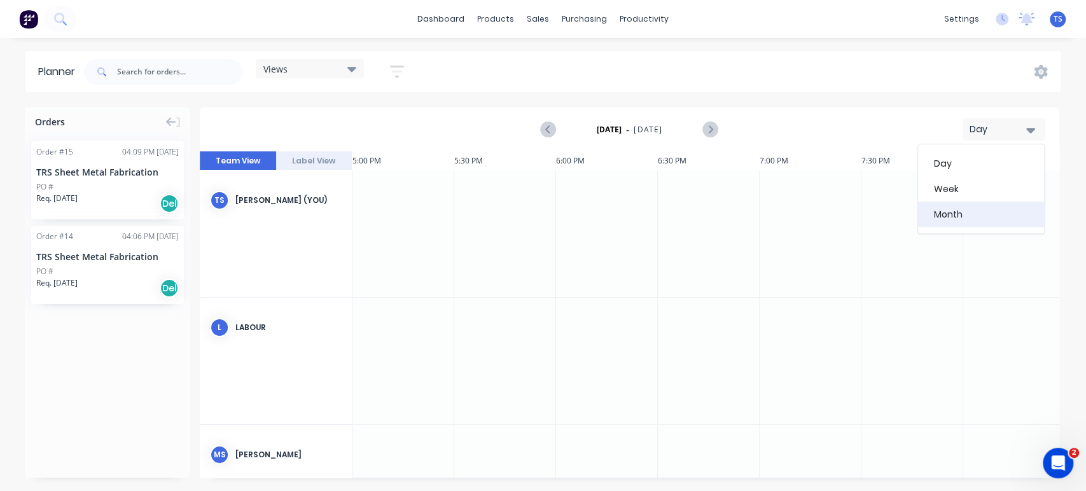
click at [966, 212] on div "Month" at bounding box center [981, 214] width 126 height 25
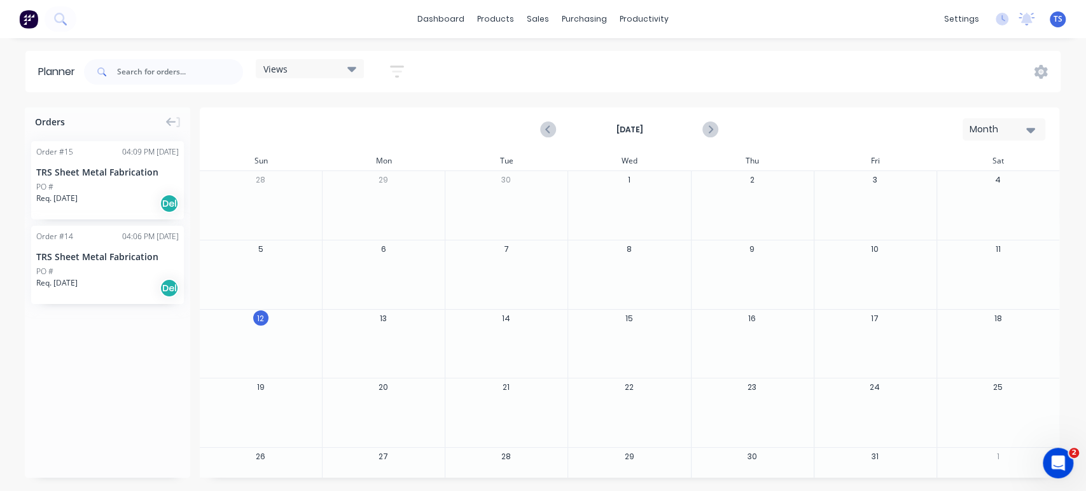
click at [388, 331] on div "13" at bounding box center [383, 344] width 123 height 69
drag, startPoint x: 382, startPoint y: 320, endPoint x: 381, endPoint y: 340, distance: 20.5
click at [381, 346] on div at bounding box center [384, 351] width 122 height 41
click at [382, 320] on button "13" at bounding box center [383, 318] width 15 height 15
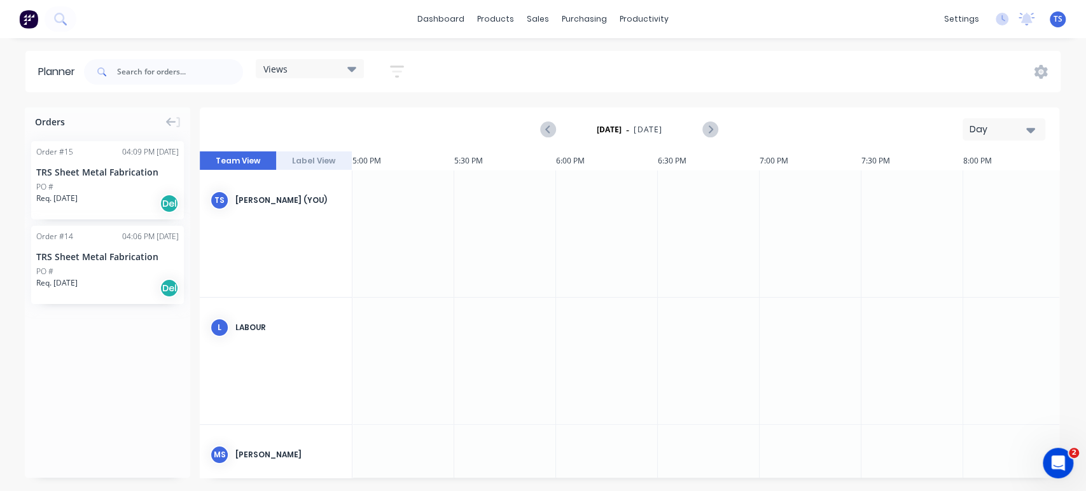
click at [278, 197] on div "[PERSON_NAME] (You)" at bounding box center [288, 200] width 106 height 11
click at [398, 213] on div at bounding box center [404, 234] width 102 height 127
click at [529, 235] on div at bounding box center [505, 234] width 102 height 127
drag, startPoint x: 529, startPoint y: 234, endPoint x: 612, endPoint y: 224, distance: 82.7
click at [529, 233] on div at bounding box center [505, 234] width 102 height 127
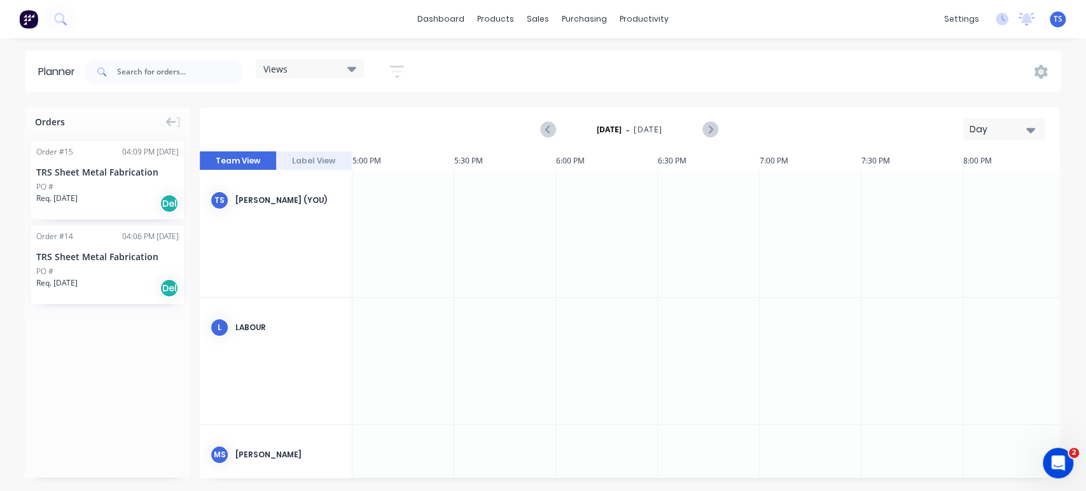
click at [612, 224] on div at bounding box center [607, 234] width 102 height 127
drag, startPoint x: 613, startPoint y: 220, endPoint x: 681, endPoint y: 211, distance: 68.8
click at [615, 219] on div at bounding box center [607, 234] width 102 height 127
drag, startPoint x: 694, startPoint y: 214, endPoint x: 740, endPoint y: 218, distance: 46.0
click at [699, 214] on div at bounding box center [709, 234] width 102 height 127
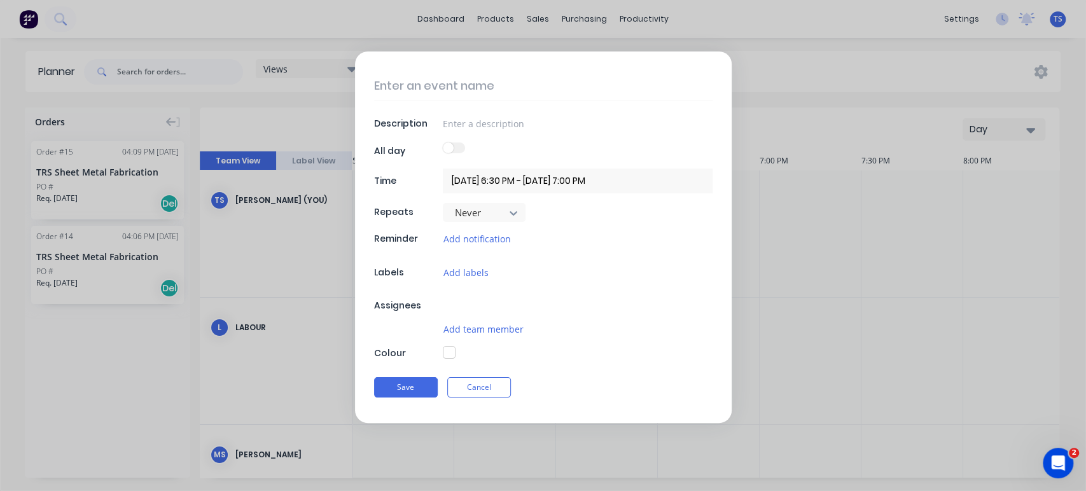
type textarea "x"
drag, startPoint x: 901, startPoint y: 236, endPoint x: 935, endPoint y: 239, distance: 33.9
click at [918, 239] on form "Description All day Time [DATE] 6:30 PM - [DATE] 7:00 PM Repeats Never Reminder…" at bounding box center [542, 238] width 1059 height 372
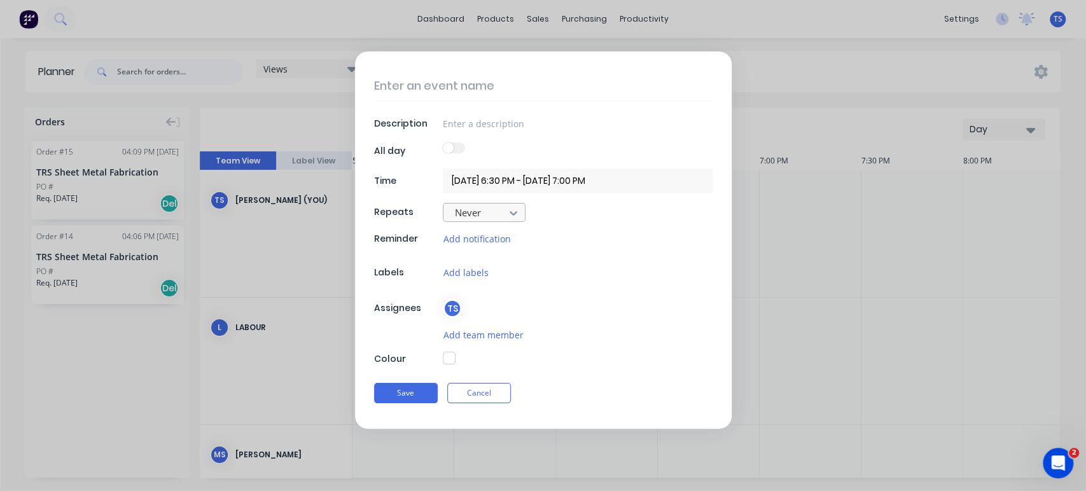
click at [515, 213] on icon at bounding box center [514, 213] width 8 height 4
click at [515, 212] on icon at bounding box center [514, 213] width 8 height 4
click at [473, 396] on button "Cancel" at bounding box center [479, 393] width 64 height 20
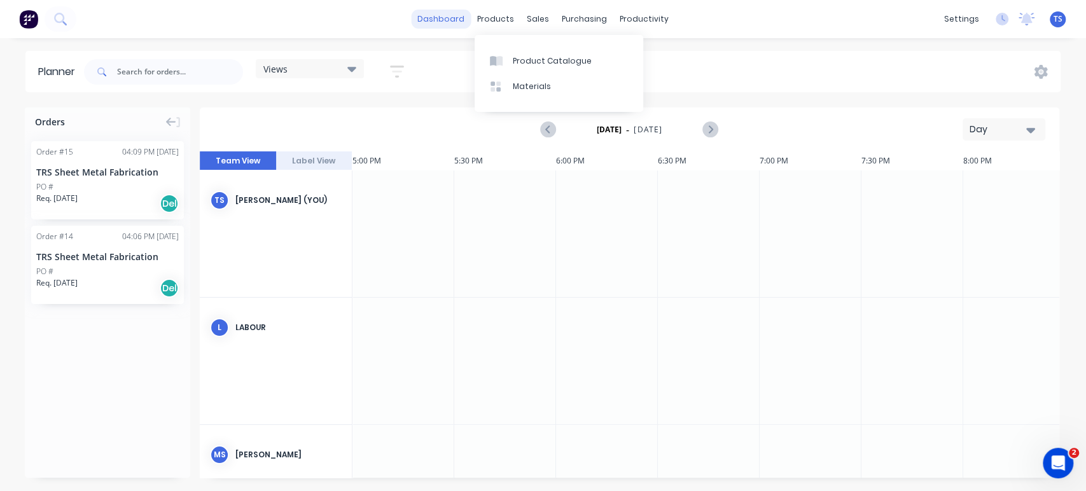
click at [428, 22] on link "dashboard" at bounding box center [441, 19] width 60 height 19
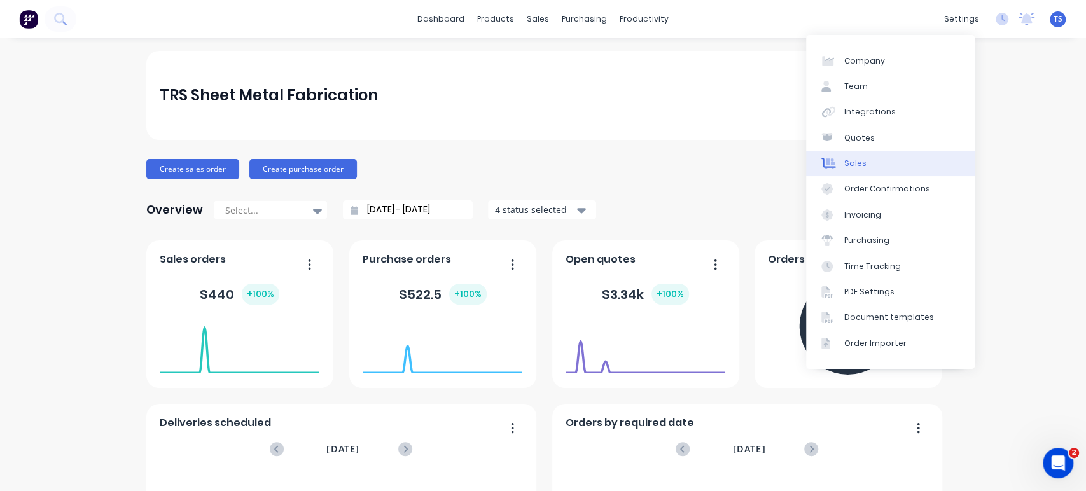
click at [858, 160] on div "Sales" at bounding box center [855, 163] width 22 height 11
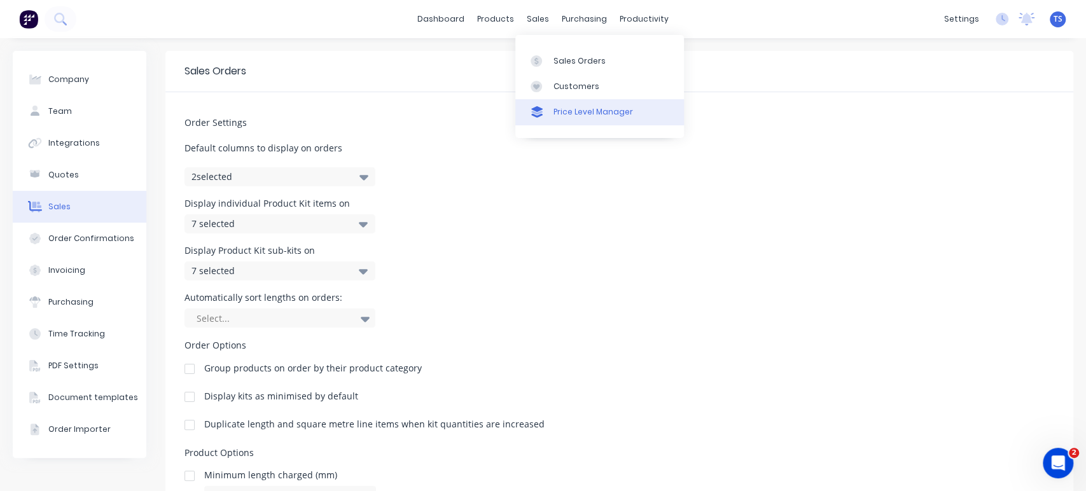
click at [566, 111] on div "Price Level Manager" at bounding box center [594, 111] width 80 height 11
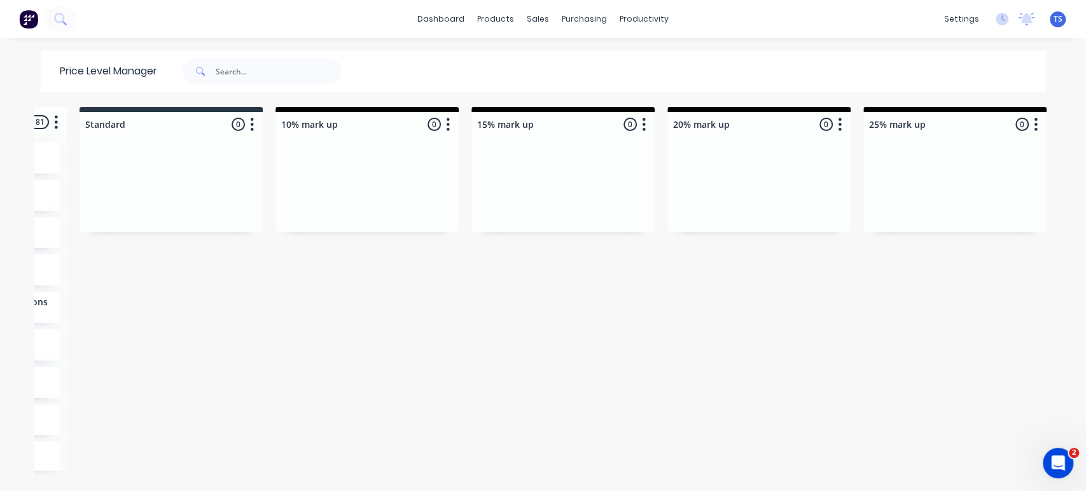
scroll to position [0, 230]
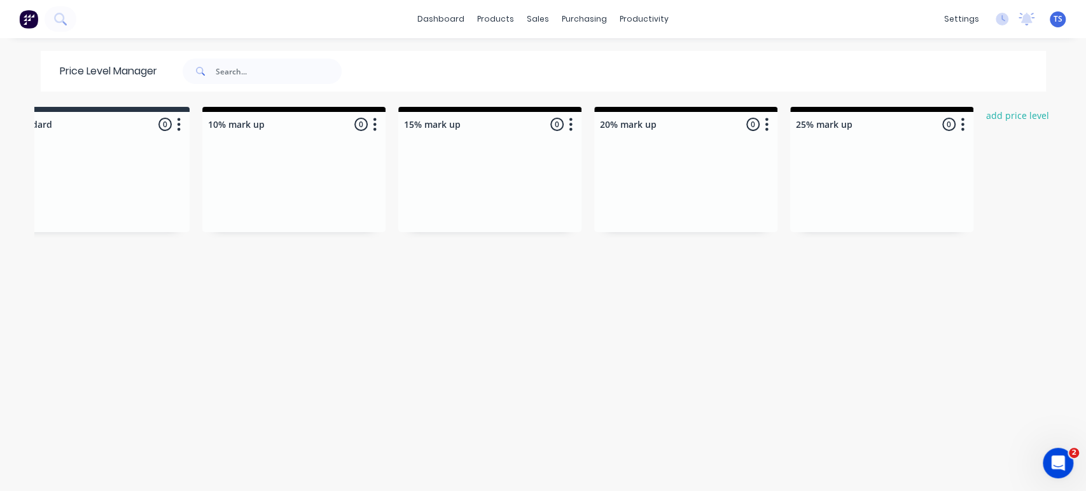
click at [818, 109] on div "25% mark up 0 Price level colour #000000 hex #000000 Save Cancel Move all custo…" at bounding box center [881, 122] width 183 height 30
click at [818, 123] on div at bounding box center [881, 124] width 183 height 25
click at [863, 146] on div at bounding box center [881, 184] width 183 height 95
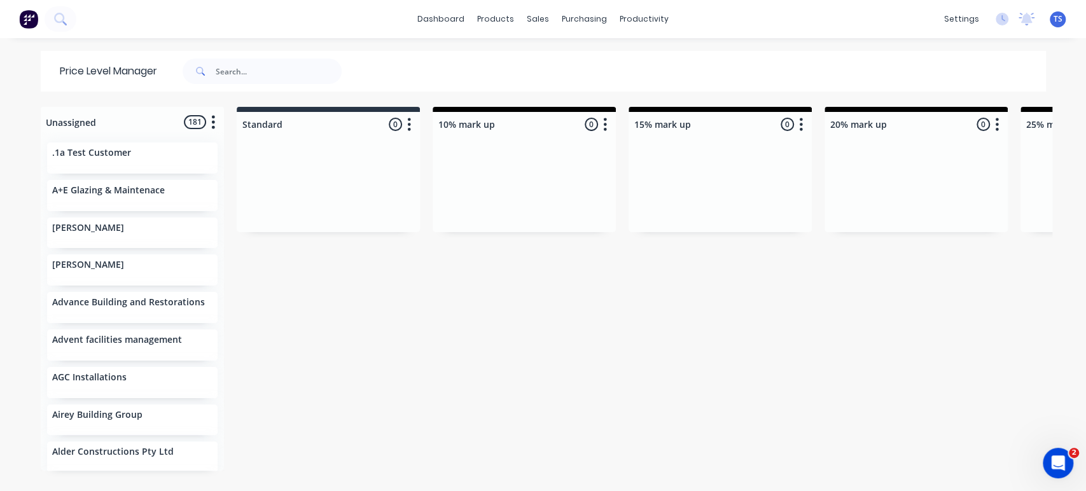
drag, startPoint x: 344, startPoint y: 345, endPoint x: 347, endPoint y: 331, distance: 14.4
click at [344, 340] on div "Unassigned 181 Move all customers Standard 10% mark up 15% mark up 20% mark up …" at bounding box center [543, 298] width 1018 height 383
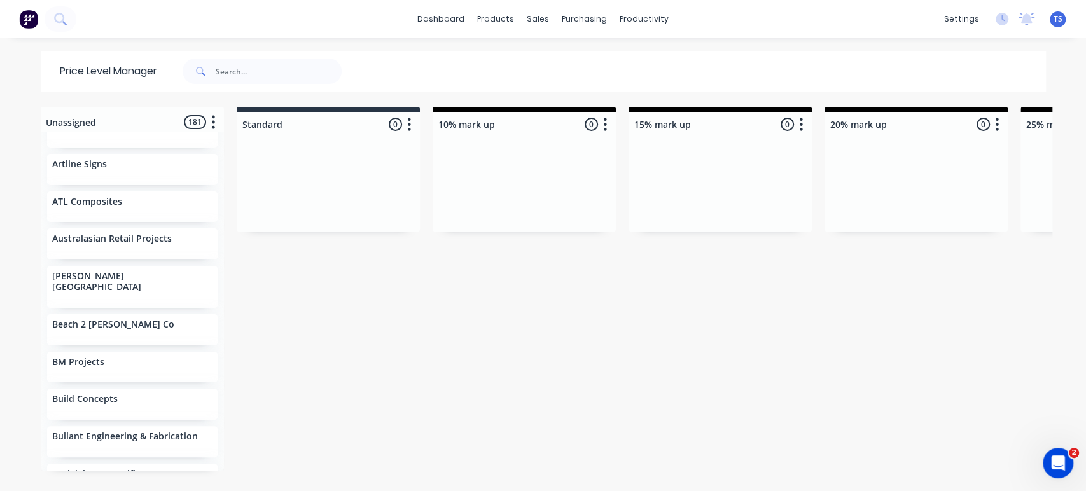
scroll to position [424, 0]
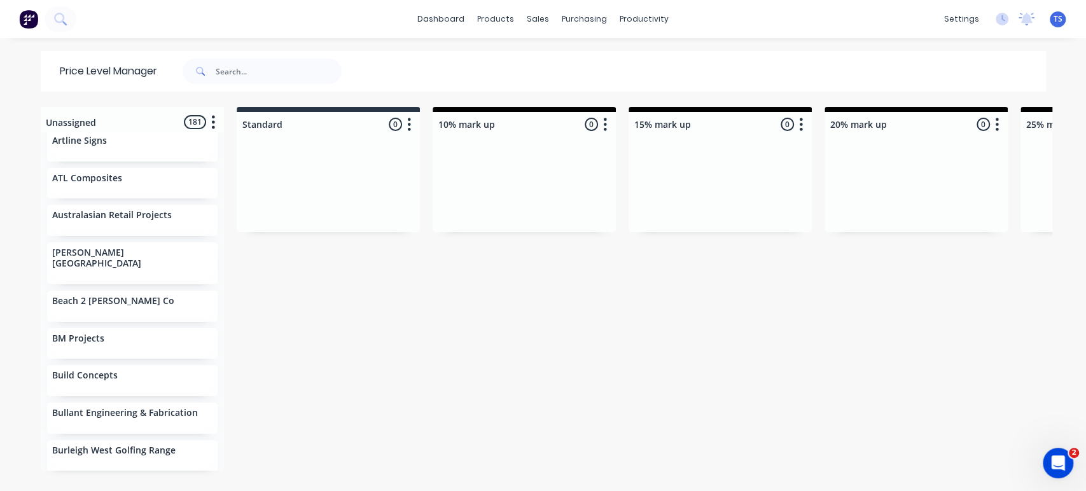
drag, startPoint x: 400, startPoint y: 316, endPoint x: 398, endPoint y: 309, distance: 8.0
click at [401, 316] on div "Unassigned 181 Move all customers Standard 10% mark up 15% mark up 20% mark up …" at bounding box center [543, 298] width 1018 height 383
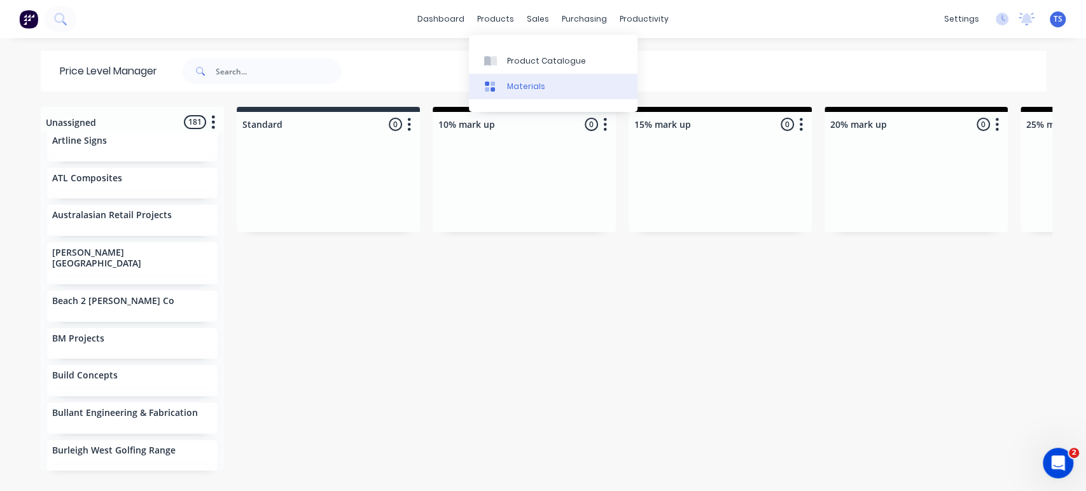
click at [519, 87] on div "Materials" at bounding box center [526, 86] width 38 height 11
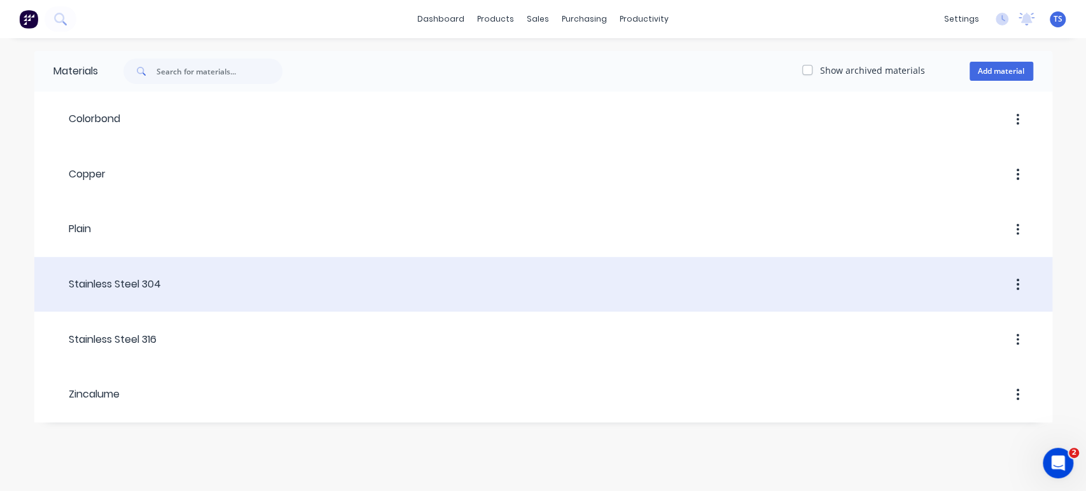
click at [138, 285] on div "Stainless Steel 304" at bounding box center [107, 284] width 108 height 15
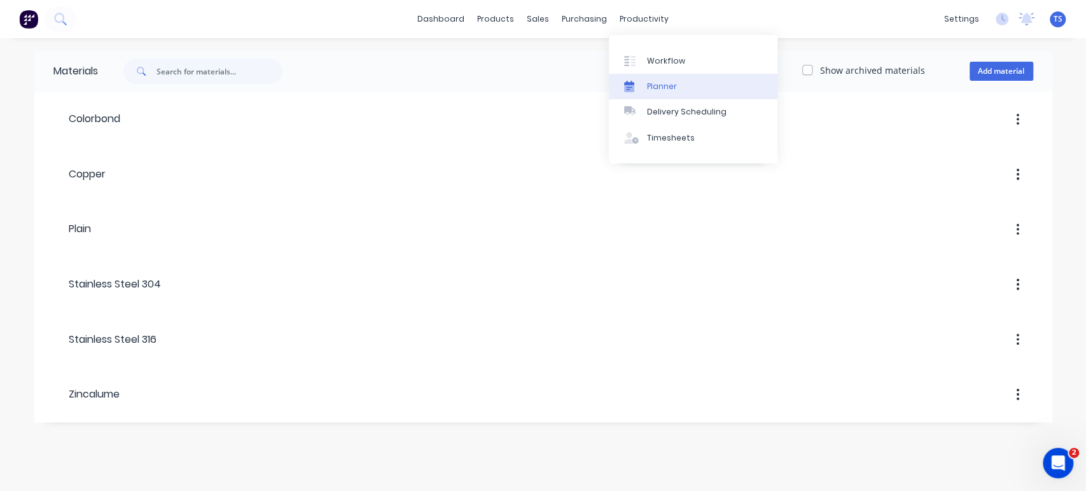
click at [652, 87] on div "Planner" at bounding box center [662, 86] width 30 height 11
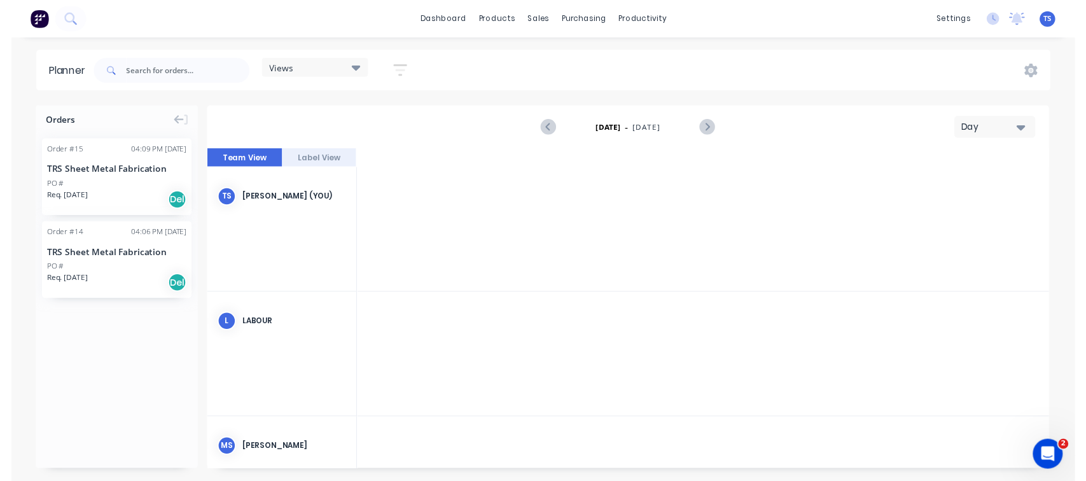
scroll to position [0, 3462]
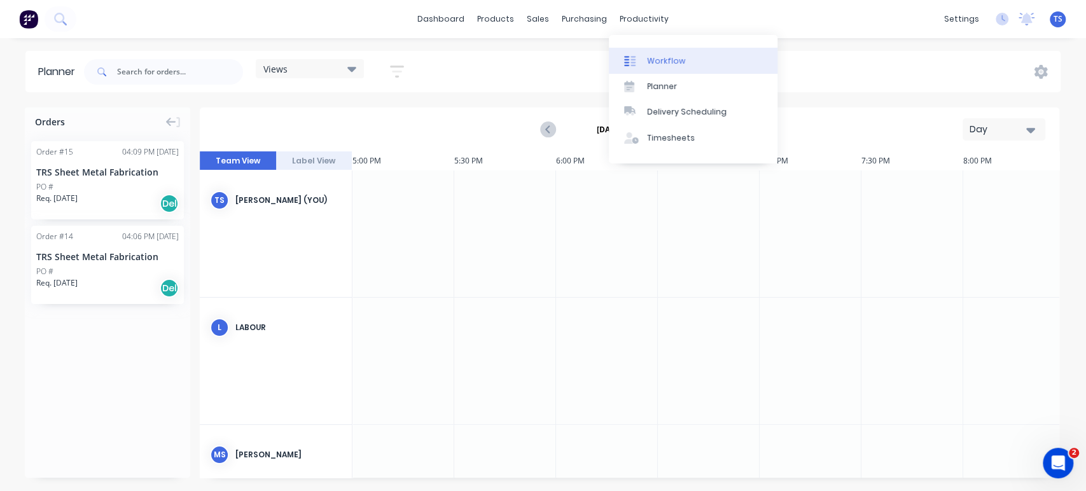
click at [643, 60] on link "Workflow" at bounding box center [693, 60] width 169 height 25
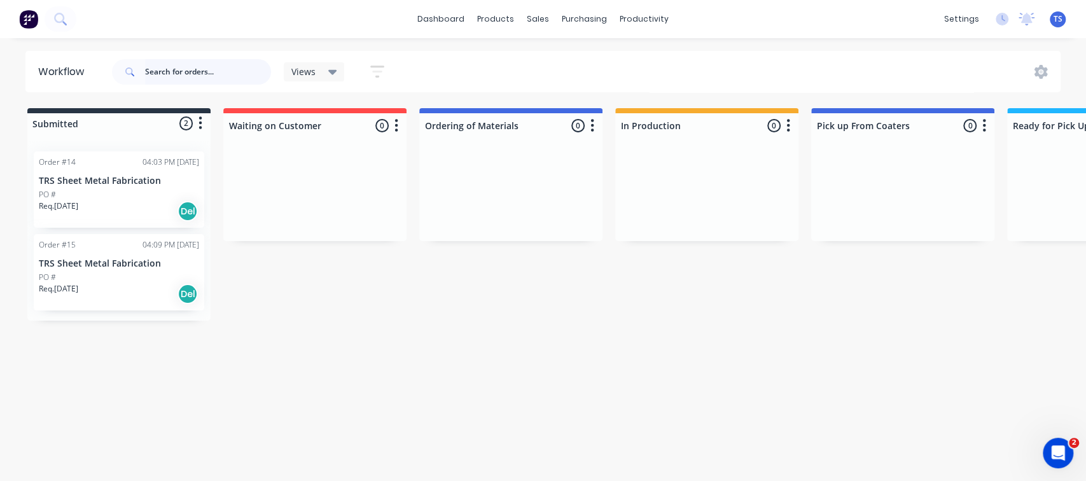
click at [161, 73] on input "text" at bounding box center [208, 71] width 126 height 25
type input "trs"
click at [64, 196] on div "PO #" at bounding box center [119, 194] width 160 height 11
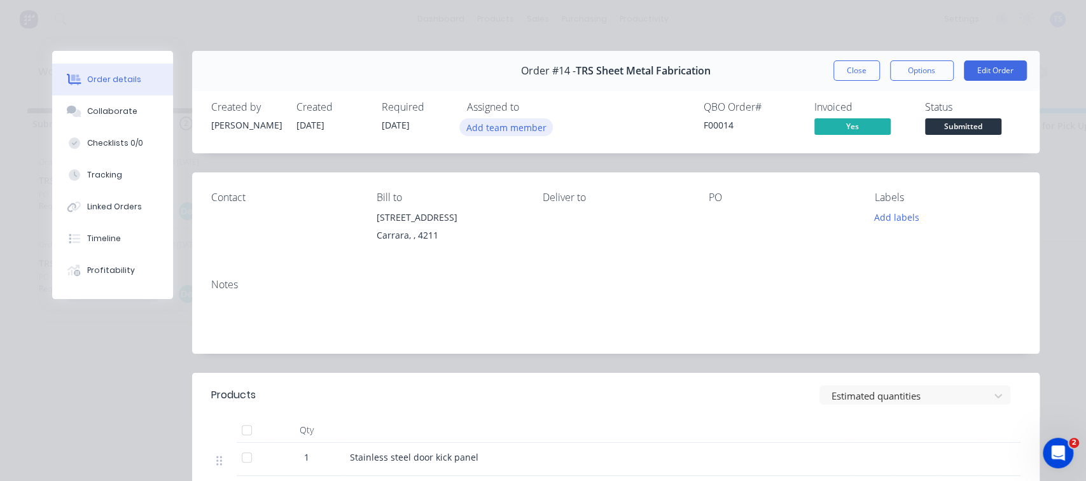
click at [500, 129] on button "Add team member" at bounding box center [506, 126] width 94 height 17
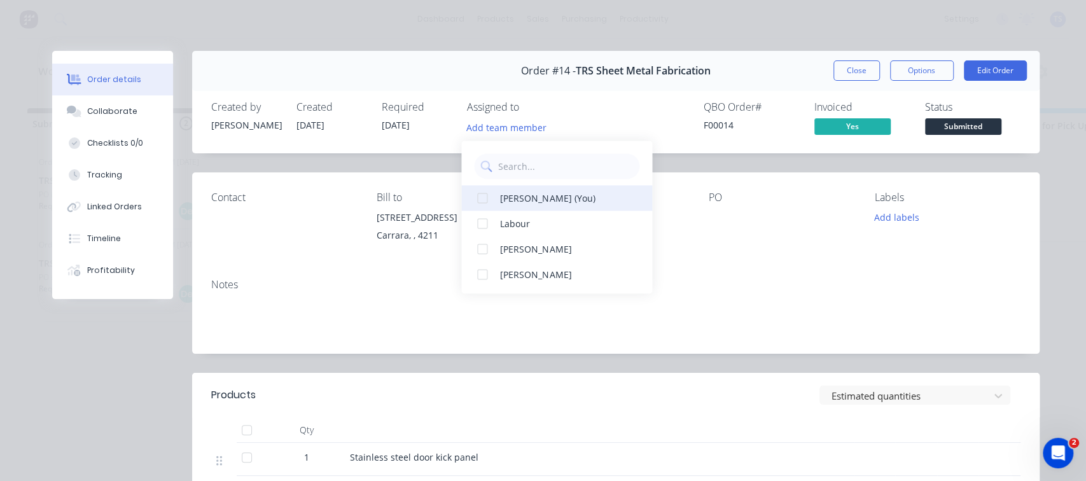
click at [488, 193] on div at bounding box center [482, 197] width 25 height 25
click at [755, 267] on div "Contact Bill to [STREET_ADDRESS] Deliver to PO Labels Add labels" at bounding box center [616, 220] width 848 height 96
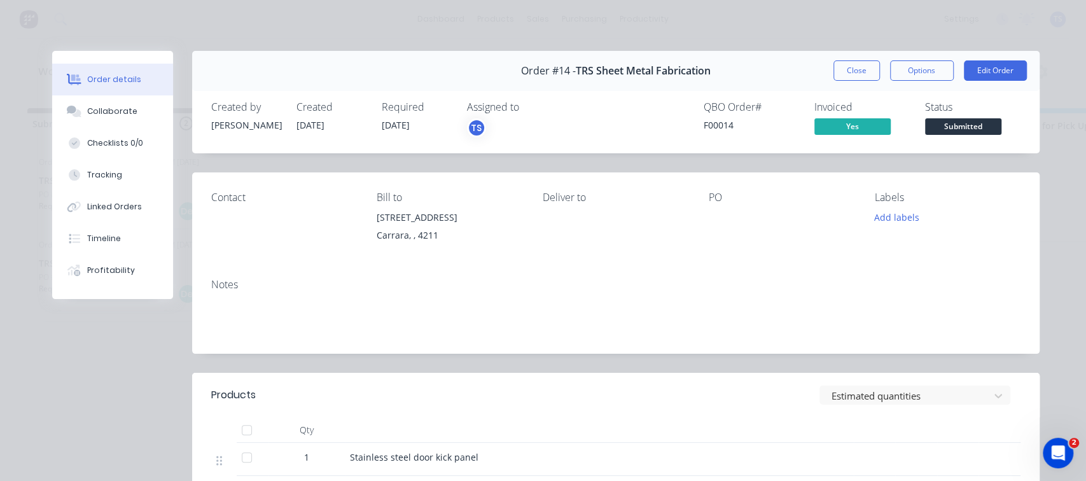
click at [510, 127] on div "TS" at bounding box center [530, 127] width 127 height 19
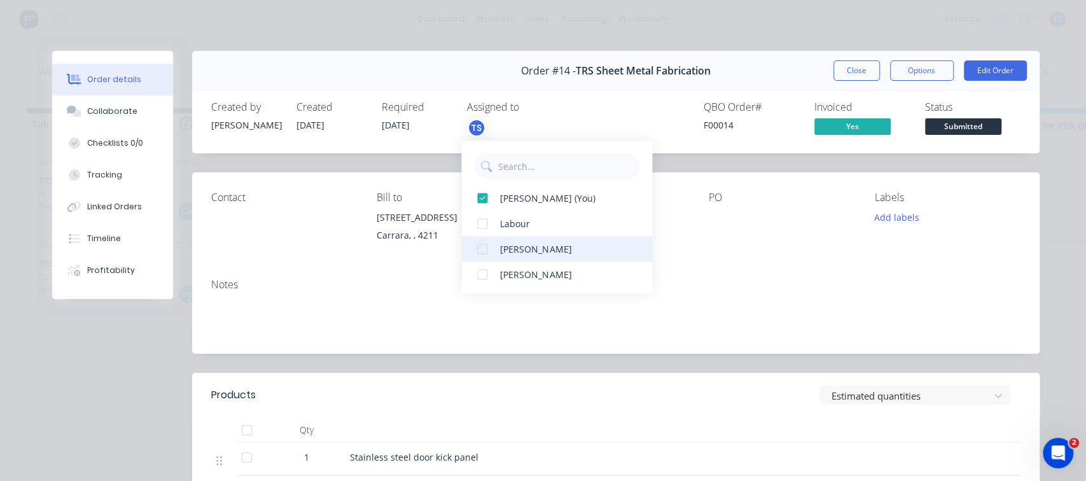
click at [486, 247] on div at bounding box center [482, 248] width 25 height 25
click at [577, 336] on div "Notes" at bounding box center [616, 311] width 848 height 85
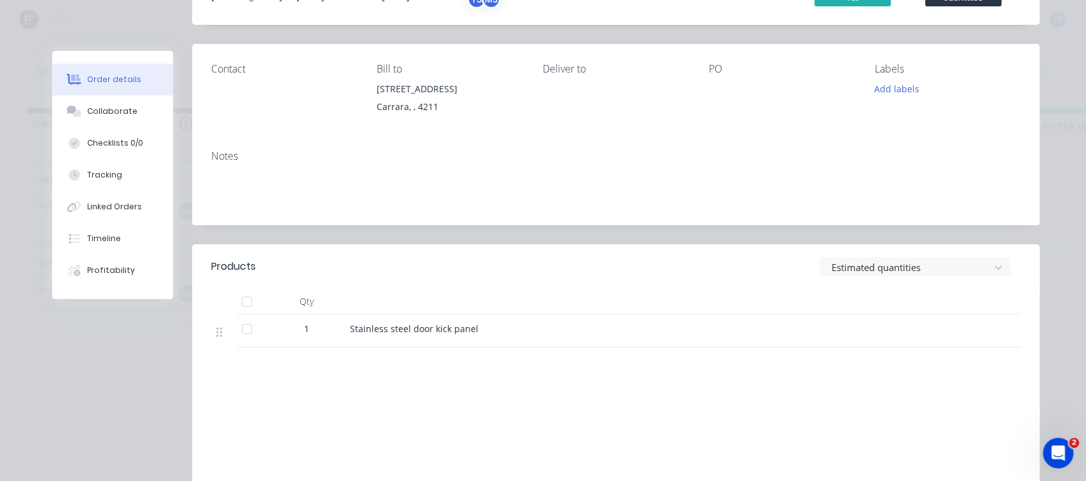
scroll to position [141, 0]
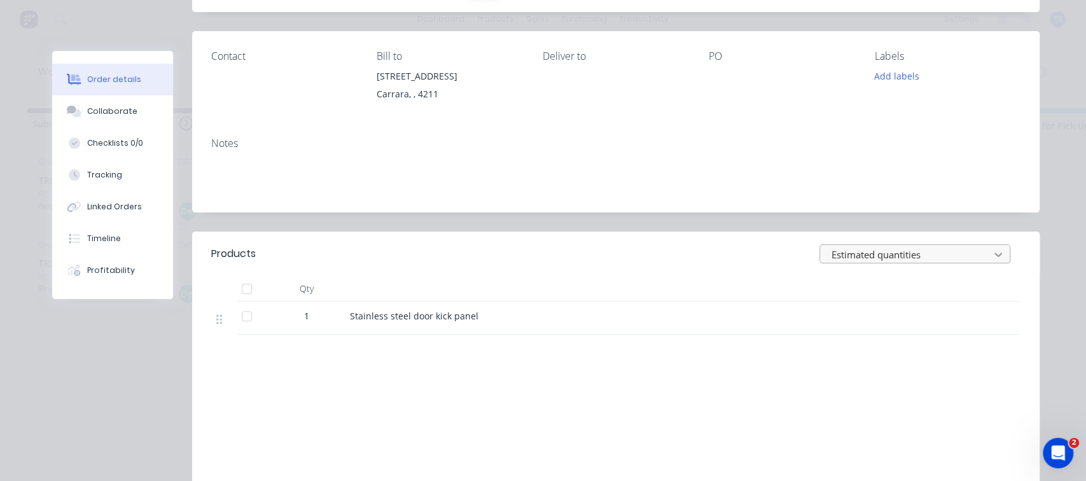
click at [992, 251] on icon at bounding box center [998, 254] width 13 height 13
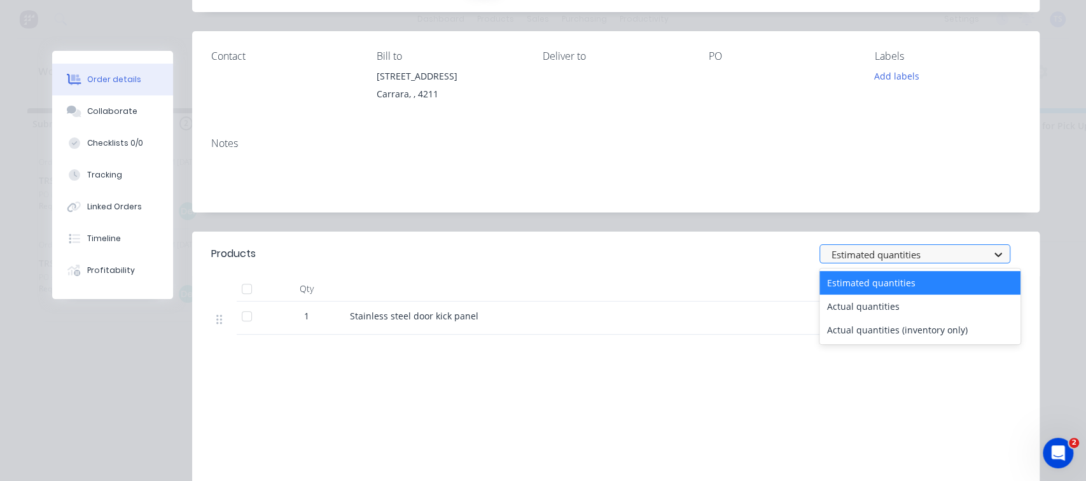
click at [992, 251] on icon at bounding box center [998, 254] width 13 height 13
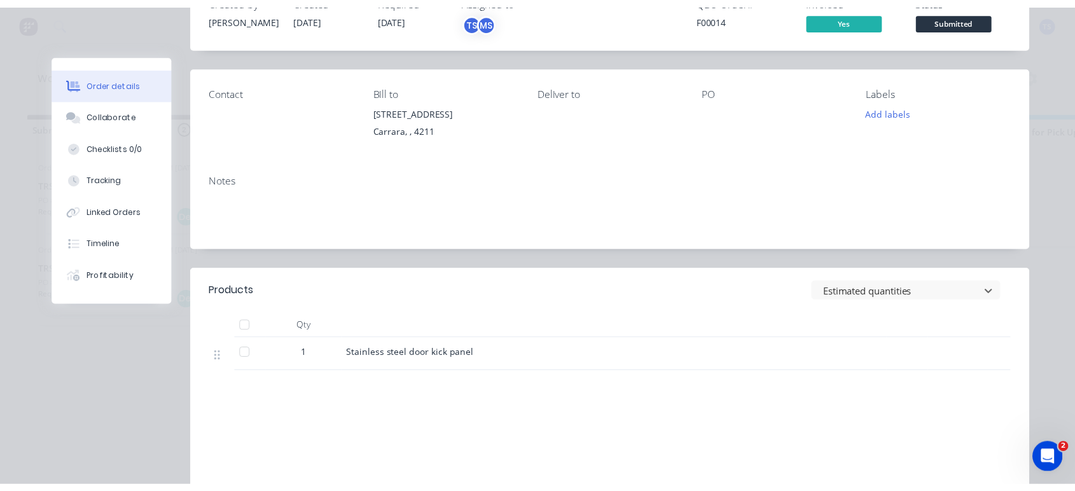
scroll to position [0, 0]
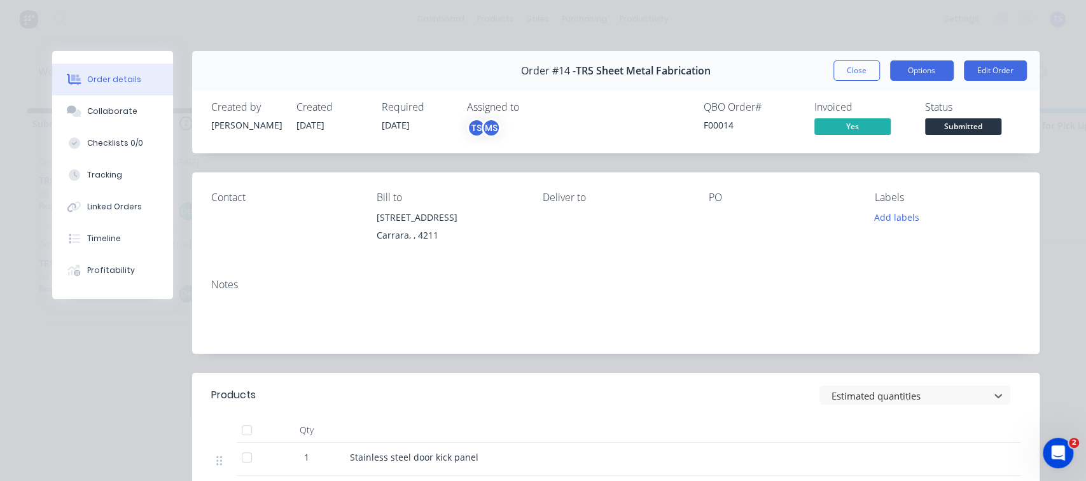
click at [905, 65] on button "Options" at bounding box center [922, 70] width 64 height 20
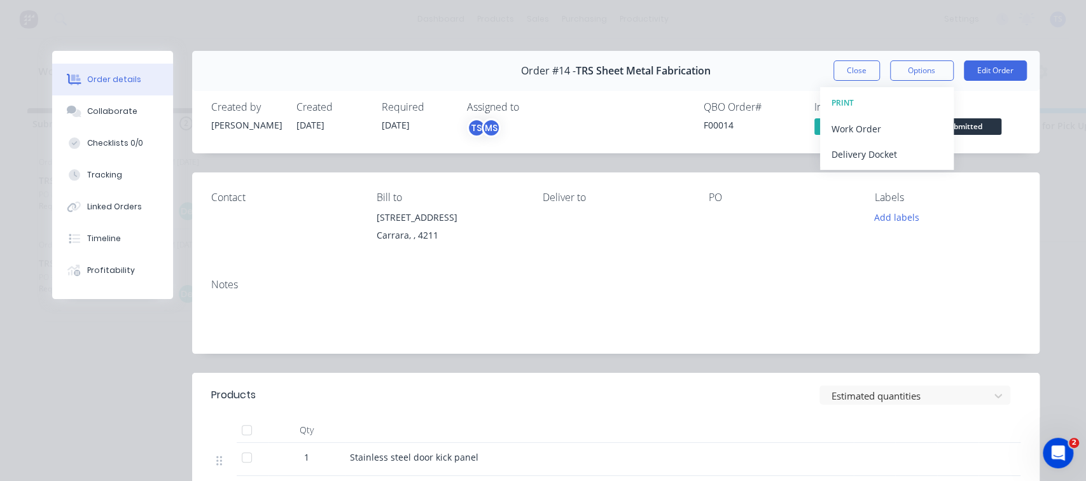
click at [874, 253] on div "Contact Bill to [STREET_ADDRESS] Deliver to PO Labels Add labels" at bounding box center [616, 220] width 848 height 96
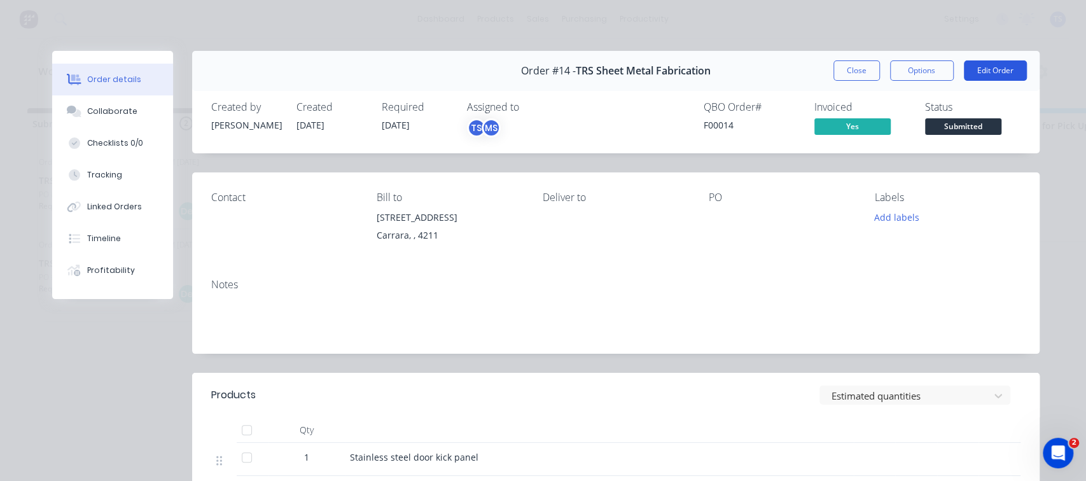
click at [991, 76] on button "Edit Order" at bounding box center [995, 70] width 63 height 20
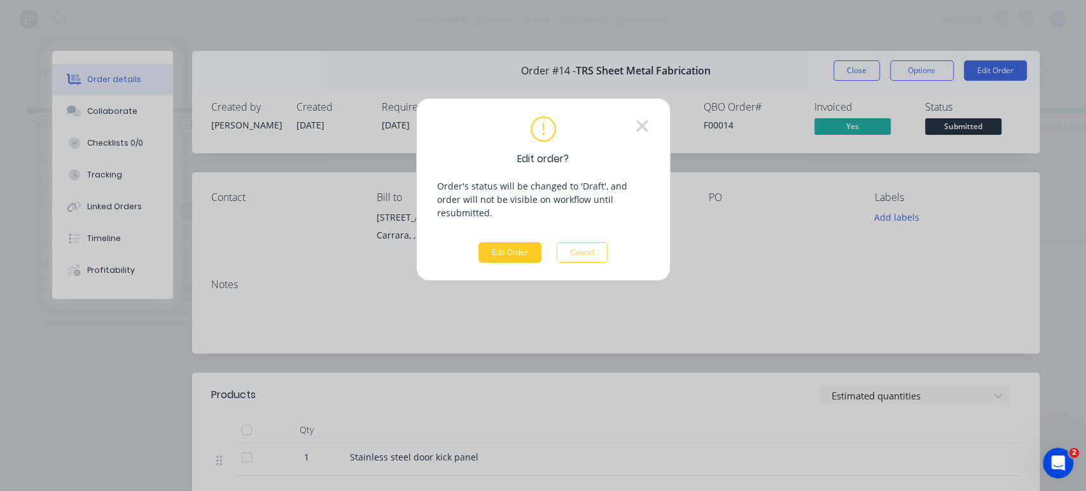
click at [521, 242] on button "Edit Order" at bounding box center [510, 252] width 63 height 20
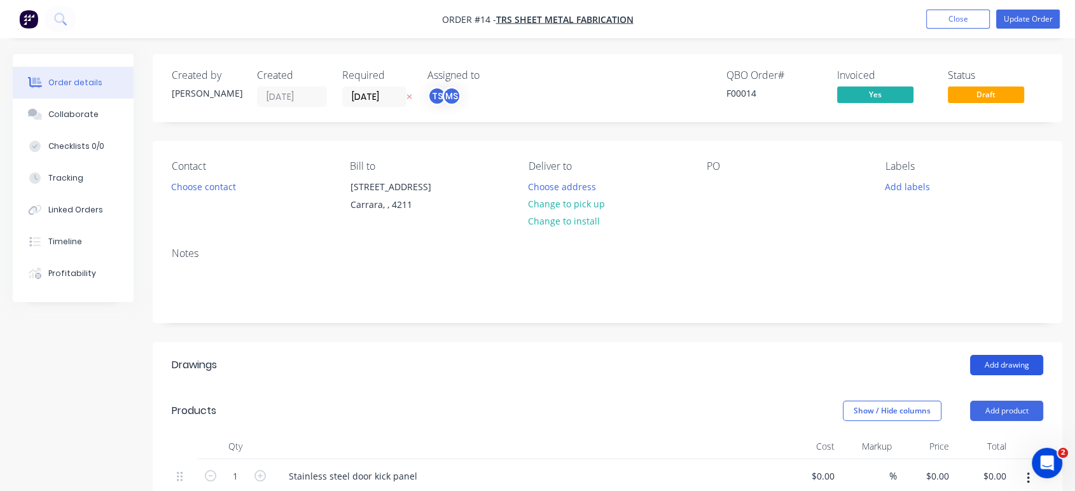
click at [1012, 363] on button "Add drawing" at bounding box center [1006, 365] width 73 height 20
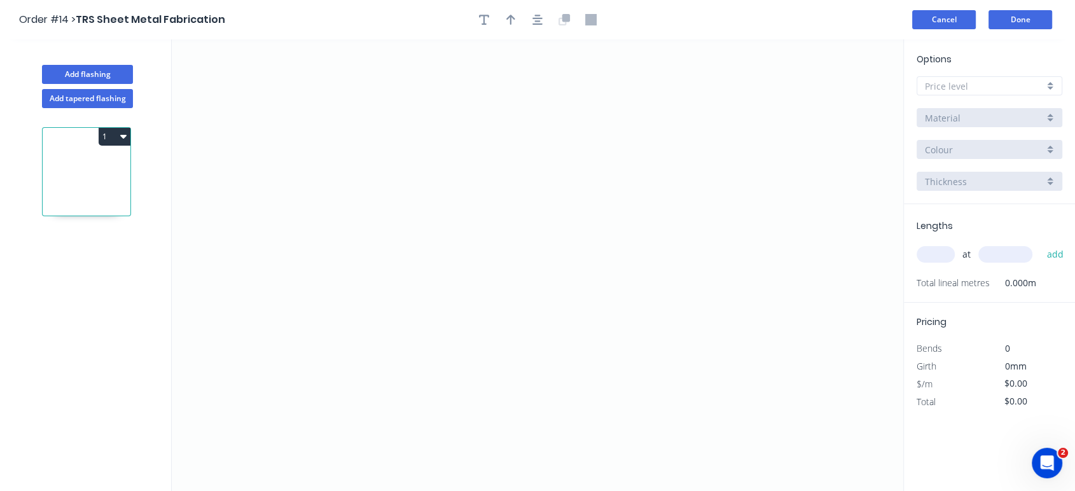
click at [946, 22] on button "Cancel" at bounding box center [944, 19] width 64 height 19
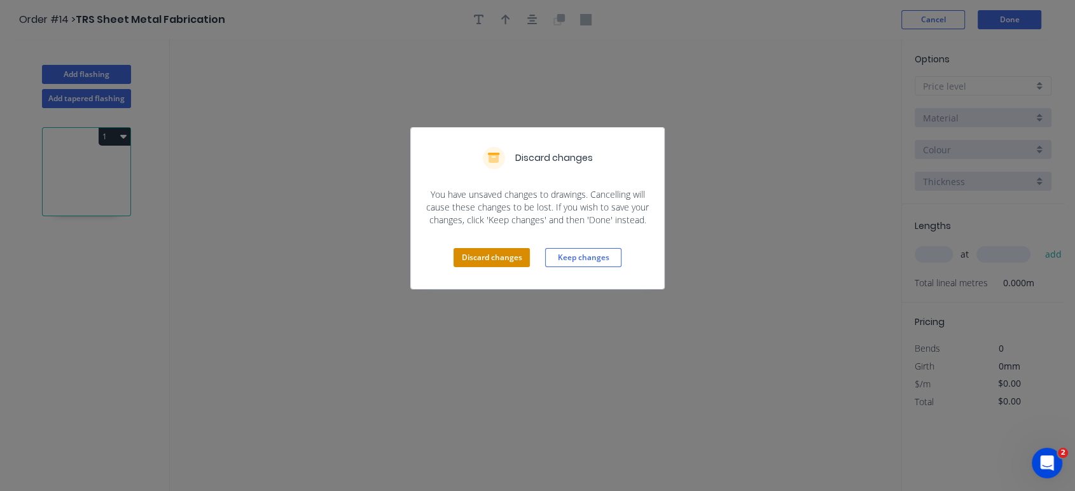
click at [477, 253] on button "Discard changes" at bounding box center [492, 257] width 76 height 19
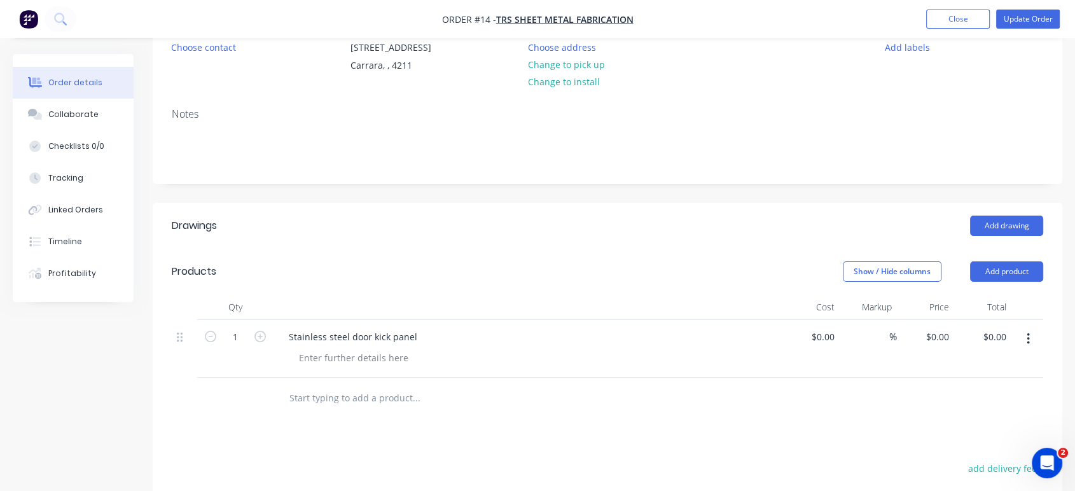
scroll to position [141, 0]
click at [59, 98] on div "Order details Collaborate Checklists 0/0 Tracking Linked Orders Timeline Profit…" at bounding box center [73, 178] width 121 height 248
click at [61, 109] on div "Collaborate" at bounding box center [73, 114] width 50 height 11
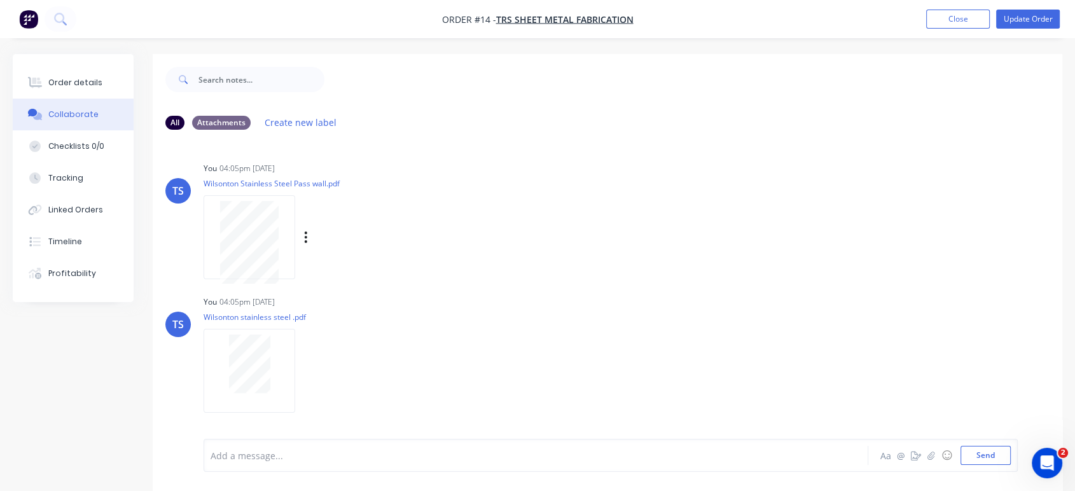
scroll to position [19, 0]
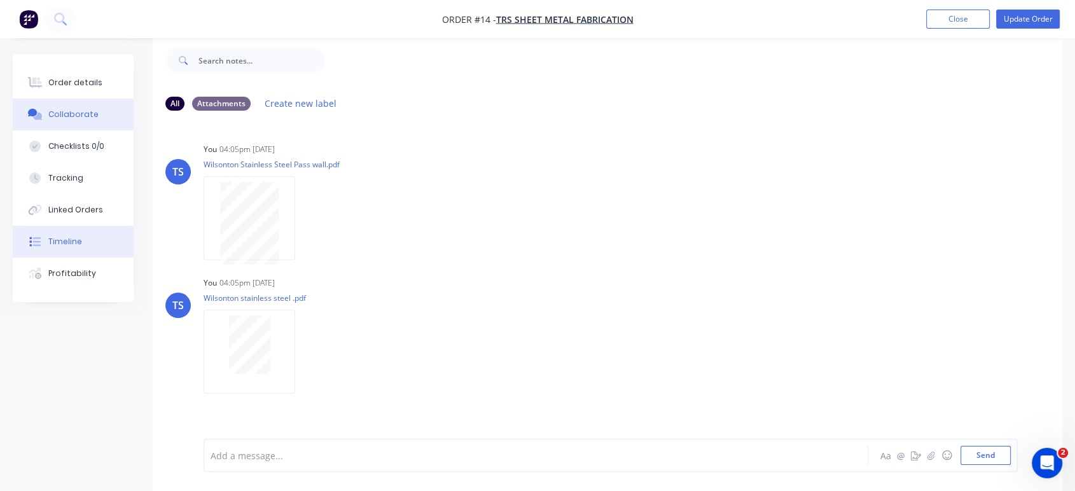
click at [60, 243] on div "Timeline" at bounding box center [65, 241] width 34 height 11
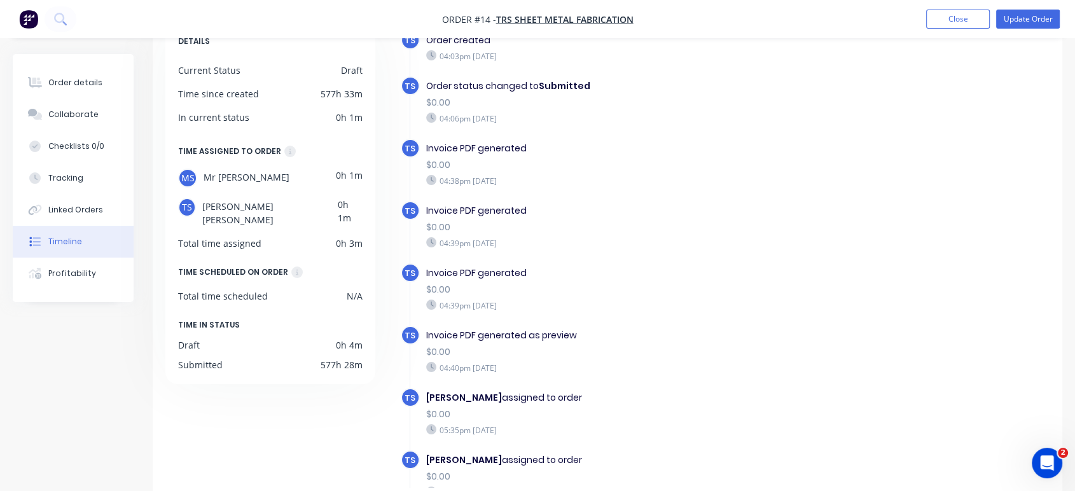
scroll to position [102, 0]
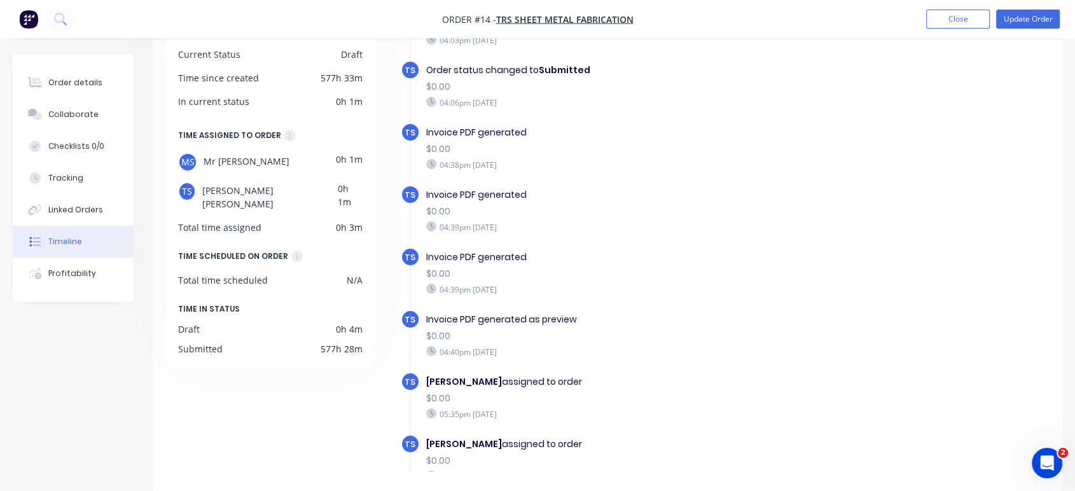
click at [234, 274] on div "Total time scheduled" at bounding box center [223, 280] width 90 height 13
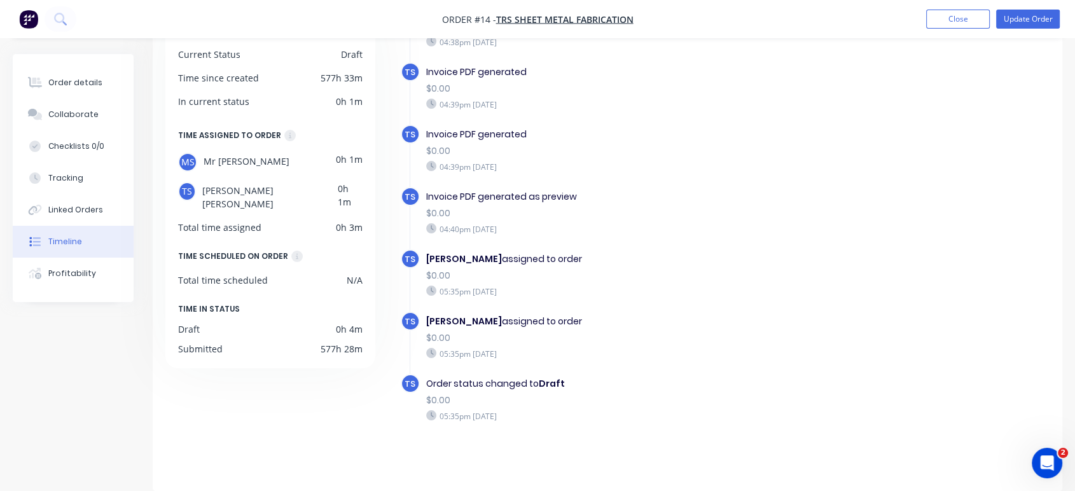
click at [331, 325] on div "Draft 0h 4m" at bounding box center [270, 329] width 185 height 13
click at [327, 345] on div "577h 28m" at bounding box center [342, 348] width 42 height 13
click at [227, 351] on div "DETAILS Current Status Draft Time since created 577h 33m In current status 0h 1…" at bounding box center [270, 187] width 210 height 363
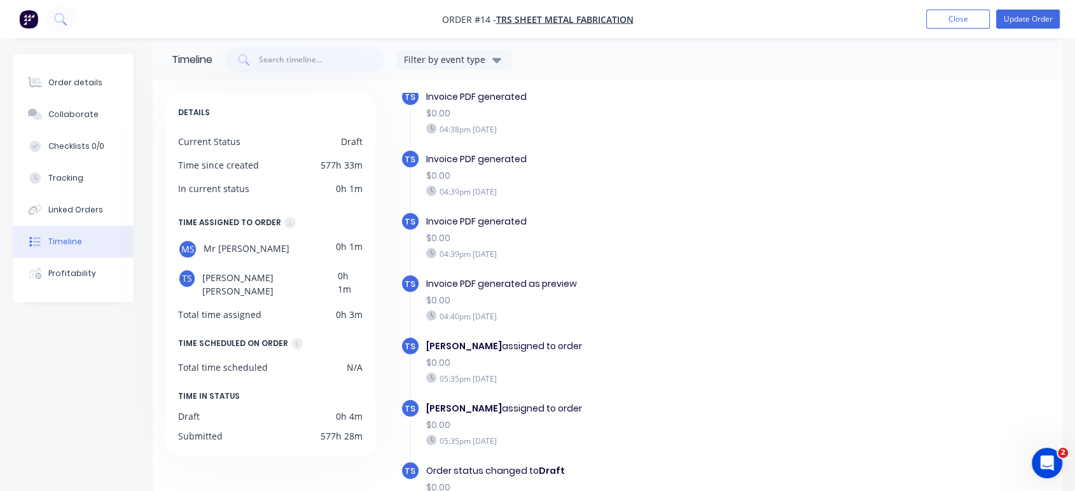
scroll to position [0, 0]
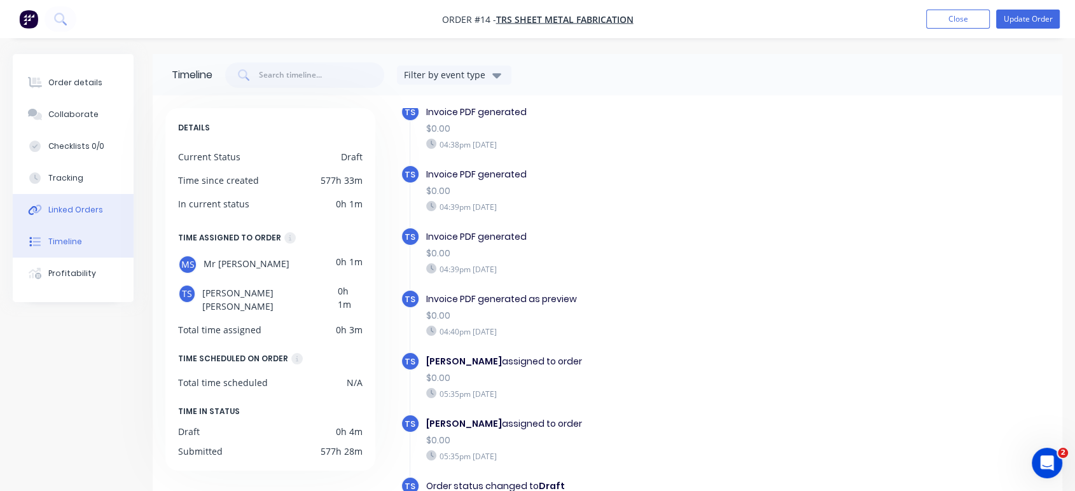
click at [62, 215] on div "Linked Orders" at bounding box center [75, 209] width 55 height 11
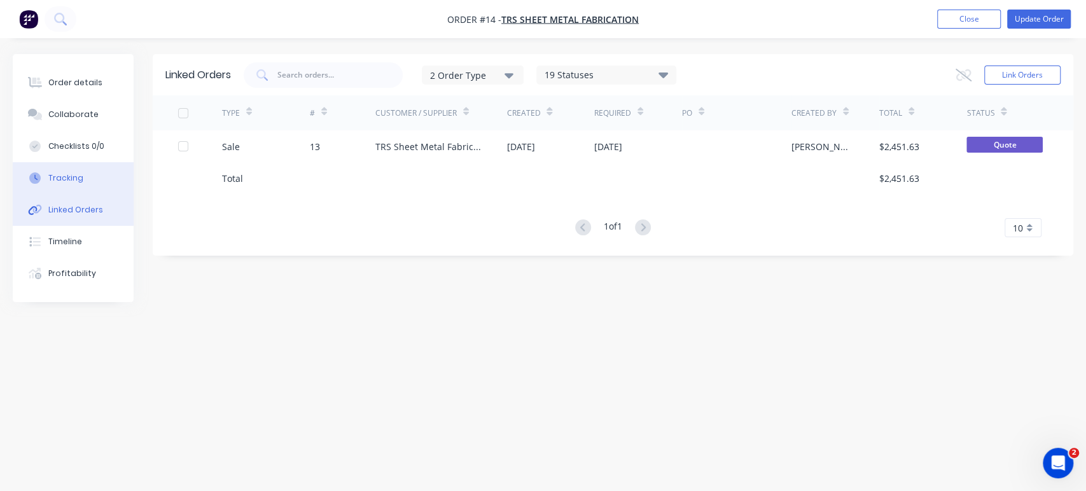
click at [53, 187] on button "Tracking" at bounding box center [73, 178] width 121 height 32
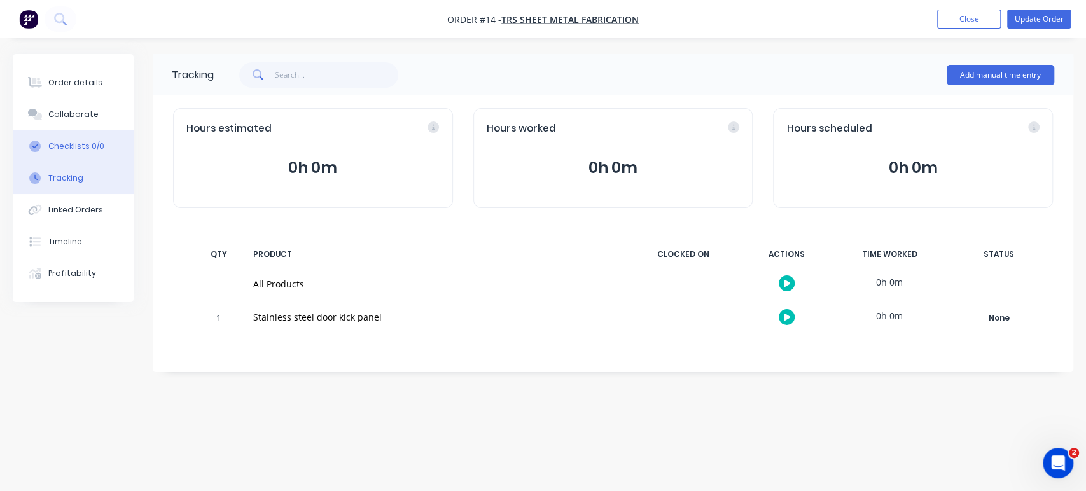
click at [60, 146] on div "Checklists 0/0" at bounding box center [76, 146] width 56 height 11
type textarea "x"
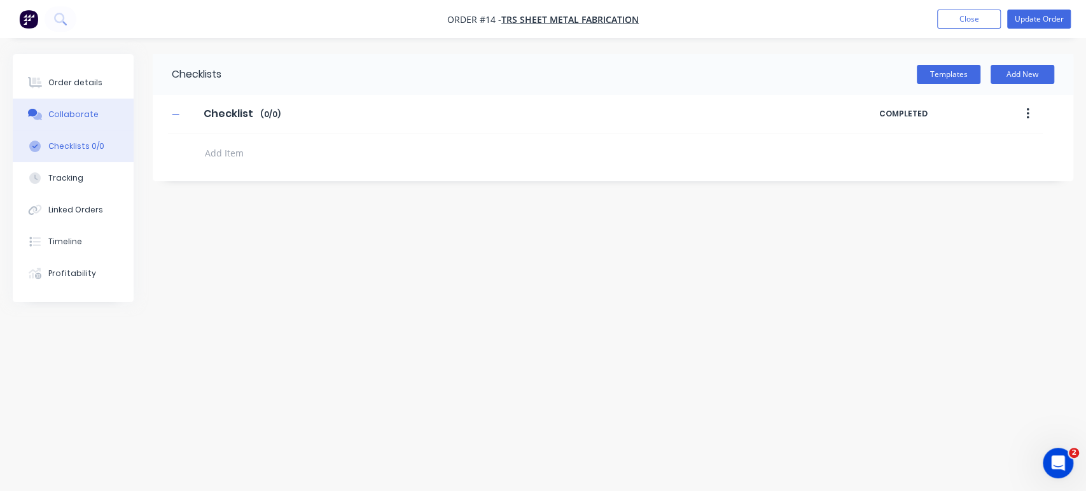
click at [50, 111] on div "Collaborate" at bounding box center [73, 114] width 50 height 11
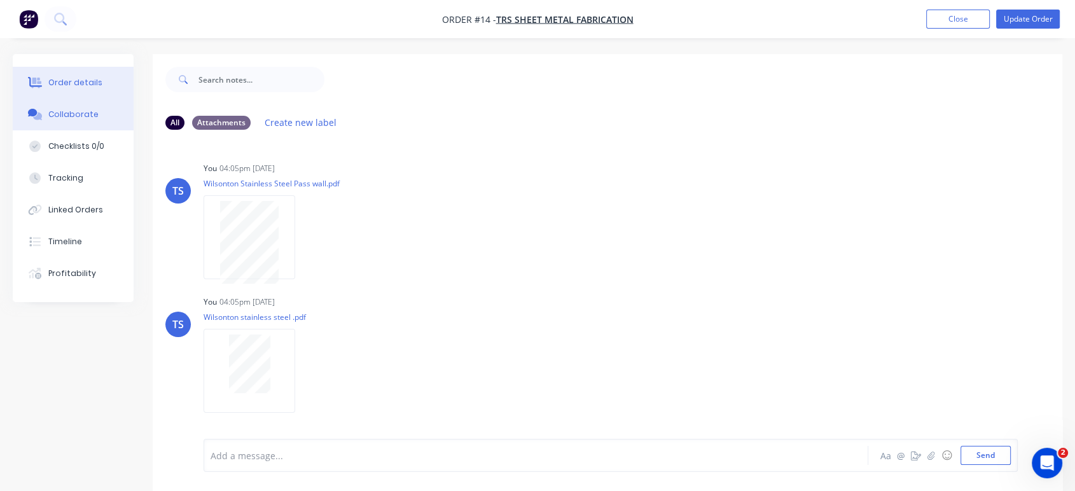
click at [76, 84] on div "Order details" at bounding box center [75, 82] width 54 height 11
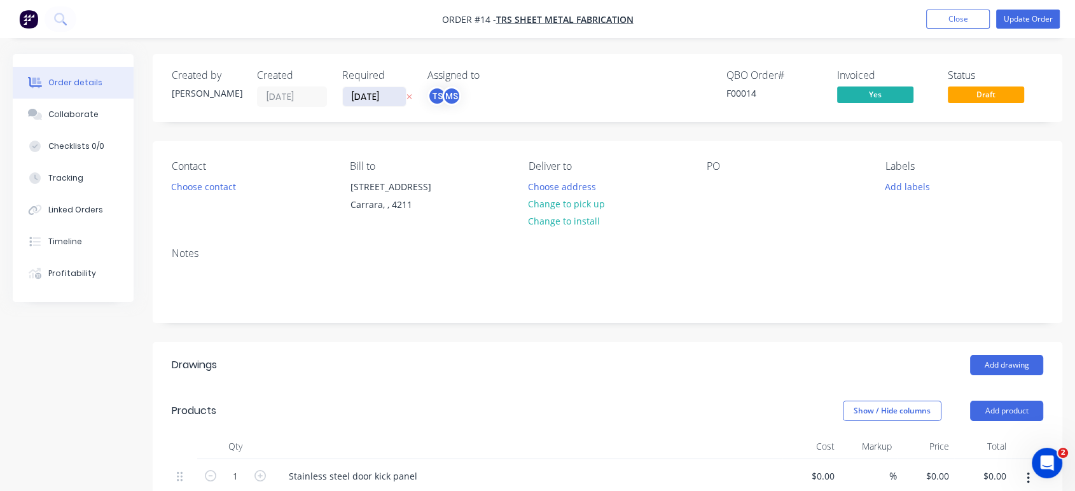
click at [390, 97] on input "[DATE]" at bounding box center [374, 96] width 63 height 19
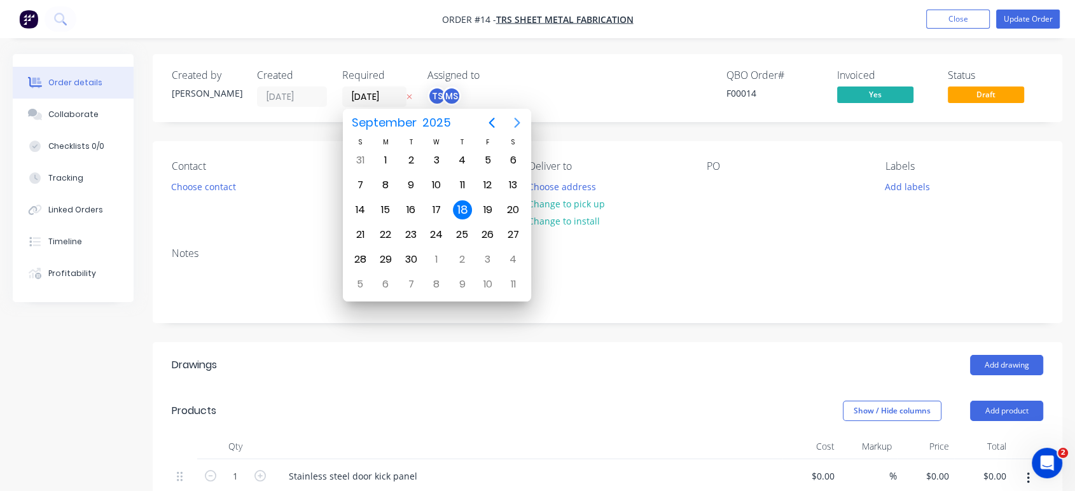
click at [521, 124] on icon "Next page" at bounding box center [517, 122] width 15 height 15
click at [489, 209] on div "17" at bounding box center [488, 209] width 19 height 19
type input "17/10/25"
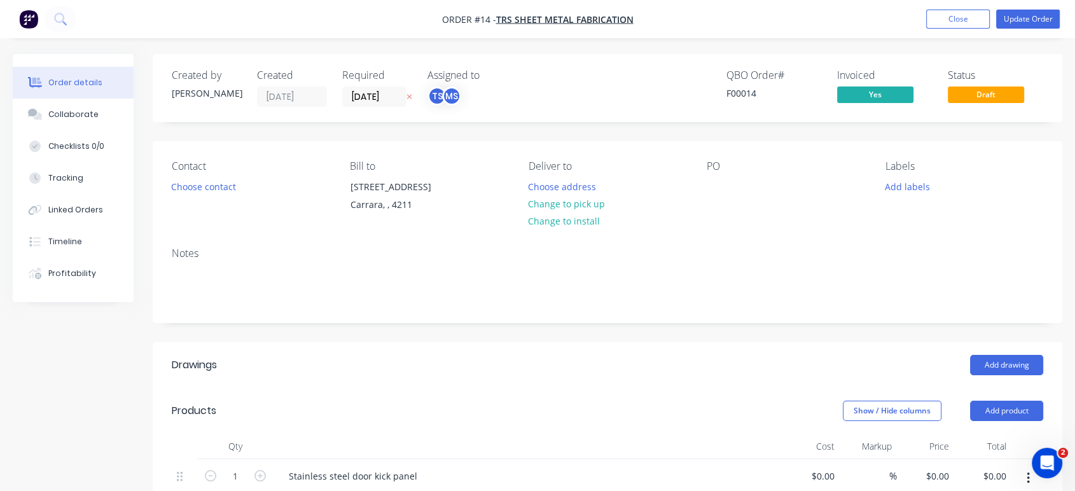
click at [566, 90] on div "QBO Order # F00014 Invoiced Yes Status Draft" at bounding box center [799, 88] width 489 height 38
click at [554, 192] on button "Choose address" at bounding box center [562, 186] width 81 height 17
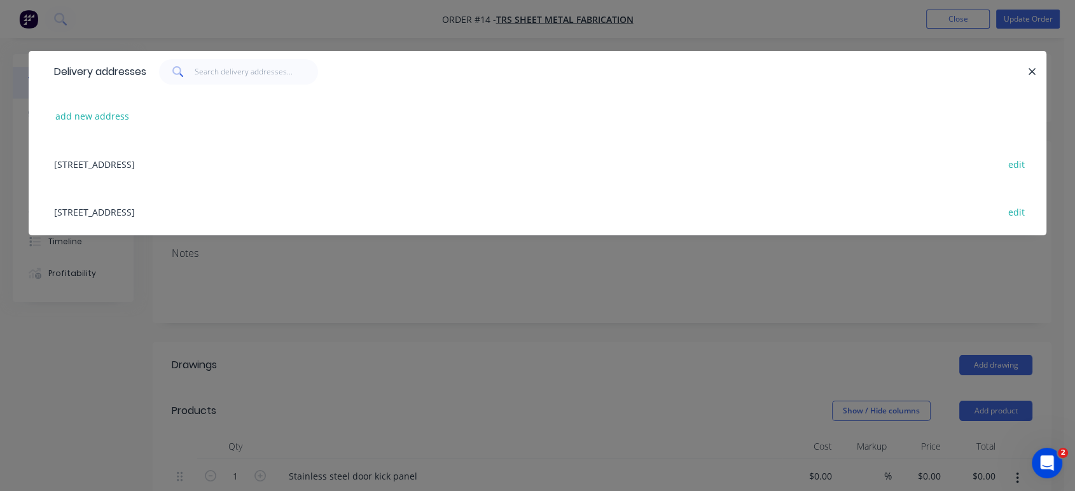
scroll to position [353, 0]
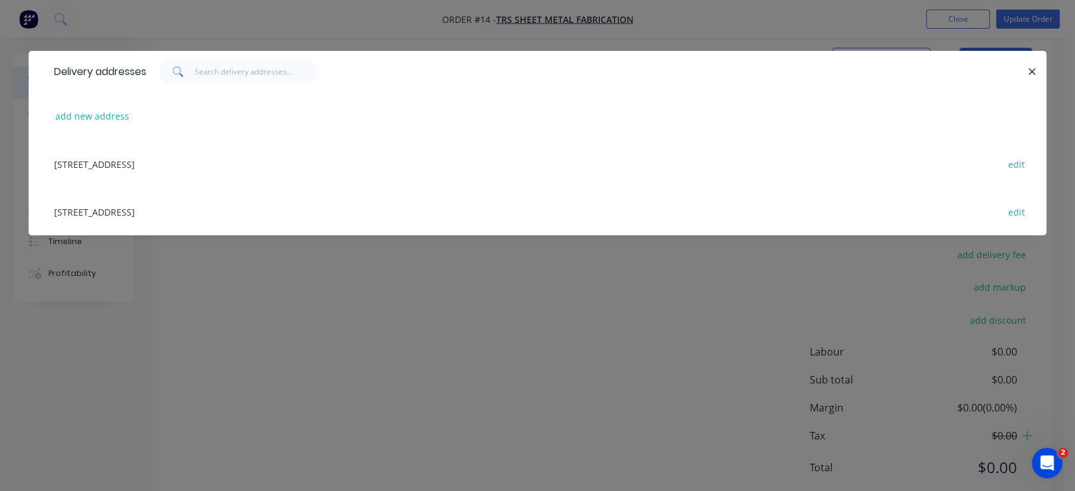
click at [90, 106] on div "add new address" at bounding box center [538, 116] width 980 height 48
click at [91, 116] on button "add new address" at bounding box center [92, 116] width 87 height 17
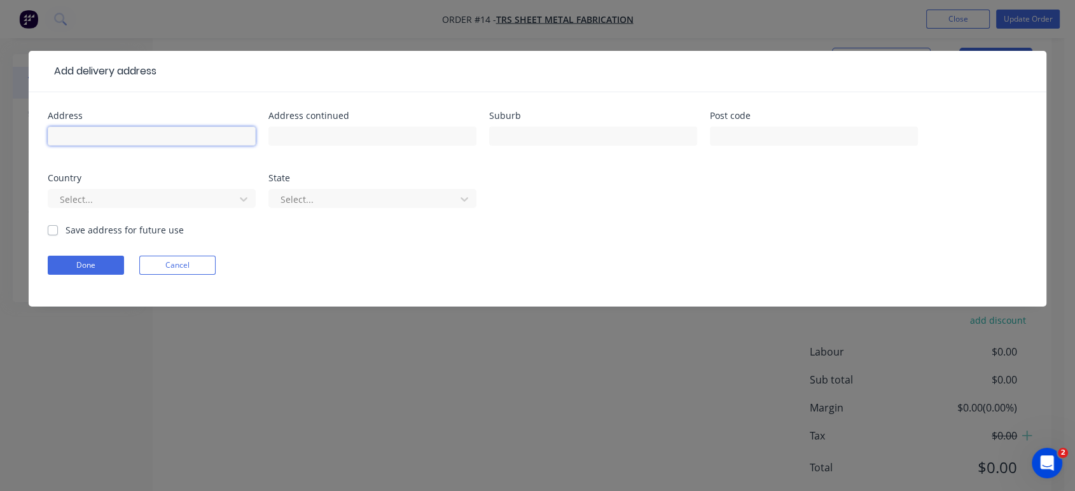
click at [101, 136] on input "text" at bounding box center [152, 136] width 208 height 19
type input "5/698 Ashmore Road"
click at [325, 137] on input "text" at bounding box center [373, 136] width 208 height 19
click at [510, 141] on input "text" at bounding box center [593, 136] width 208 height 19
type input "Molendinar"
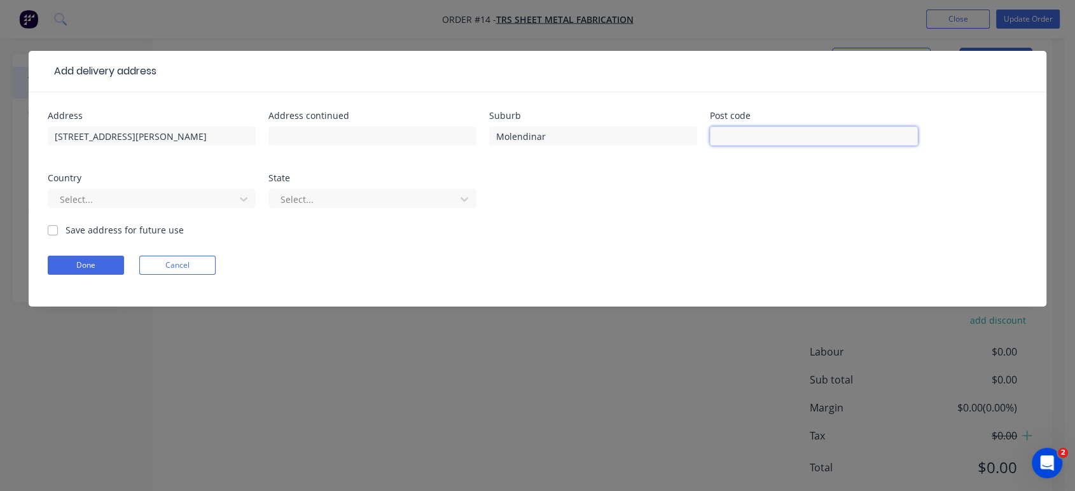
click at [745, 137] on input "text" at bounding box center [814, 136] width 208 height 19
type input "4214"
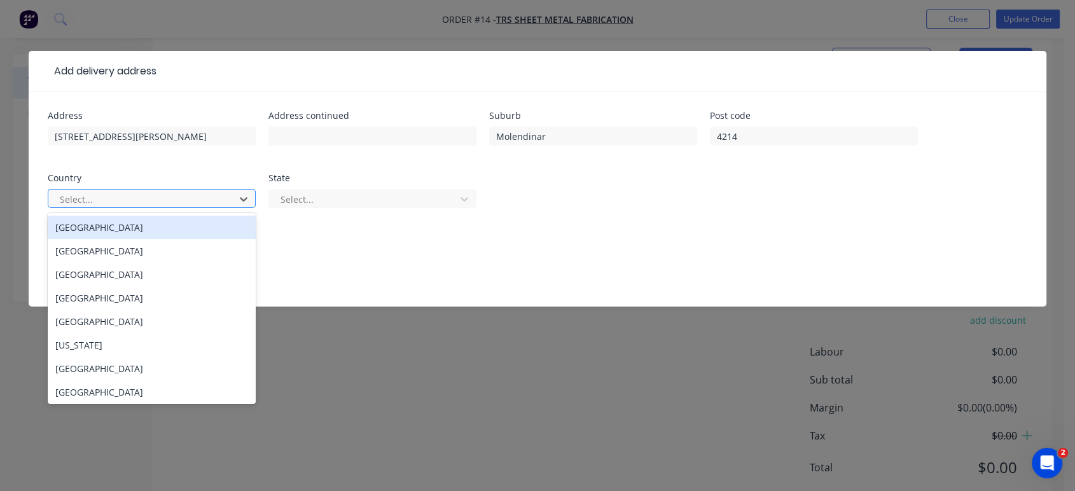
click at [69, 225] on div "Australia" at bounding box center [152, 228] width 208 height 24
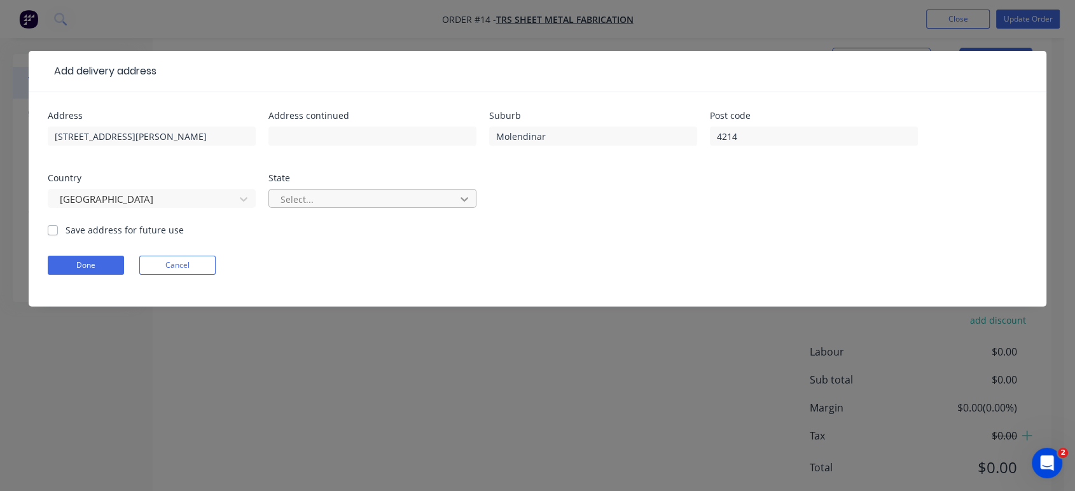
click at [464, 201] on icon at bounding box center [465, 199] width 8 height 4
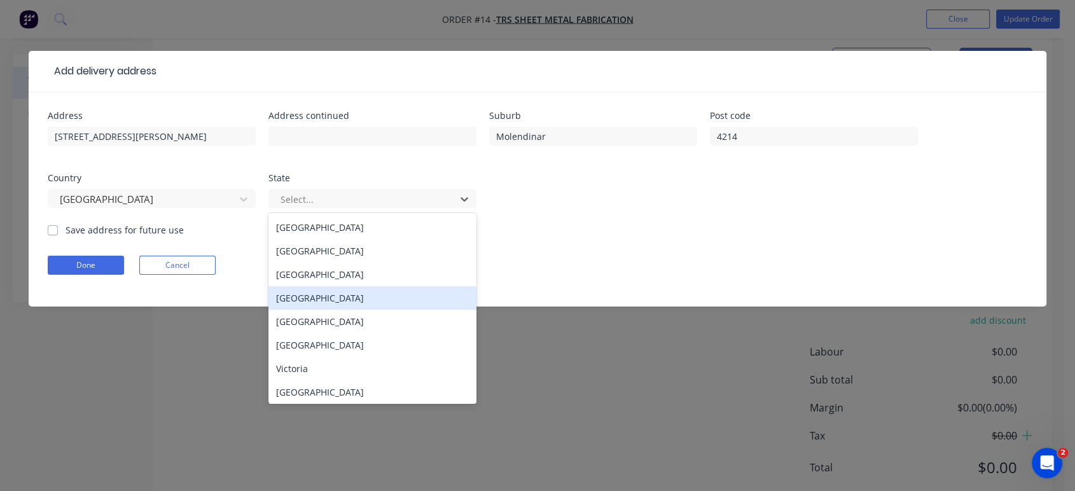
click at [302, 299] on div "Queensland" at bounding box center [373, 298] width 208 height 24
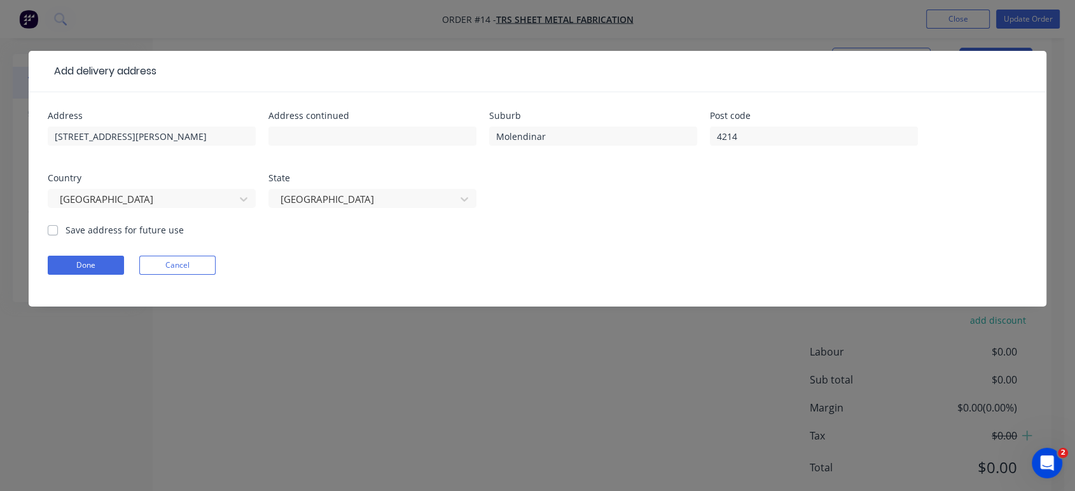
drag, startPoint x: 52, startPoint y: 231, endPoint x: 59, endPoint y: 254, distance: 24.1
click at [66, 231] on label "Save address for future use" at bounding box center [125, 229] width 118 height 13
click at [52, 231] on input "Save address for future use" at bounding box center [53, 229] width 10 height 12
checkbox input "true"
click at [66, 267] on button "Done" at bounding box center [86, 265] width 76 height 19
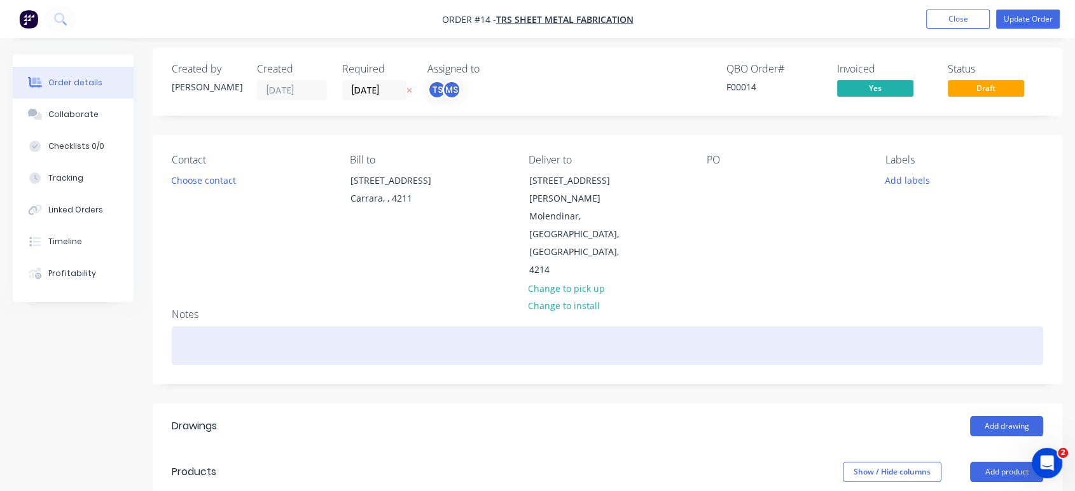
scroll to position [0, 0]
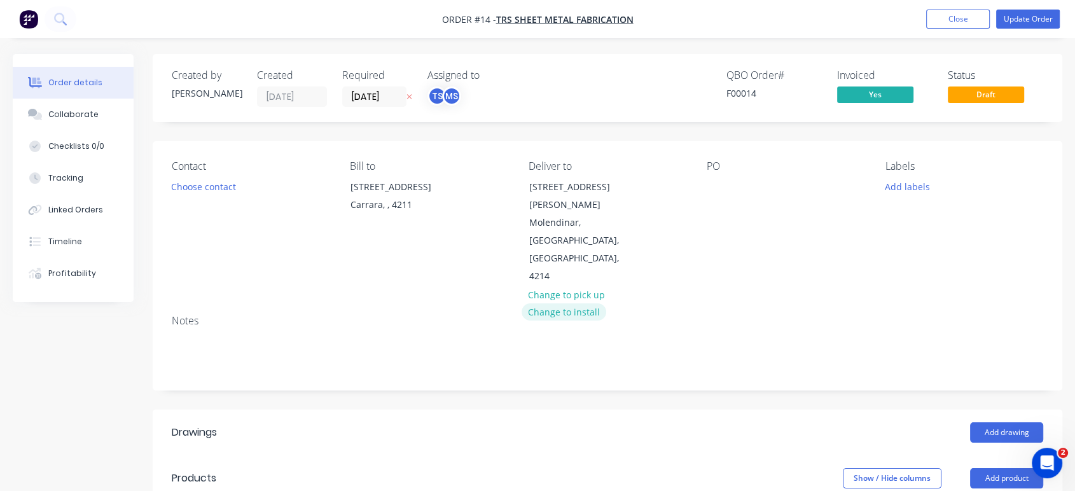
click at [562, 304] on button "Change to install" at bounding box center [564, 312] width 85 height 17
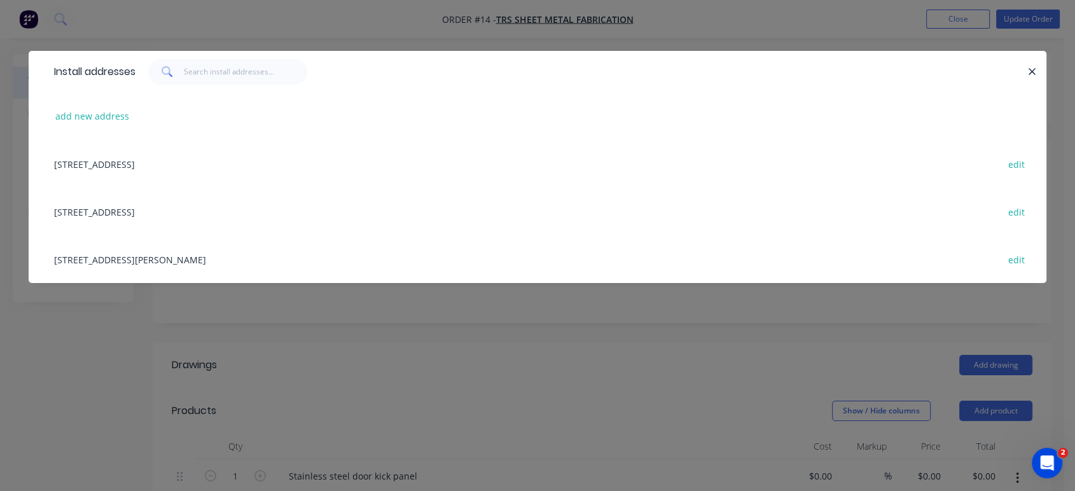
click at [223, 258] on div "5/698 Ashmore Road, Molendinar, Queensland, Australia, 4214 edit" at bounding box center [538, 259] width 980 height 48
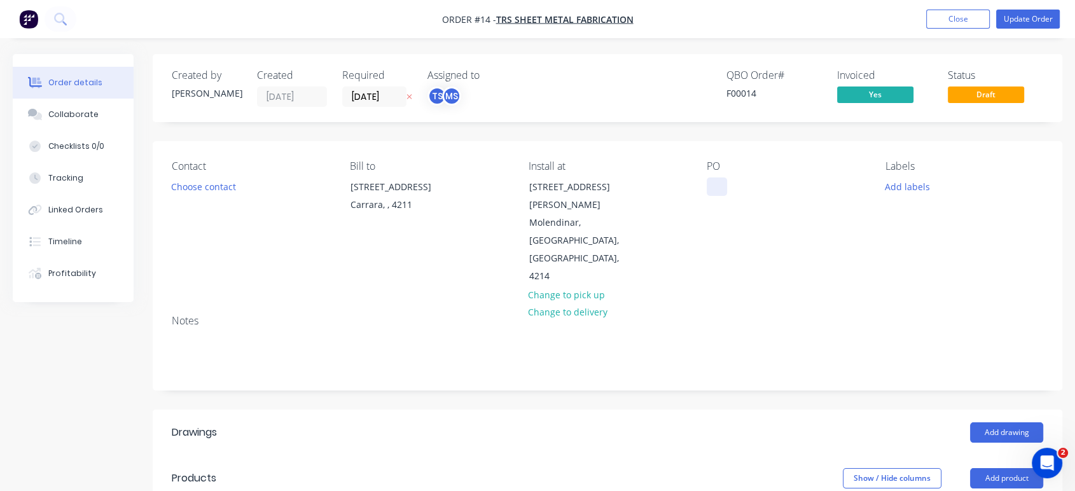
drag, startPoint x: 712, startPoint y: 167, endPoint x: 713, endPoint y: 181, distance: 14.6
click at [713, 167] on div "PO" at bounding box center [786, 166] width 158 height 12
click at [713, 204] on div "PO" at bounding box center [786, 222] width 158 height 125
click at [212, 186] on button "Choose contact" at bounding box center [204, 186] width 78 height 17
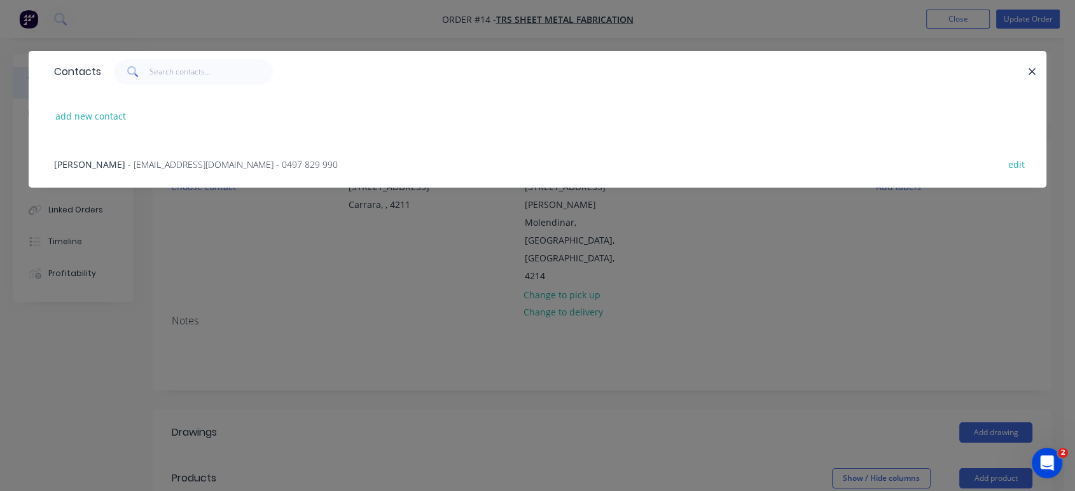
click at [288, 162] on span "- admin@trsfabrication.com.au - 0497 829 990" at bounding box center [233, 164] width 210 height 12
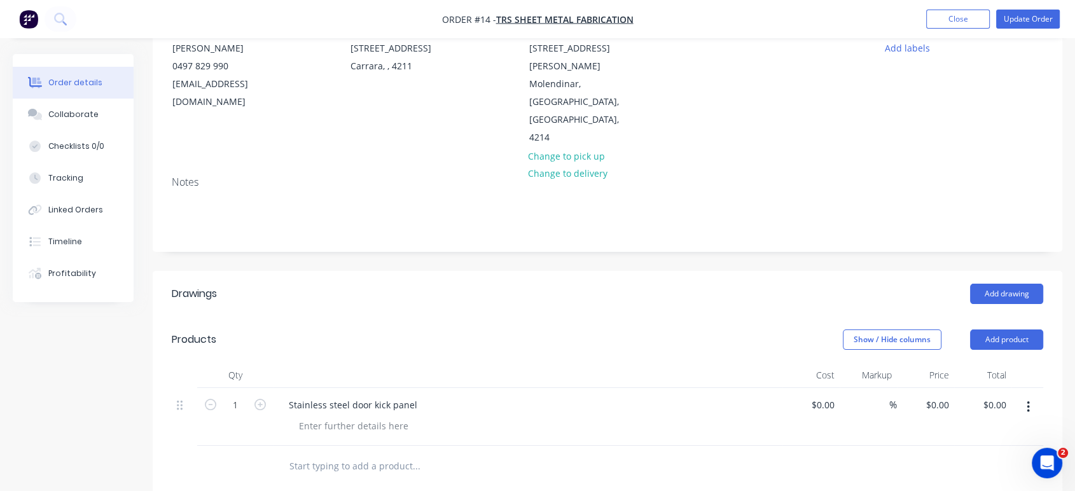
scroll to position [141, 0]
click at [1009, 327] on button "Add product" at bounding box center [1006, 337] width 73 height 20
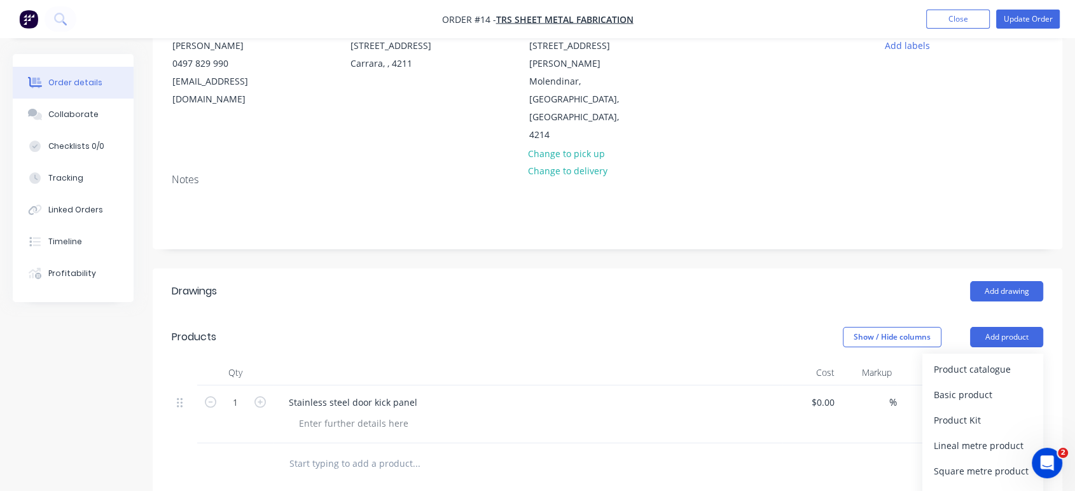
click at [652, 314] on header "Products Show / Hide columns Add product Product catalogue Basic product Produc…" at bounding box center [608, 337] width 910 height 46
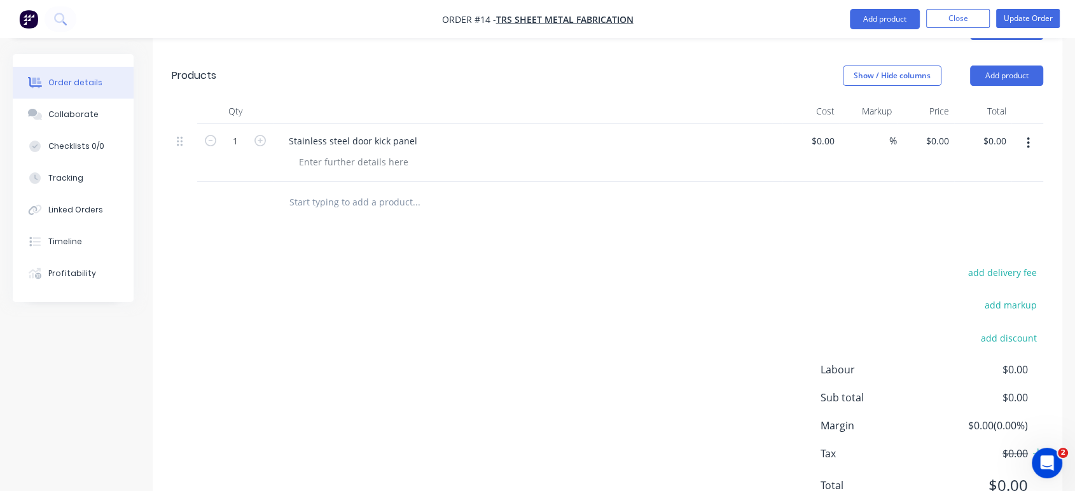
scroll to position [405, 0]
click at [988, 262] on button "add delivery fee" at bounding box center [1002, 270] width 82 height 17
click at [990, 174] on div "Drawings Add drawing Products Show / Hide columns Add product Qty Cost Markup P…" at bounding box center [608, 267] width 910 height 519
click at [1038, 269] on icon at bounding box center [1037, 275] width 13 height 13
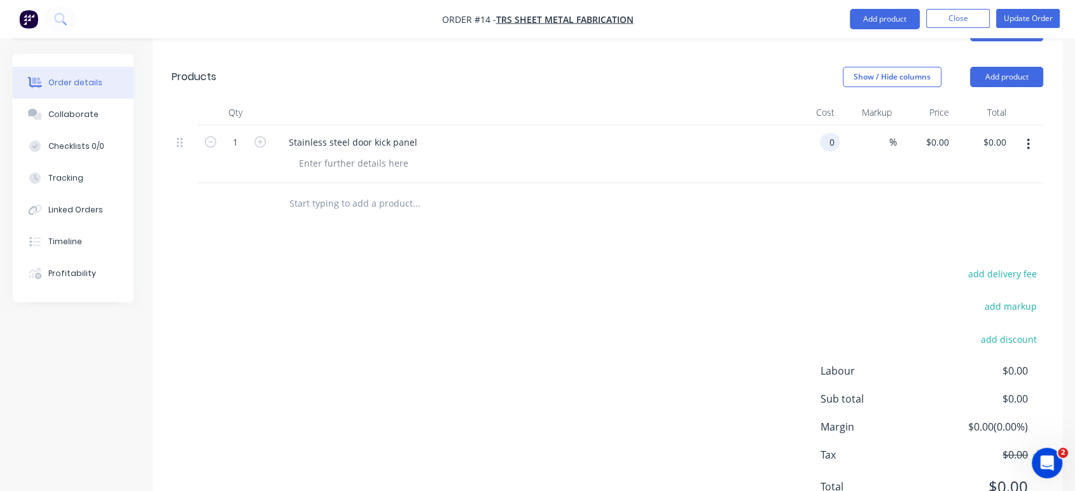
click at [820, 133] on div "0 0" at bounding box center [830, 142] width 20 height 18
type input "0"
type input "$1.00"
type input "1"
type input "$1.00"
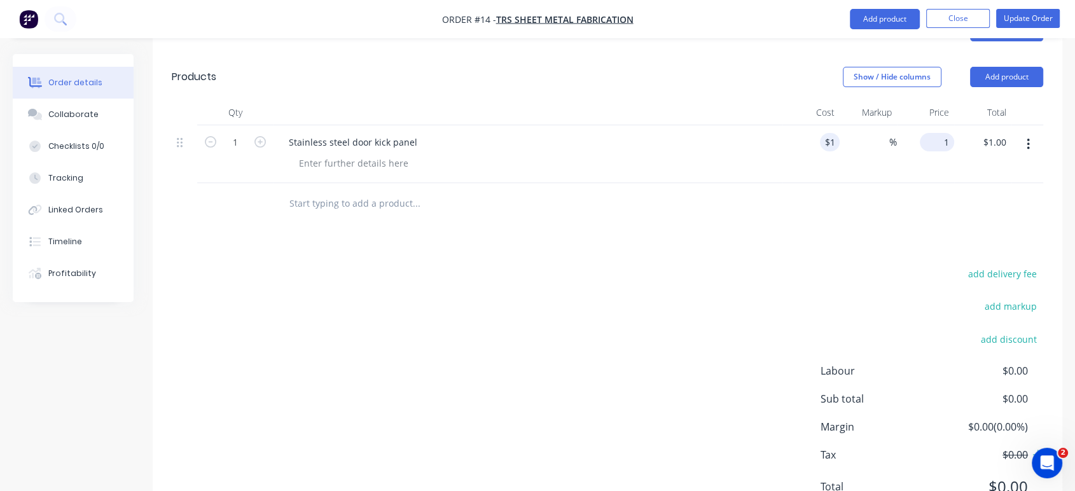
click at [938, 133] on div "1 $0.00" at bounding box center [937, 142] width 34 height 18
type input "3"
type input "400"
type input "39900"
type input "$400.00"
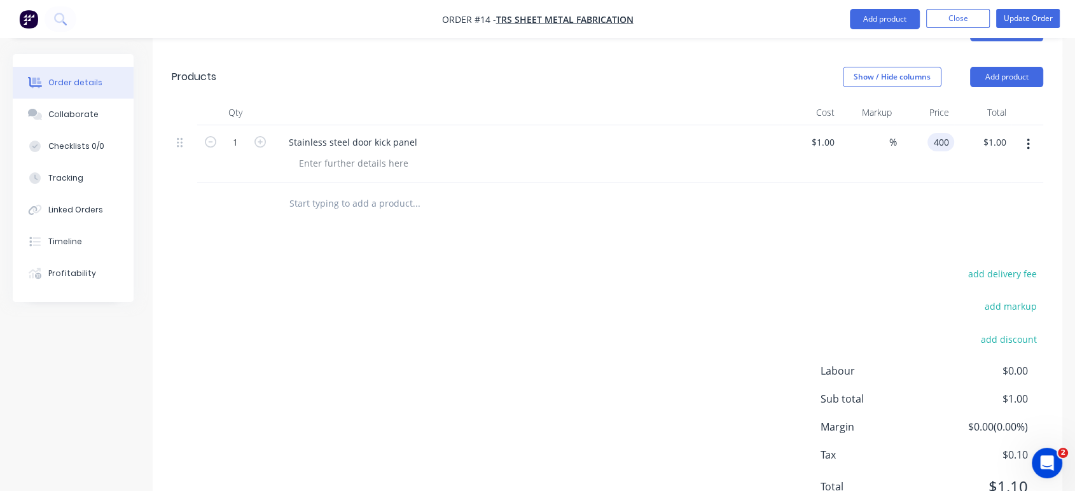
type input "$400.00"
click at [858, 179] on div "Drawings Add drawing Products Show / Hide columns Add product Qty Cost Markup P…" at bounding box center [608, 269] width 910 height 522
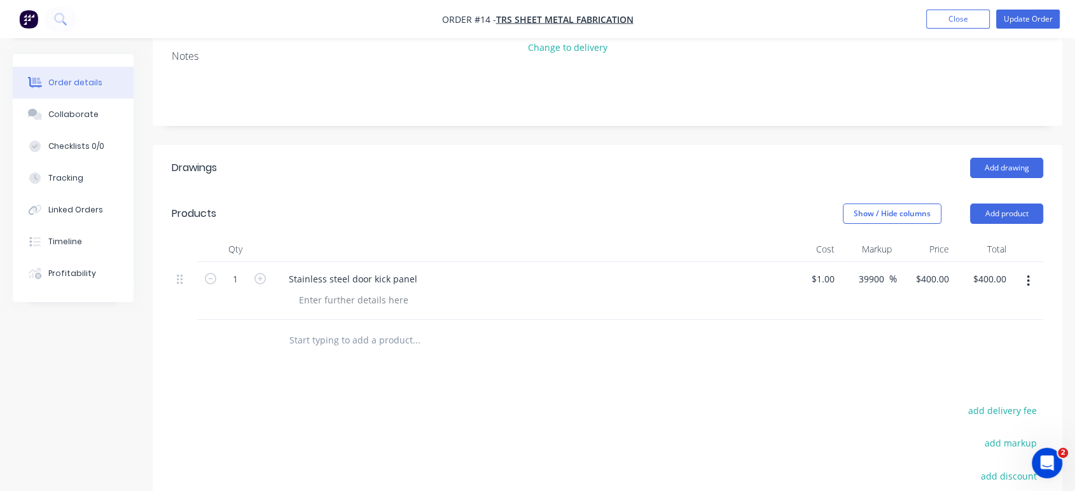
scroll to position [260, 0]
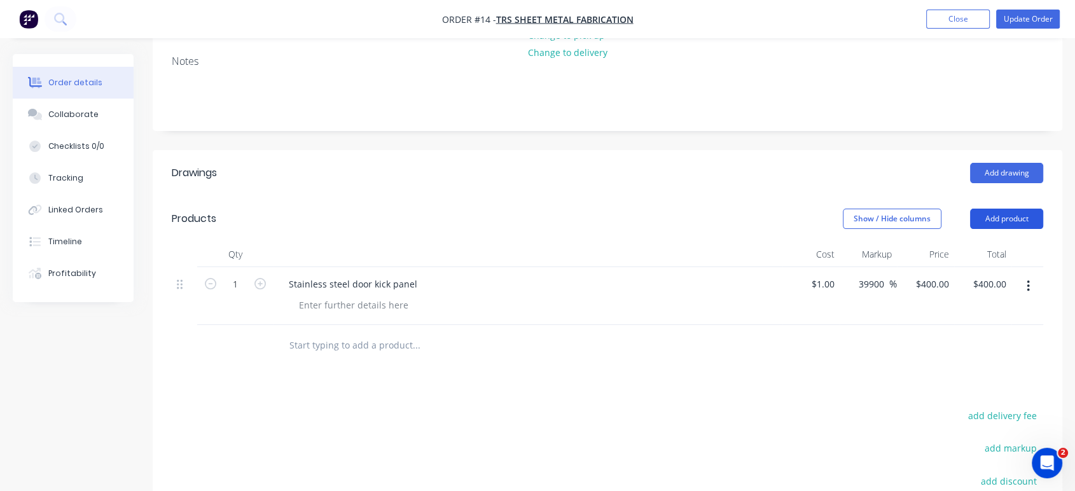
click at [1016, 209] on button "Add product" at bounding box center [1006, 219] width 73 height 20
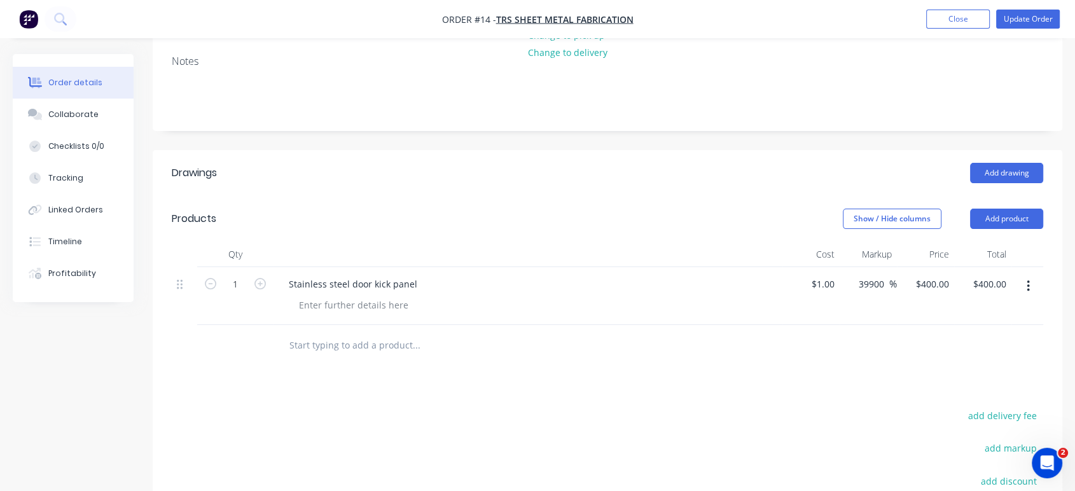
click at [374, 333] on input "text" at bounding box center [416, 345] width 255 height 25
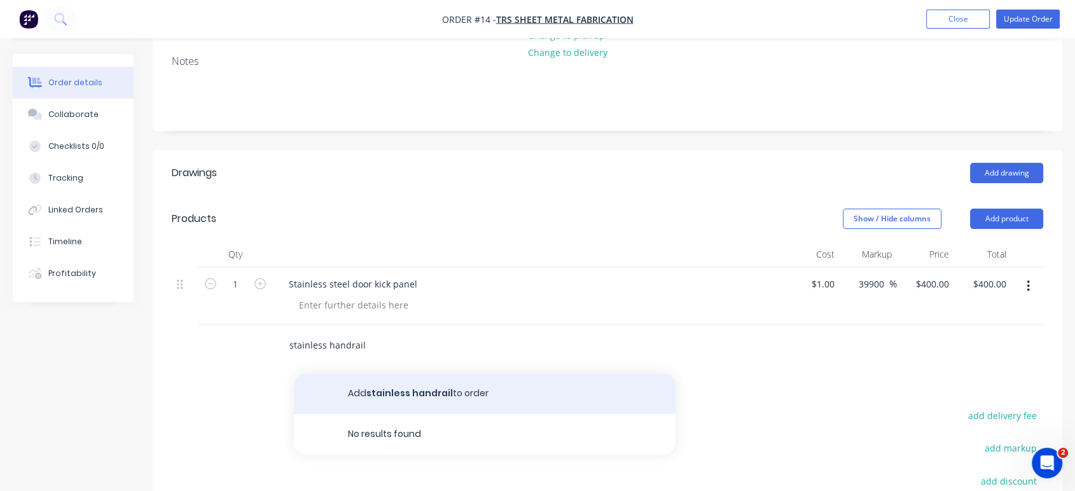
type input "stainless handrail"
click at [408, 374] on button "Add stainless handrail to order" at bounding box center [485, 394] width 382 height 41
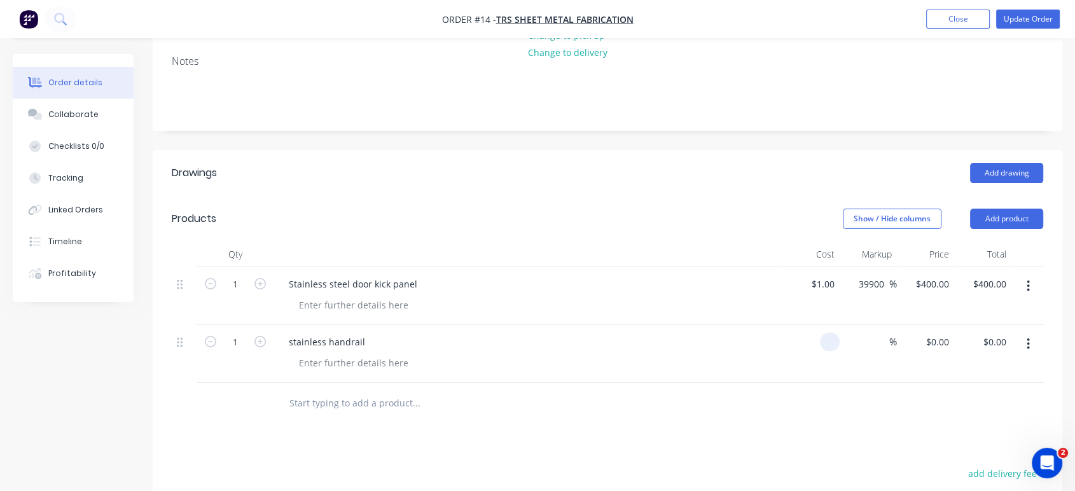
click at [817, 325] on div at bounding box center [811, 354] width 57 height 58
type input "$0.00"
click at [861, 383] on div at bounding box center [608, 403] width 872 height 41
click at [820, 275] on div "1 1" at bounding box center [830, 284] width 20 height 18
type input "$400.00"
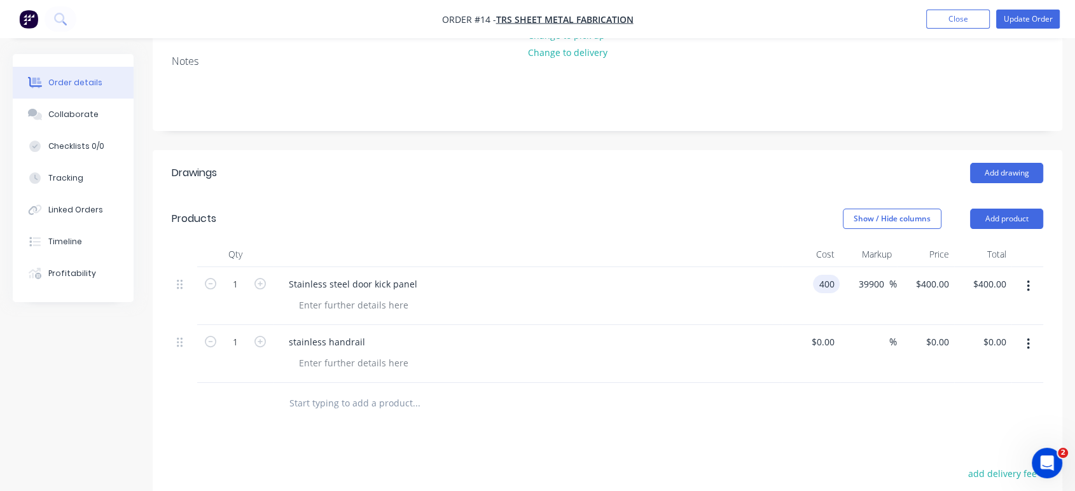
type input "$160,000.00"
click at [818, 383] on div at bounding box center [608, 403] width 872 height 41
drag, startPoint x: 858, startPoint y: 237, endPoint x: 817, endPoint y: 248, distance: 42.9
click at [817, 267] on div "1 Stainless steel door kick panel $400.00 $400.00 39900 39900 % $160,000.00 $16…" at bounding box center [608, 296] width 872 height 58
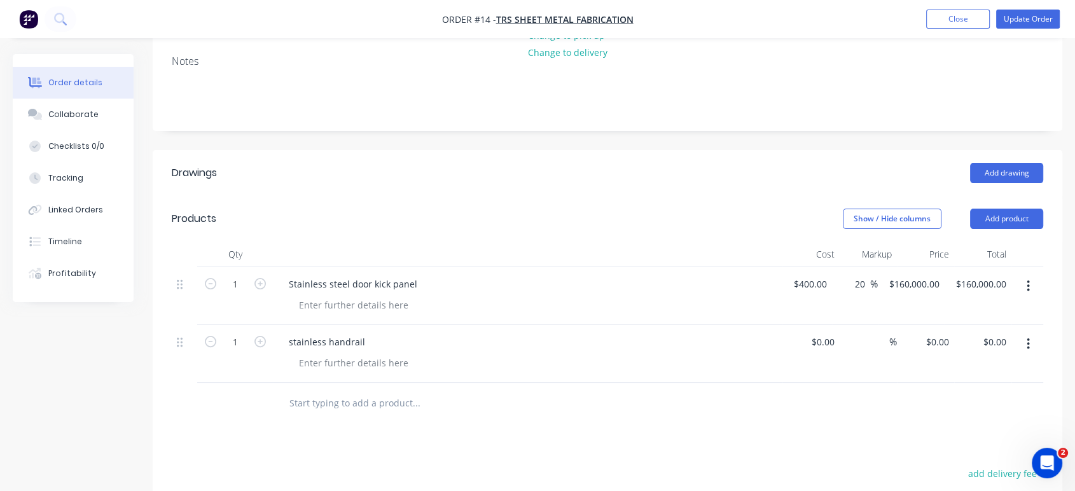
type input "20"
type input "$480.00"
click at [814, 386] on div "Drawings Add drawing Products Show / Hide columns Add product Qty Cost Markup P…" at bounding box center [608, 440] width 910 height 580
click at [823, 333] on div "0 $0.00" at bounding box center [823, 342] width 34 height 18
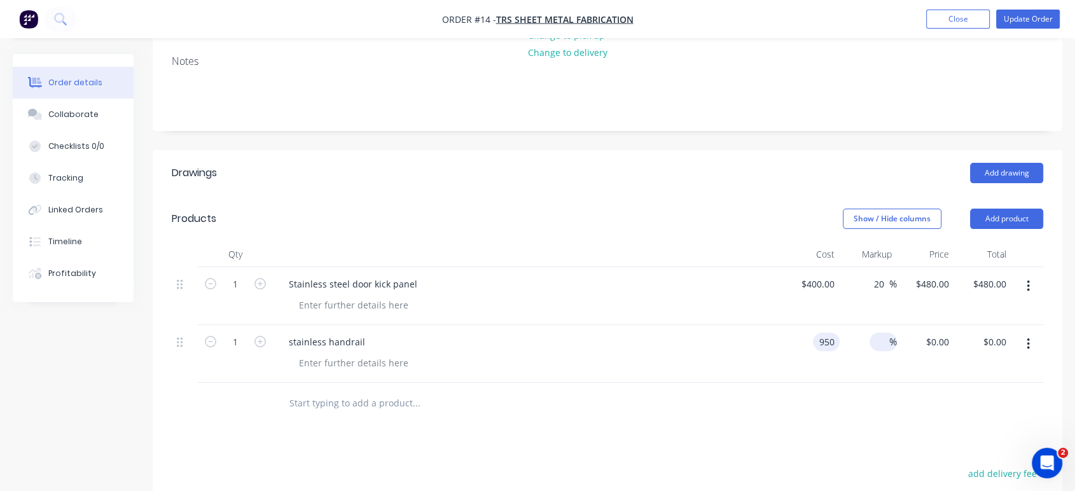
type input "$950.00"
click at [891, 335] on span "%" at bounding box center [894, 342] width 8 height 15
type input "25"
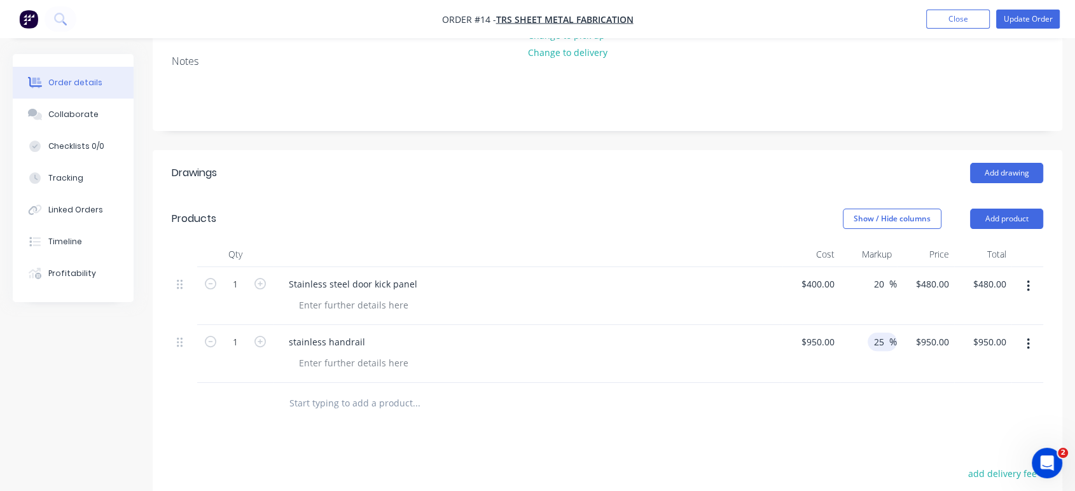
type input "$1,187.50"
click at [872, 383] on div at bounding box center [608, 403] width 872 height 41
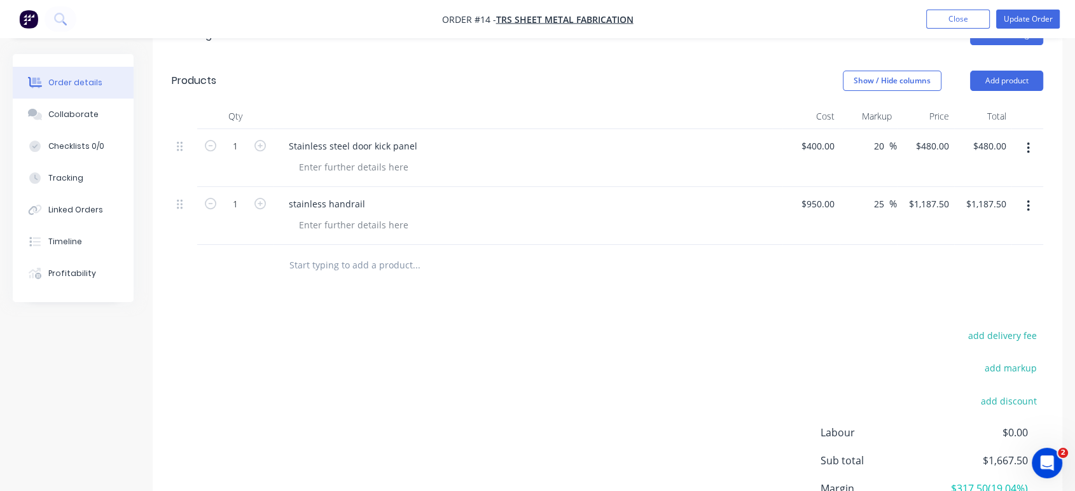
scroll to position [402, 0]
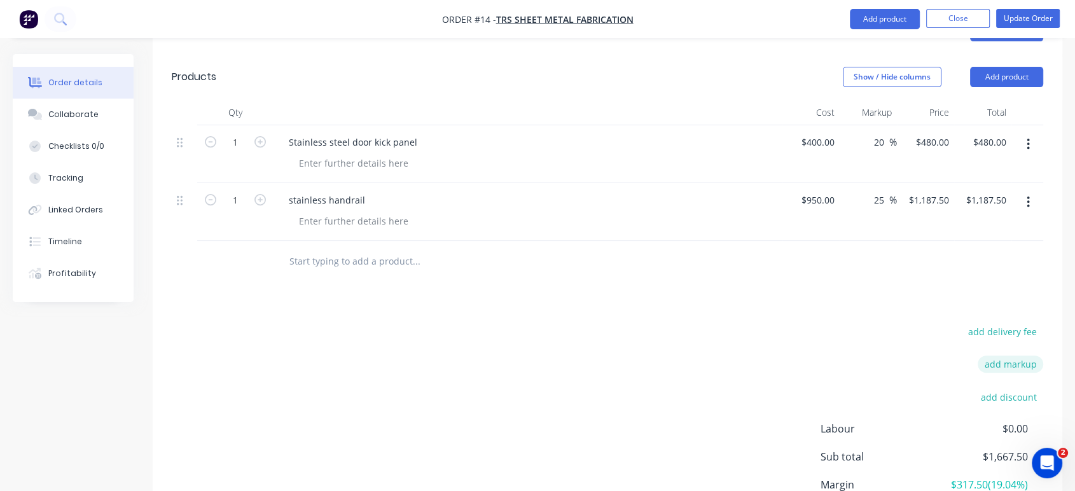
click at [1014, 356] on button "add markup" at bounding box center [1011, 364] width 66 height 17
type input "2"
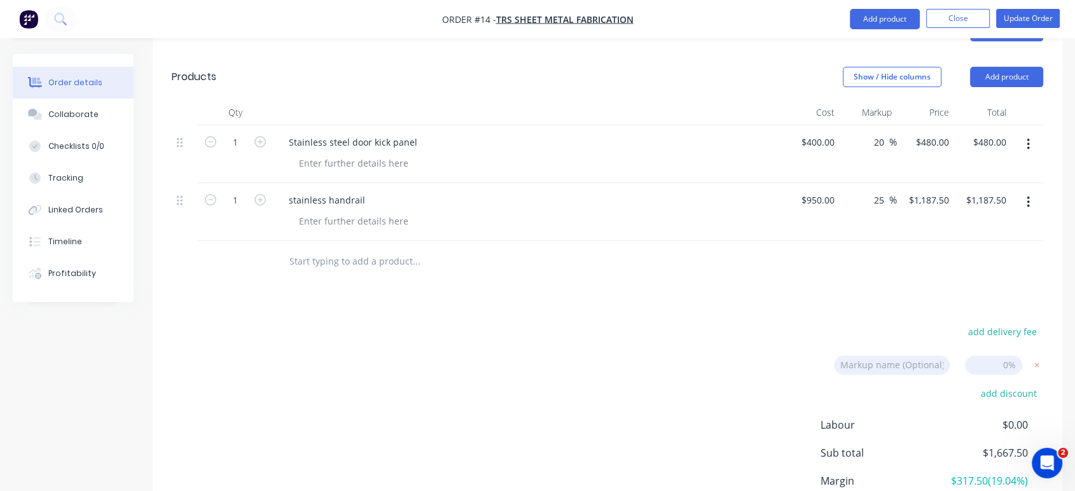
click at [1004, 356] on input at bounding box center [993, 365] width 57 height 19
type input "25"
click at [903, 238] on div "Drawings Add drawing Products Show / Hide columns Add product Qty Cost Markup P…" at bounding box center [608, 296] width 910 height 577
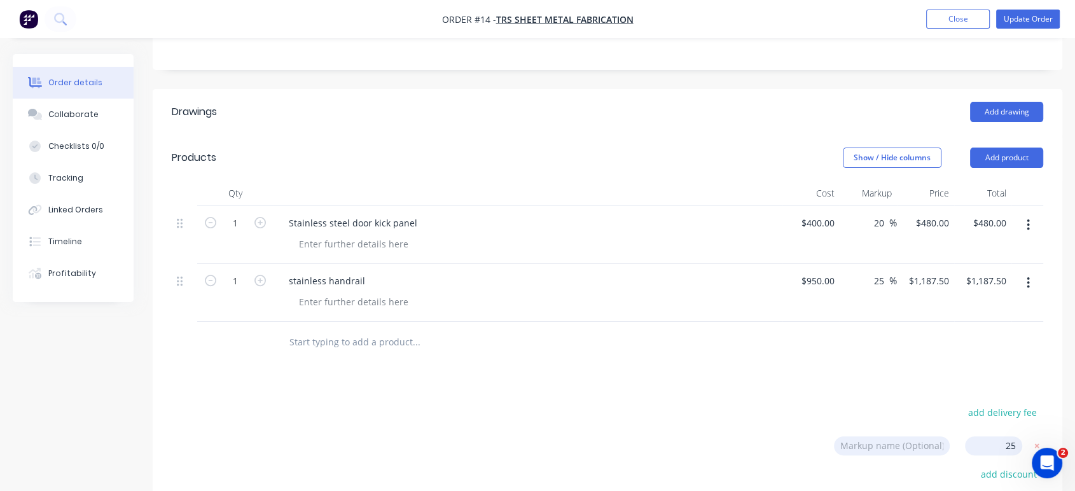
scroll to position [318, 0]
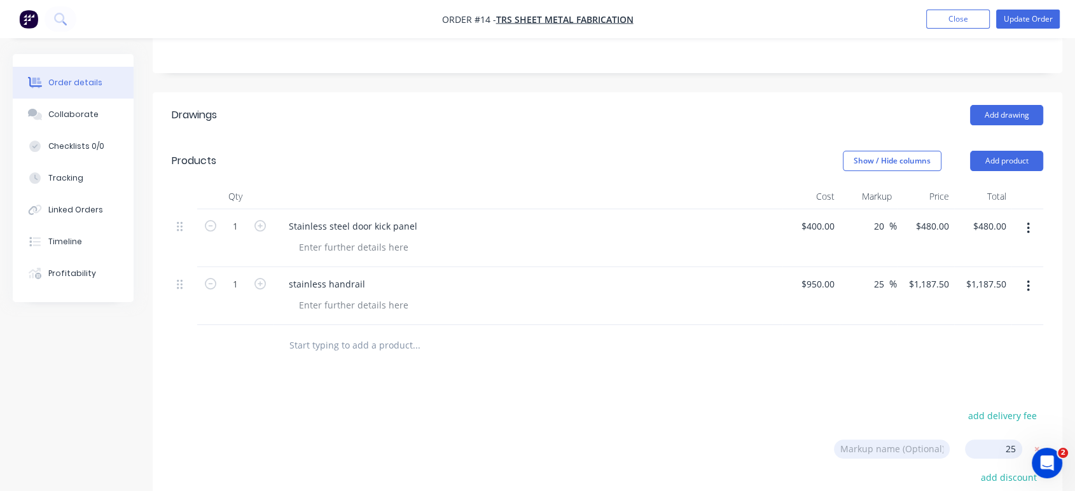
click at [914, 314] on div "Drawings Add drawing Products Show / Hide columns Add product Qty Cost Markup P…" at bounding box center [608, 380] width 910 height 577
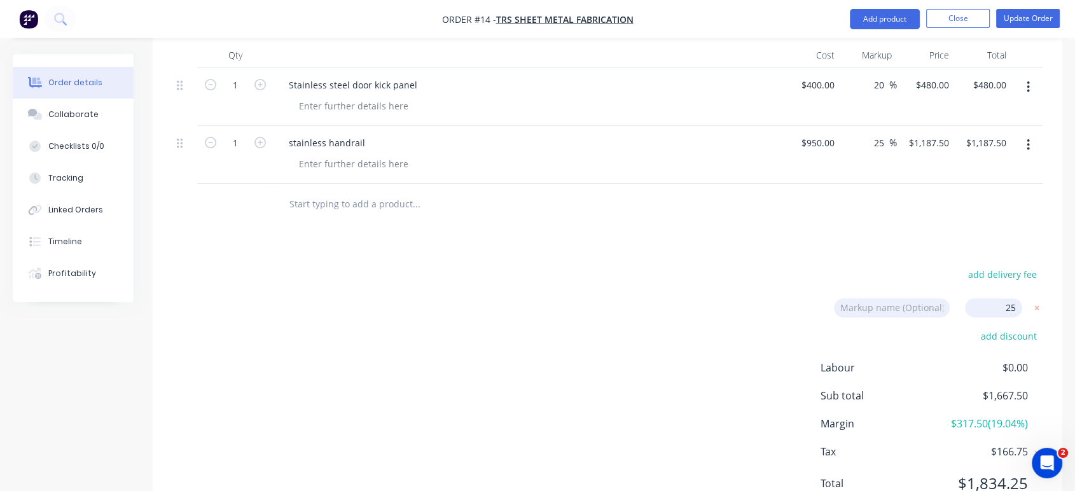
drag, startPoint x: 788, startPoint y: 233, endPoint x: 923, endPoint y: 235, distance: 134.9
click at [792, 266] on div "add delivery fee Markup name (Optional) 25 25 0% add discount Labour $0.00 Sub …" at bounding box center [608, 387] width 872 height 242
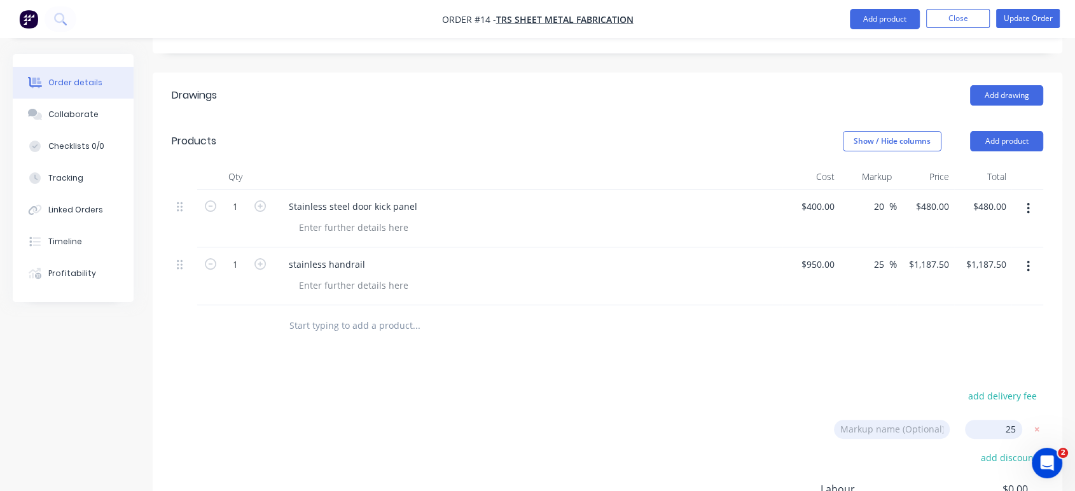
scroll to position [318, 0]
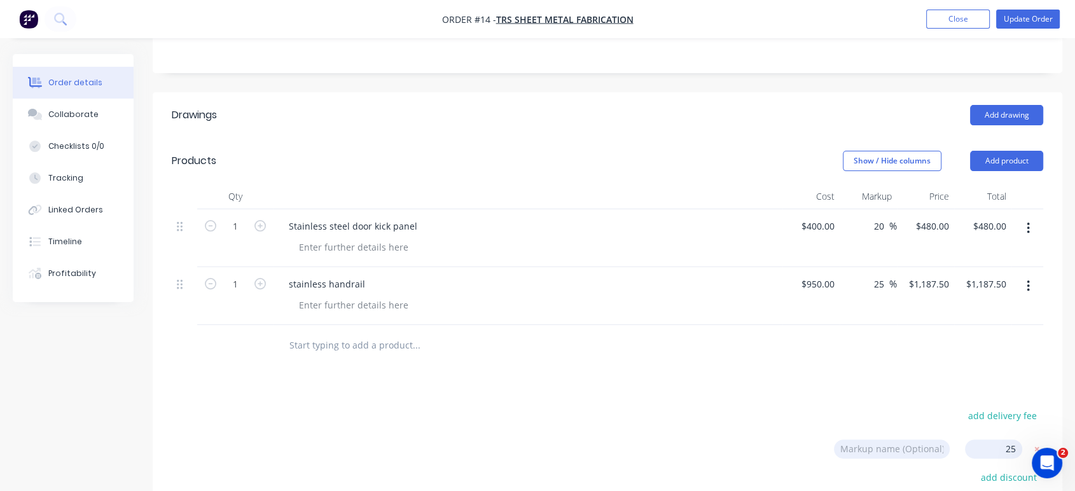
click at [837, 325] on div "Drawings Add drawing Products Show / Hide columns Add product Qty Cost Markup P…" at bounding box center [608, 380] width 910 height 577
click at [759, 314] on div "Drawings Add drawing Products Show / Hide columns Add product Qty Cost Markup P…" at bounding box center [608, 380] width 910 height 577
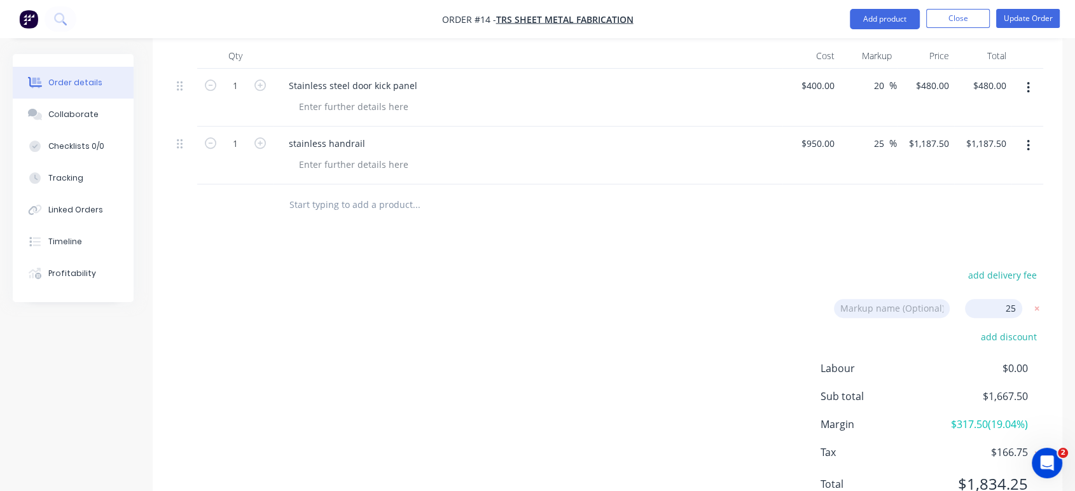
scroll to position [459, 0]
click at [1039, 302] on icon at bounding box center [1037, 308] width 13 height 13
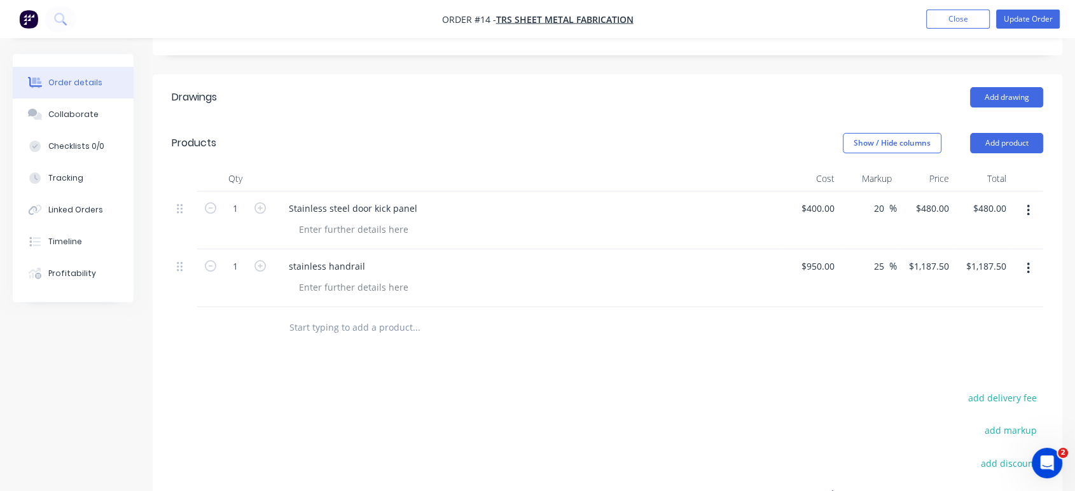
scroll to position [318, 0]
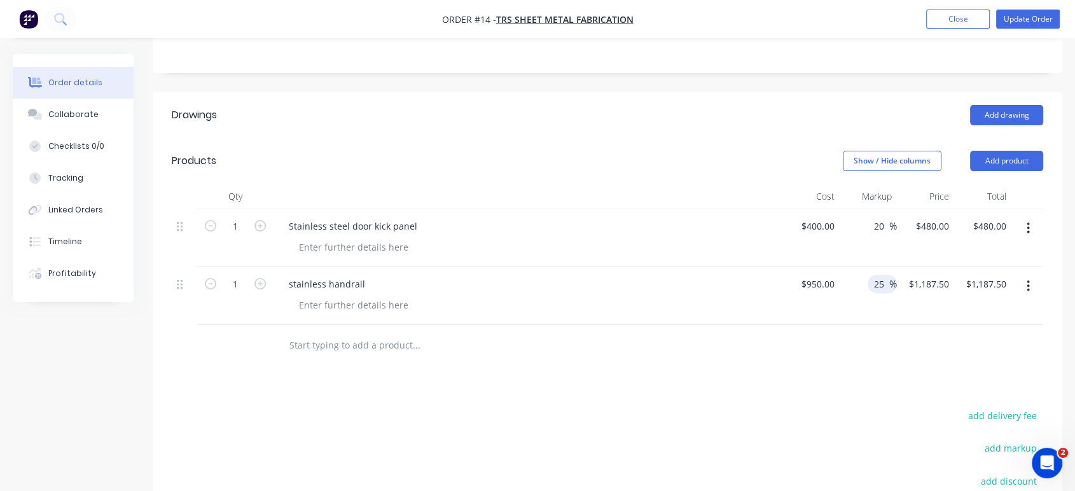
click at [876, 275] on input "25" at bounding box center [881, 284] width 17 height 18
drag, startPoint x: 886, startPoint y: 230, endPoint x: 865, endPoint y: 231, distance: 21.0
click at [866, 267] on div "25 25 %" at bounding box center [868, 296] width 57 height 58
type input "$950.00"
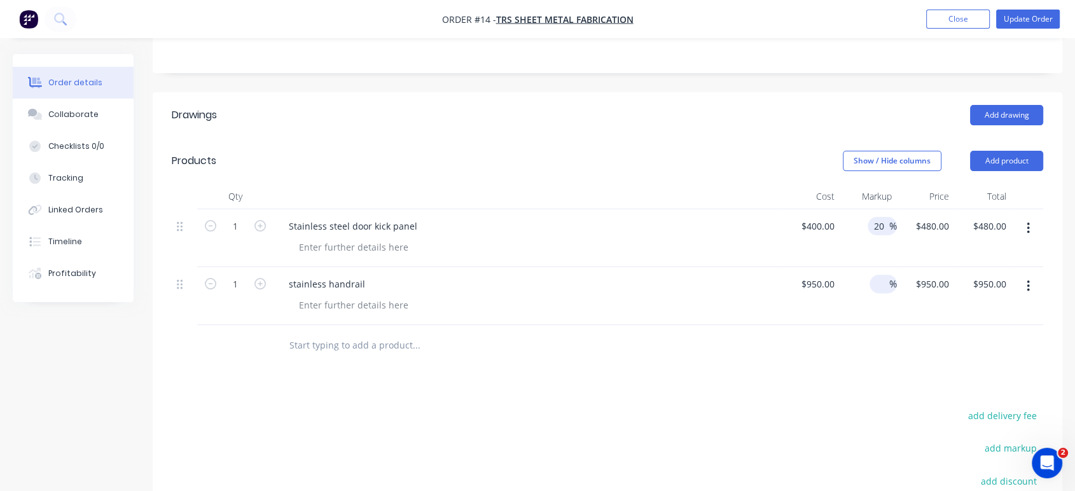
click at [879, 217] on input "20" at bounding box center [881, 226] width 17 height 18
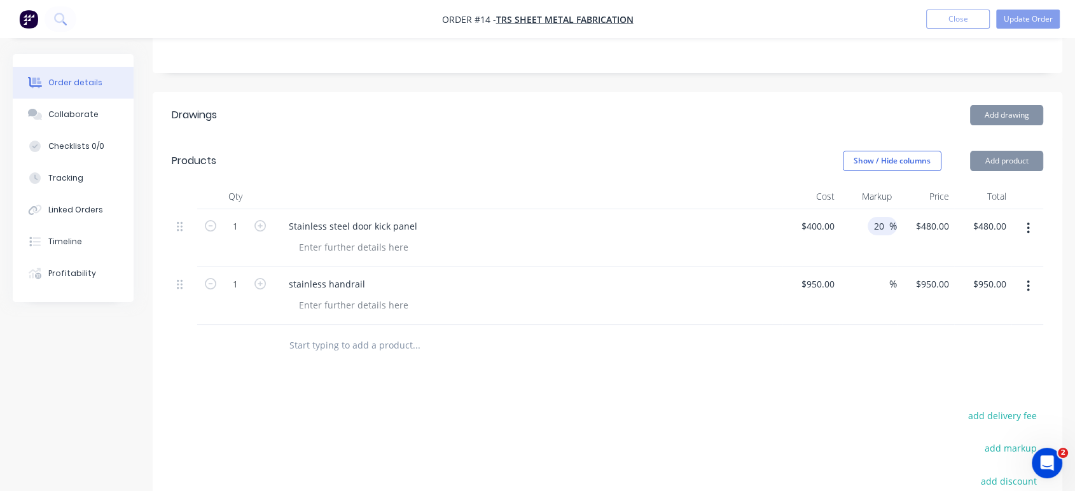
type input "2"
type input "$400.00"
drag, startPoint x: 853, startPoint y: 375, endPoint x: 847, endPoint y: 363, distance: 13.4
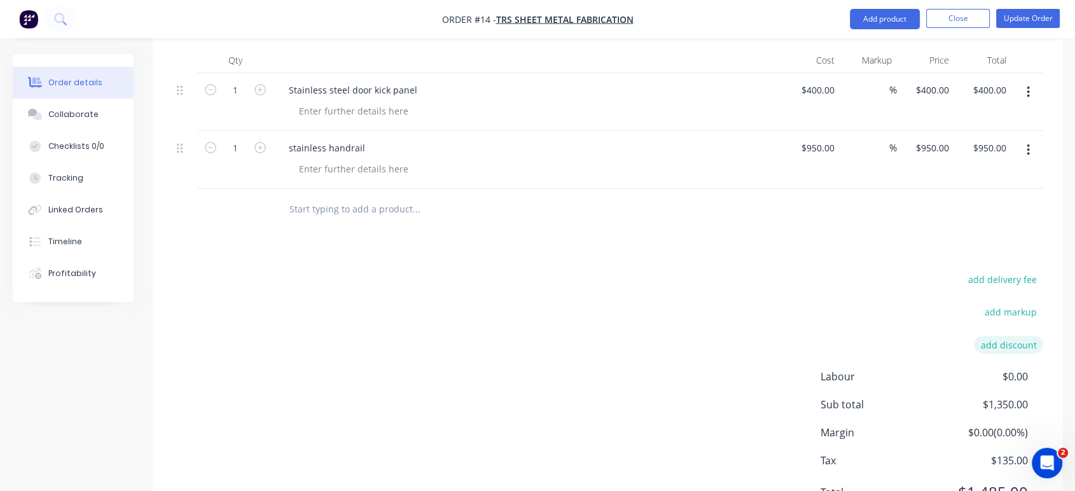
scroll to position [459, 0]
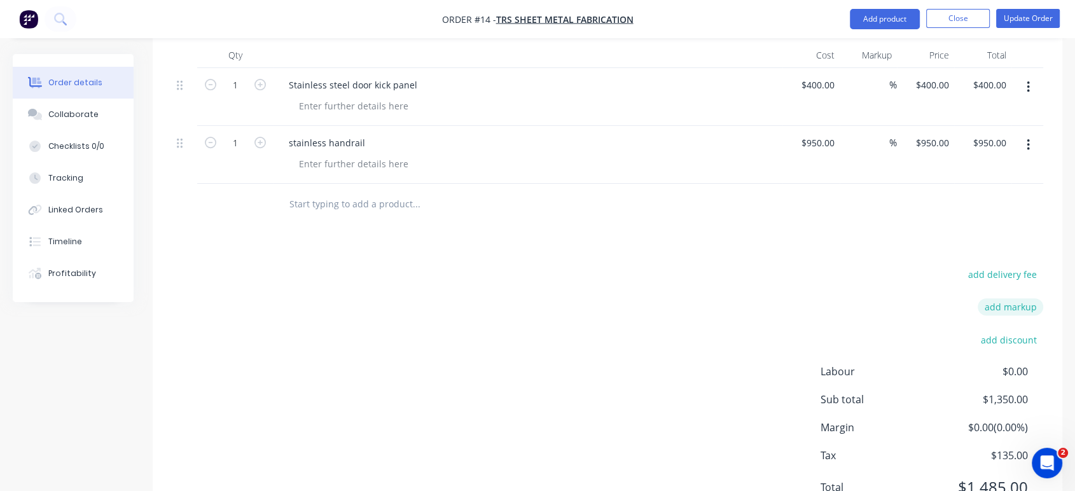
click at [1018, 298] on button "add markup" at bounding box center [1011, 306] width 66 height 17
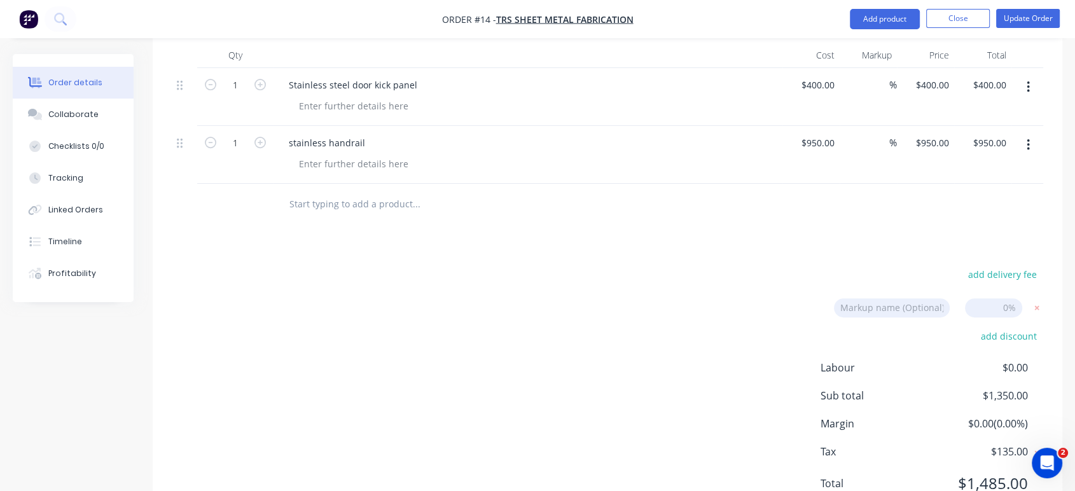
click at [1010, 298] on input at bounding box center [993, 307] width 57 height 19
type input "25"
click at [896, 193] on div "Drawings Add drawing Products Show / Hide columns Add product Qty Cost Markup P…" at bounding box center [608, 239] width 910 height 577
drag, startPoint x: 940, startPoint y: 184, endPoint x: 956, endPoint y: 192, distance: 17.6
click at [941, 184] on div "Drawings Add drawing Products Show / Hide columns Add product Qty Cost Markup P…" at bounding box center [608, 239] width 910 height 577
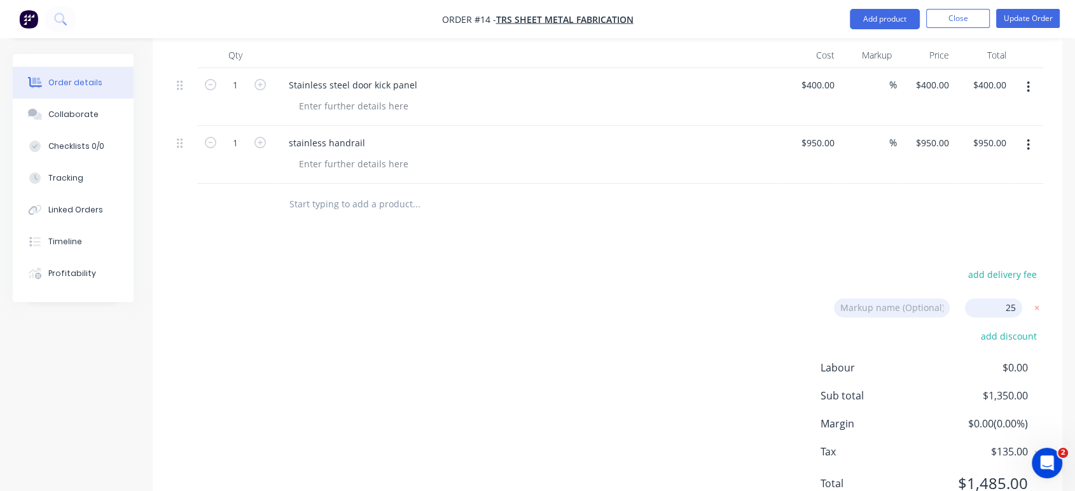
click at [1015, 298] on input "25" at bounding box center [993, 307] width 57 height 19
click input "submit" at bounding box center [0, 0] width 0 height 0
type input "25"
type input "$500.00"
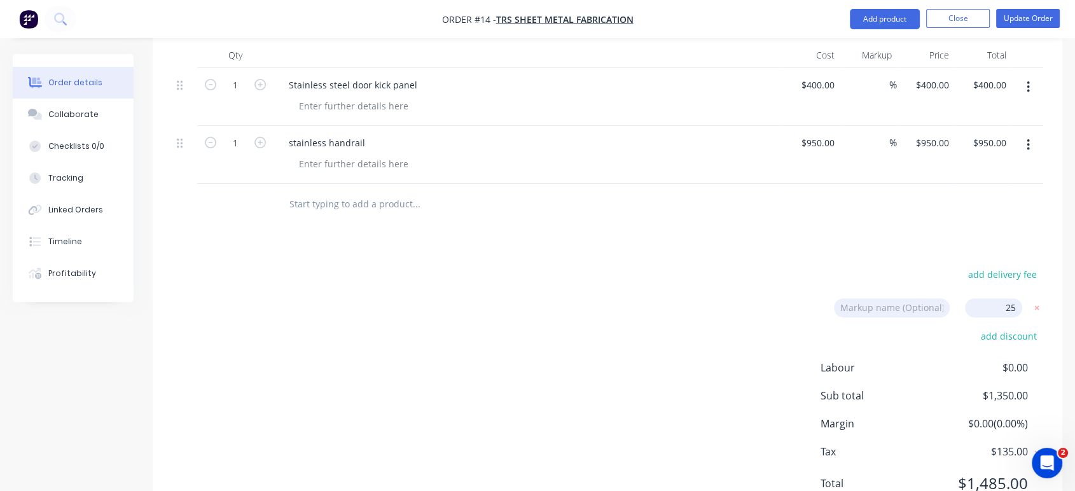
type input "25"
type input "$1,187.50"
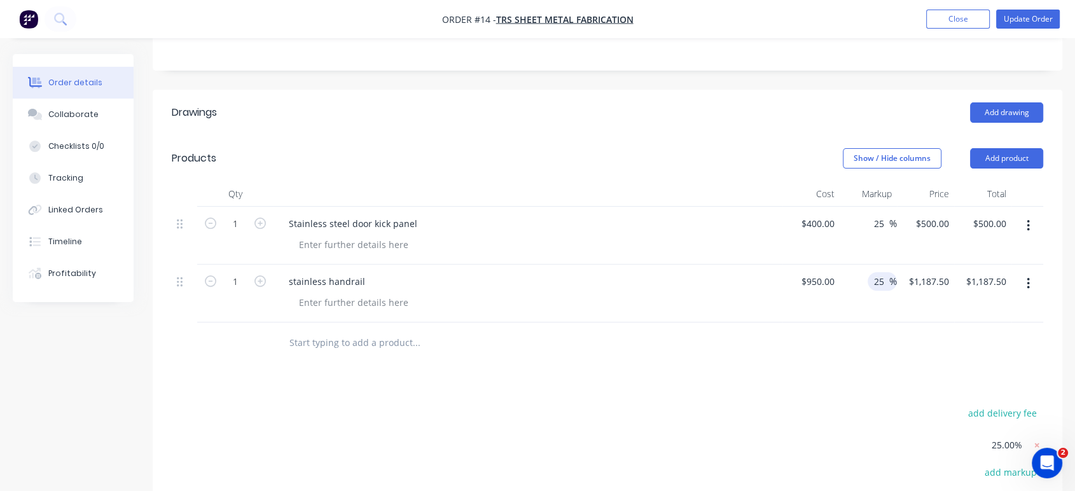
scroll to position [318, 0]
click at [884, 217] on input "25" at bounding box center [881, 226] width 17 height 18
type input "20"
type input "$480.00"
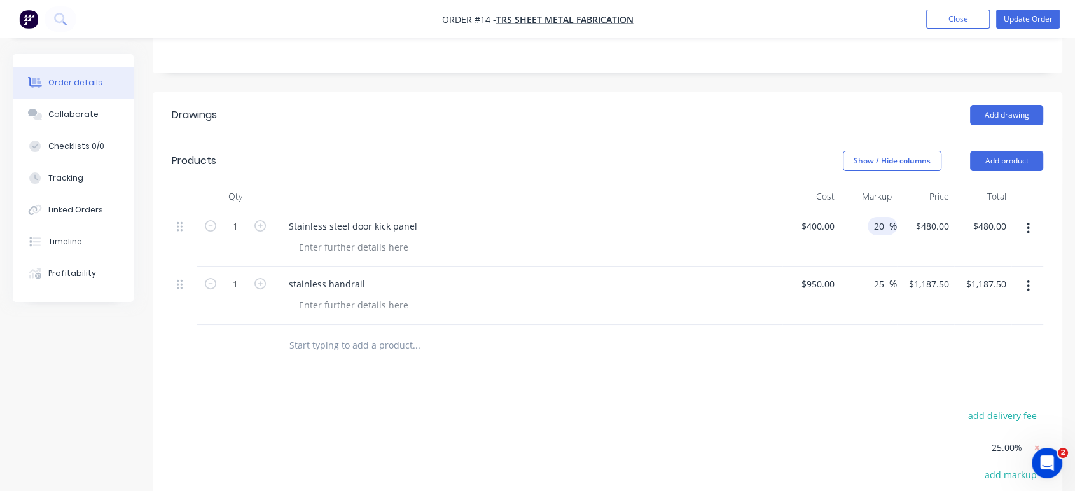
click at [815, 312] on div "Drawings Add drawing Products Show / Hide columns Add product Qty Cost Markup P…" at bounding box center [608, 395] width 910 height 606
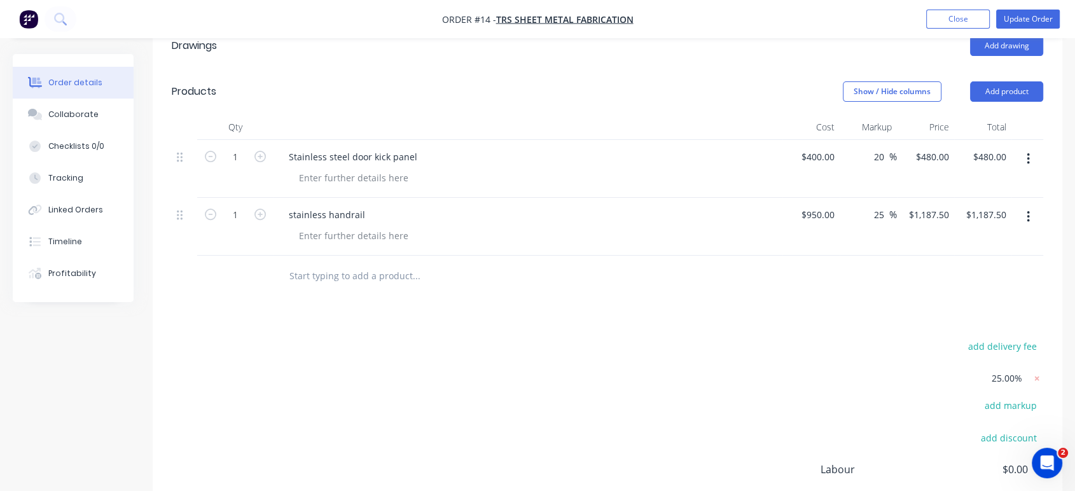
scroll to position [388, 0]
click at [1012, 370] on span "25.00%" at bounding box center [1007, 376] width 31 height 13
click at [1023, 369] on form "25.00%" at bounding box center [961, 377] width 164 height 17
click at [1007, 370] on span "25.00%" at bounding box center [1007, 376] width 31 height 13
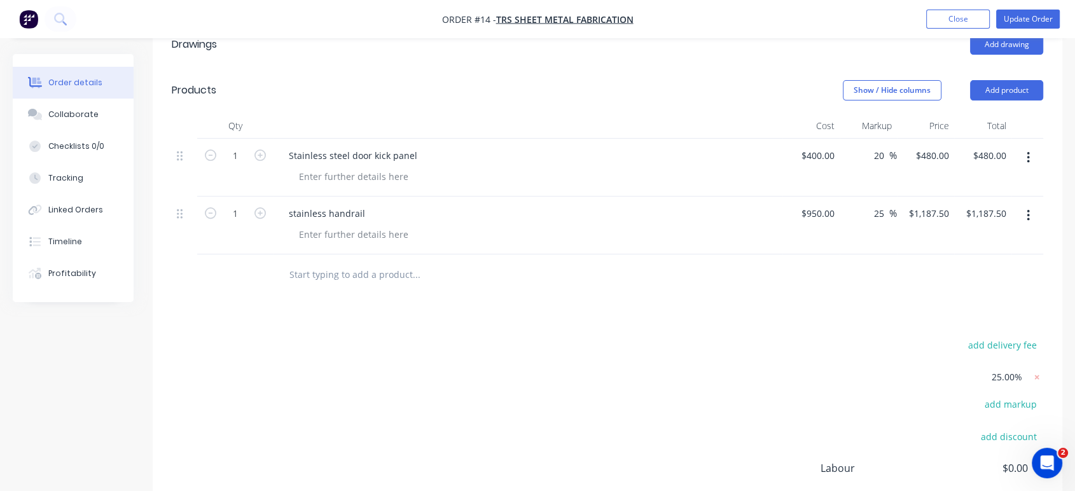
click at [821, 268] on div "Drawings Add drawing Products Show / Hide columns Add product Qty Cost Markup P…" at bounding box center [608, 325] width 910 height 606
click at [818, 269] on div "Drawings Add drawing Products Show / Hide columns Add product Qty Cost Markup P…" at bounding box center [608, 325] width 910 height 606
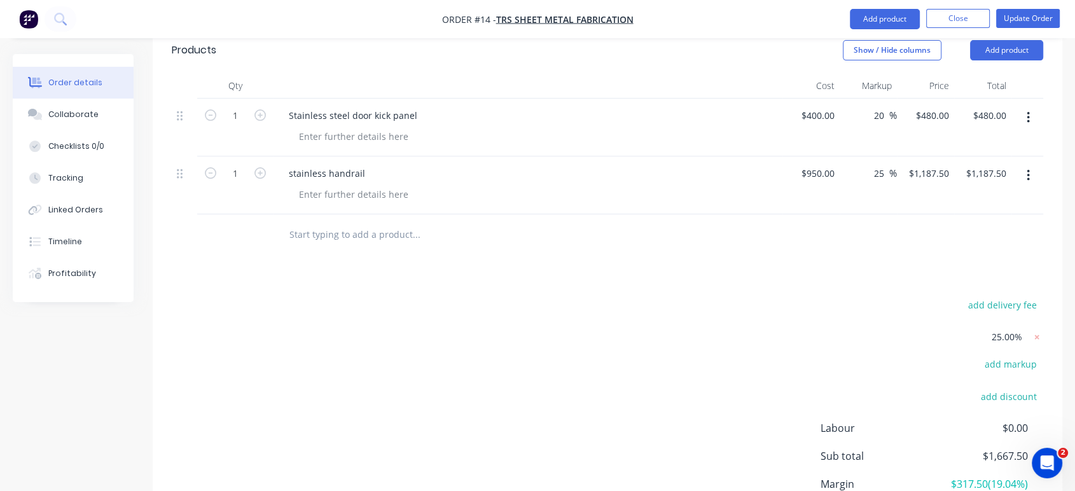
scroll to position [489, 0]
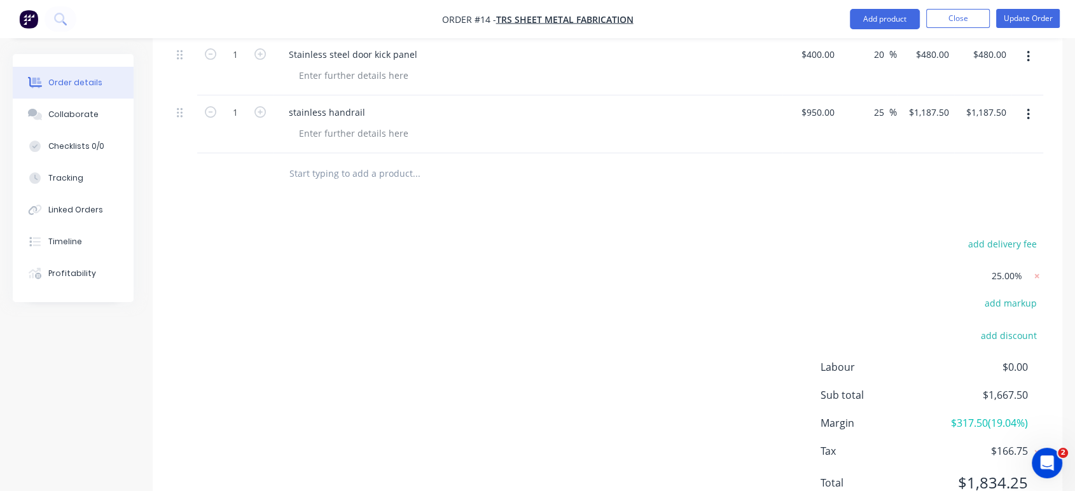
click at [1011, 269] on span "25.00%" at bounding box center [1007, 275] width 31 height 13
click at [1010, 294] on button "add markup" at bounding box center [1011, 302] width 66 height 17
click at [1003, 272] on span "25.00%" at bounding box center [1007, 278] width 31 height 13
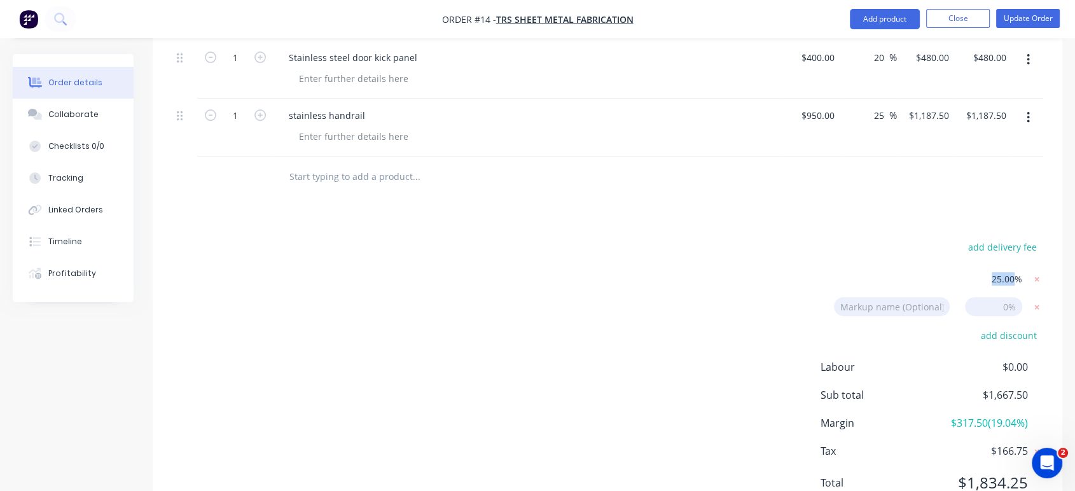
drag, startPoint x: 1015, startPoint y: 223, endPoint x: 947, endPoint y: 238, distance: 69.8
click at [952, 271] on div "25.00%" at bounding box center [963, 284] width 159 height 27
click at [1035, 273] on icon at bounding box center [1037, 279] width 13 height 13
type input "-4"
type input "$384.00"
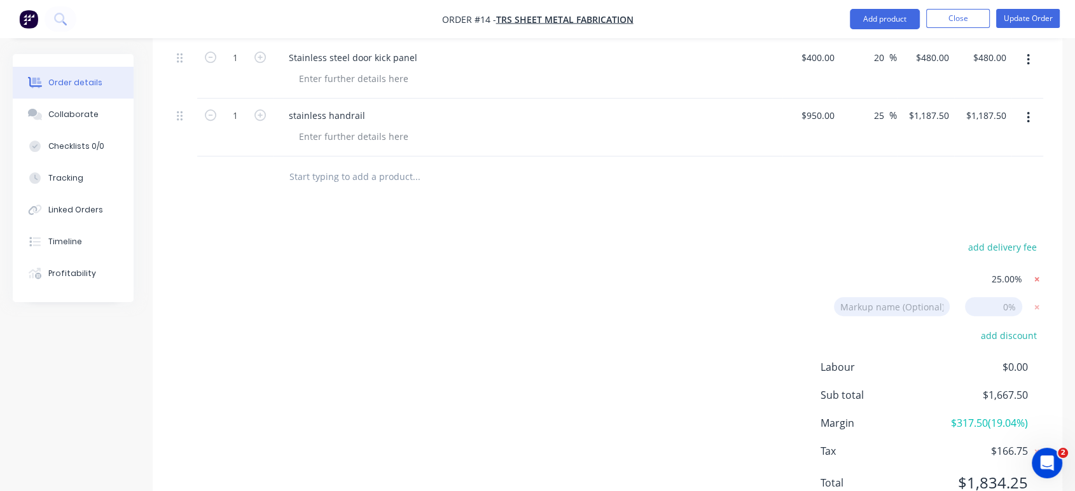
type input "$384.00"
type input "$950.00"
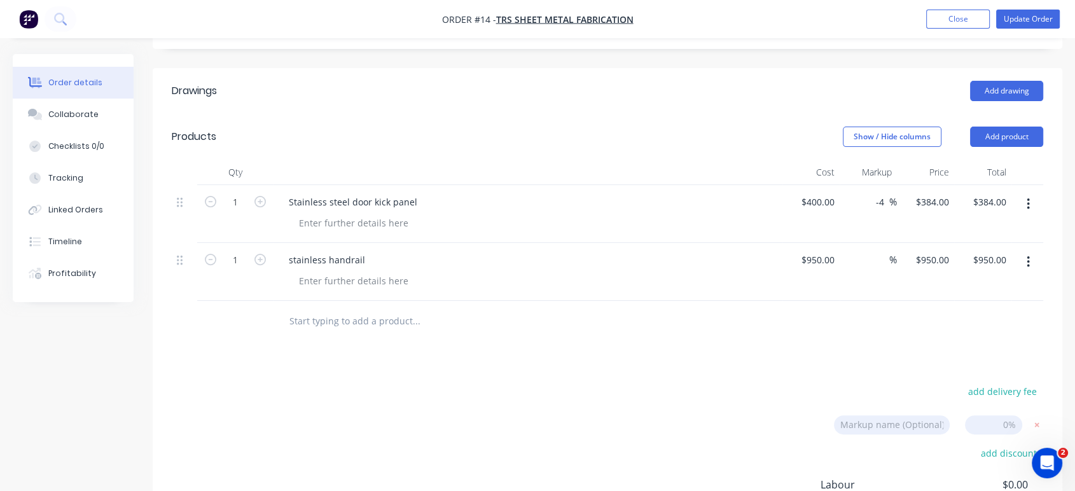
scroll to position [318, 0]
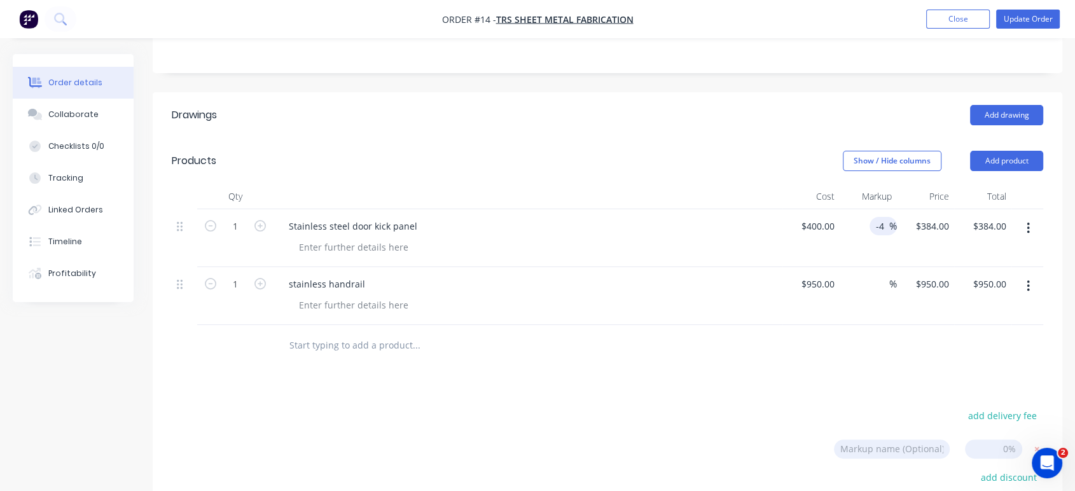
click at [883, 217] on input "-4" at bounding box center [882, 226] width 15 height 18
type input "-"
type input "20"
type input "$480.00"
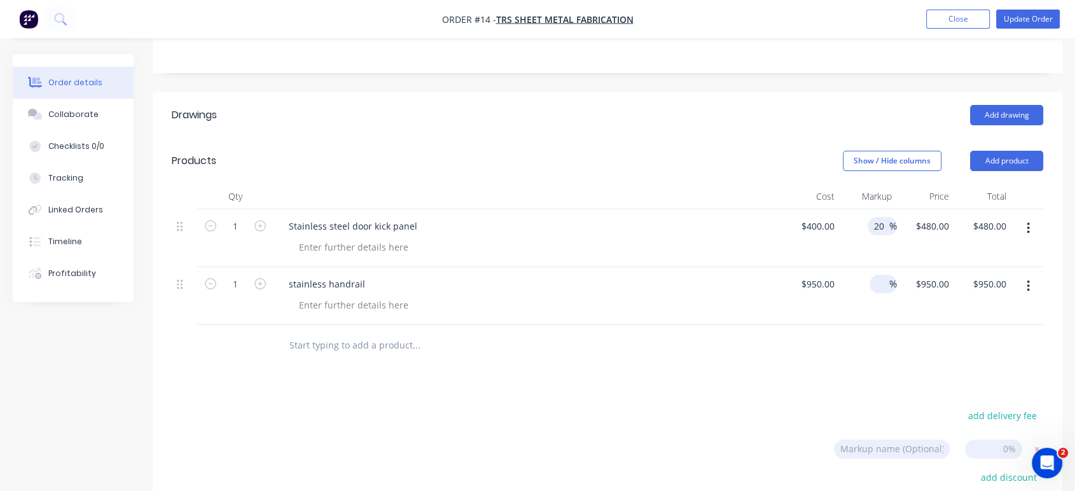
click at [872, 275] on div "%" at bounding box center [883, 284] width 27 height 18
type input "30"
type input "$1,235.00"
click at [870, 319] on div "Drawings Add drawing Products Show / Hide columns Add product Qty Cost Markup P…" at bounding box center [608, 380] width 910 height 577
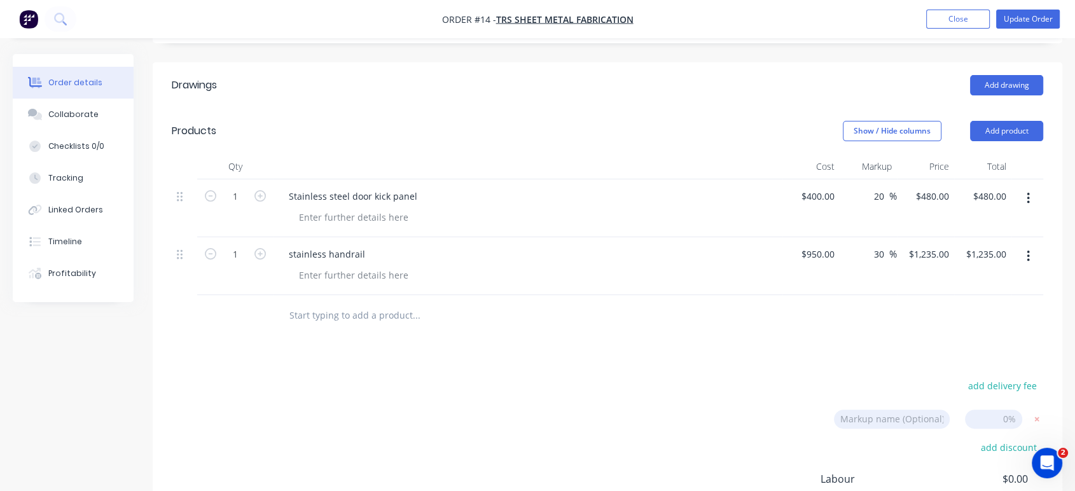
scroll to position [459, 0]
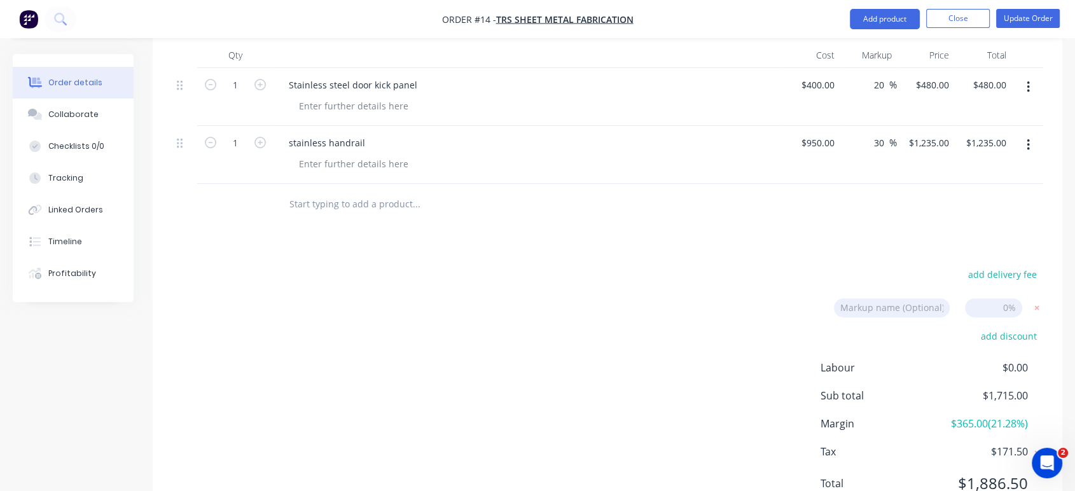
click at [1011, 298] on input at bounding box center [993, 307] width 57 height 19
type input "25"
click input "submit" at bounding box center [0, 0] width 0 height 0
type input "50"
type input "$600.00"
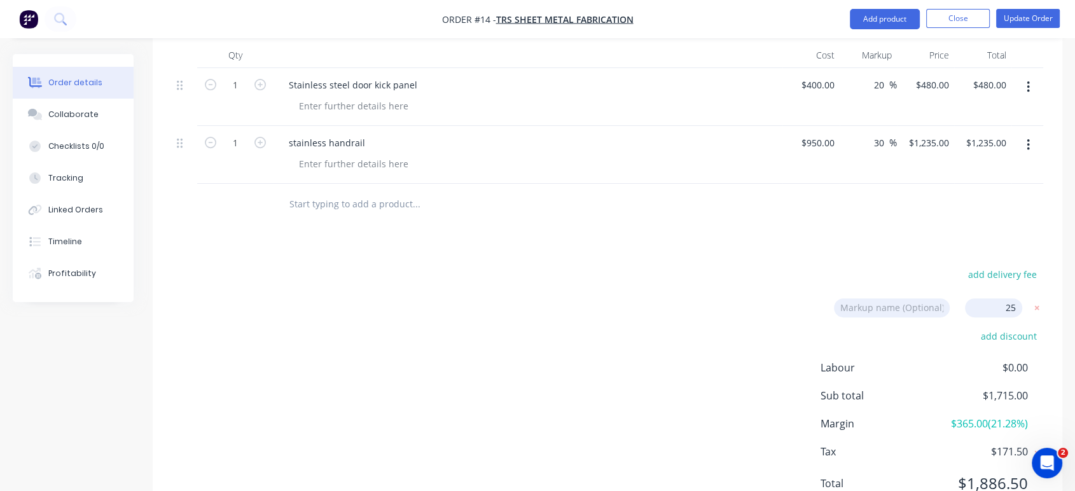
type input "$600.00"
type input "62.5"
type input "$1,543.75"
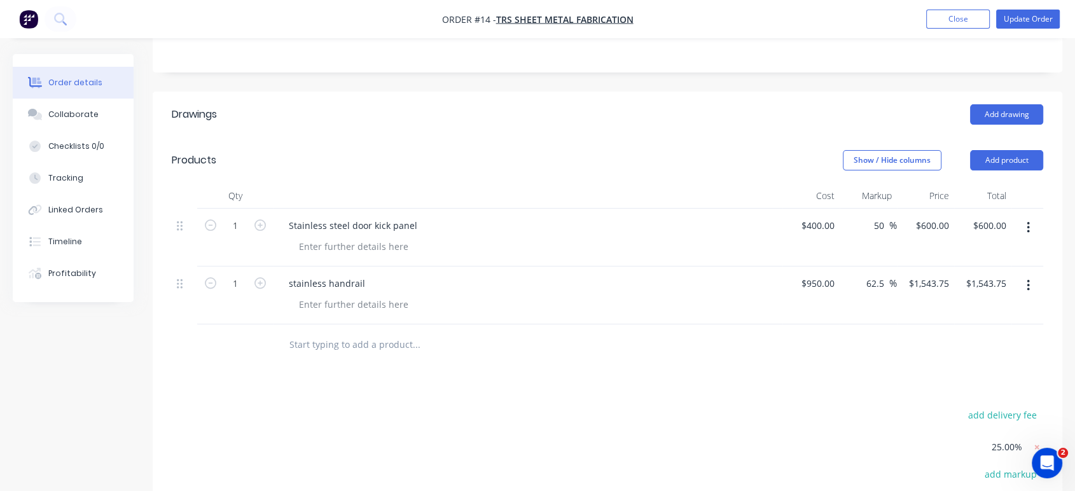
scroll to position [318, 0]
click at [883, 217] on input "50" at bounding box center [881, 226] width 17 height 18
type input "5"
type input "$400.00"
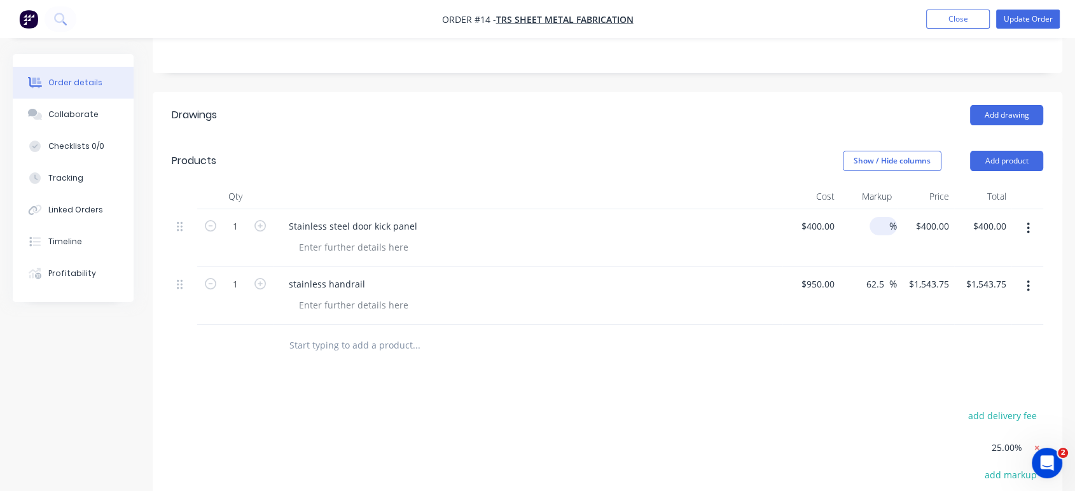
click at [1038, 442] on icon at bounding box center [1037, 448] width 13 height 13
type input "-20"
type input "$320.00"
type input "30"
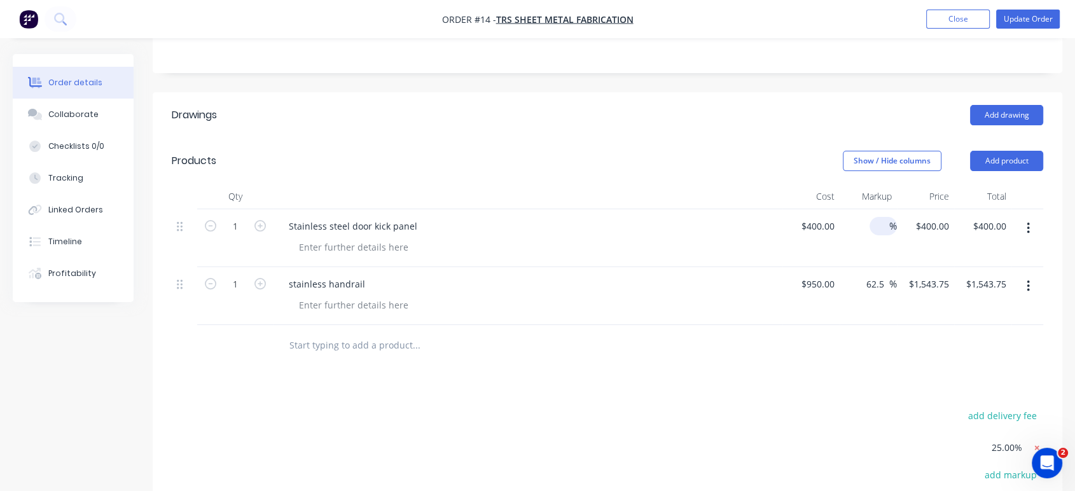
type input "$1,235.00"
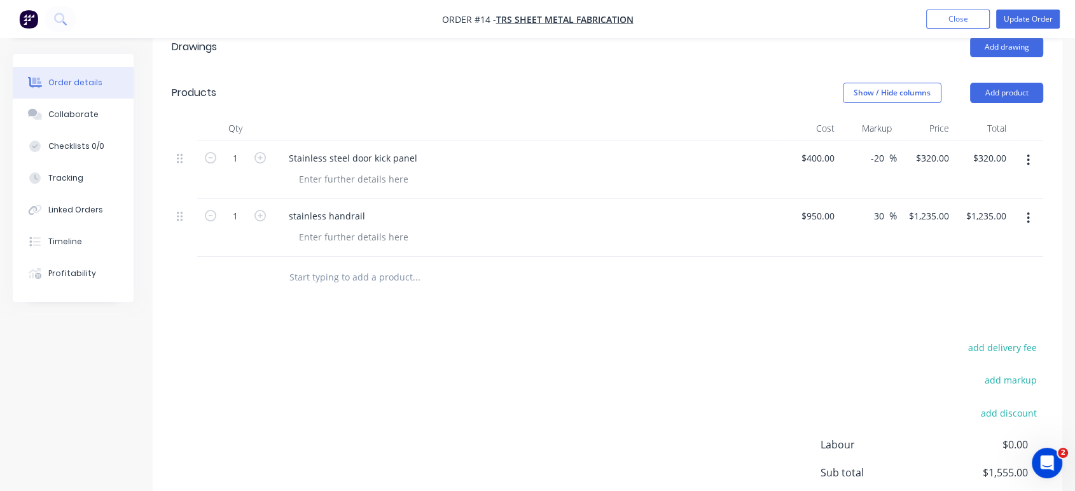
scroll to position [388, 0]
click at [883, 146] on input "-20" at bounding box center [880, 155] width 20 height 18
type input "-"
type input "2"
type input "25"
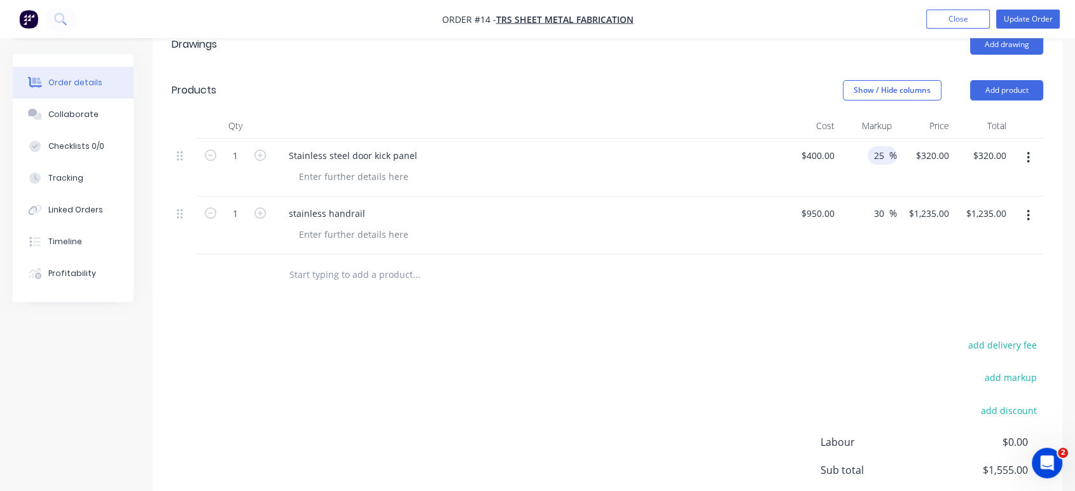
type input "$500.00"
click at [876, 337] on div "add delivery fee add markup add discount Labour $0.00 Sub total $1,735.00 Margi…" at bounding box center [608, 460] width 872 height 246
click at [885, 204] on input "30" at bounding box center [881, 213] width 17 height 18
type input "3"
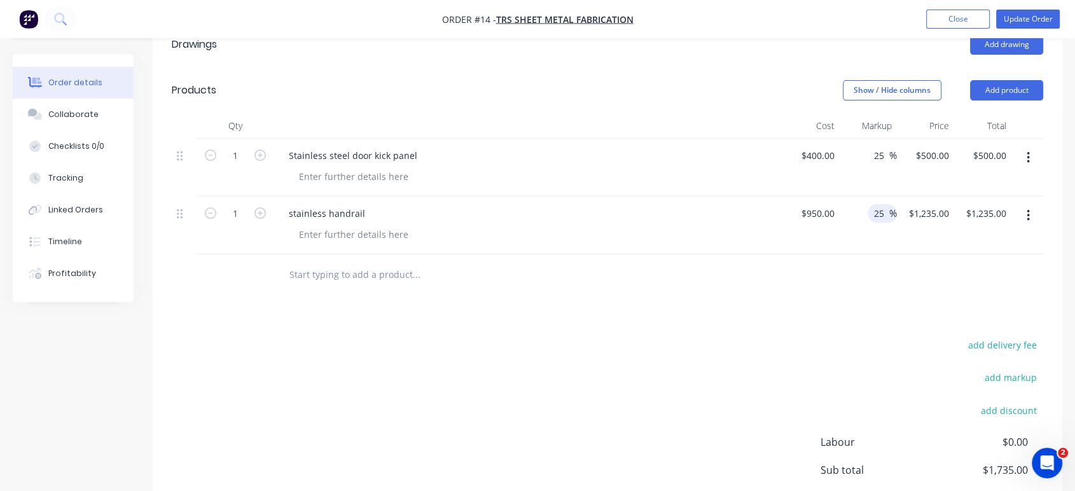
type input "25"
type input "$1,187.50"
click at [887, 255] on div at bounding box center [608, 275] width 872 height 41
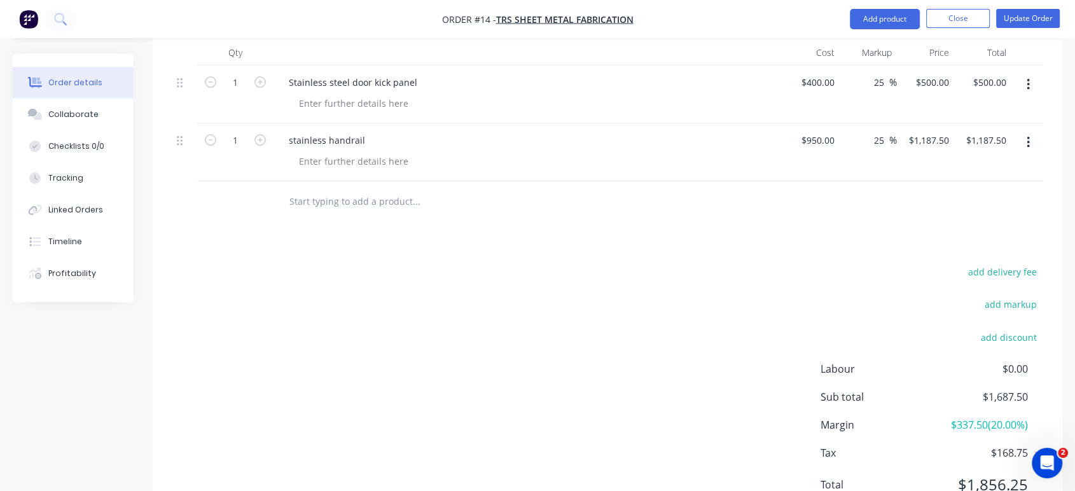
scroll to position [463, 0]
click at [1026, 20] on button "Update Order" at bounding box center [1028, 18] width 64 height 19
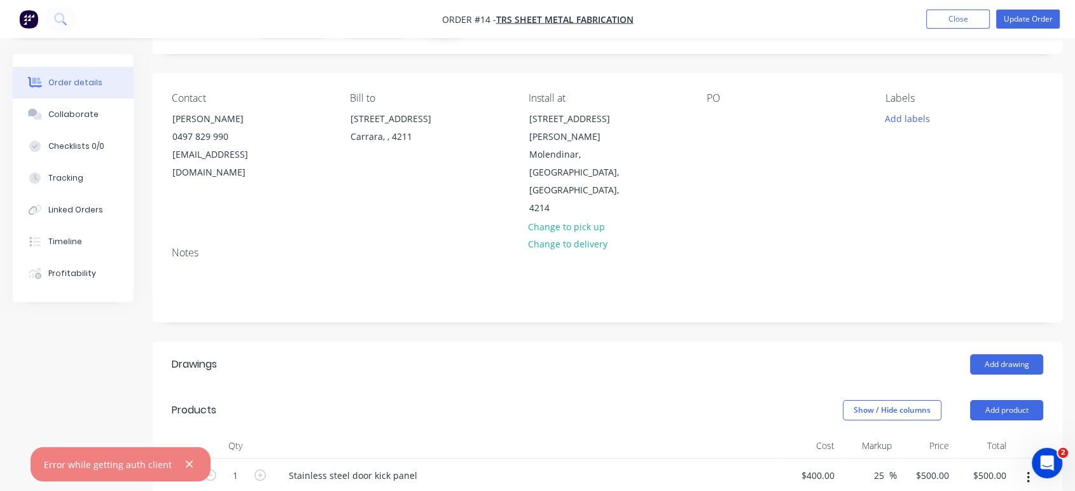
scroll to position [71, 0]
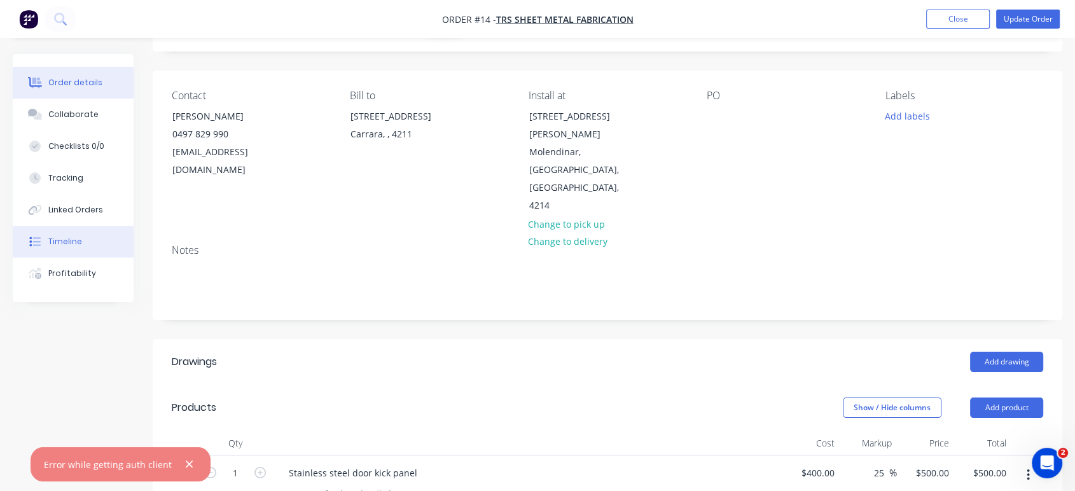
click at [69, 236] on div "Timeline" at bounding box center [65, 241] width 34 height 11
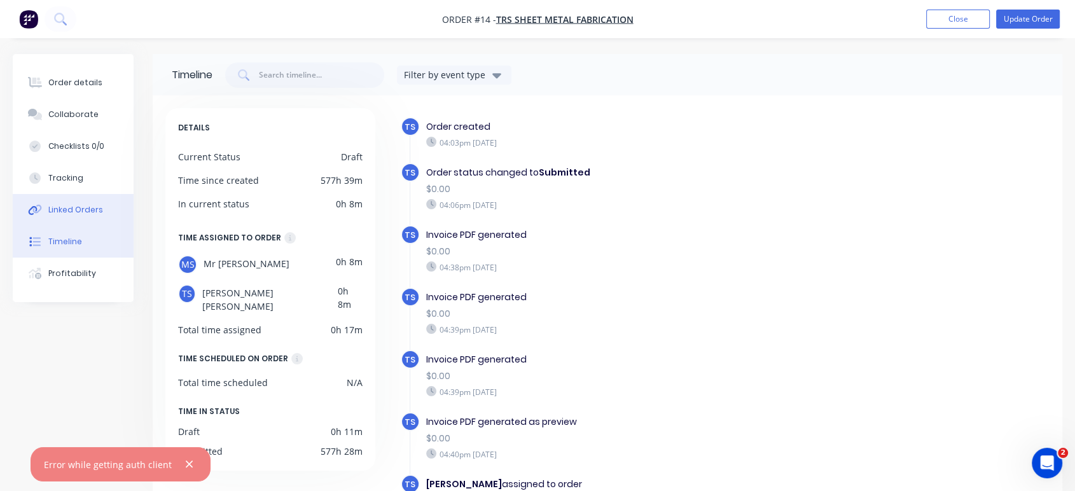
click at [66, 209] on div "Linked Orders" at bounding box center [75, 209] width 55 height 11
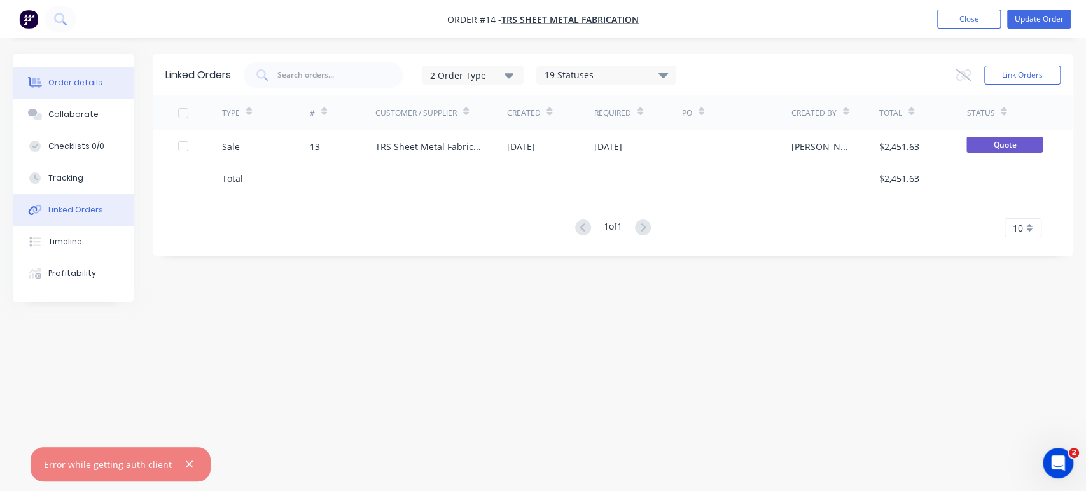
click at [64, 85] on div "Order details" at bounding box center [75, 82] width 54 height 11
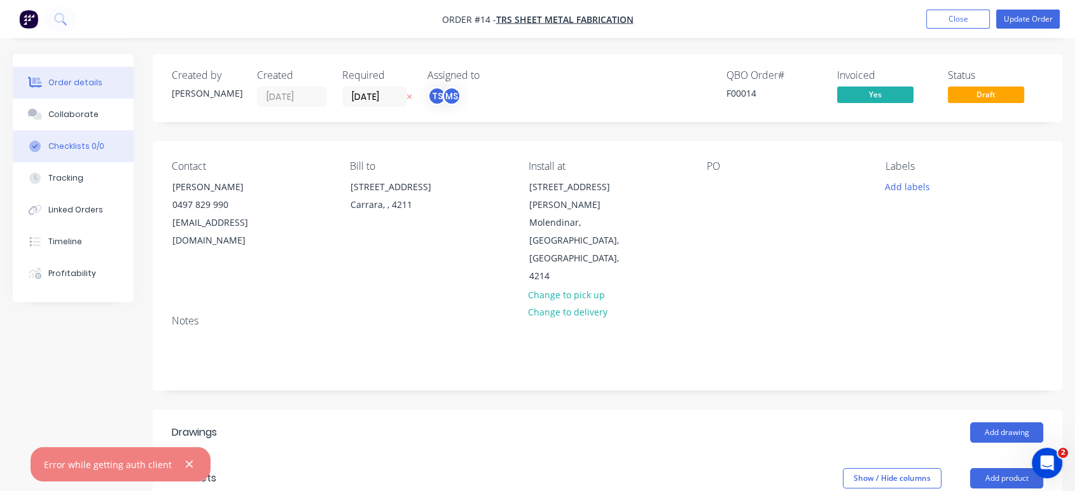
click at [70, 144] on div "Checklists 0/0" at bounding box center [76, 146] width 56 height 11
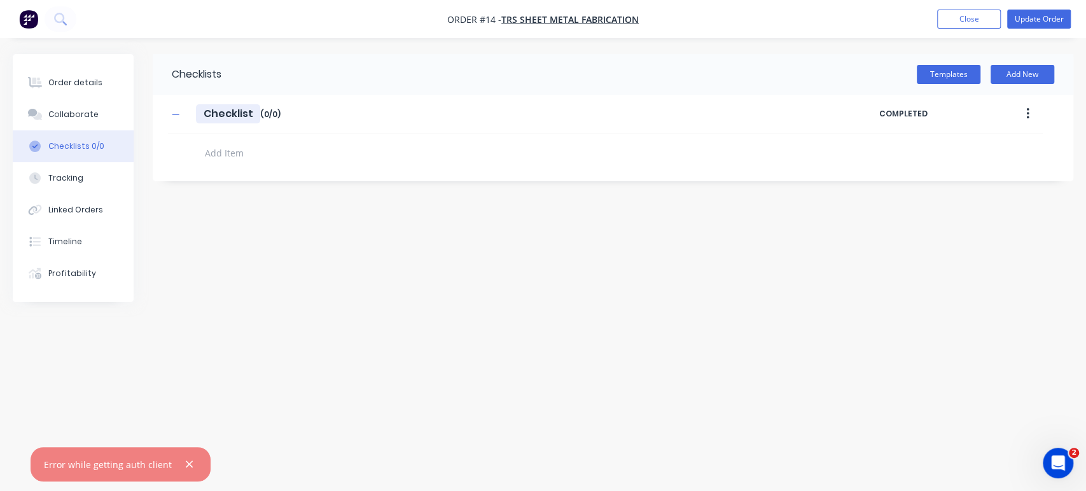
click at [211, 111] on input "Checklist" at bounding box center [228, 113] width 64 height 19
click at [168, 113] on button "button" at bounding box center [176, 114] width 16 height 16
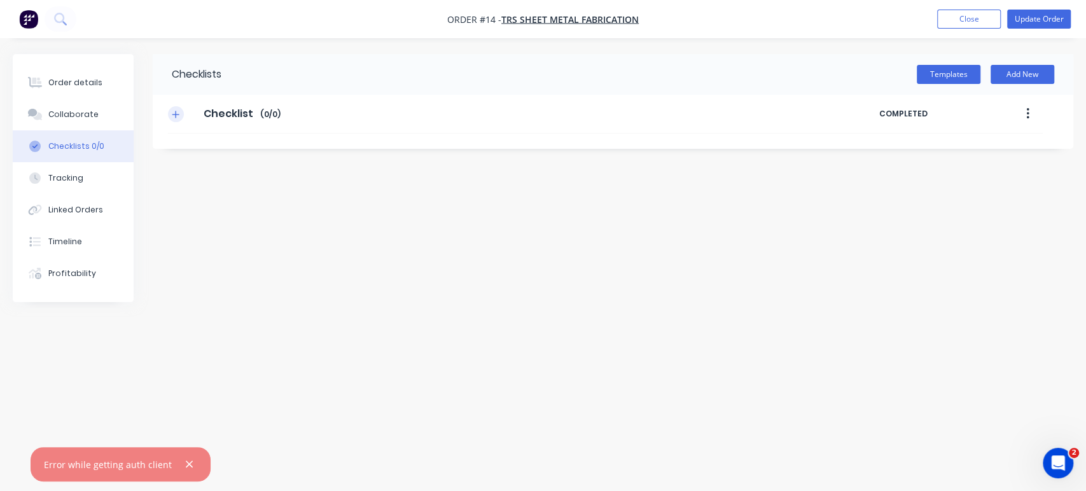
click at [169, 113] on button "button" at bounding box center [176, 114] width 16 height 16
type textarea "x"
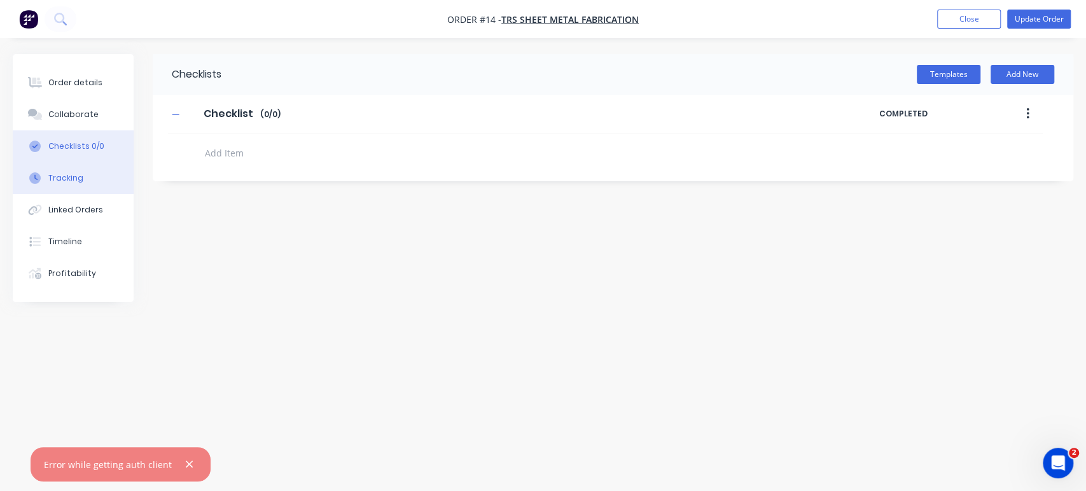
click at [48, 177] on div "Tracking" at bounding box center [65, 177] width 35 height 11
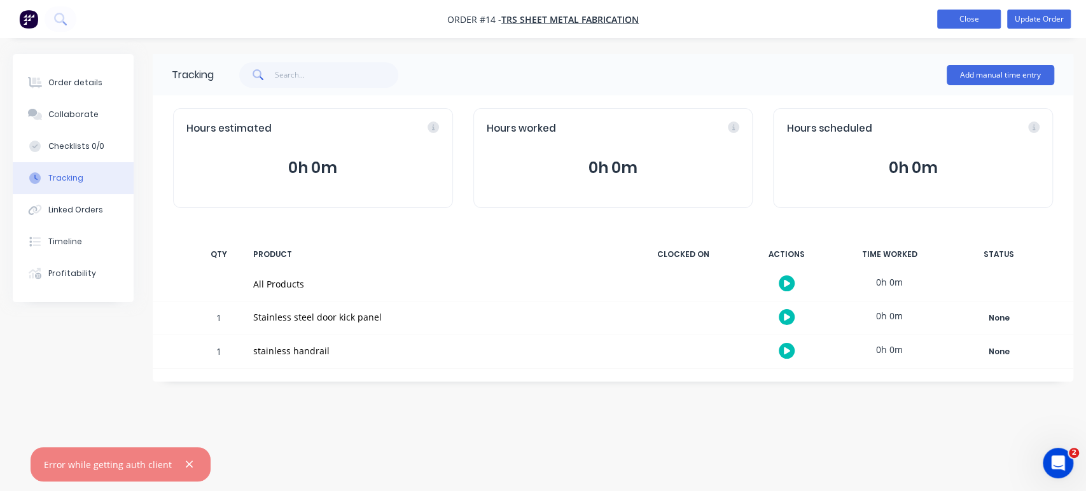
click at [949, 13] on button "Close" at bounding box center [969, 19] width 64 height 19
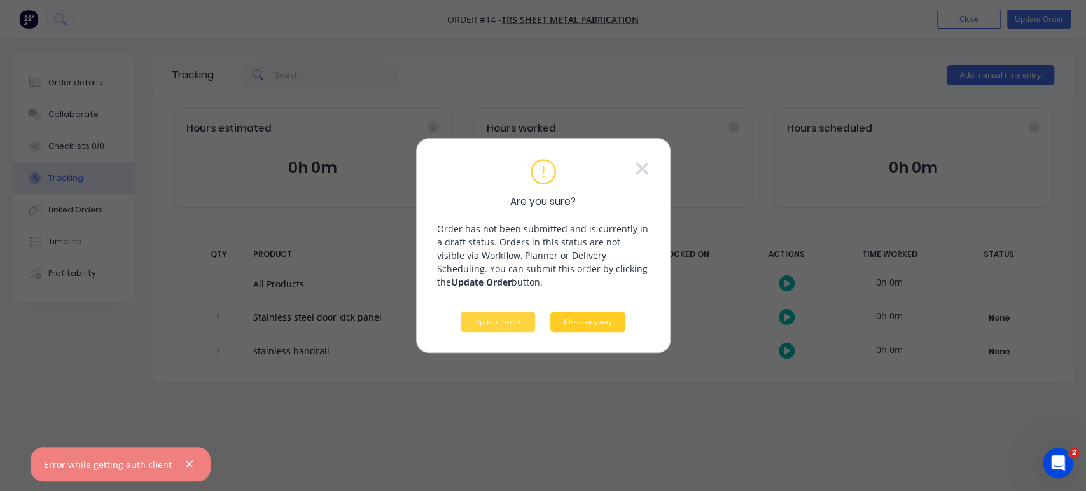
click at [575, 319] on button "Close anyway" at bounding box center [587, 322] width 75 height 20
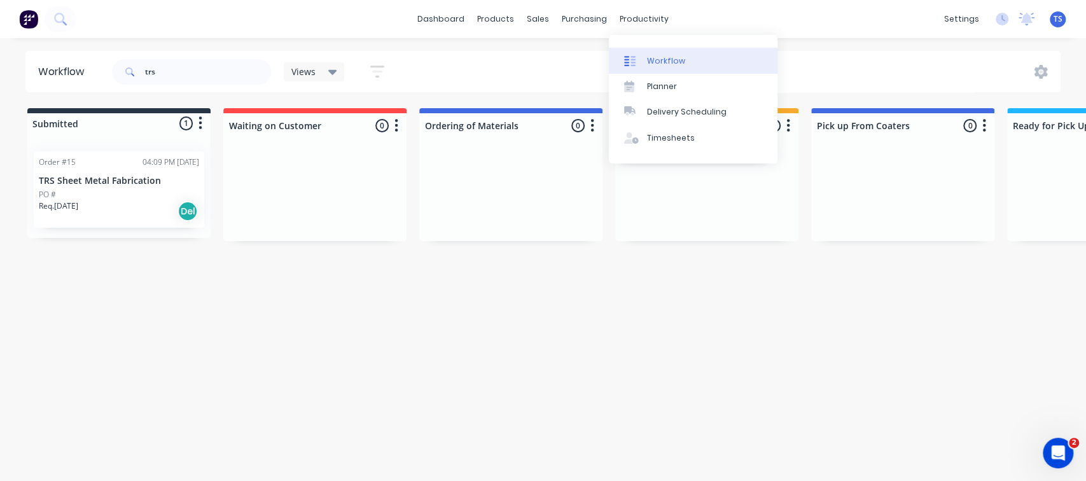
click at [654, 60] on div "Workflow" at bounding box center [666, 60] width 38 height 11
click at [676, 60] on div "Workflow" at bounding box center [666, 60] width 38 height 11
click at [649, 65] on div "Workflow" at bounding box center [666, 60] width 38 height 11
click at [652, 83] on div "Planner" at bounding box center [662, 86] width 30 height 11
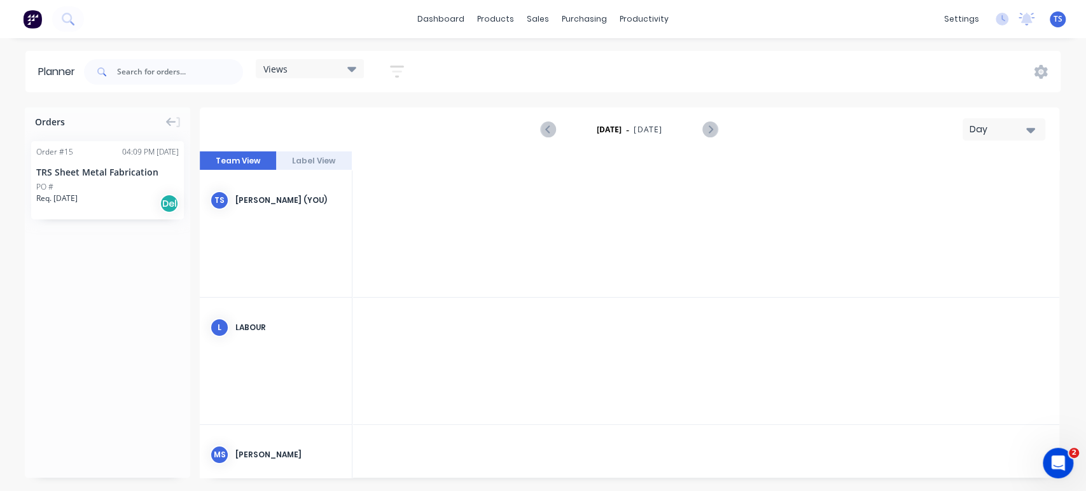
scroll to position [0, 3462]
click at [491, 228] on div at bounding box center [505, 234] width 102 height 127
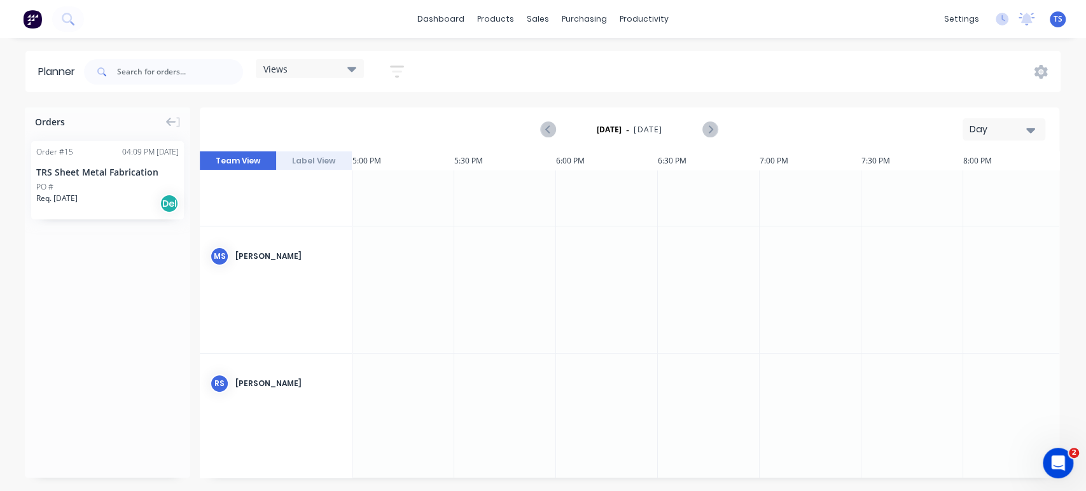
scroll to position [212, 3462]
click at [253, 258] on div "MS [PERSON_NAME]" at bounding box center [276, 244] width 152 height 60
click at [253, 257] on div "MS [PERSON_NAME]" at bounding box center [276, 244] width 152 height 60
click at [255, 242] on div "[PERSON_NAME]" at bounding box center [288, 243] width 106 height 11
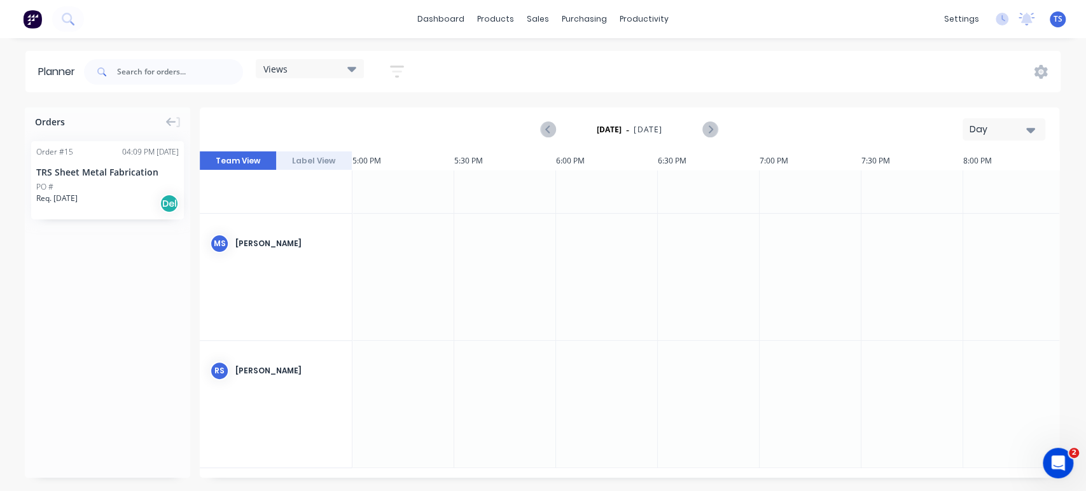
click at [286, 278] on div "MS [PERSON_NAME]" at bounding box center [276, 277] width 153 height 127
drag, startPoint x: 289, startPoint y: 274, endPoint x: 304, endPoint y: 267, distance: 17.1
click at [289, 274] on div "MS [PERSON_NAME]" at bounding box center [276, 277] width 153 height 127
click at [403, 273] on div at bounding box center [404, 277] width 102 height 127
click at [403, 274] on div at bounding box center [404, 277] width 102 height 127
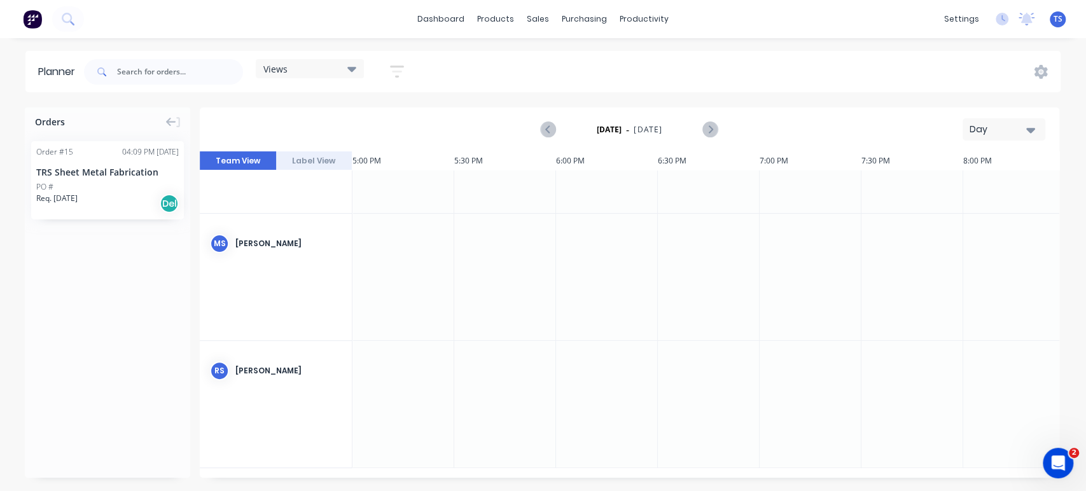
click at [1038, 131] on button "Day" at bounding box center [1004, 129] width 83 height 22
click at [956, 213] on div "Month" at bounding box center [981, 214] width 126 height 25
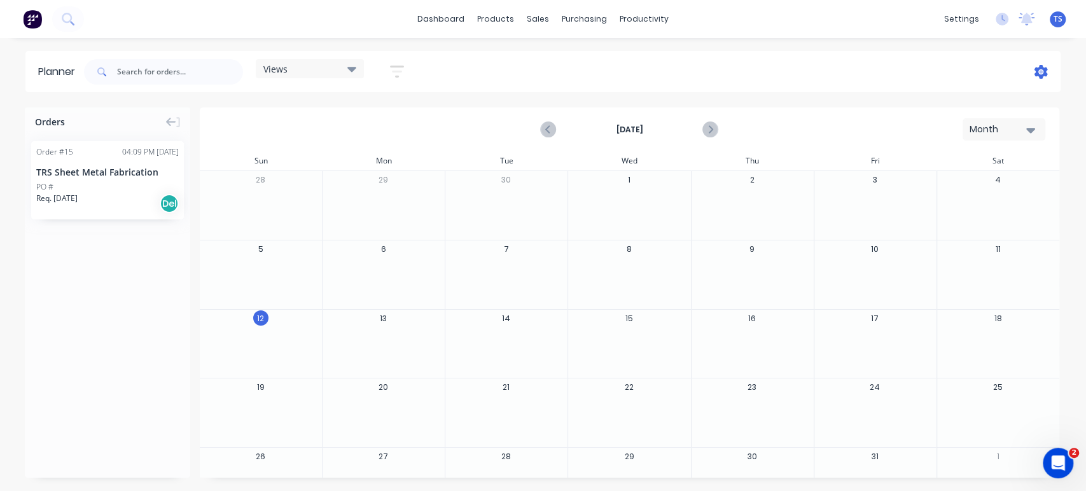
click at [1040, 69] on icon at bounding box center [1041, 72] width 13 height 14
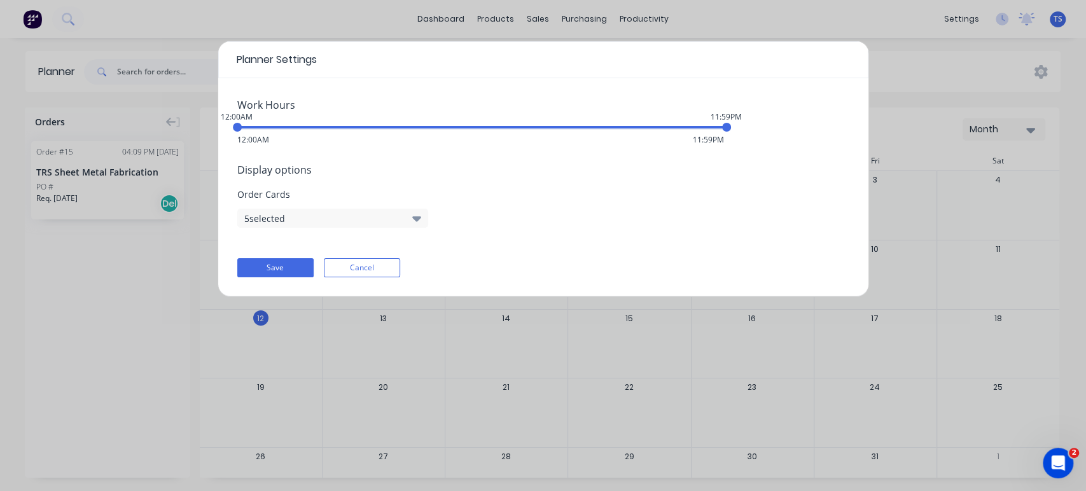
click at [416, 216] on icon "button" at bounding box center [416, 218] width 9 height 14
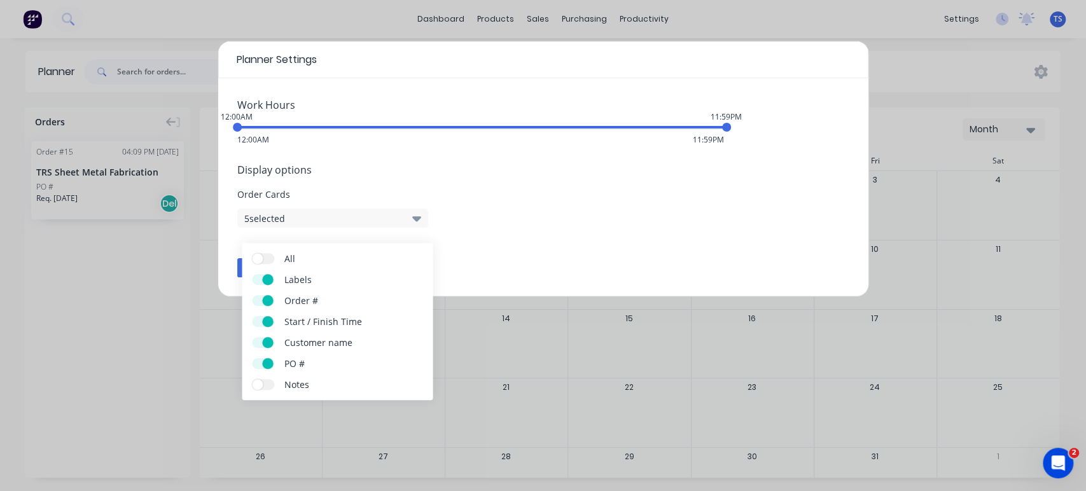
click at [416, 216] on icon "button" at bounding box center [416, 218] width 9 height 14
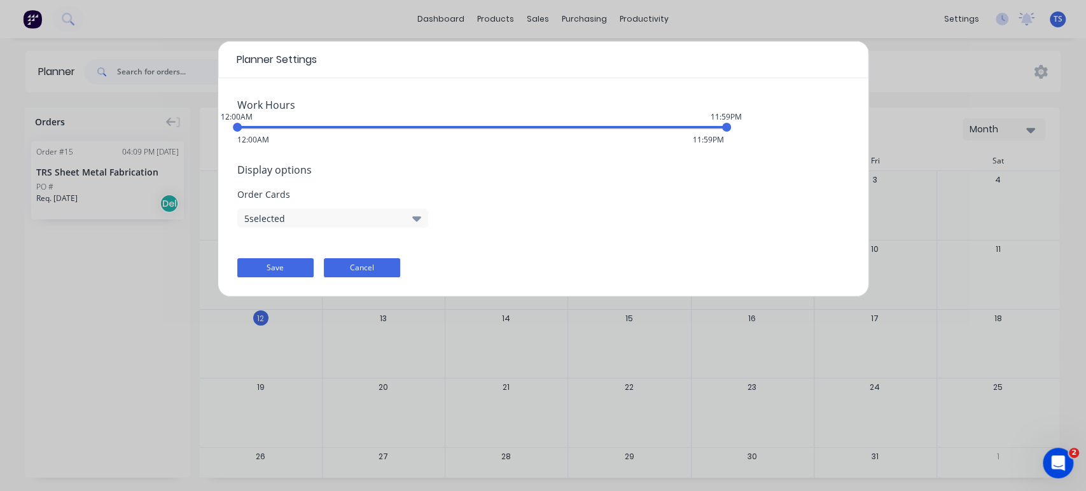
click at [389, 267] on button "Cancel" at bounding box center [362, 267] width 76 height 19
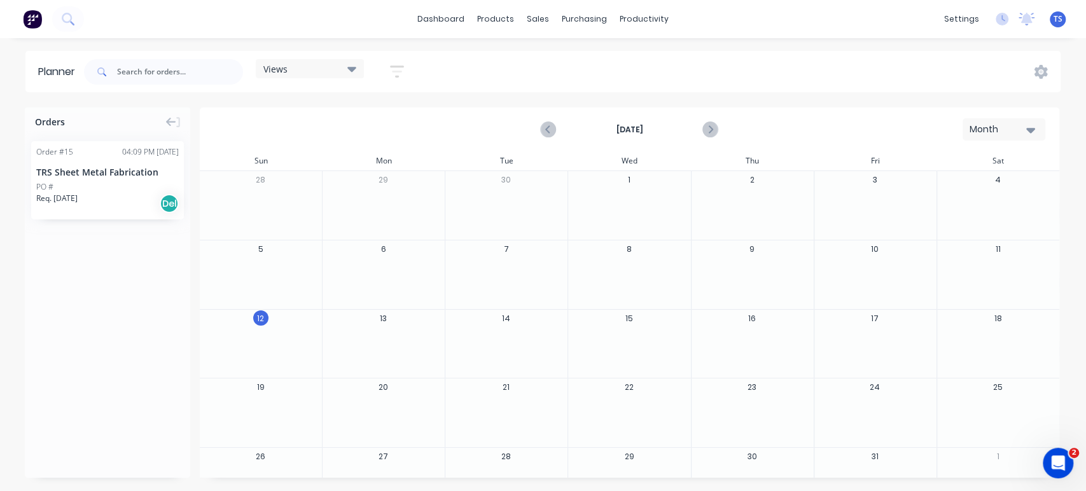
click at [396, 72] on icon "button" at bounding box center [397, 72] width 10 height 2
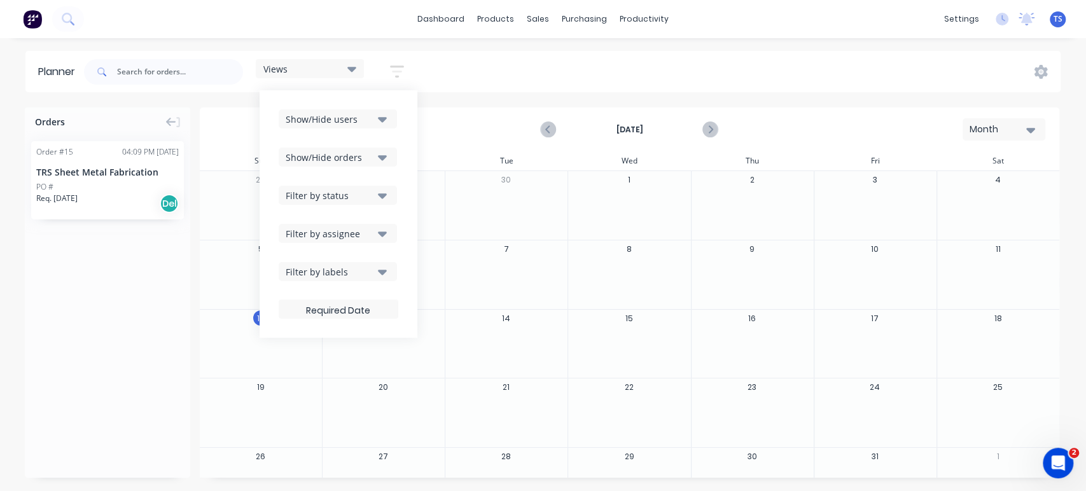
click at [382, 119] on icon "button" at bounding box center [382, 119] width 9 height 5
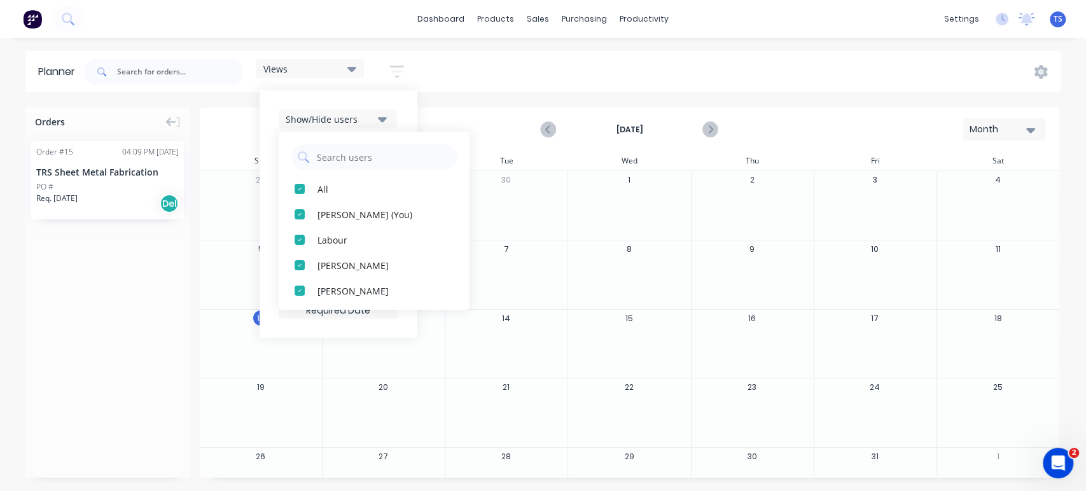
click at [382, 119] on icon "button" at bounding box center [382, 119] width 9 height 5
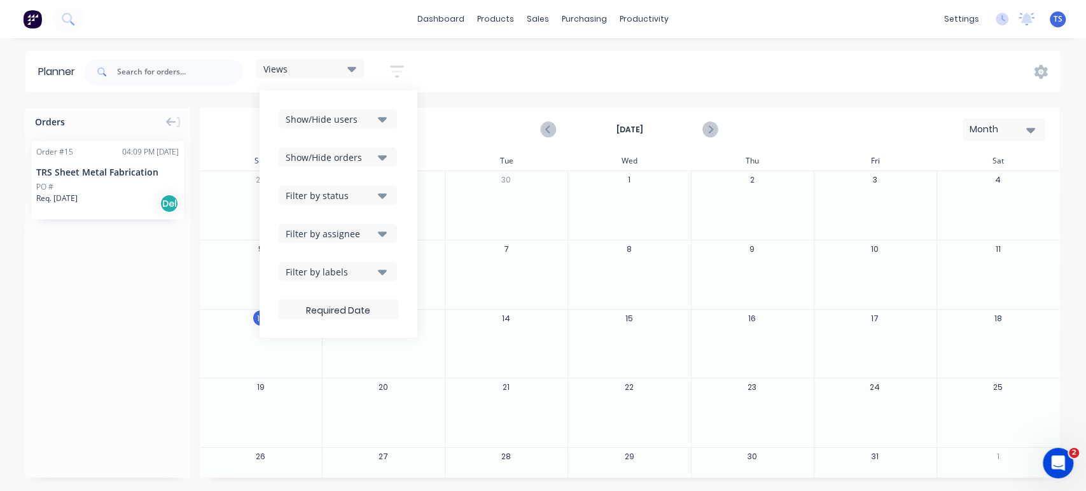
click at [470, 81] on div "Views Save new view None (Default) edit Show/Hide users Show/Hide orders Filter…" at bounding box center [570, 72] width 979 height 38
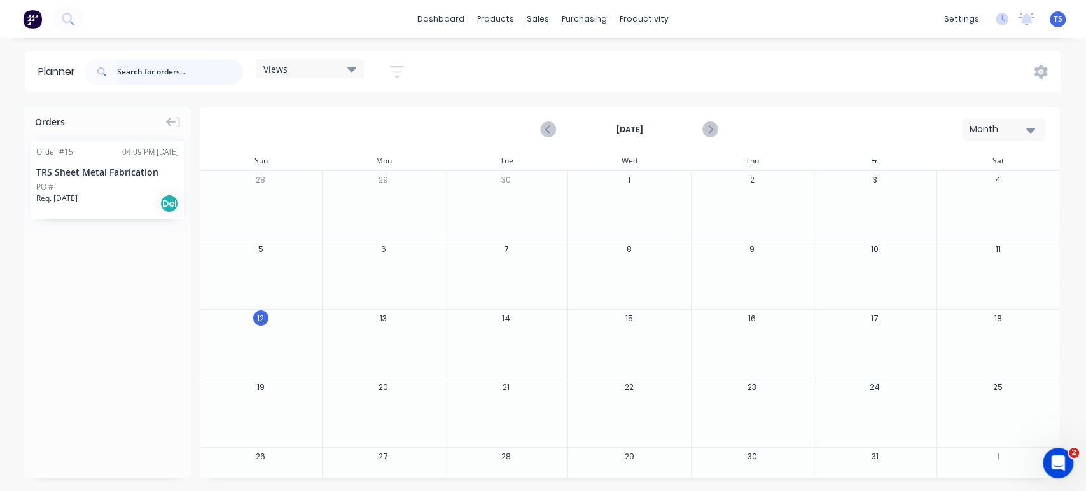
click at [149, 68] on input "text" at bounding box center [180, 71] width 126 height 25
type input "TRS"
click at [113, 251] on div "Orders Order # 15 04:09 PM [DATE] TRS Sheet Metal Fabrication PO # Req. [DATE] …" at bounding box center [107, 293] width 165 height 370
click at [150, 70] on input "TRS" at bounding box center [180, 71] width 126 height 25
click at [83, 188] on div "PO #" at bounding box center [107, 186] width 143 height 11
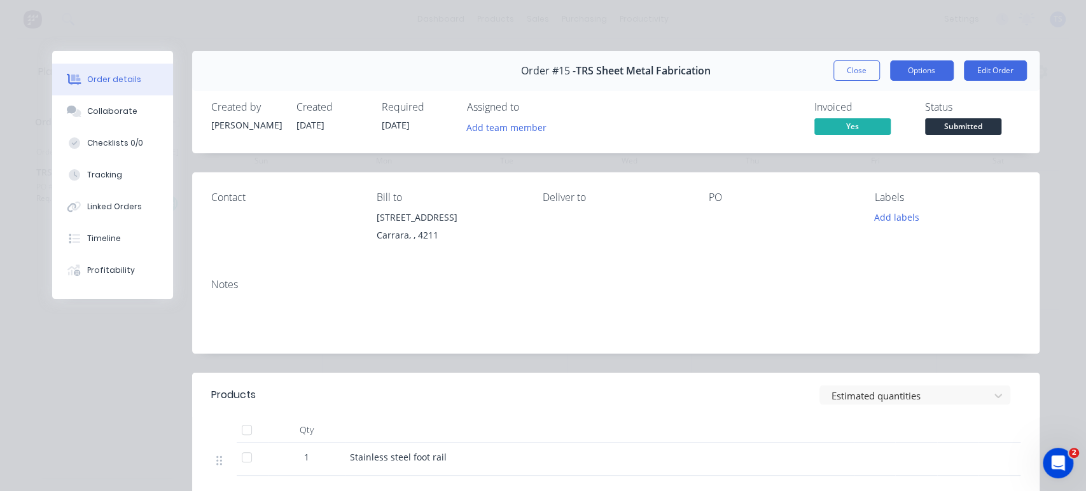
click at [919, 73] on button "Options" at bounding box center [922, 70] width 64 height 20
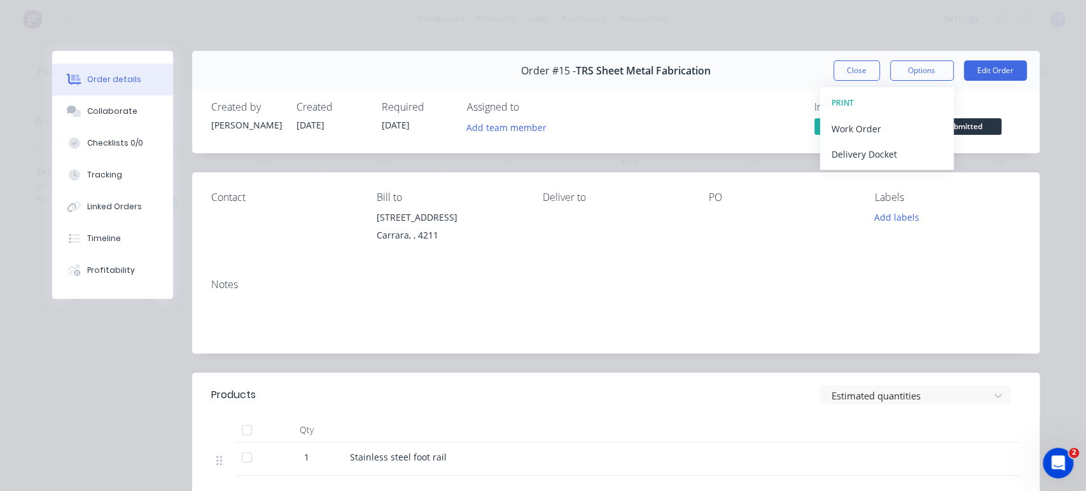
click at [718, 262] on div "Contact Bill to [STREET_ADDRESS] Deliver to PO Labels Add labels" at bounding box center [616, 220] width 848 height 96
